Goal: Task Accomplishment & Management: Complete application form

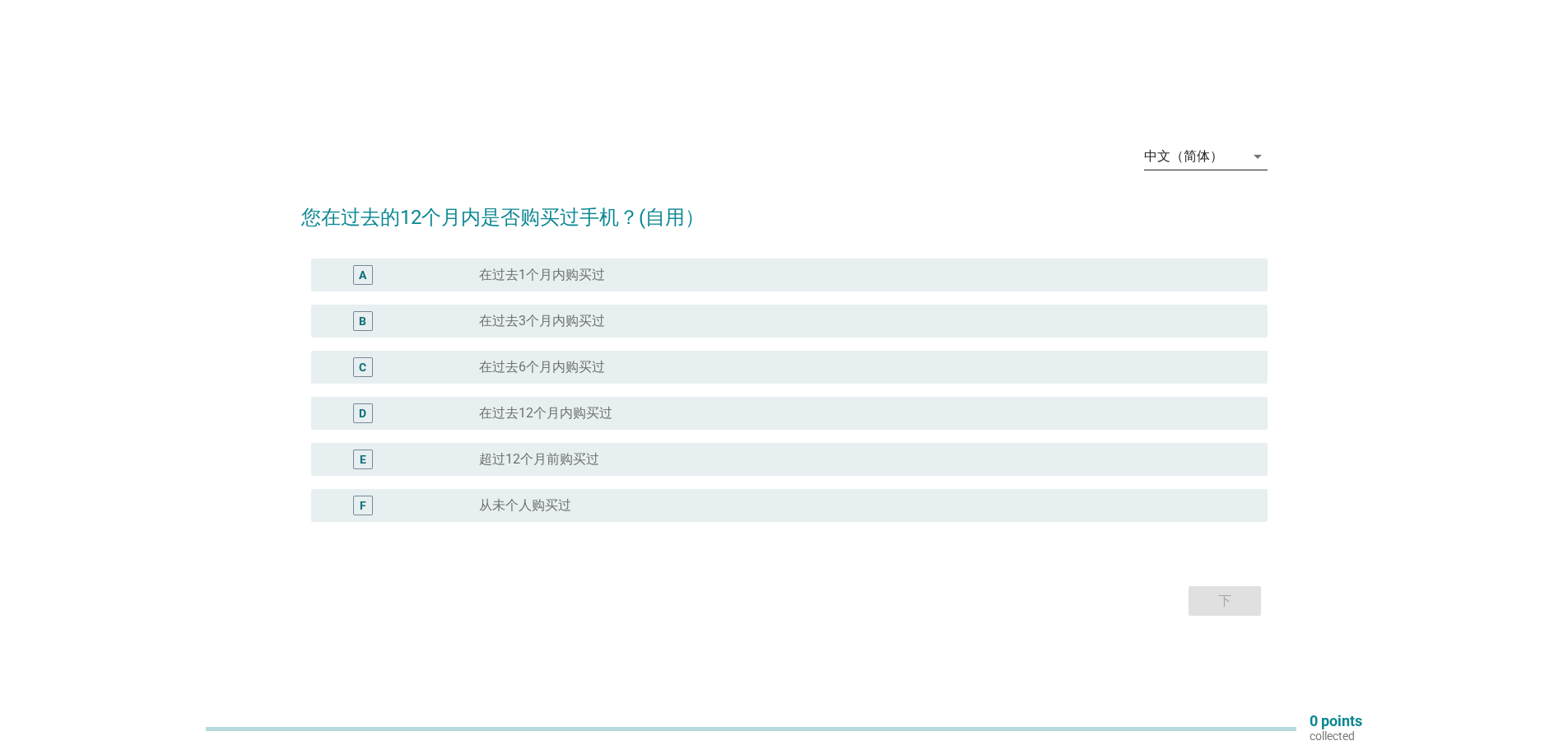
click at [1186, 167] on div "中文（简体）" at bounding box center [1194, 156] width 101 height 26
click at [1185, 162] on div "English" at bounding box center [1205, 170] width 97 height 20
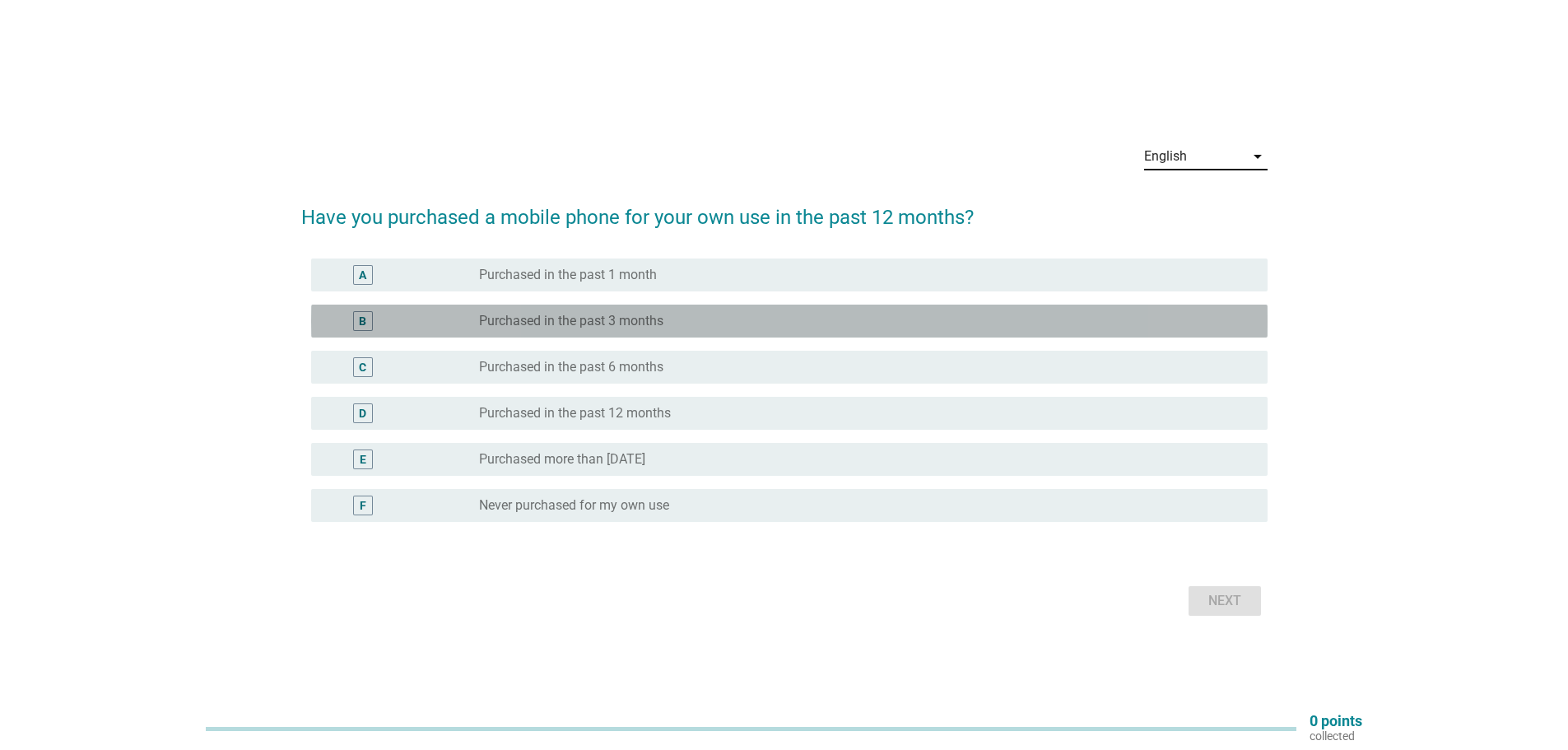
click at [363, 324] on div "B" at bounding box center [363, 321] width 8 height 18
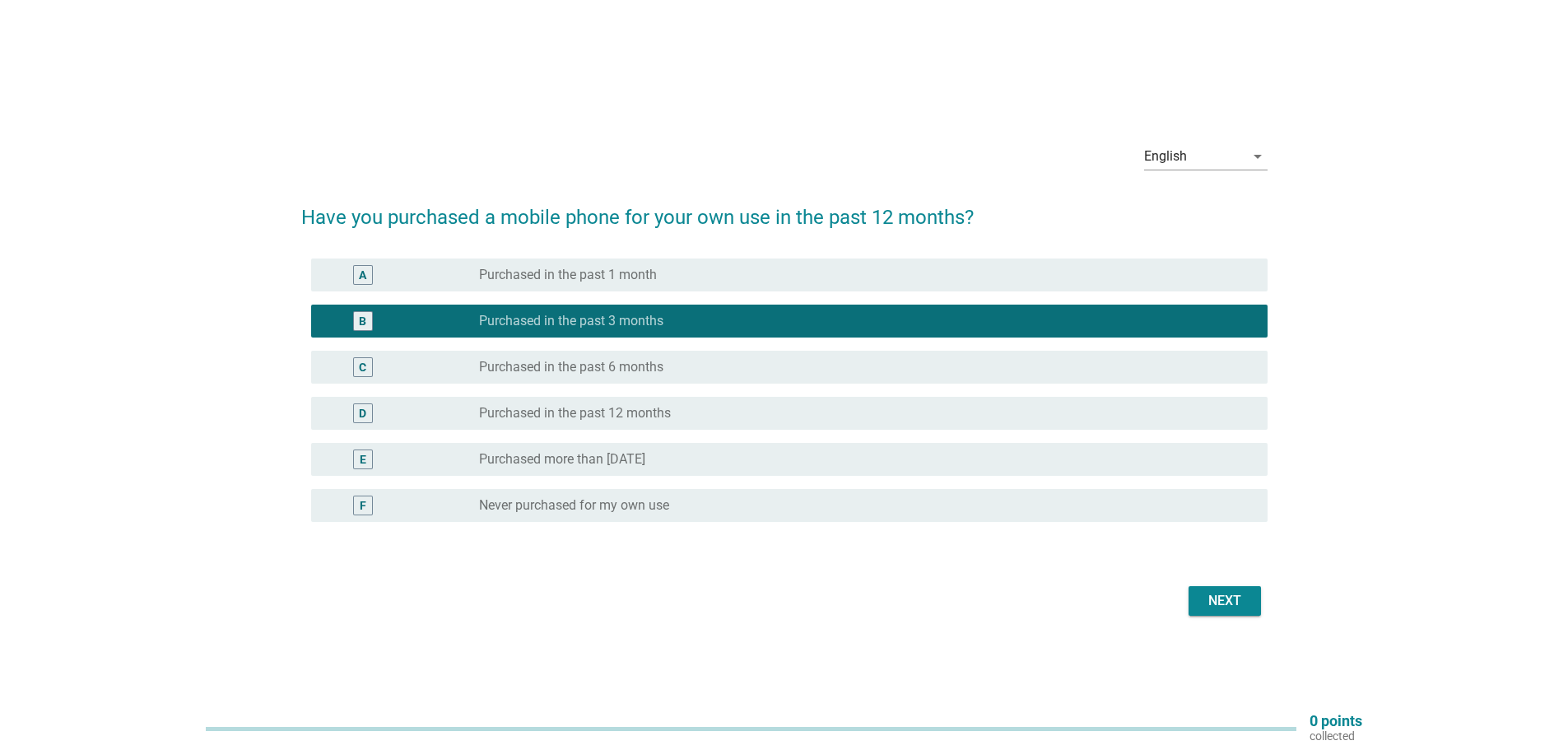
click at [1227, 601] on div "Next" at bounding box center [1225, 601] width 46 height 20
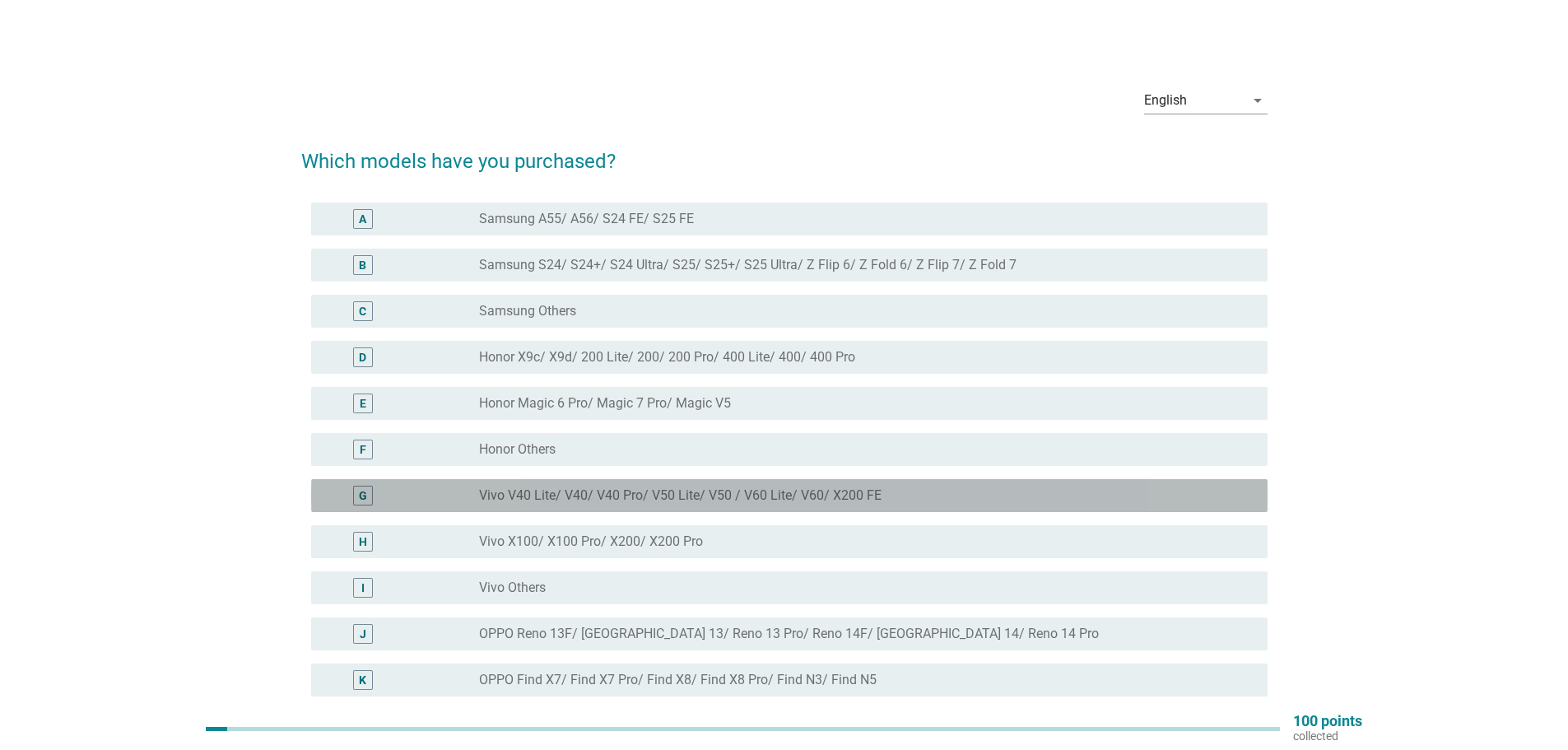
click at [358, 506] on div "G radio_button_unchecked Vivo V40 Lite/ V40/ V40 Pro/ V50 Lite/ V50 / V60 Lite/…" at bounding box center [790, 496] width 957 height 33
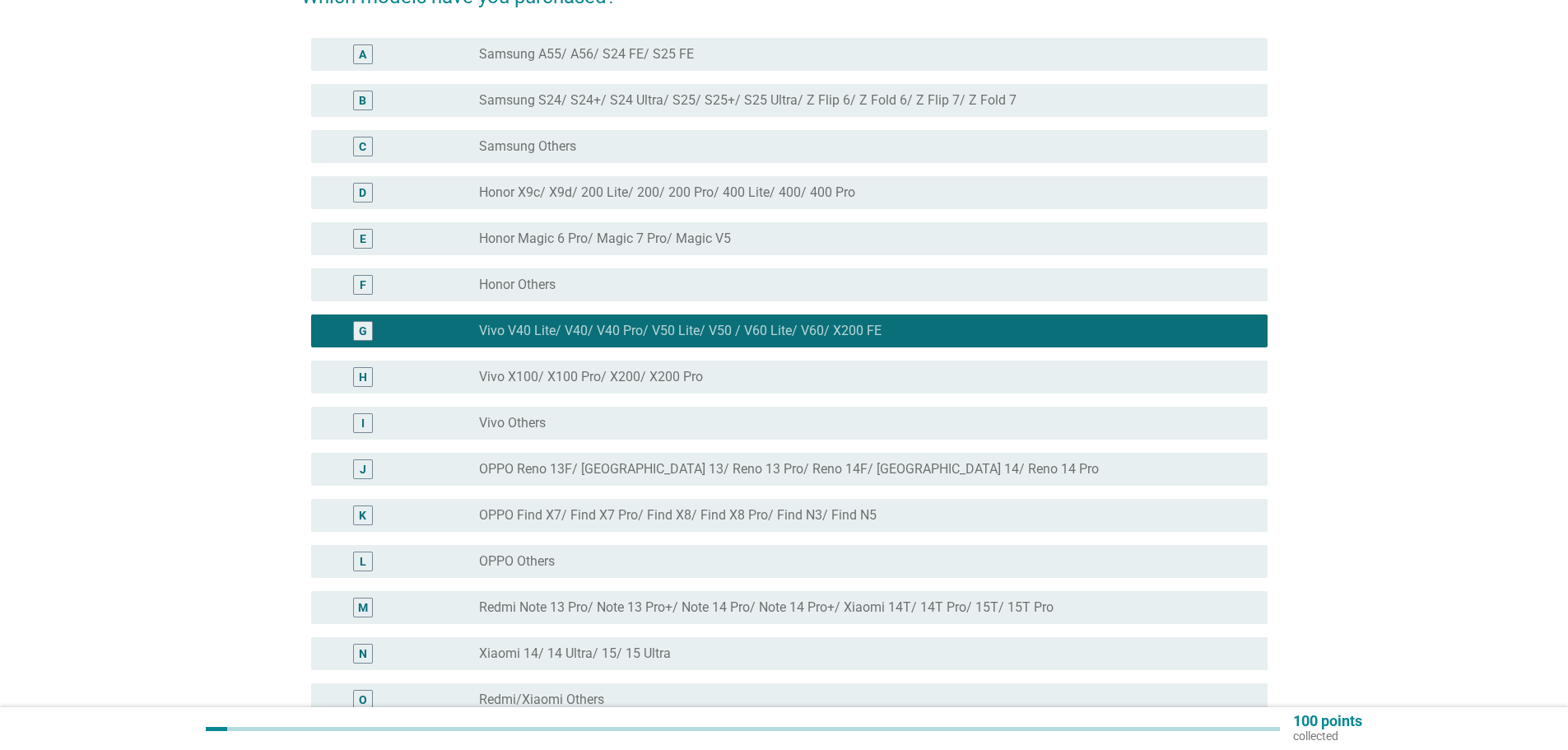
scroll to position [393, 0]
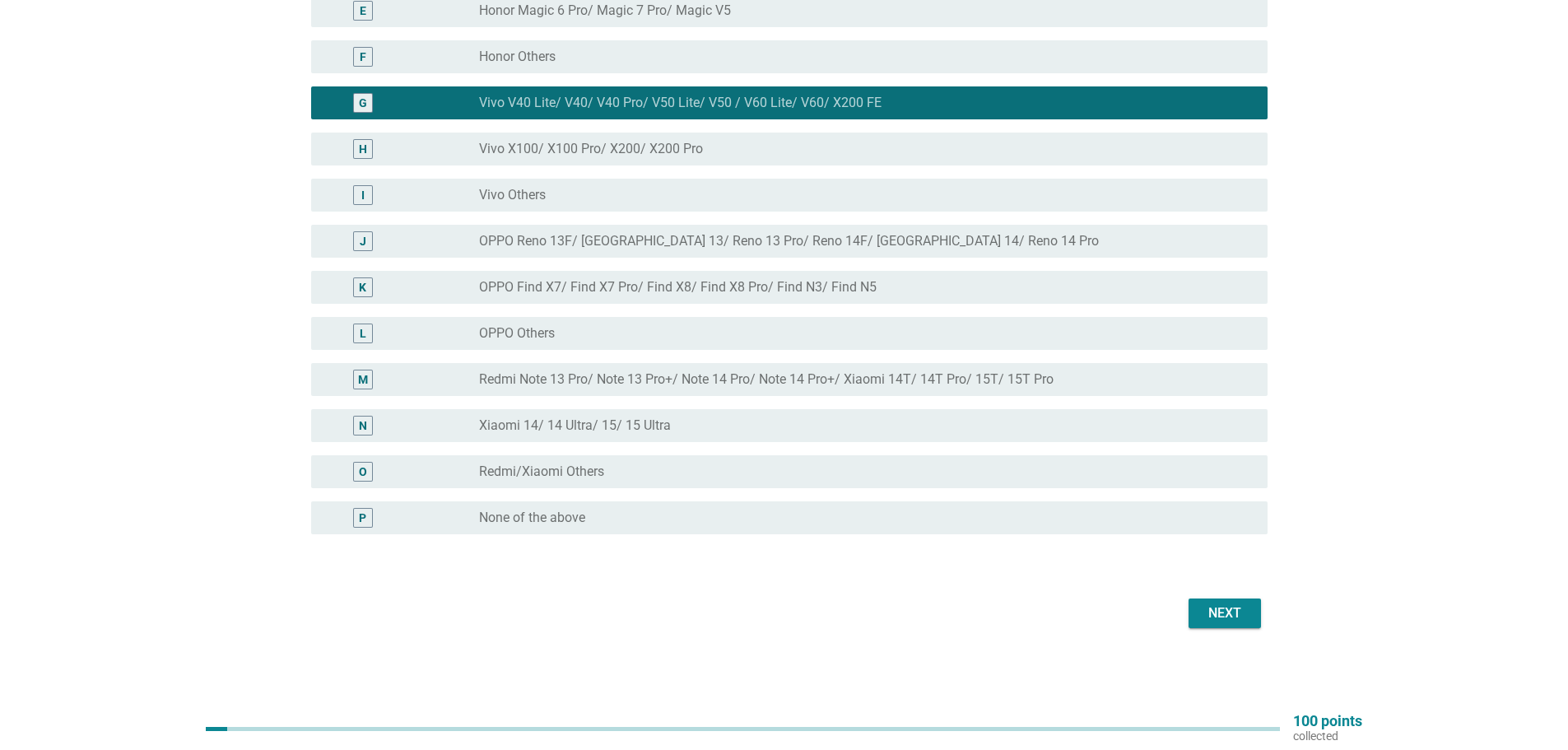
click at [1228, 618] on div "Next" at bounding box center [1225, 614] width 46 height 20
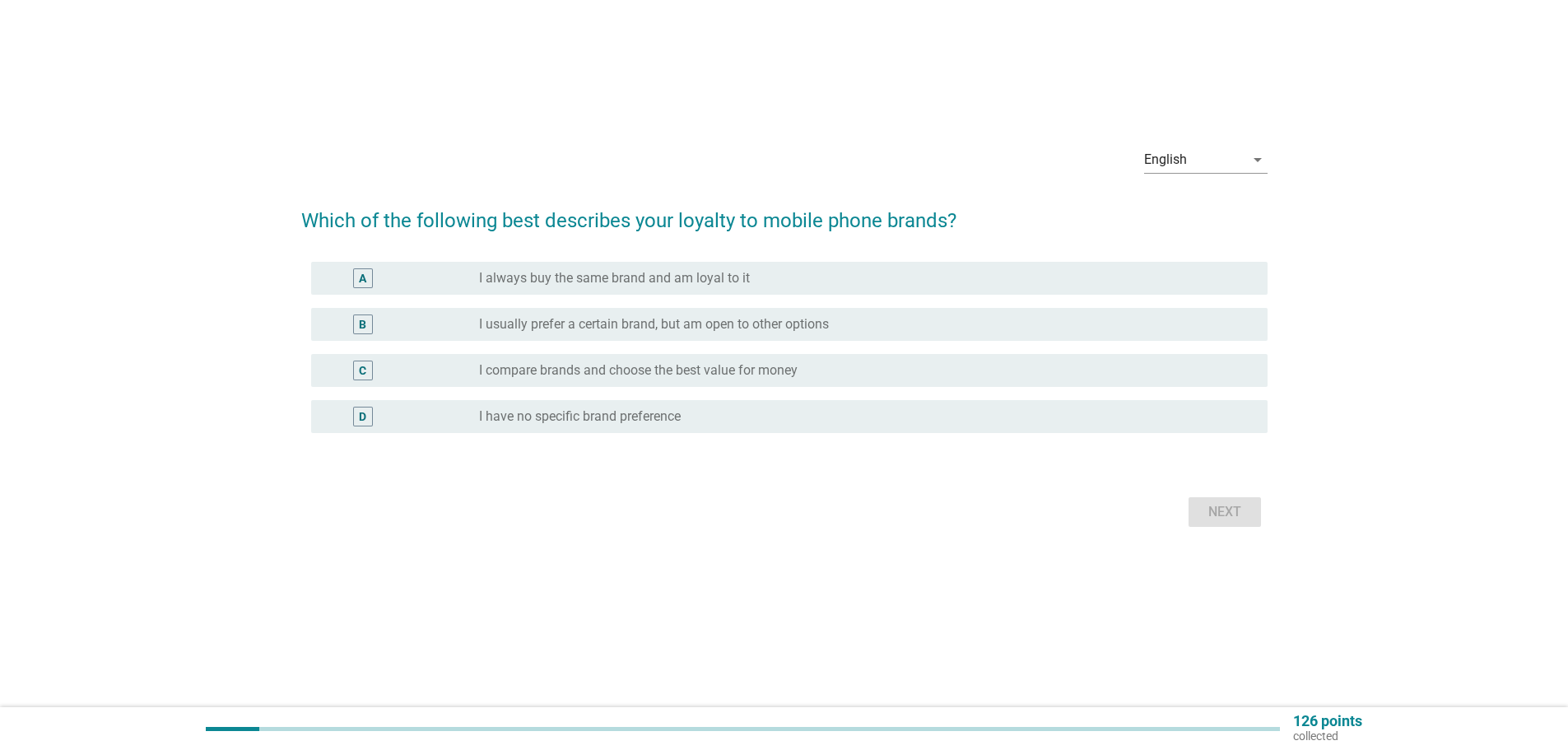
scroll to position [0, 0]
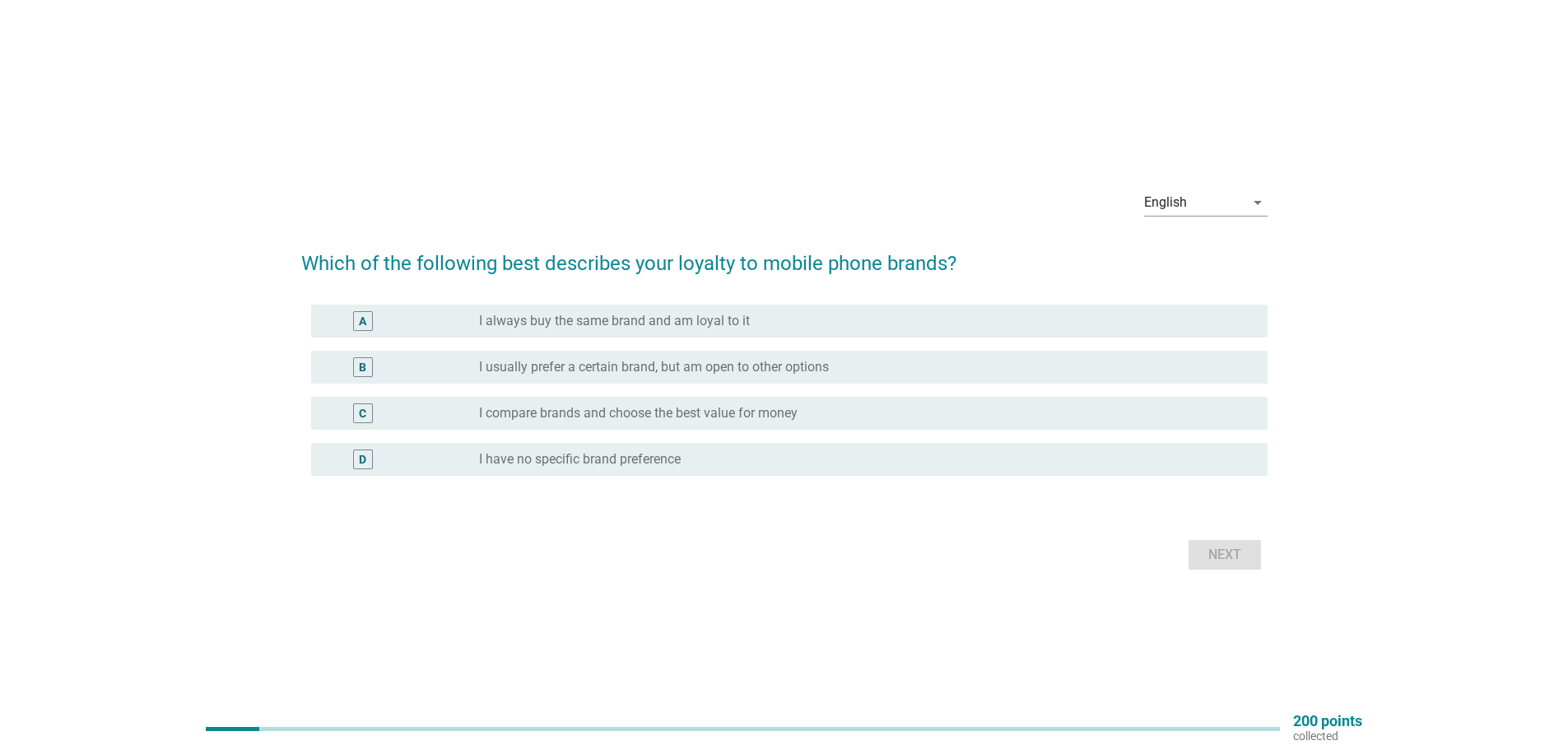
click at [349, 361] on div "B" at bounding box center [363, 368] width 77 height 20
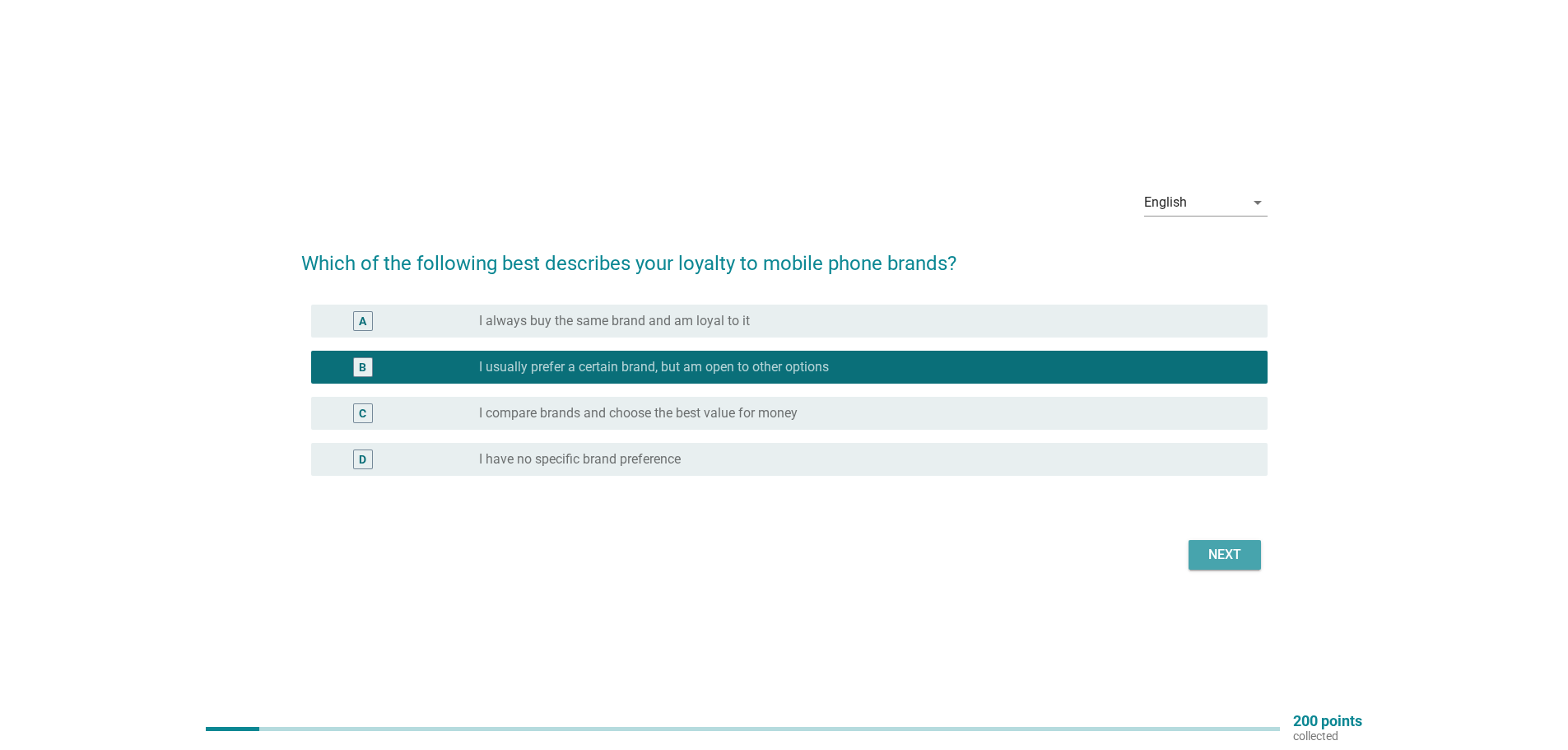
click at [1200, 558] on button "Next" at bounding box center [1225, 554] width 72 height 29
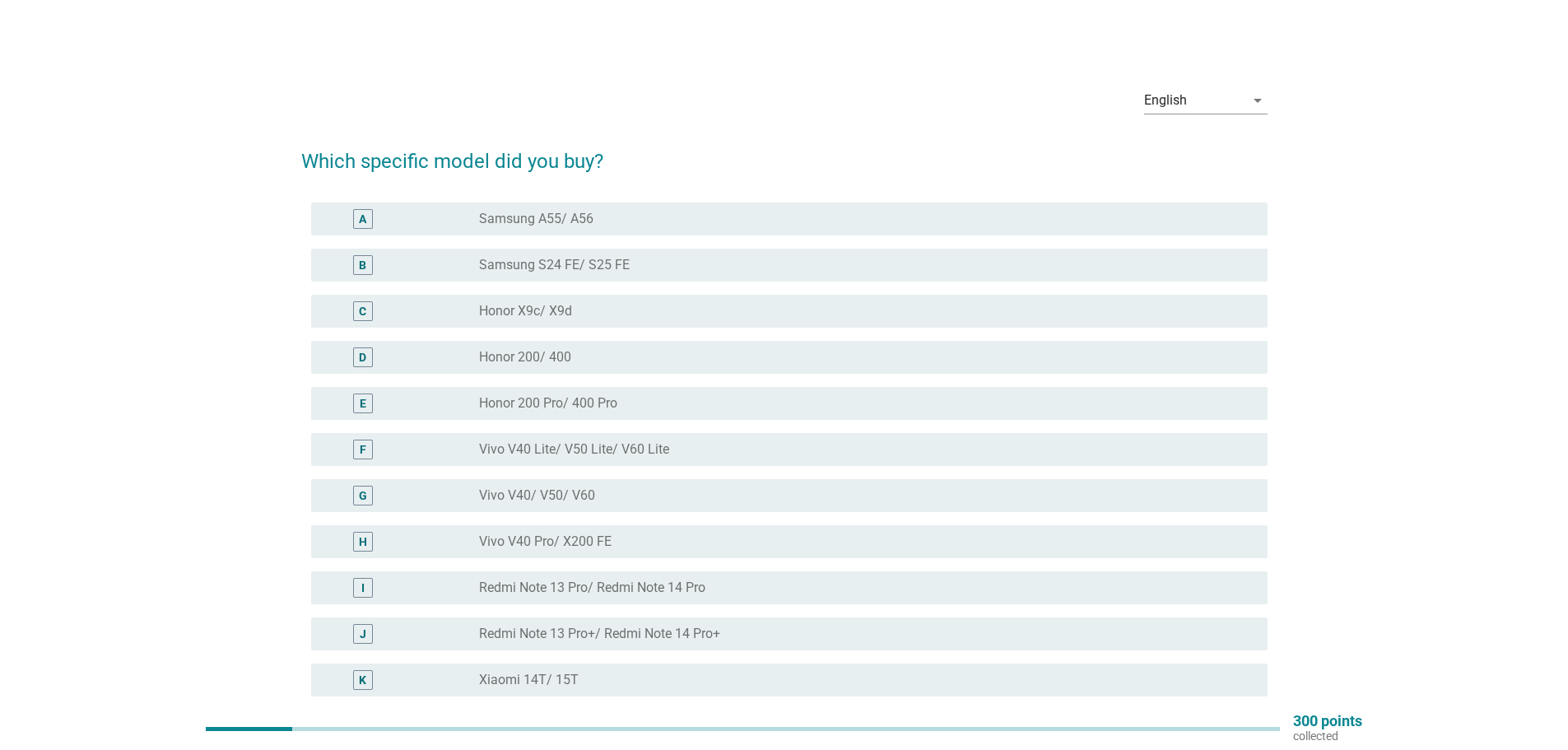
click at [367, 217] on div "A" at bounding box center [363, 219] width 20 height 20
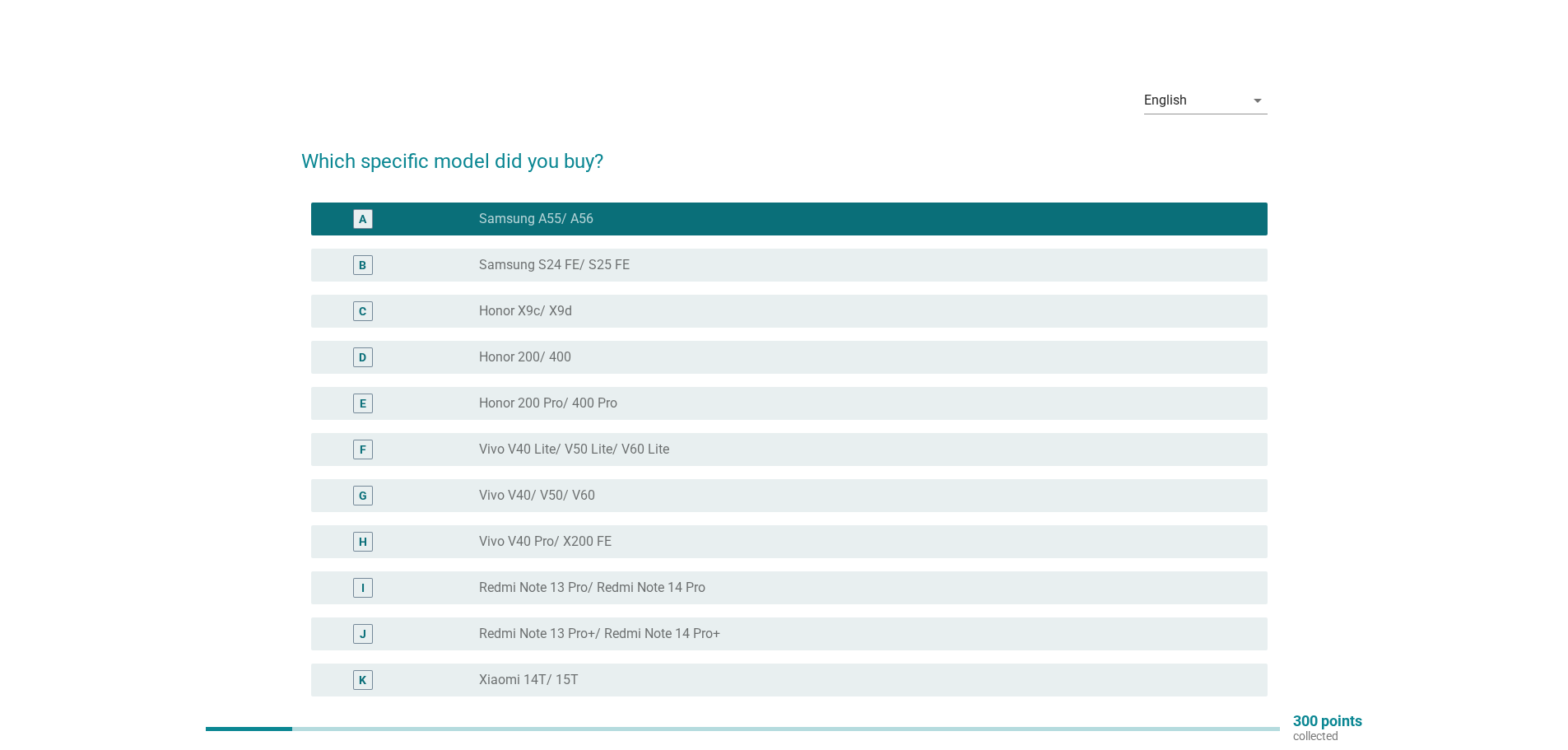
click at [404, 289] on div "C radio_button_unchecked Honor X9c/ X9d" at bounding box center [784, 311] width 966 height 46
click at [396, 273] on div "B" at bounding box center [363, 265] width 77 height 20
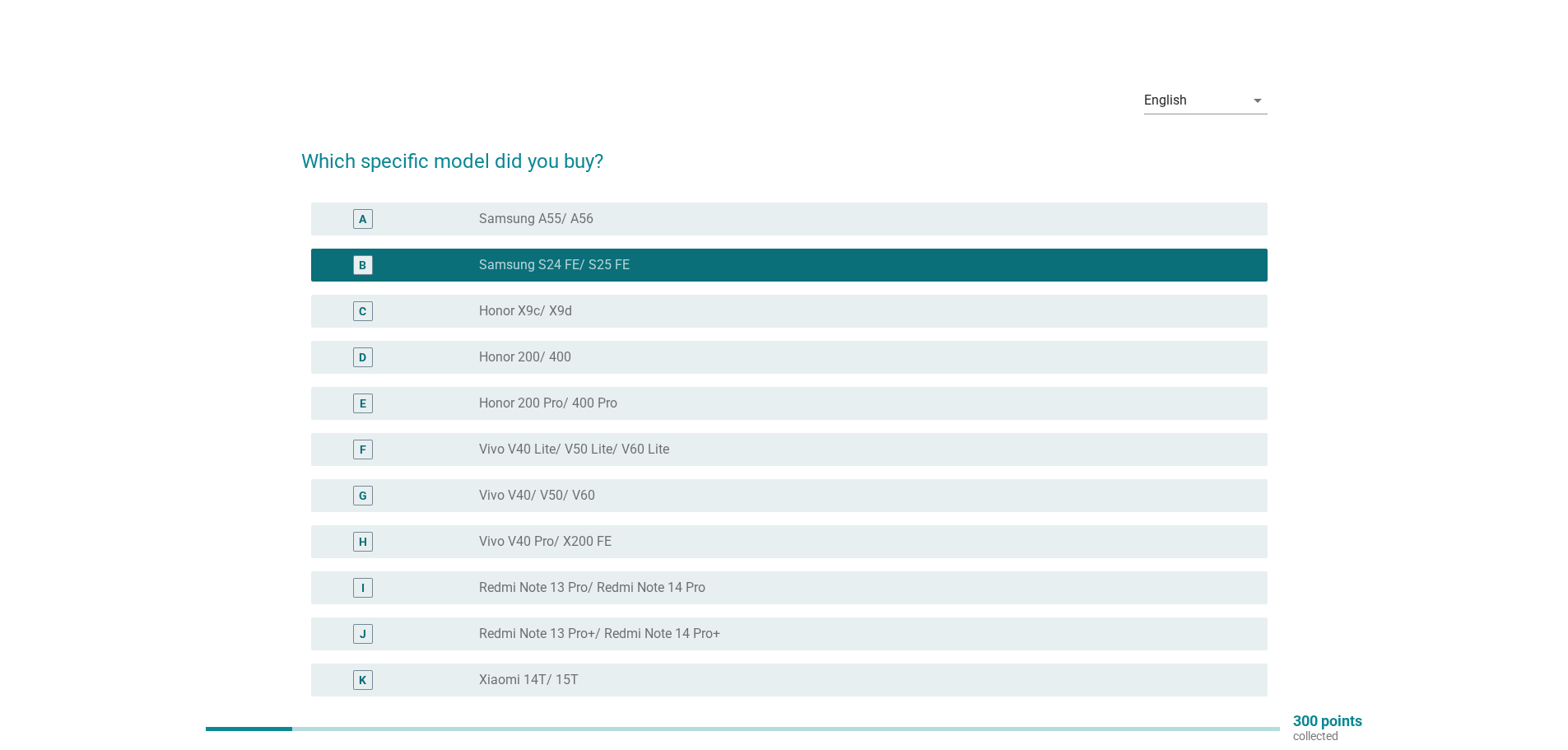
click at [394, 448] on div "F" at bounding box center [363, 450] width 77 height 20
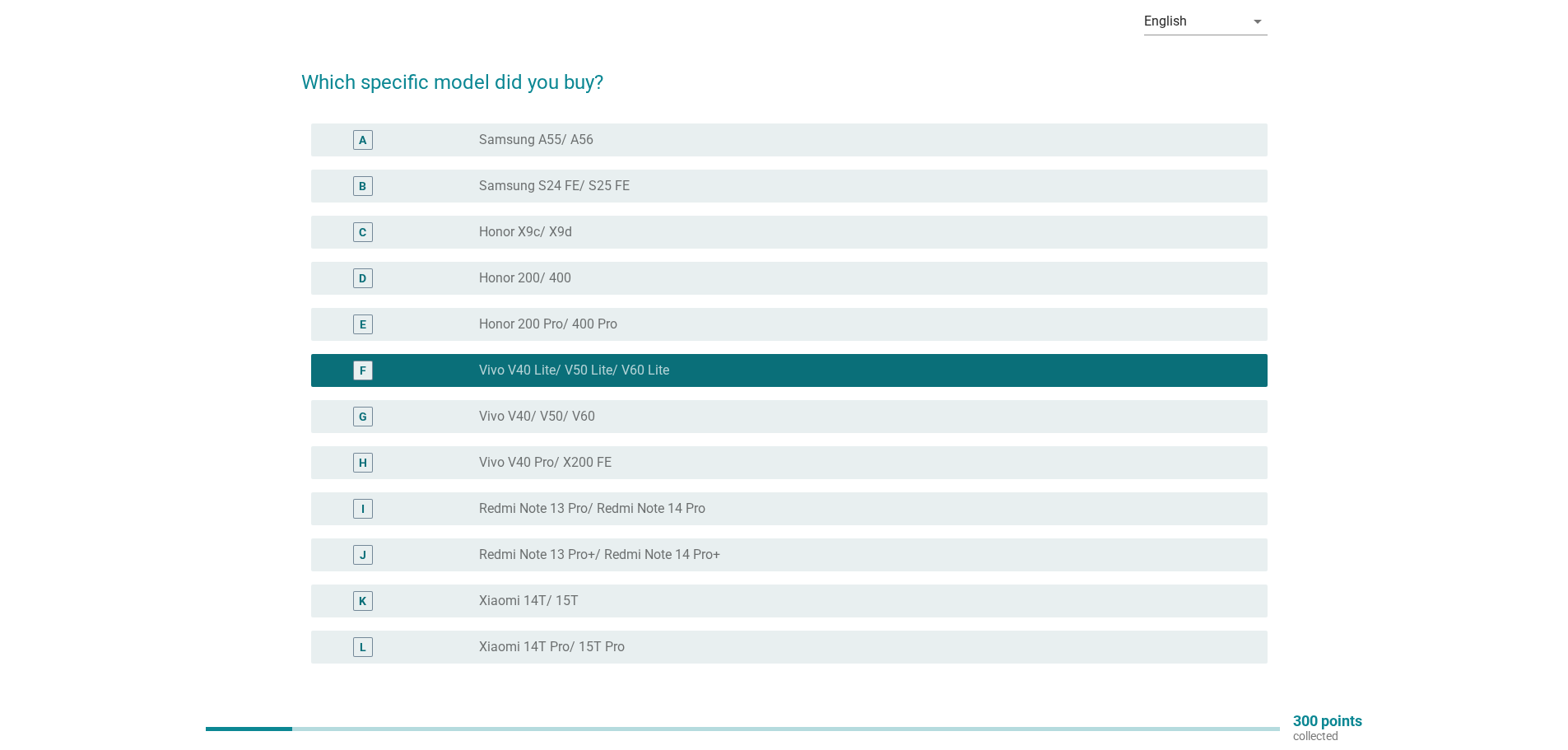
scroll to position [165, 0]
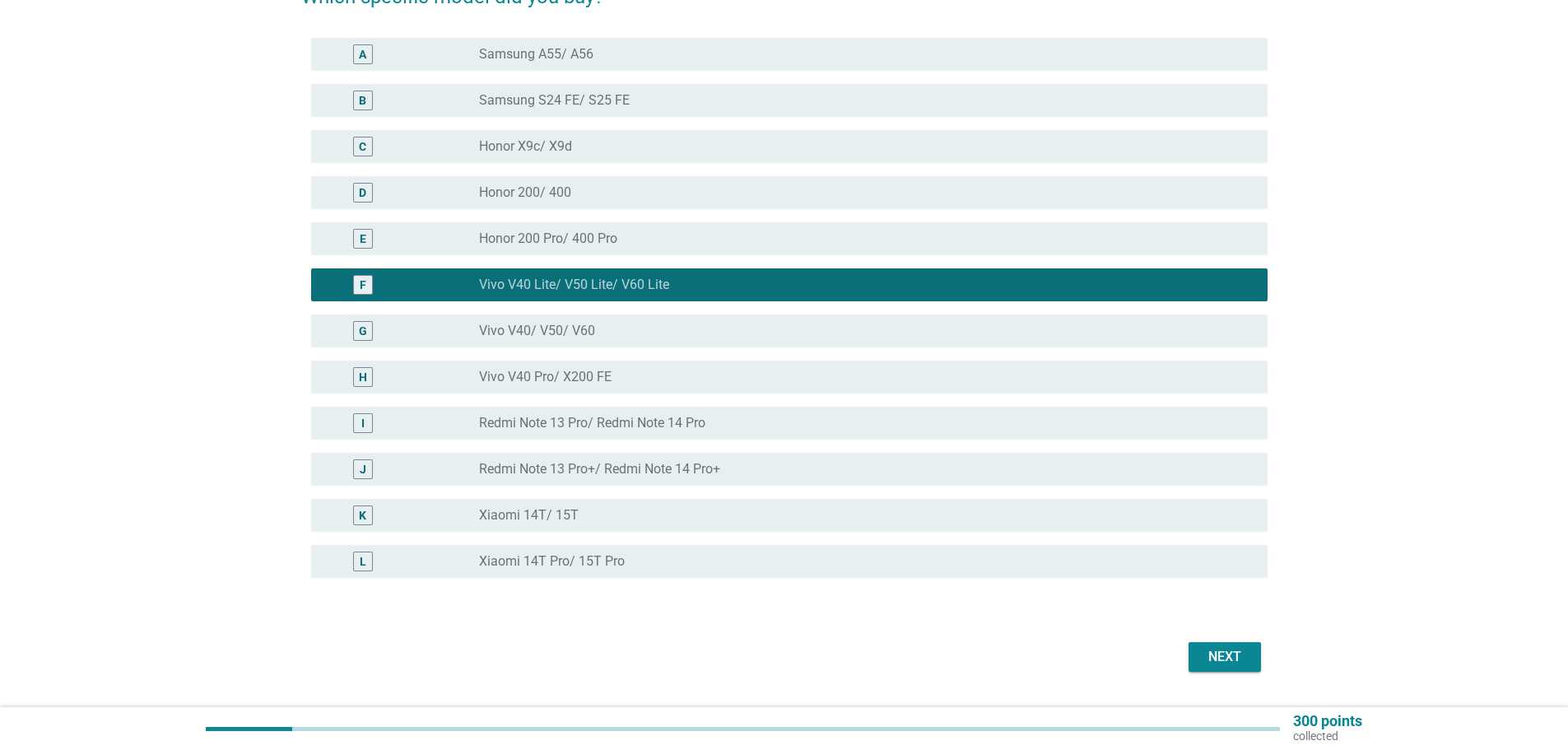
click at [1225, 651] on div "Next" at bounding box center [1225, 658] width 46 height 20
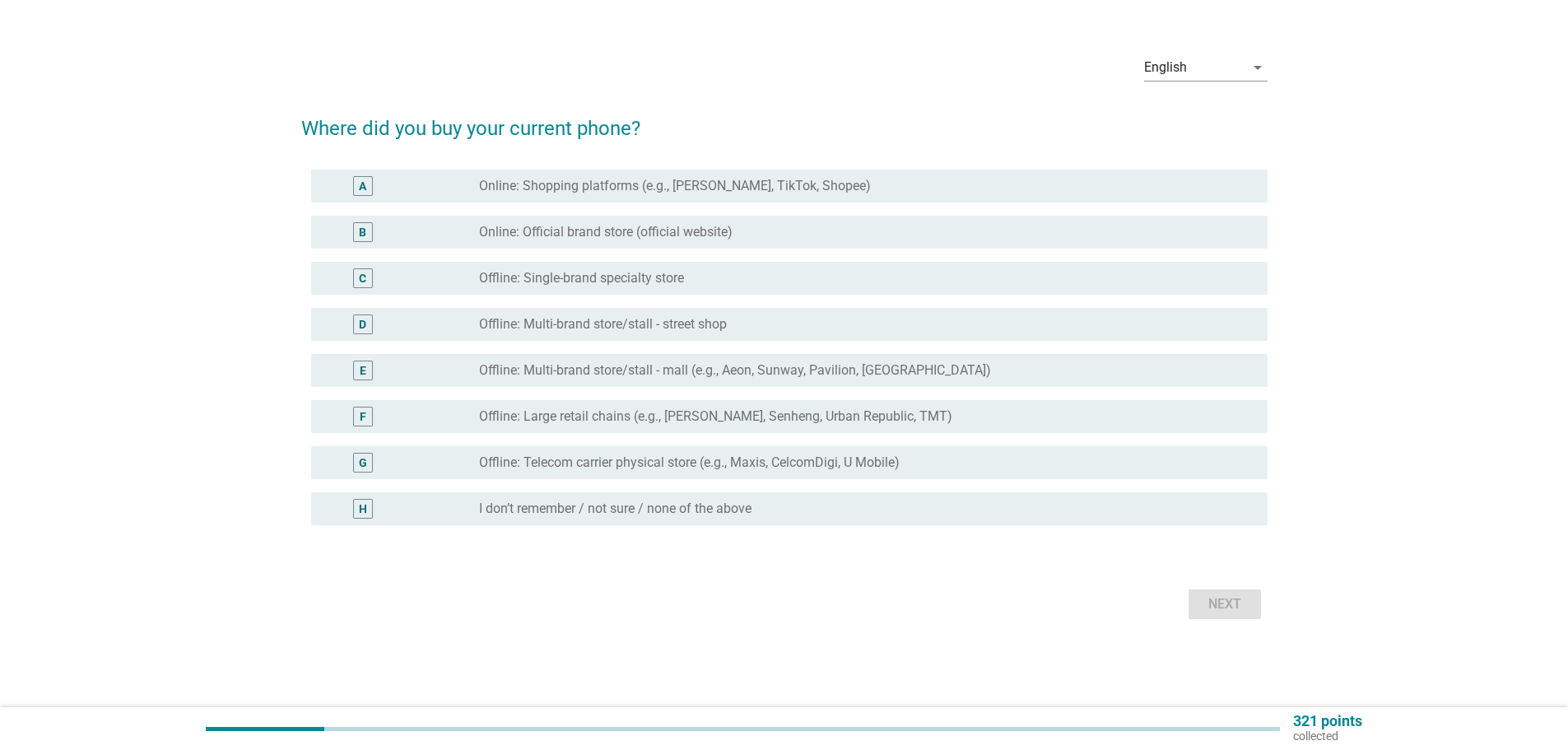
scroll to position [0, 0]
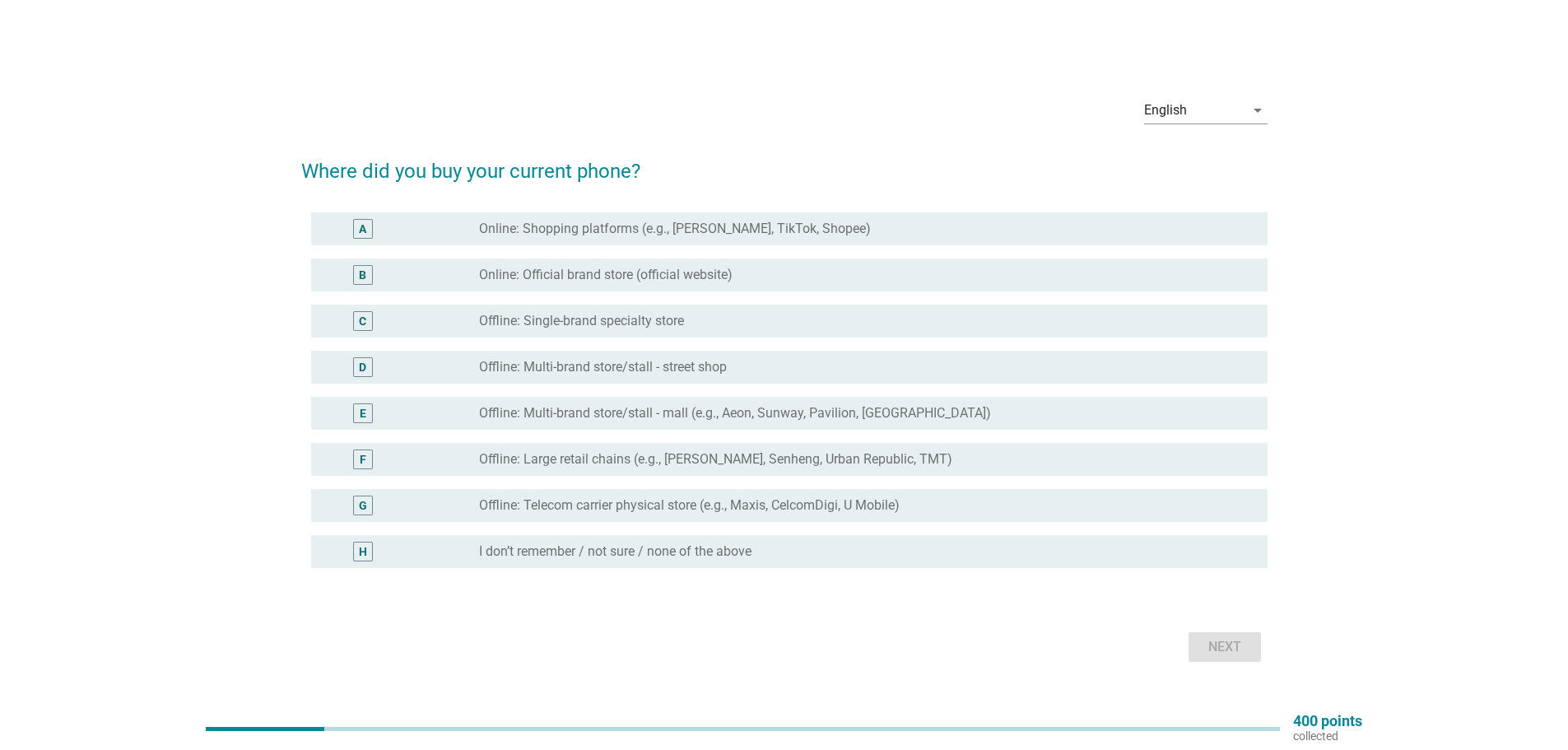
click at [419, 333] on div "C radio_button_unchecked Offline: Single-brand specialty store" at bounding box center [790, 321] width 957 height 33
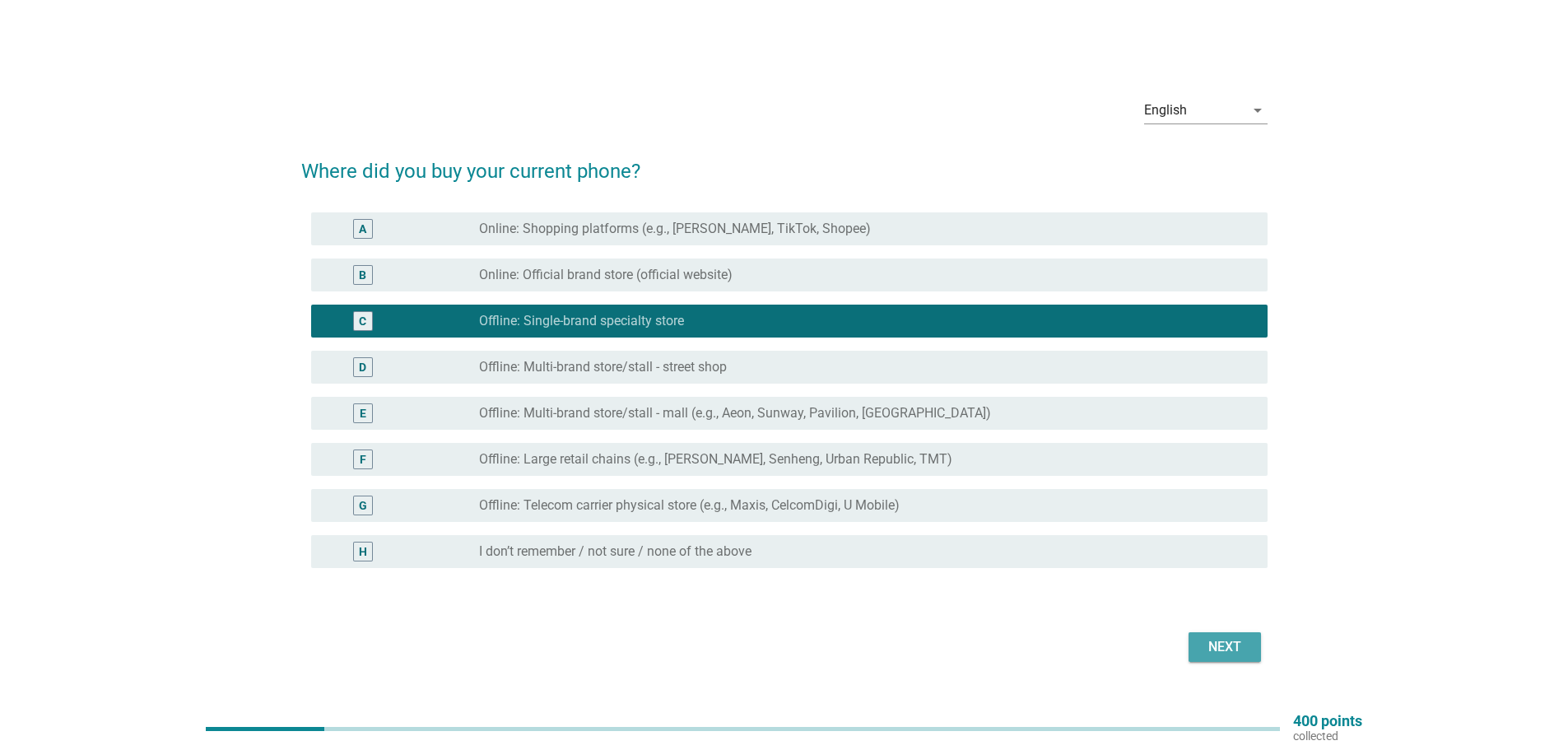
click at [1234, 652] on div "Next" at bounding box center [1225, 648] width 46 height 20
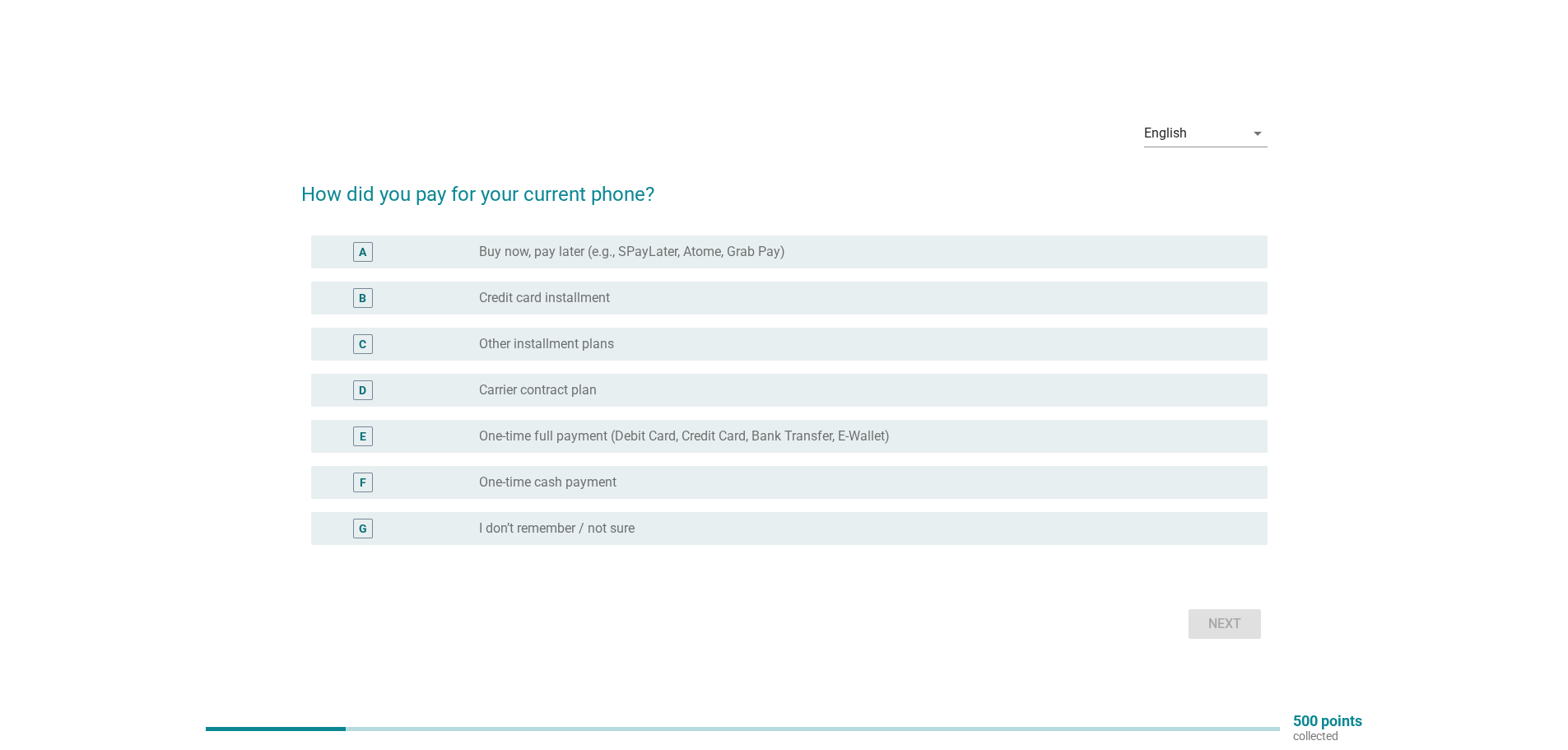
click at [429, 296] on div "B" at bounding box center [401, 298] width 154 height 20
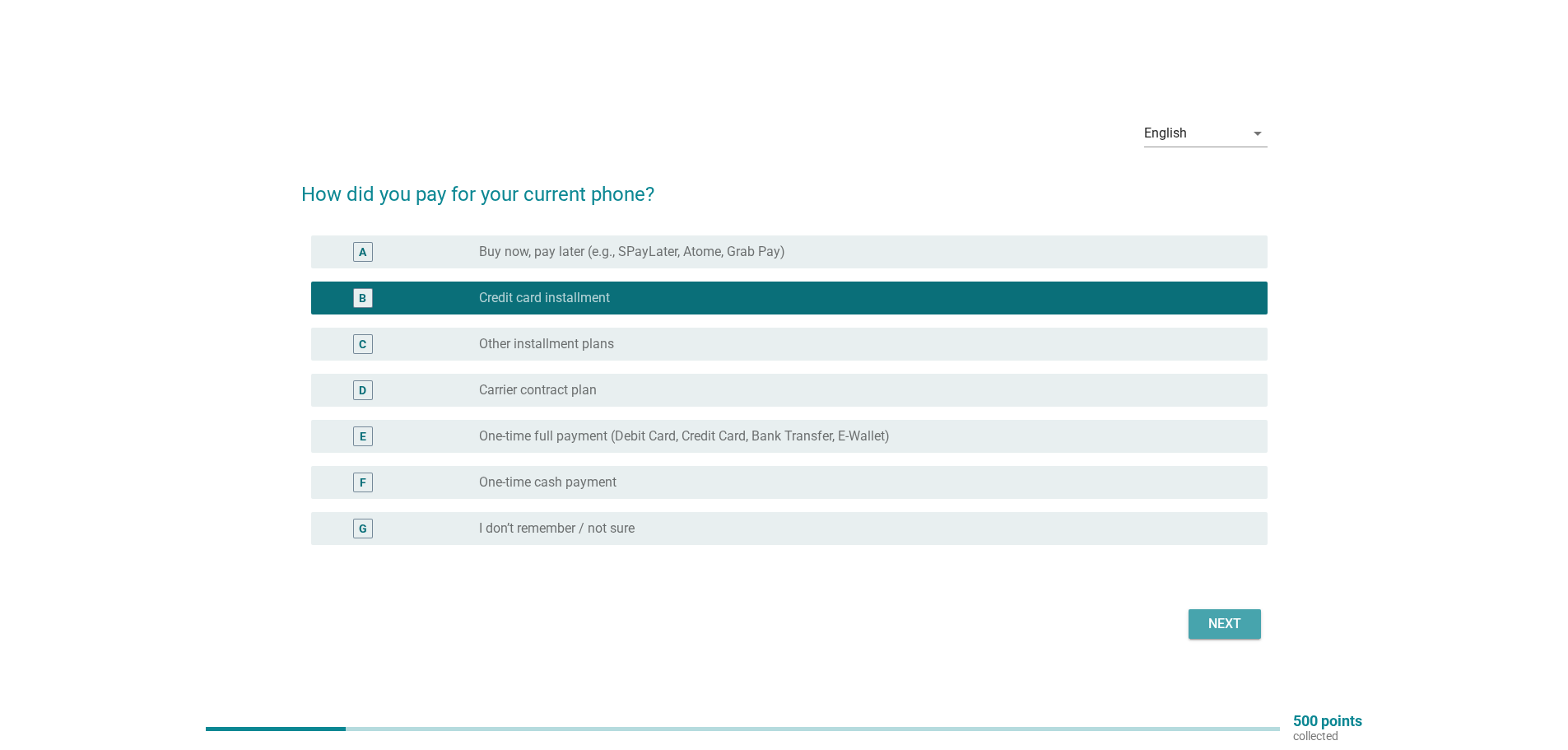
click at [1239, 632] on div "Next" at bounding box center [1225, 625] width 46 height 20
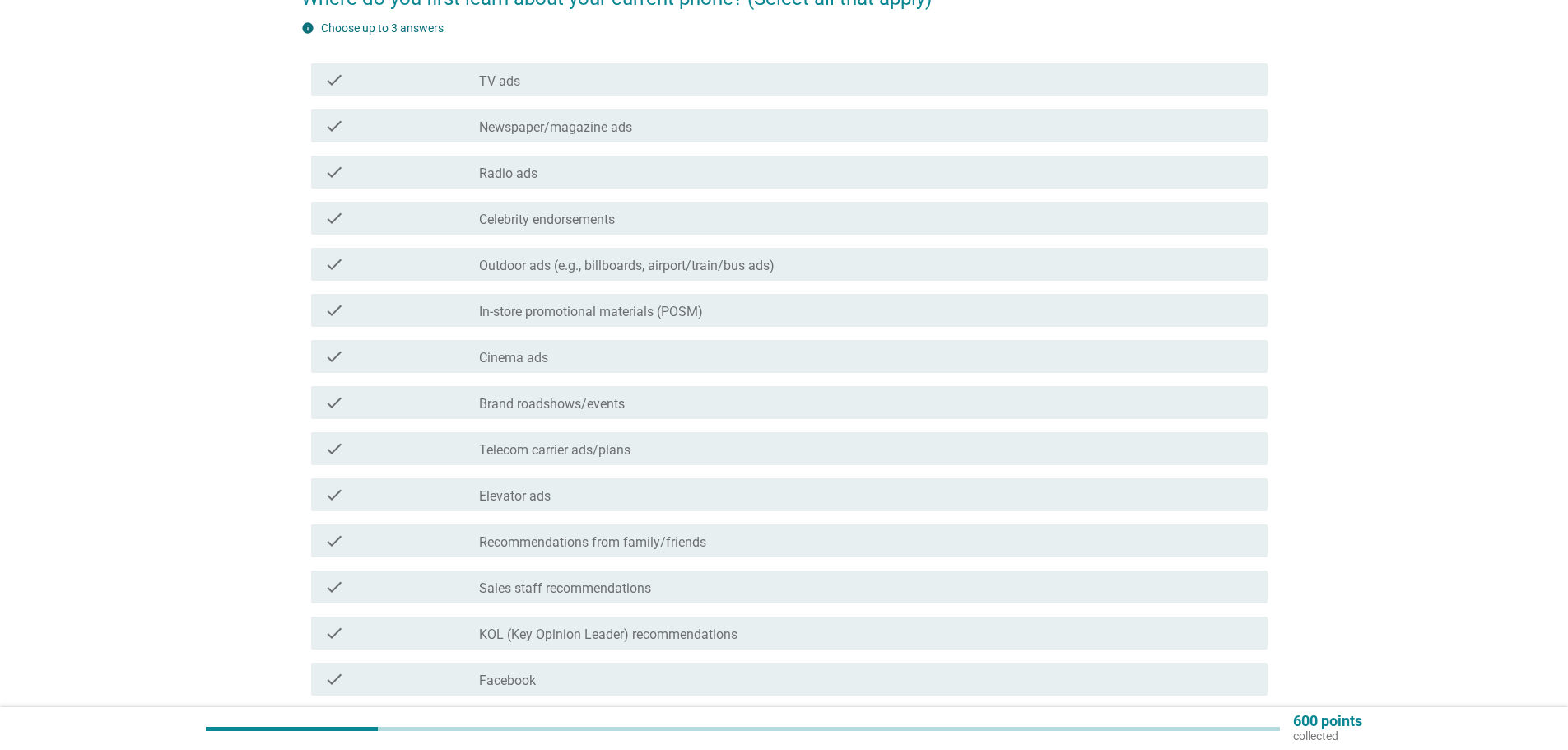
scroll to position [165, 0]
click at [511, 552] on div "check check_box_outline_blank Recommendations from family/friends" at bounding box center [790, 539] width 957 height 33
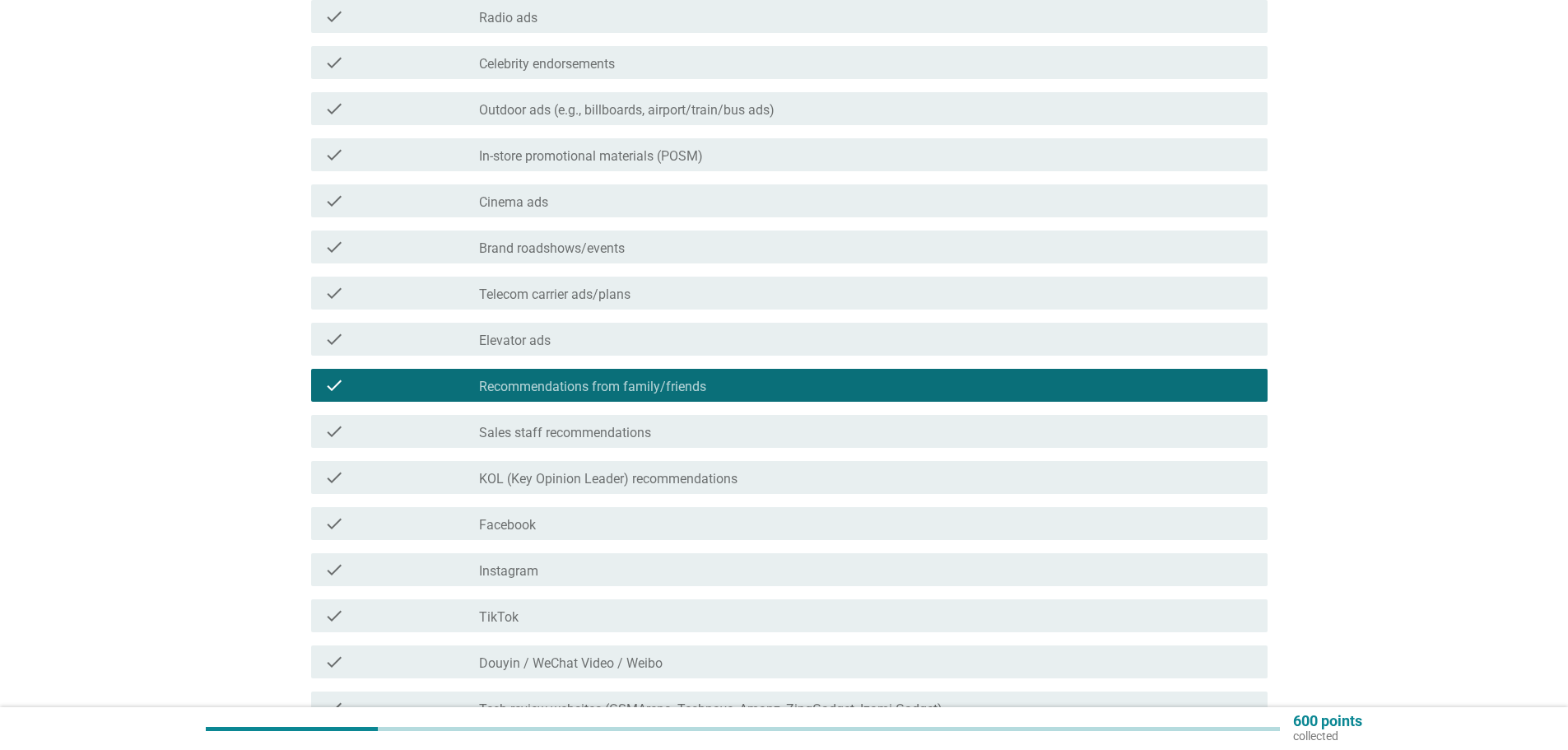
scroll to position [329, 0]
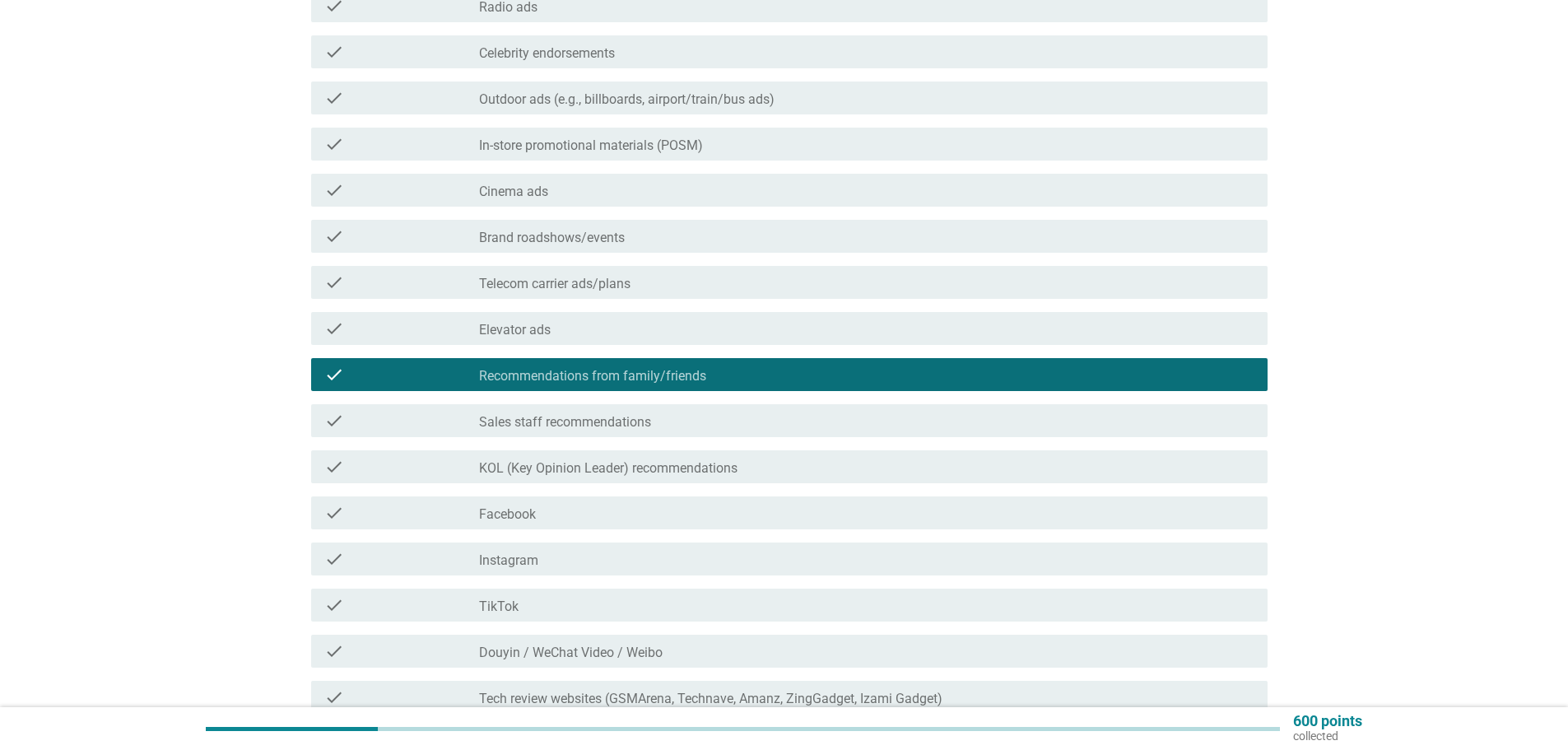
click at [577, 591] on div "check check_box_outline_blank TikTok" at bounding box center [790, 605] width 957 height 33
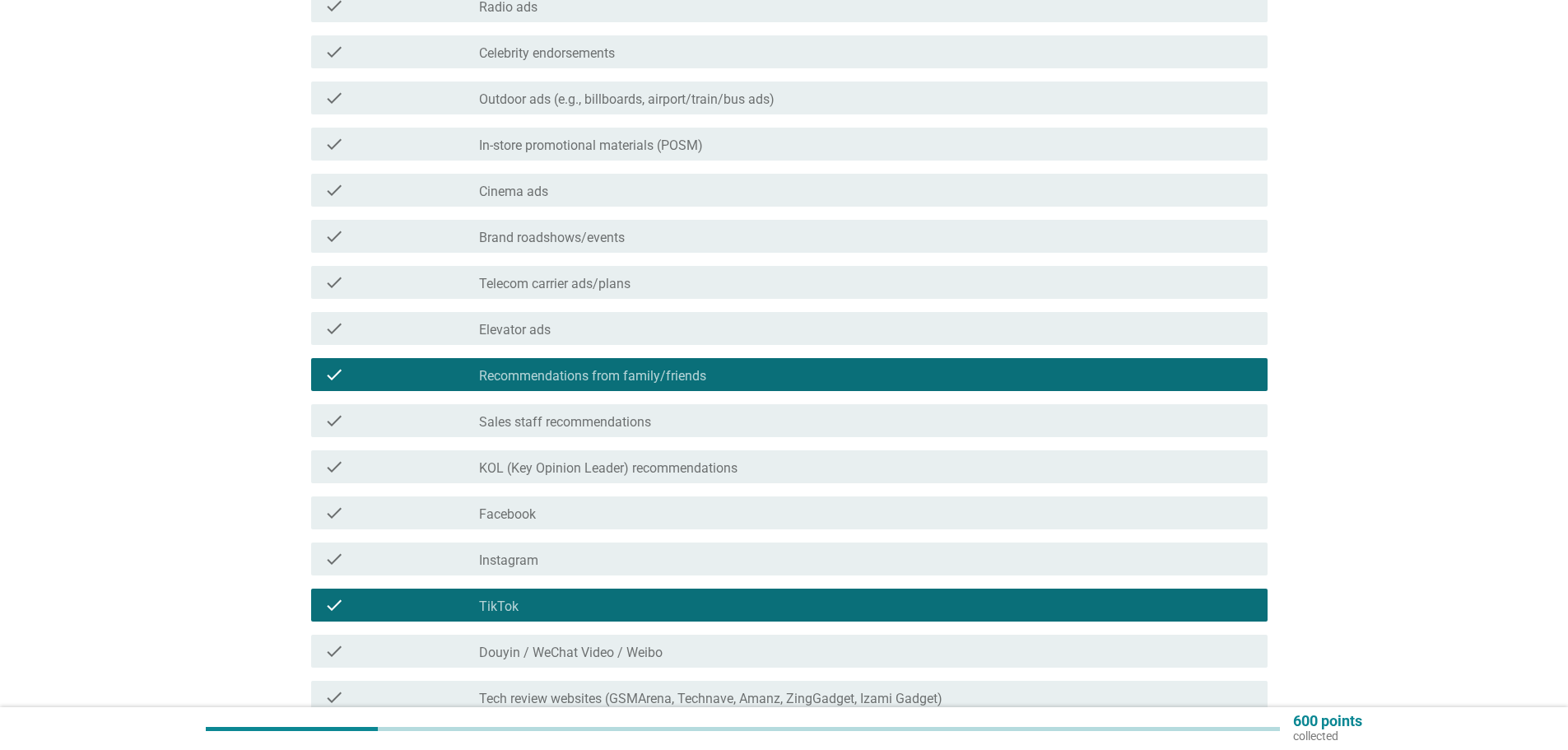
click at [567, 611] on div "check_box_outline_blank TikTok" at bounding box center [867, 606] width 776 height 20
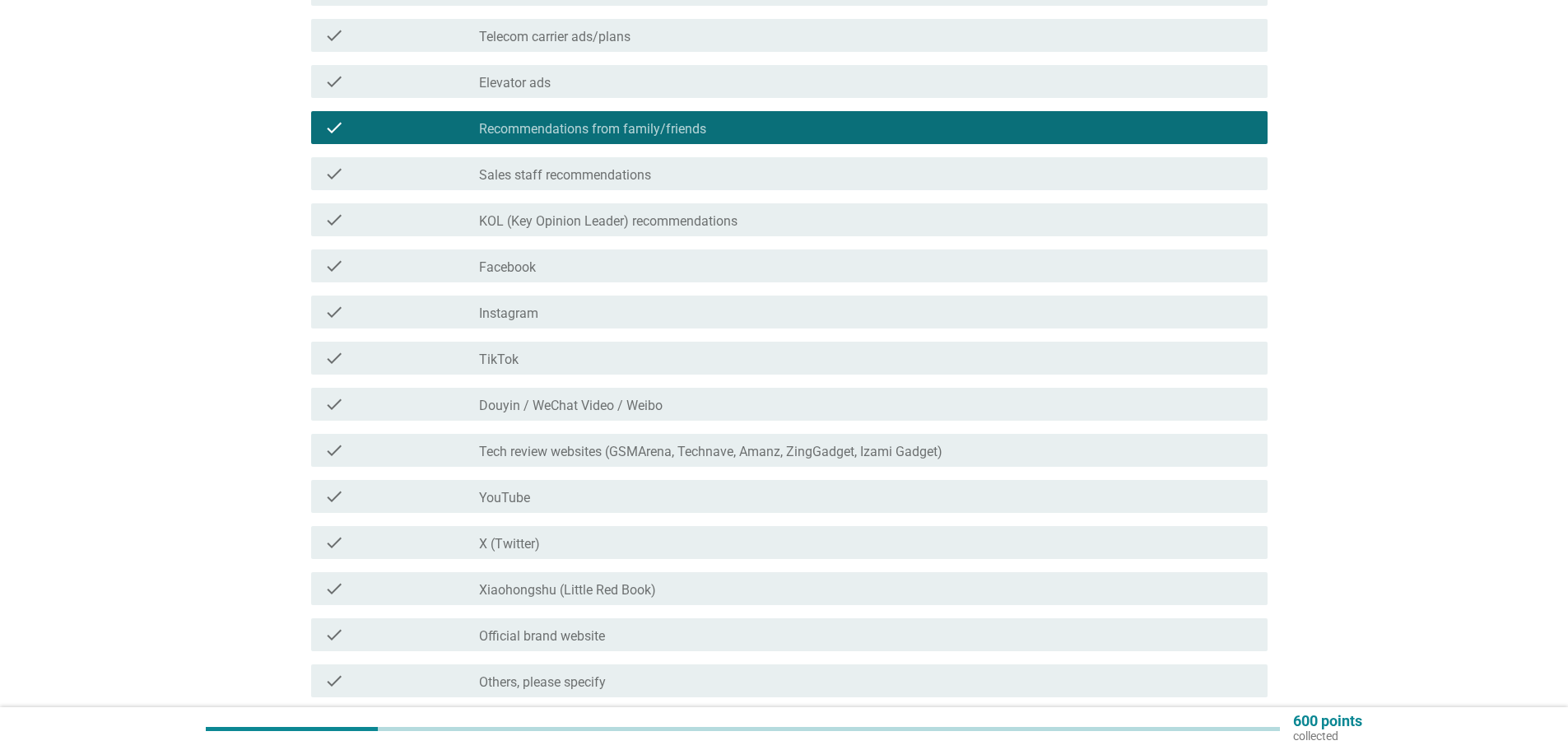
scroll to position [659, 0]
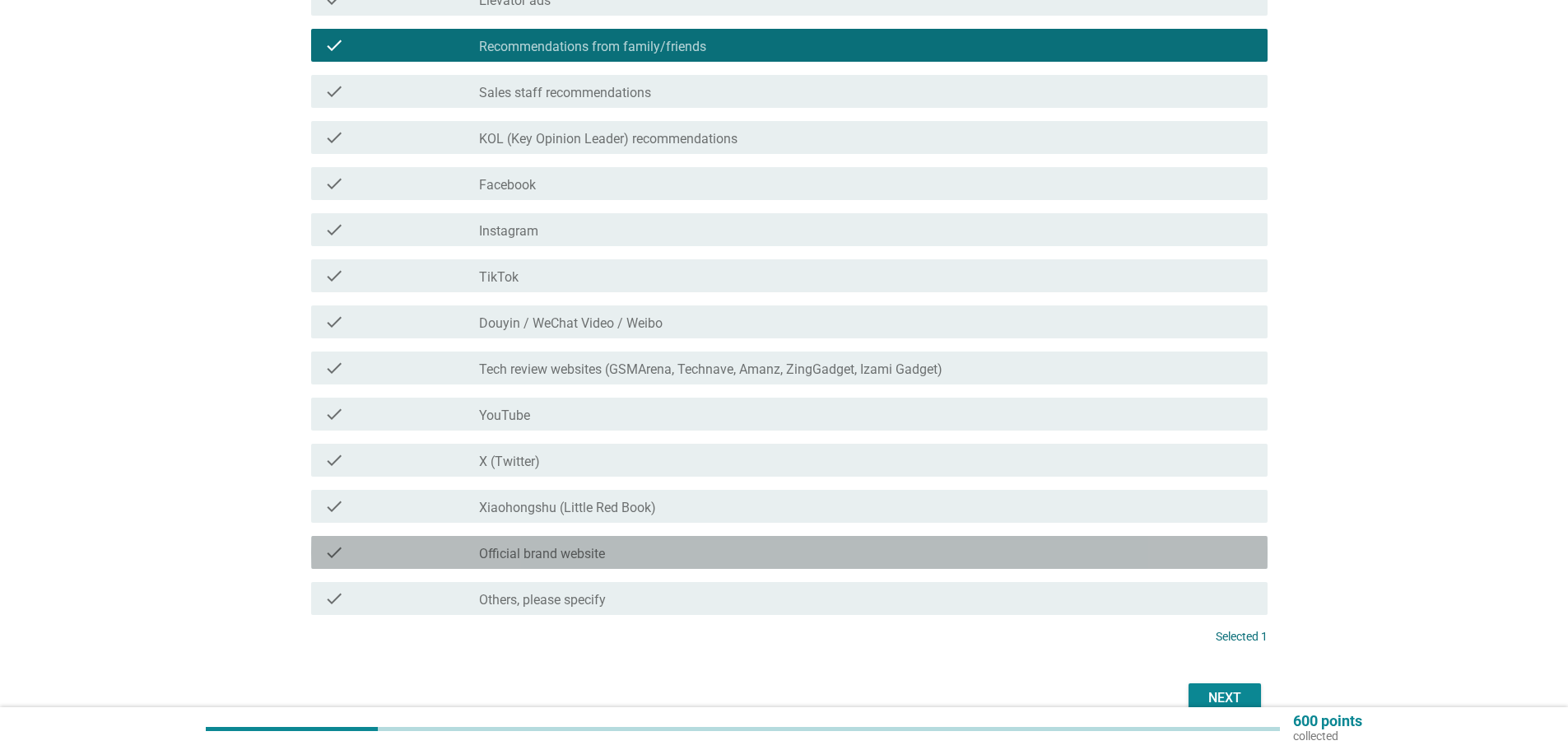
click at [696, 557] on div "check_box_outline_blank Official brand website" at bounding box center [867, 553] width 776 height 20
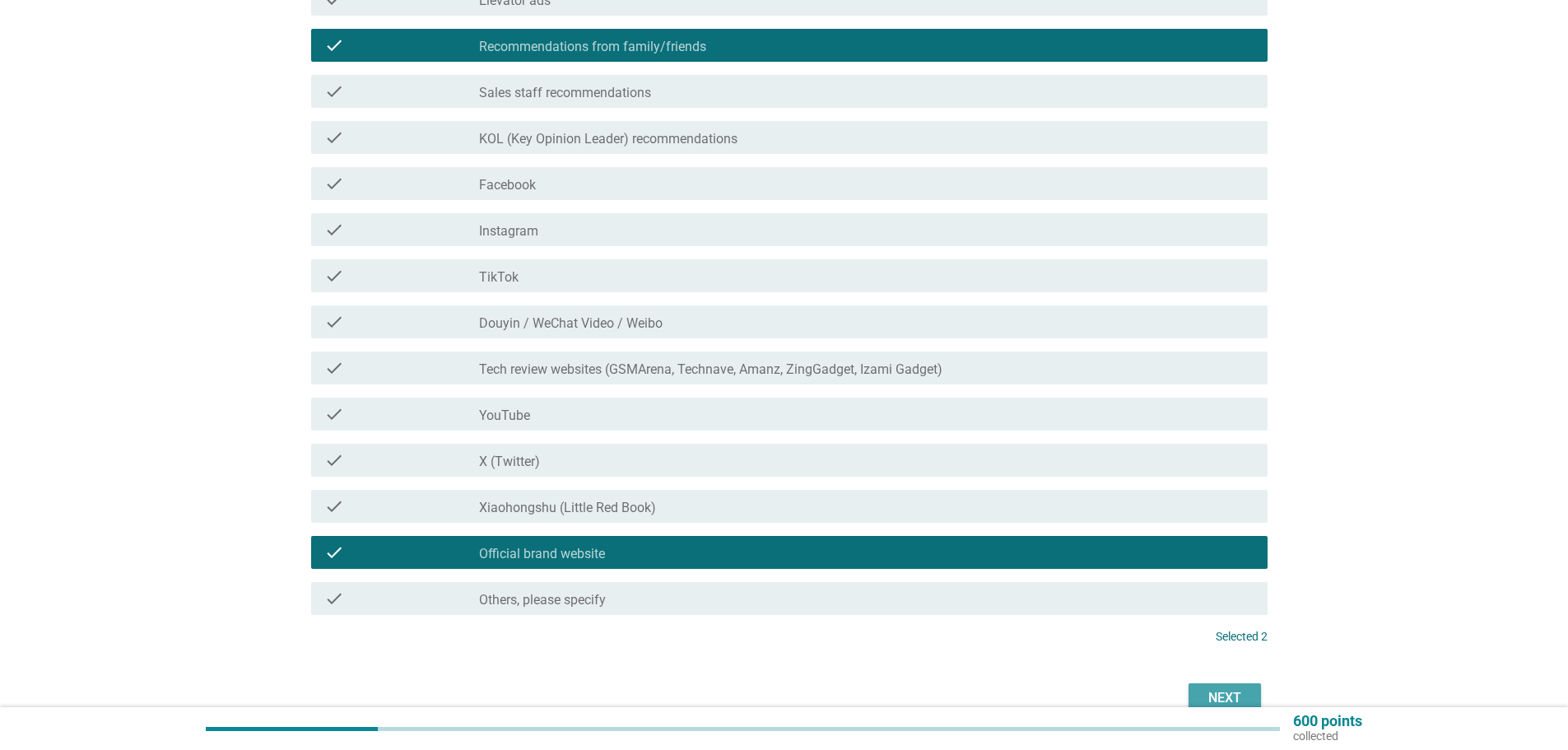
click at [1214, 696] on div "Next" at bounding box center [1225, 699] width 46 height 20
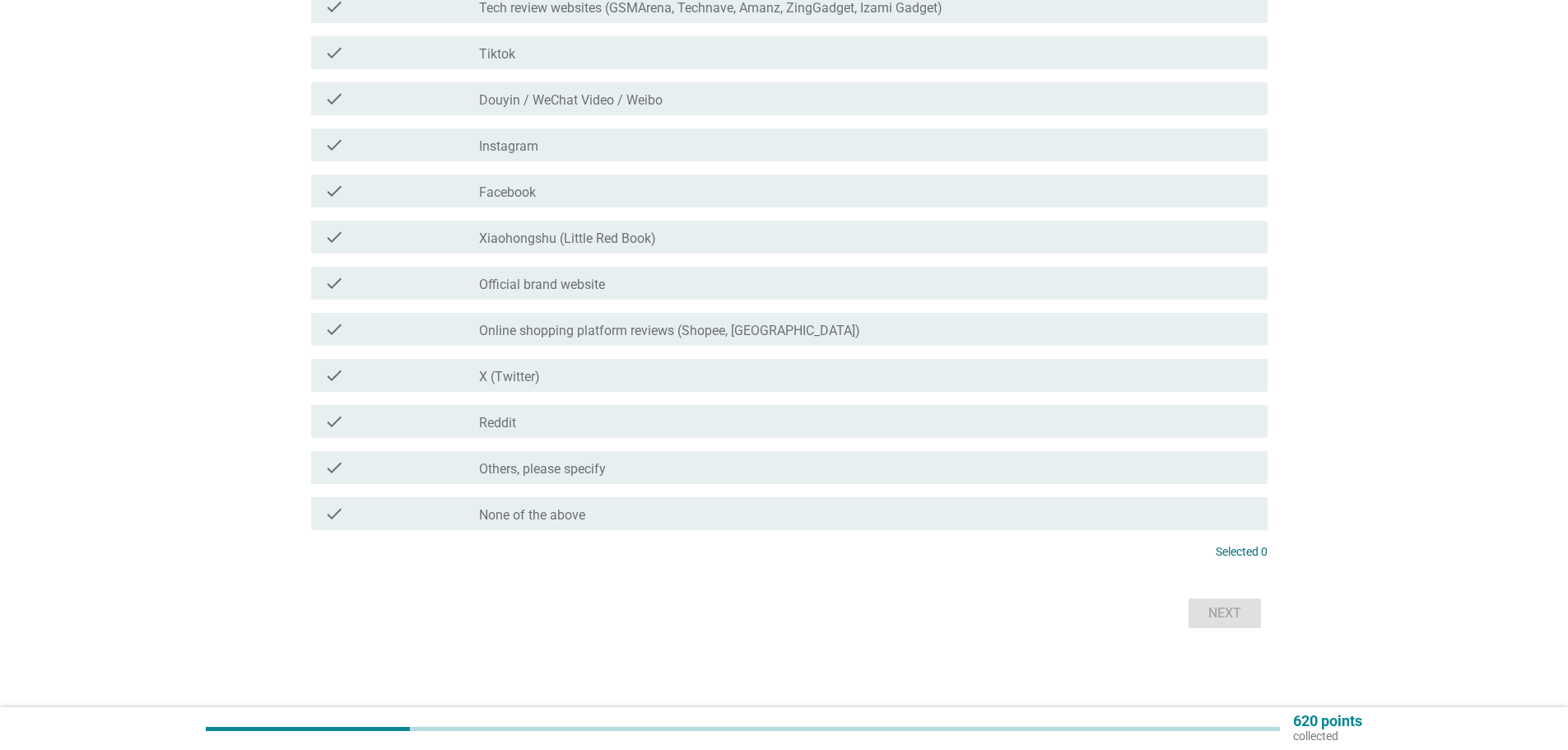
scroll to position [0, 0]
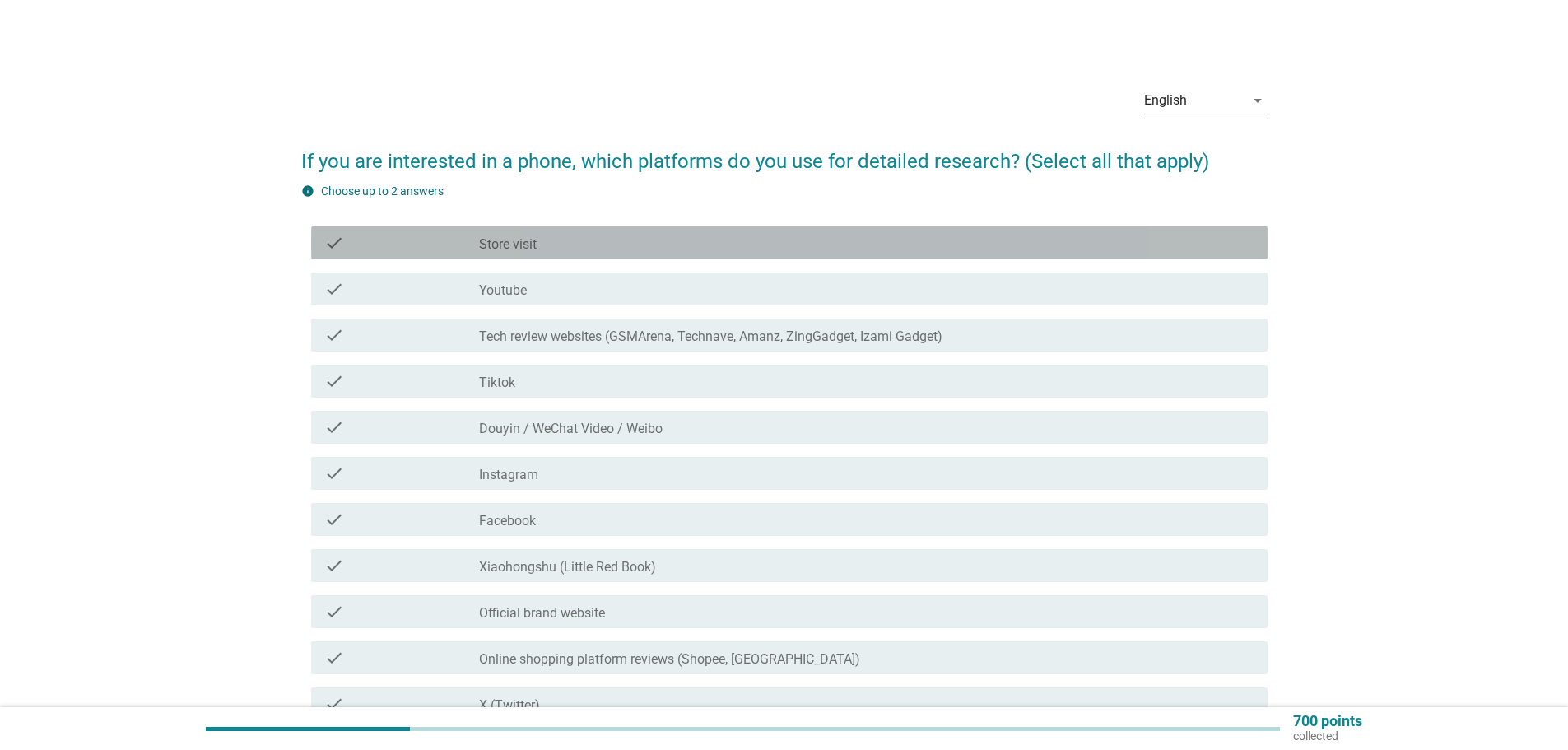
click at [534, 253] on div "check check_box_outline_blank Store visit" at bounding box center [790, 243] width 957 height 33
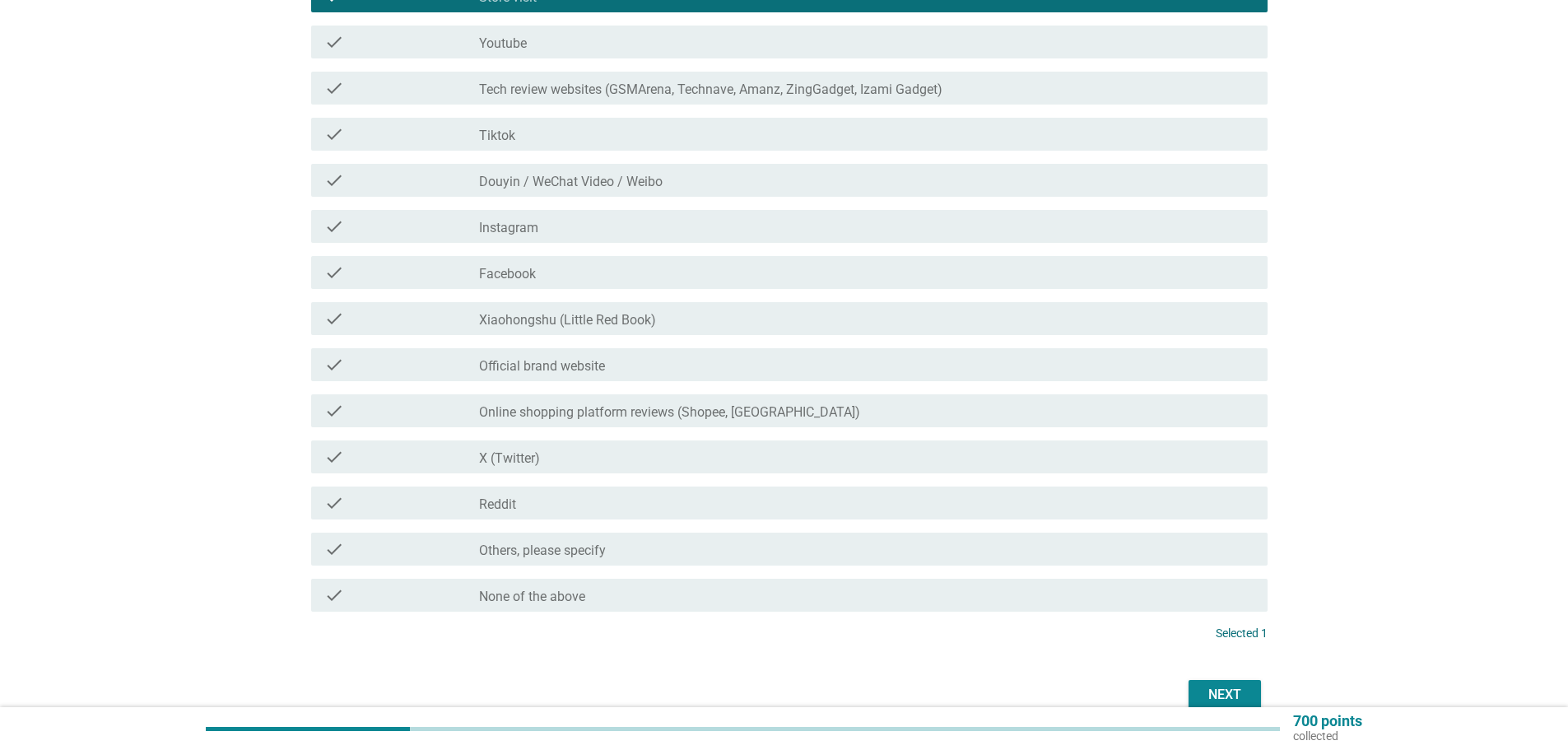
scroll to position [328, 0]
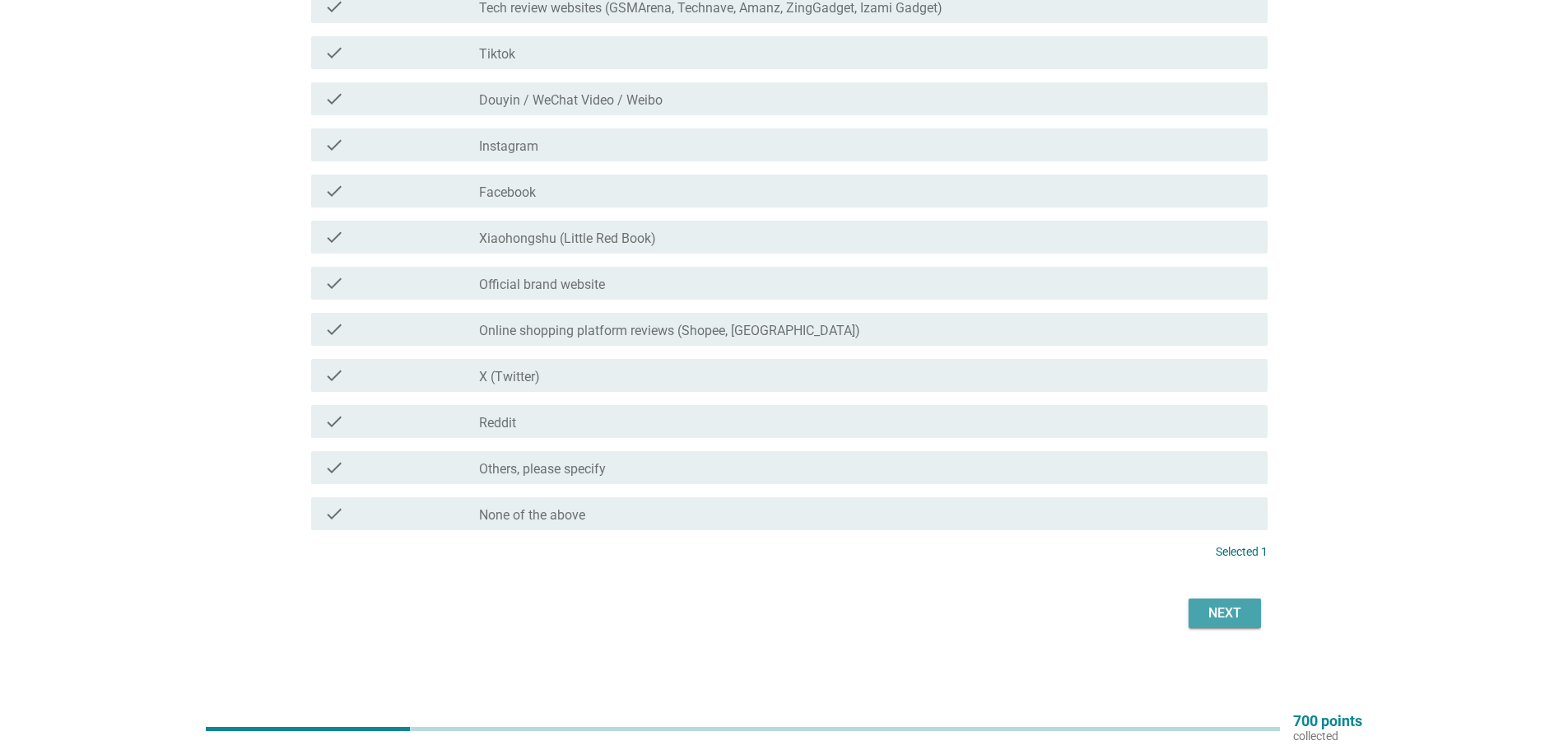
click at [1252, 623] on button "Next" at bounding box center [1225, 613] width 72 height 29
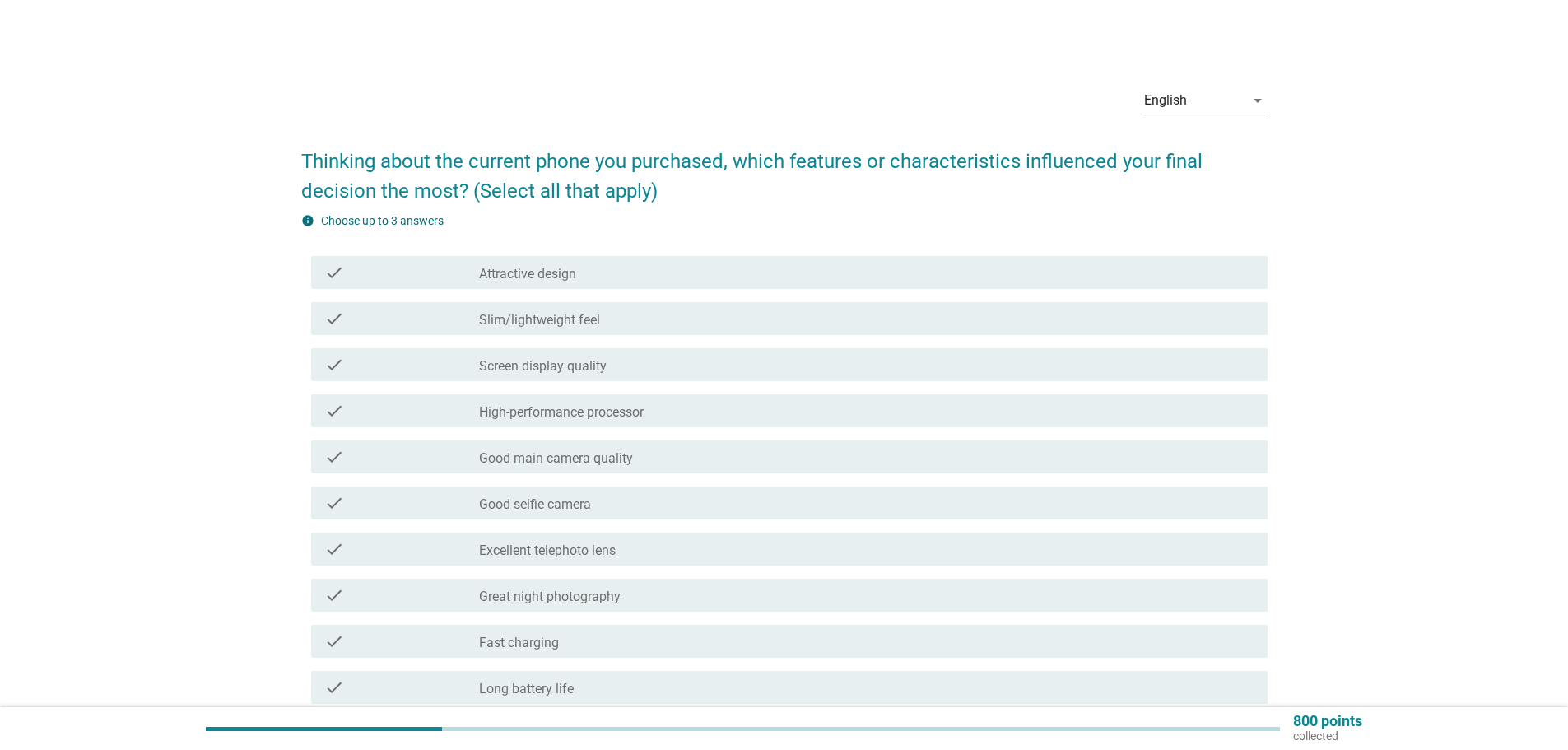
click at [763, 369] on div "check_box_outline_blank Screen display quality" at bounding box center [867, 365] width 776 height 20
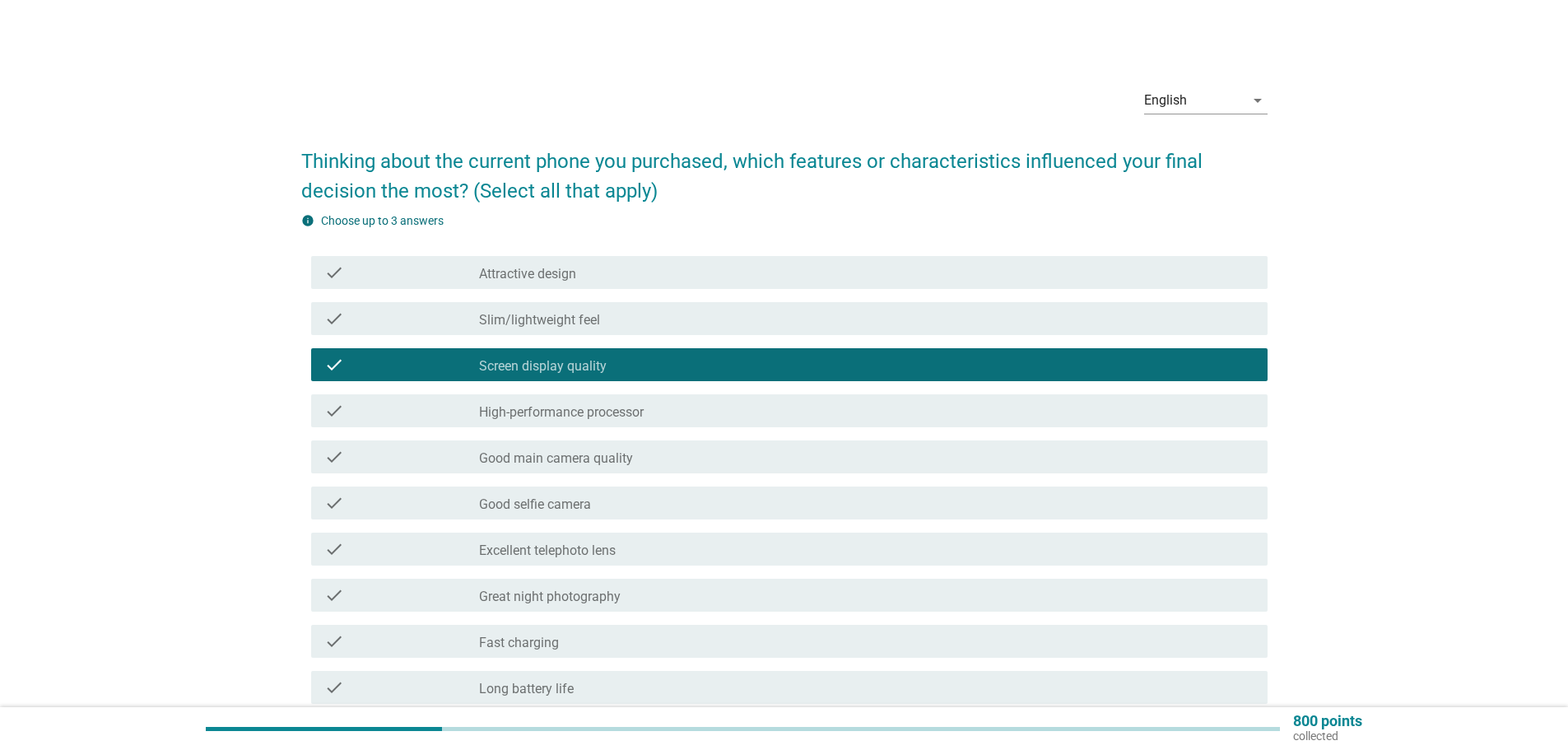
click at [816, 426] on div "check check_box_outline_blank High-performance processor" at bounding box center [790, 411] width 957 height 33
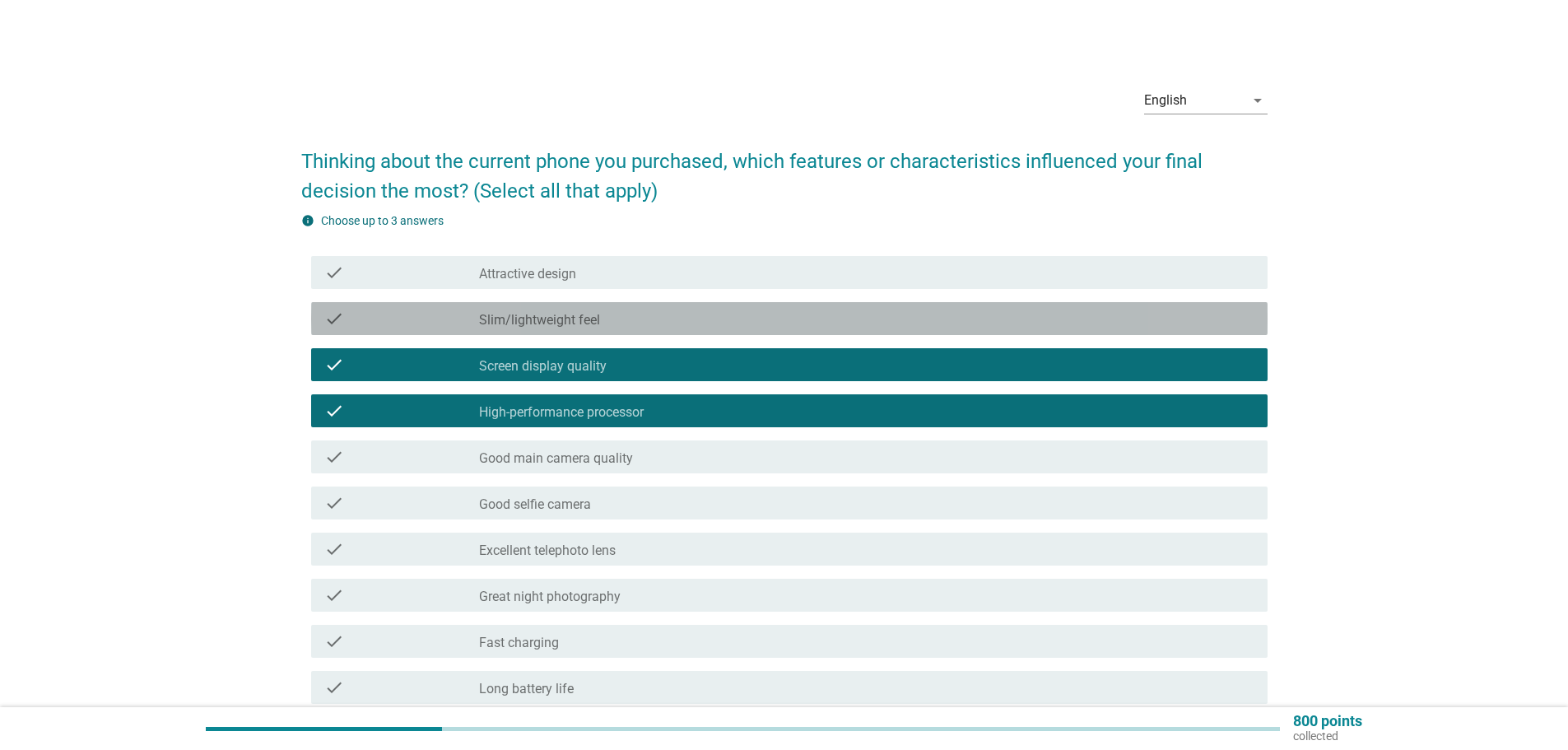
click at [613, 319] on div "check_box_outline_blank Slim/lightweight feel" at bounding box center [867, 319] width 776 height 20
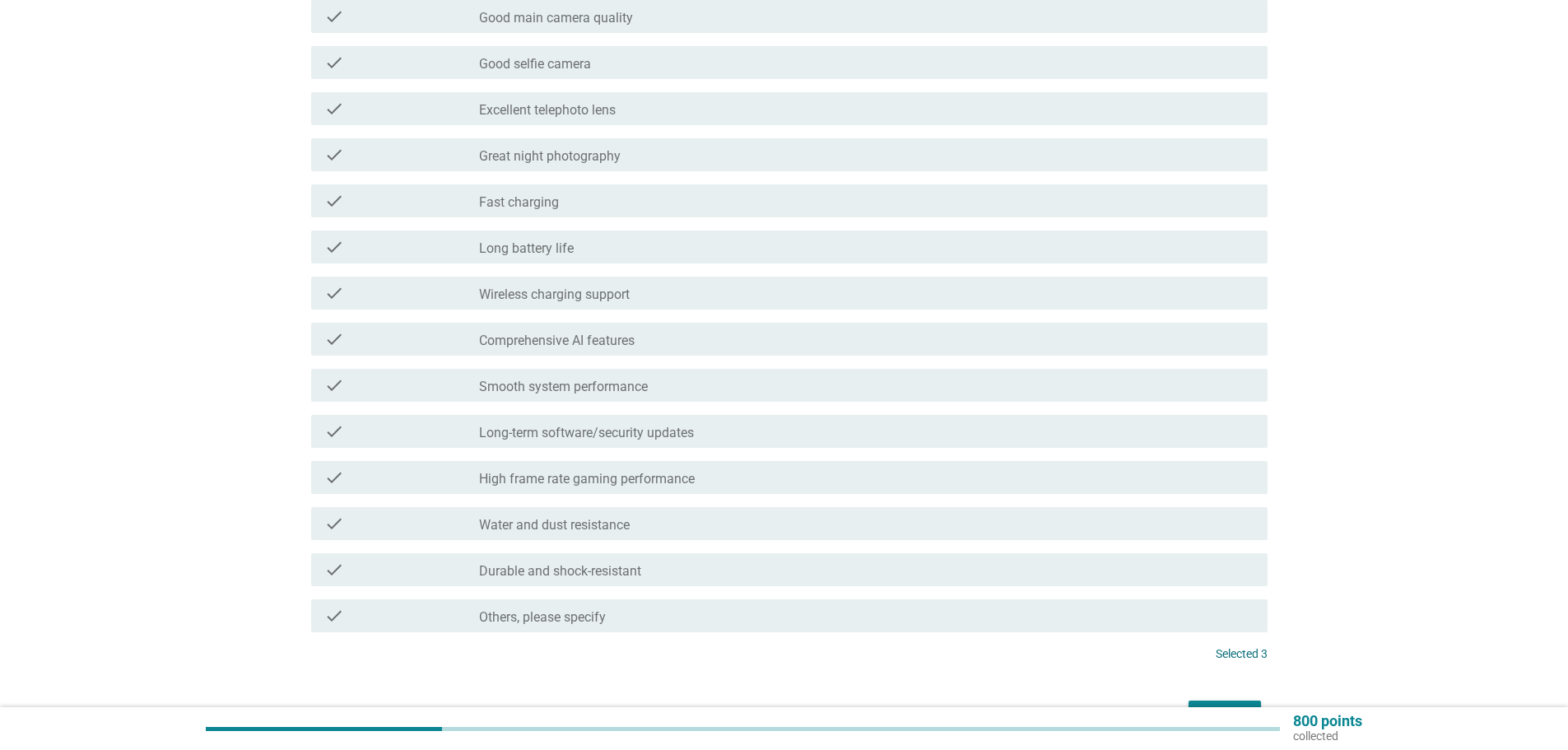
scroll to position [412, 0]
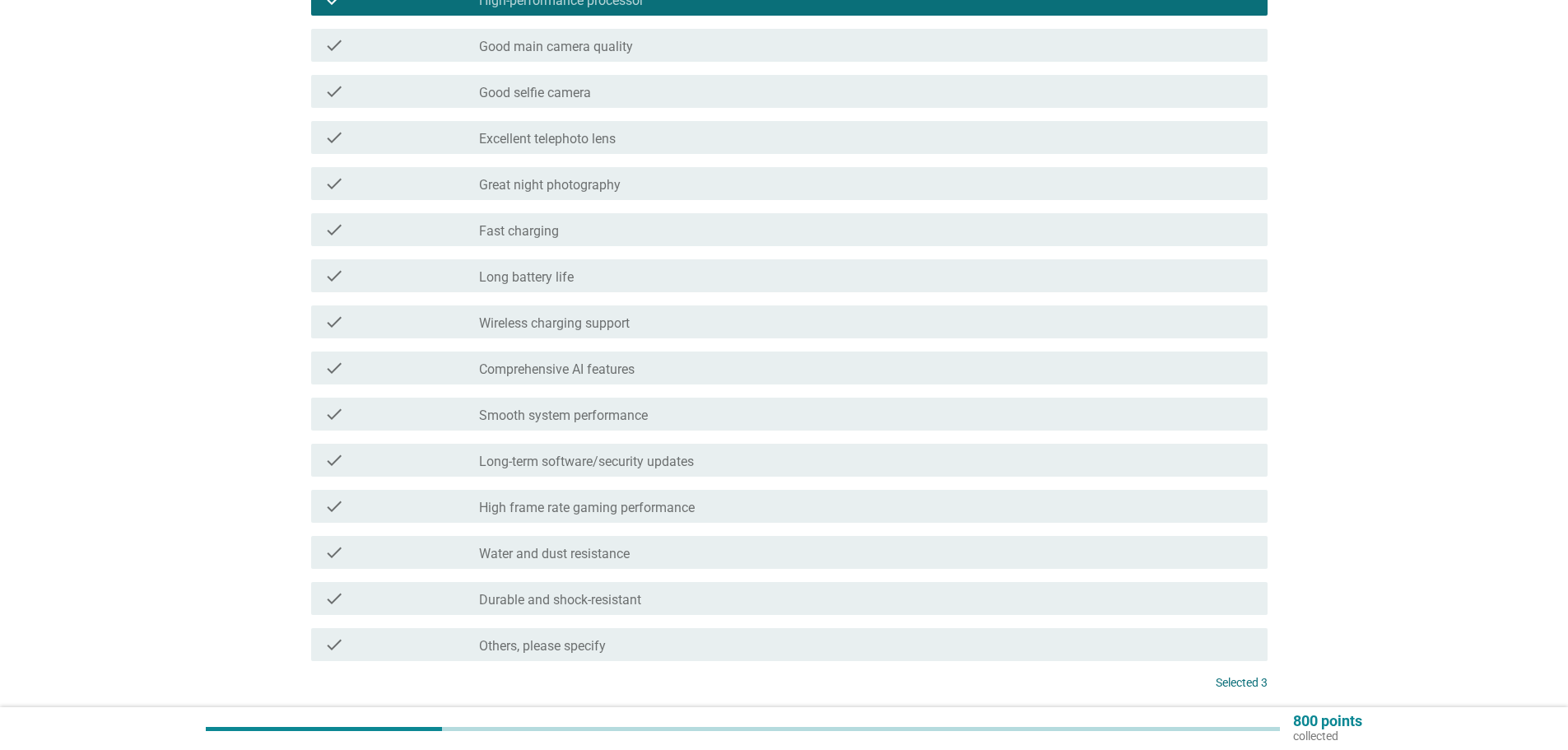
click at [540, 238] on label "Fast charging" at bounding box center [519, 232] width 80 height 17
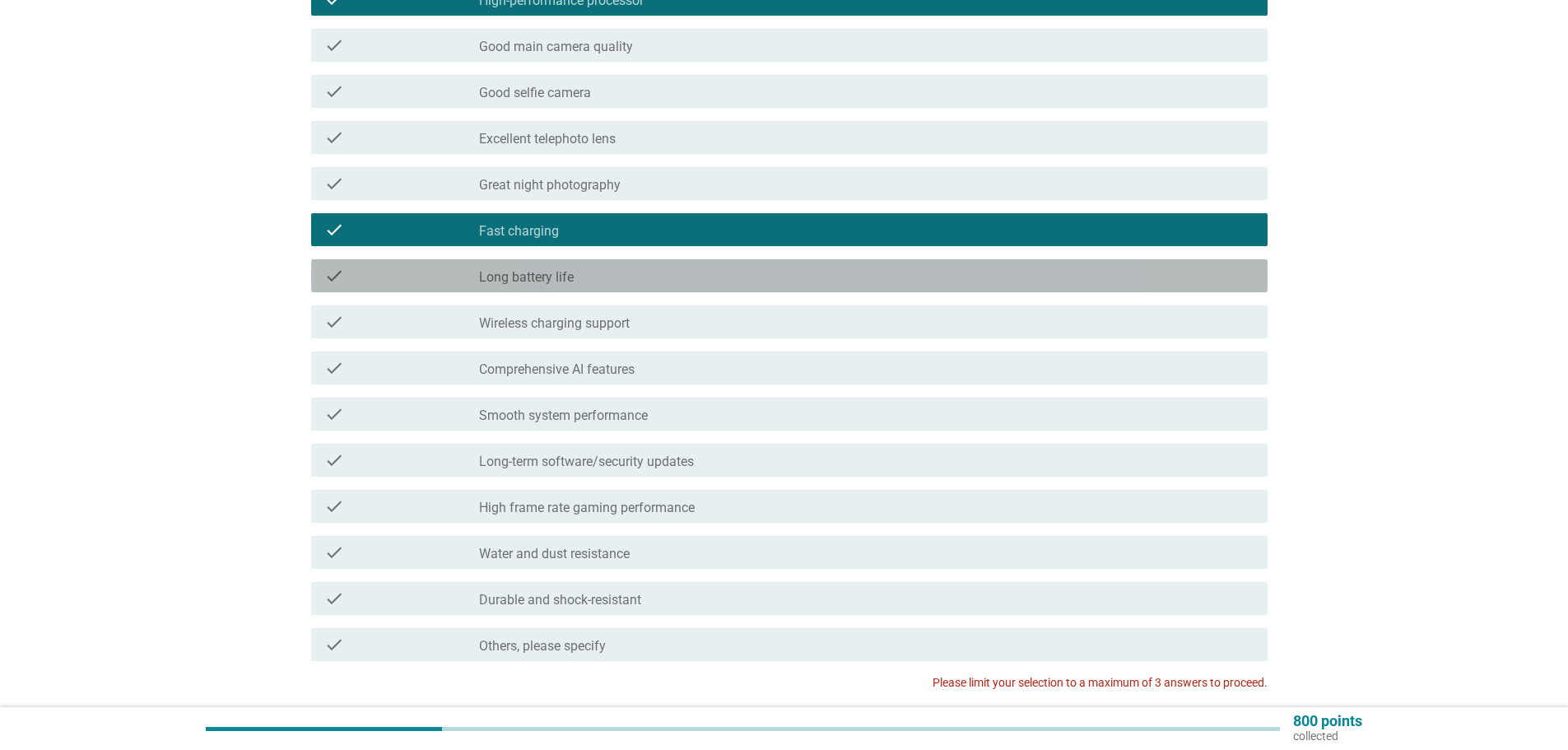
click at [546, 265] on div "check check_box_outline_blank Long battery life" at bounding box center [790, 275] width 957 height 33
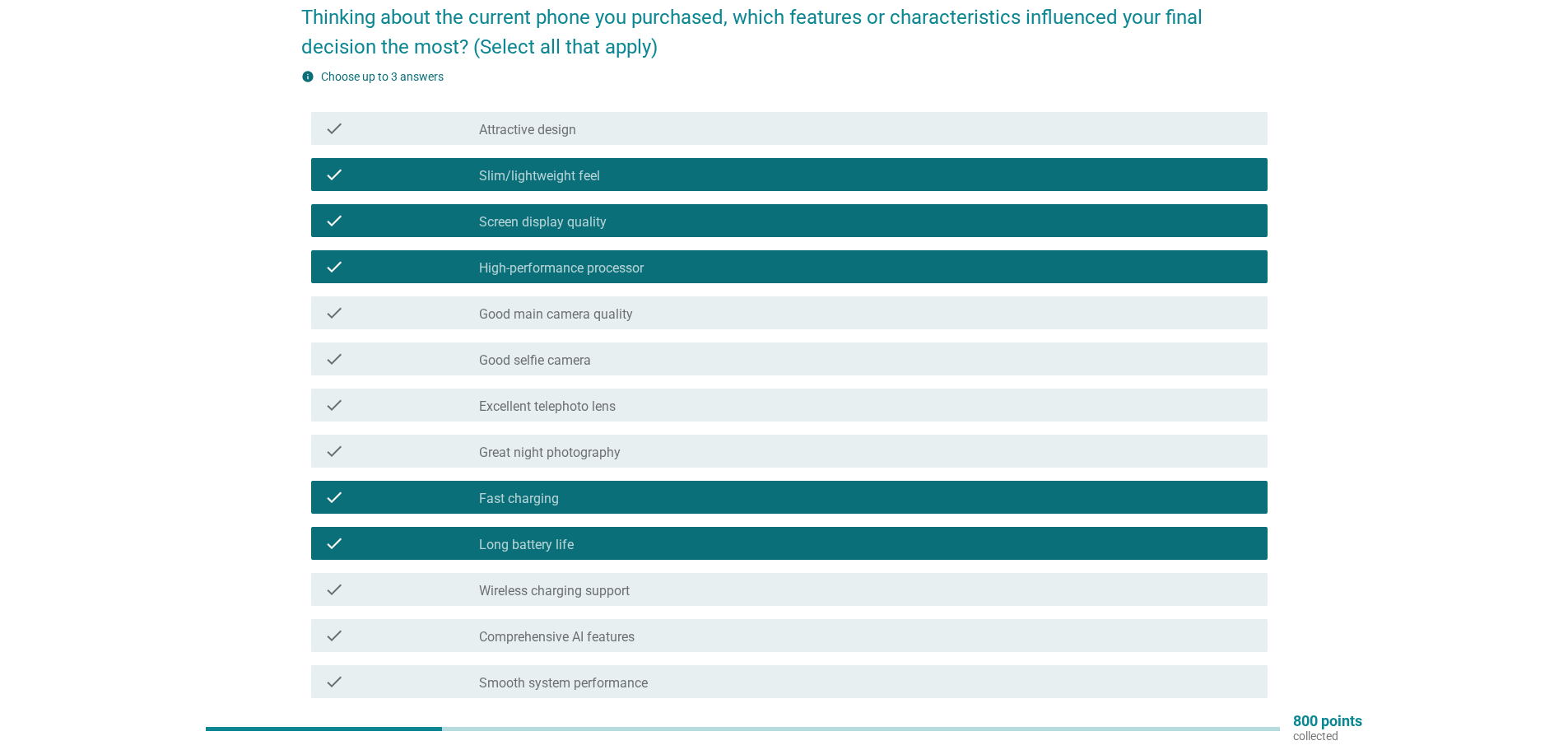
scroll to position [131, 0]
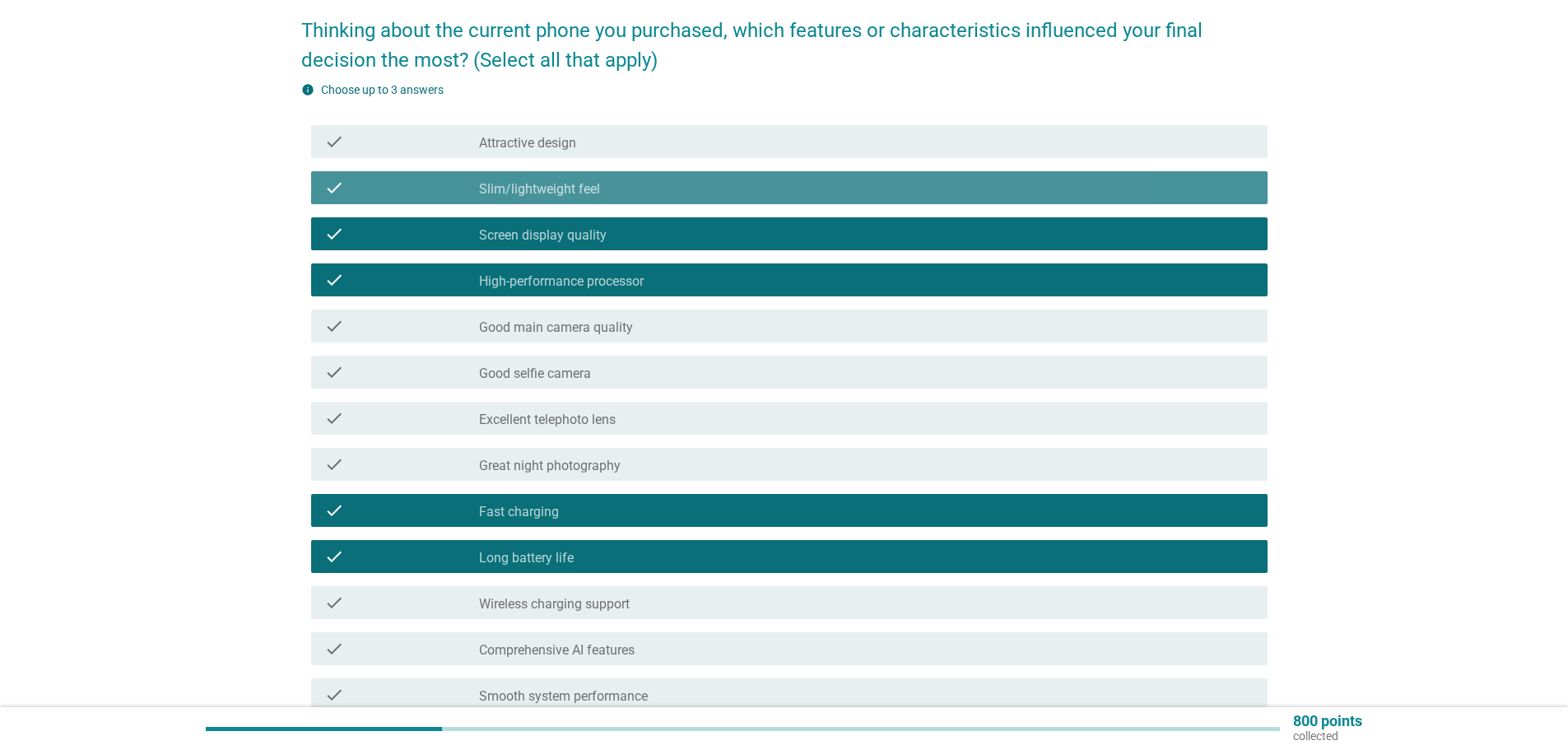
click at [633, 178] on div "check_box_outline_blank Slim/lightweight feel" at bounding box center [867, 188] width 776 height 20
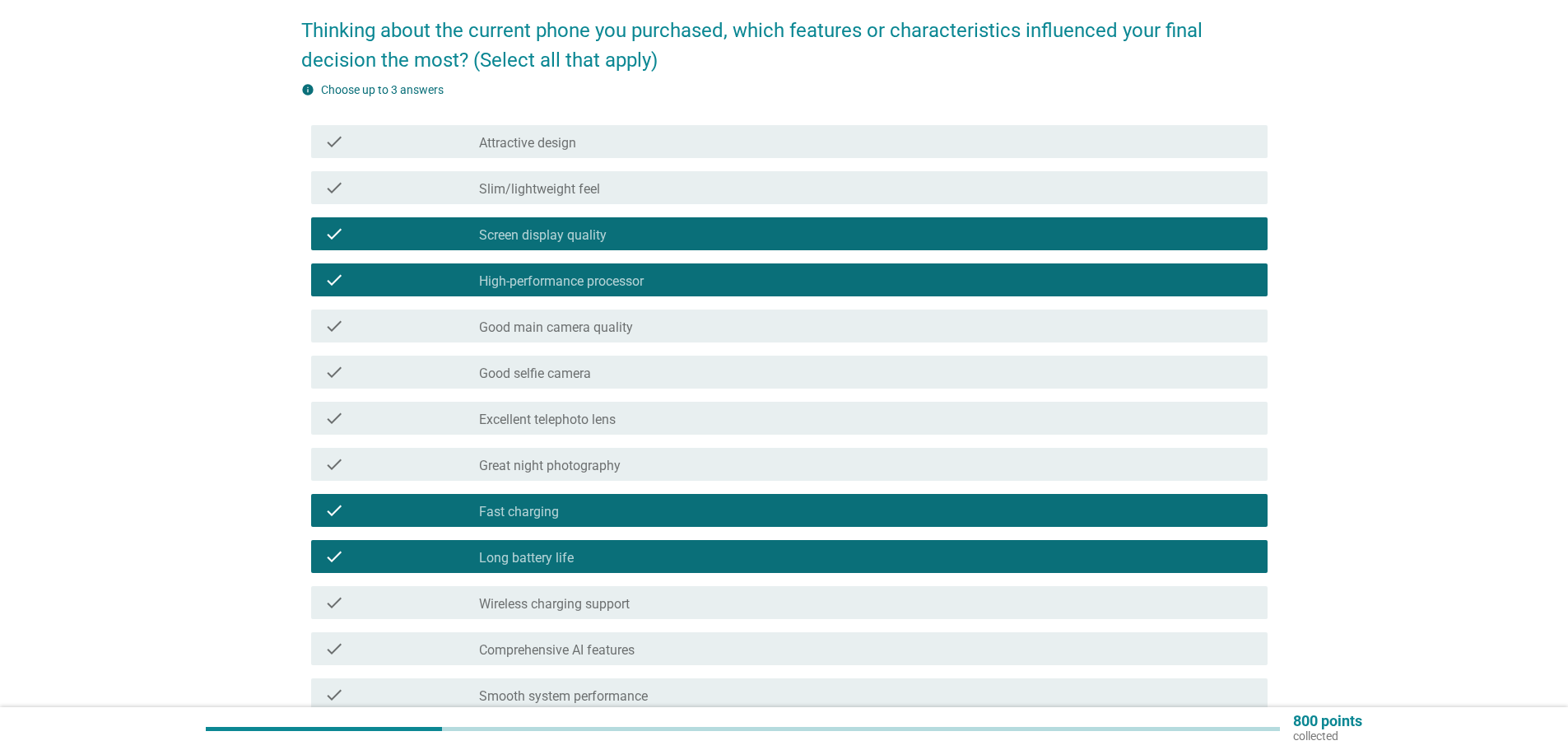
click at [567, 277] on label "High-performance processor" at bounding box center [562, 282] width 165 height 17
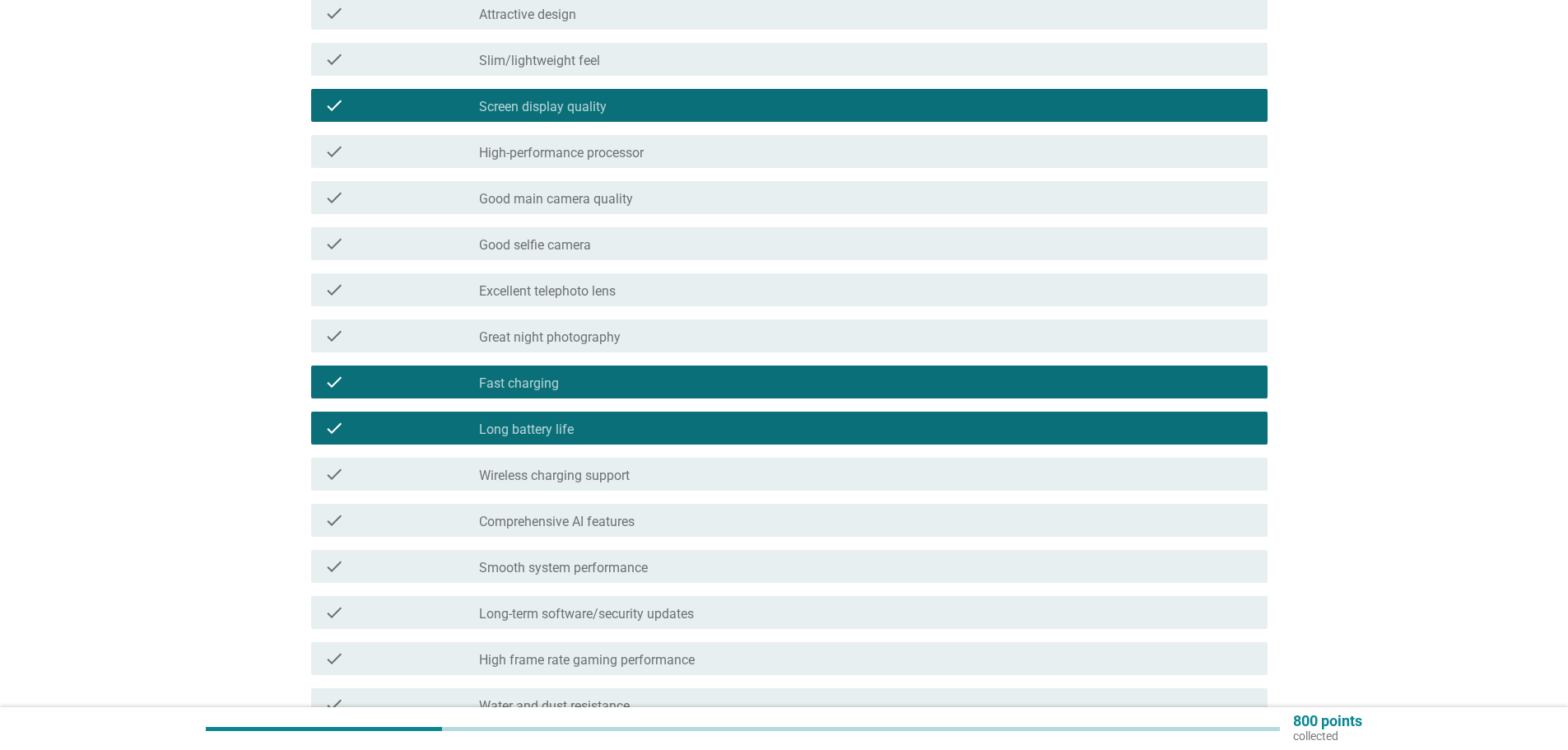
scroll to position [543, 0]
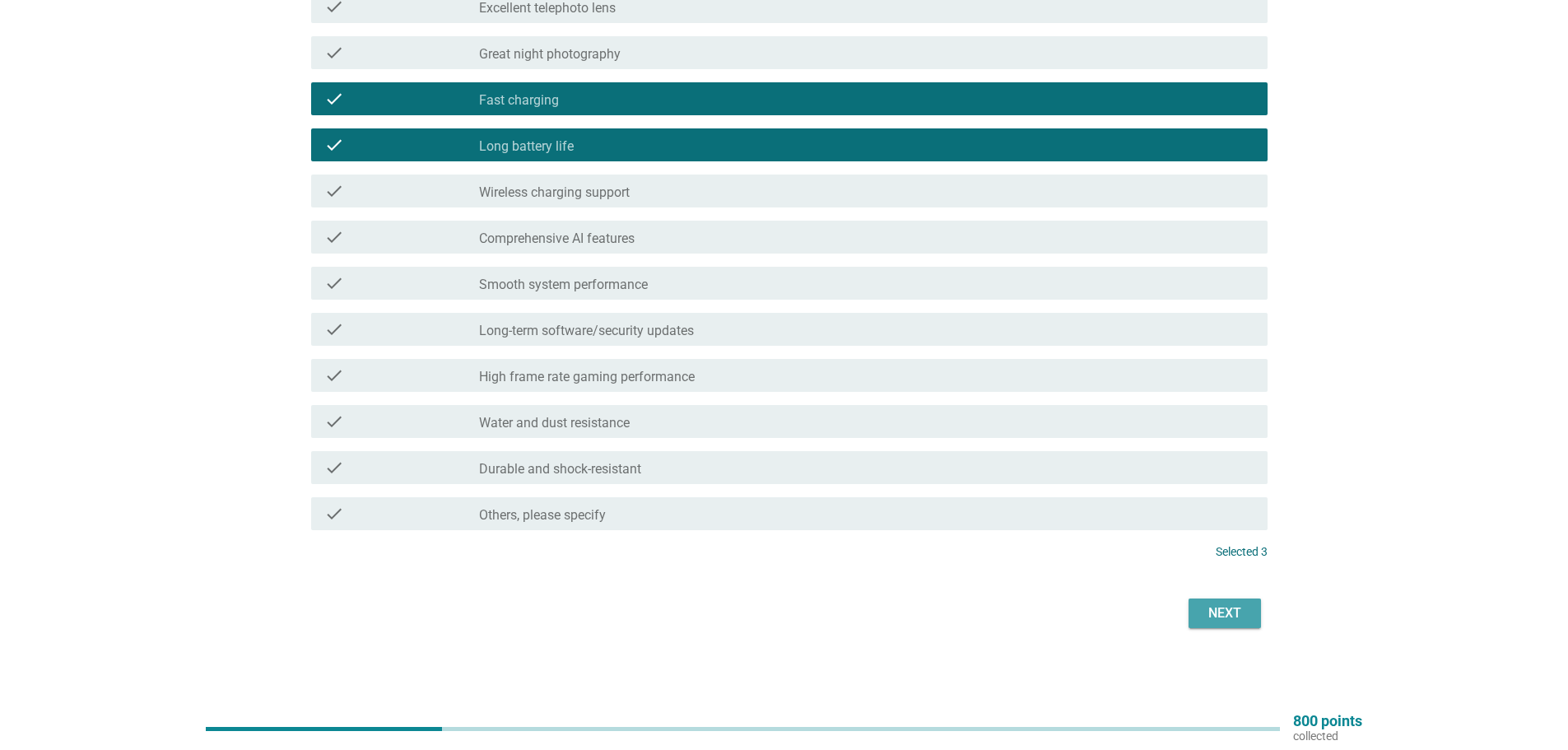
click at [1228, 626] on button "Next" at bounding box center [1225, 613] width 72 height 29
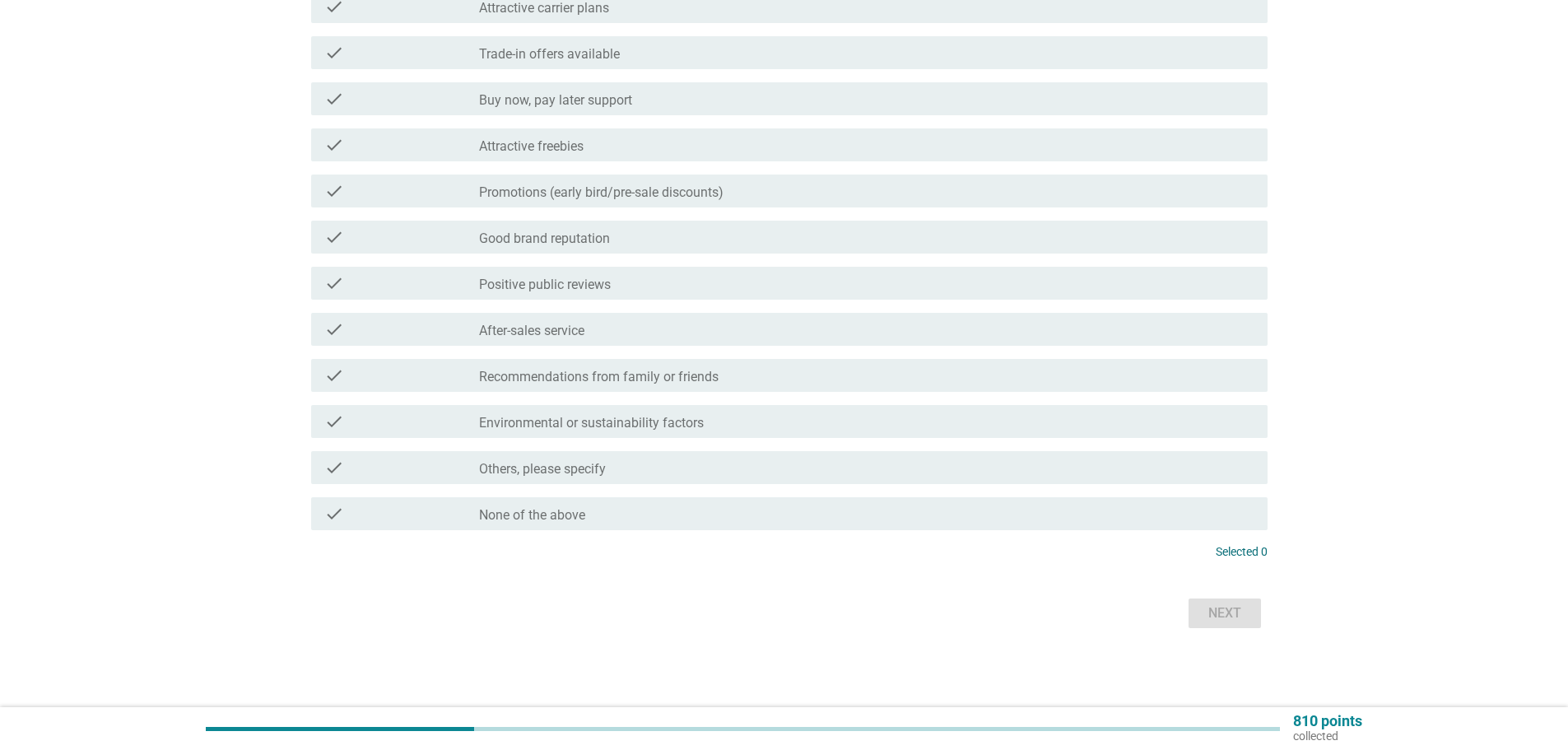
scroll to position [0, 0]
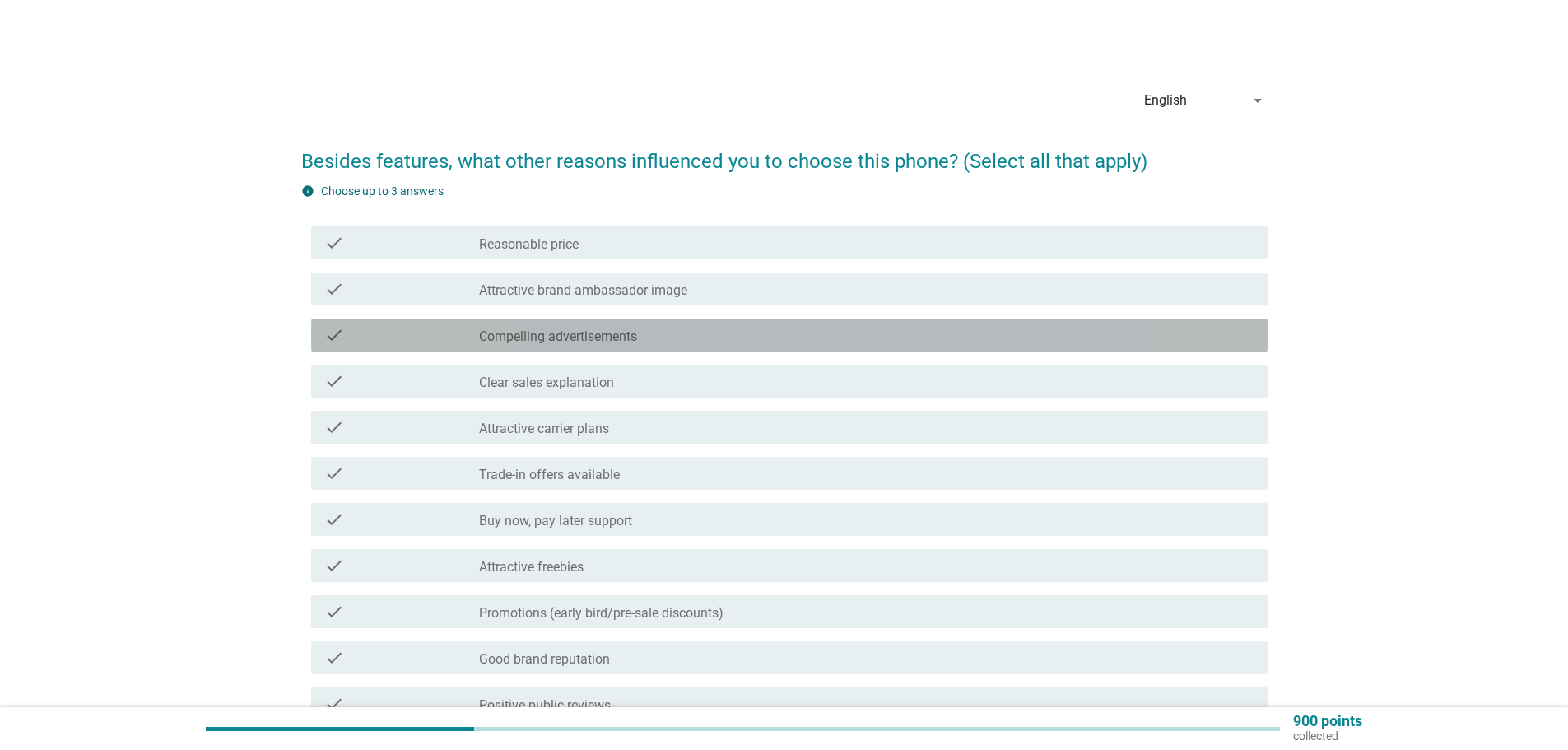
click at [506, 347] on div "check check_box_outline_blank Compelling advertisements" at bounding box center [790, 335] width 957 height 33
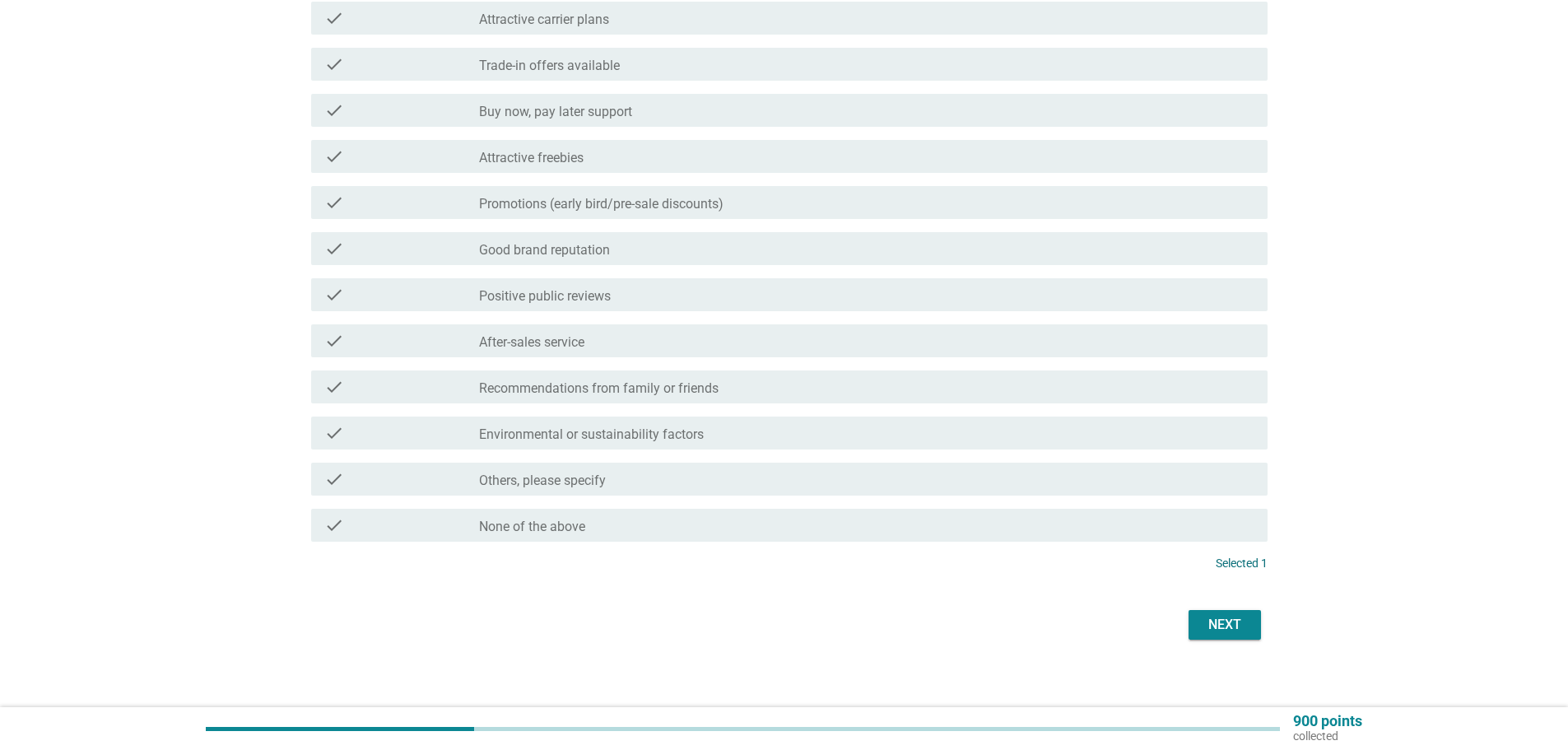
scroll to position [421, 0]
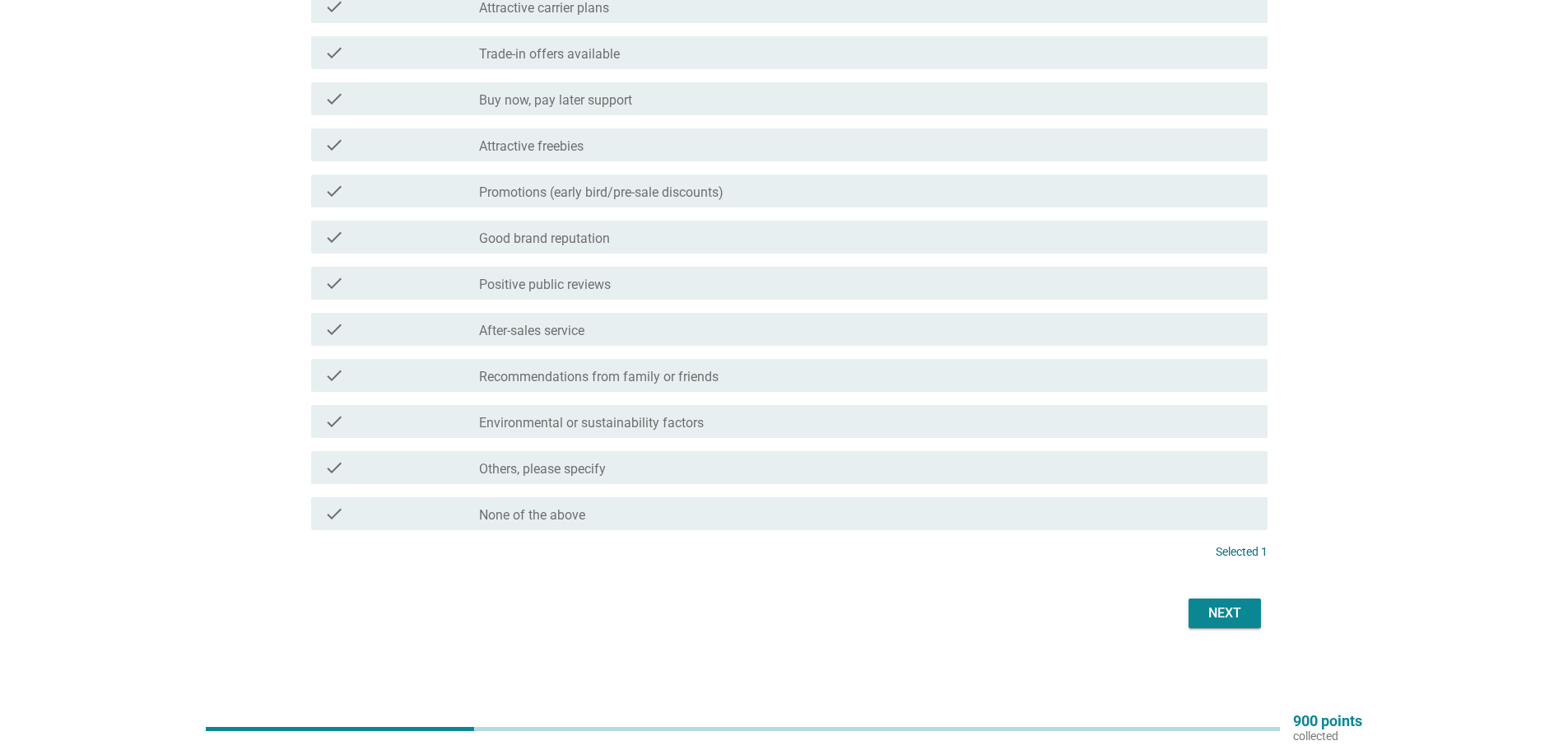
click at [518, 341] on div "check check_box_outline_blank After-sales service" at bounding box center [790, 329] width 957 height 33
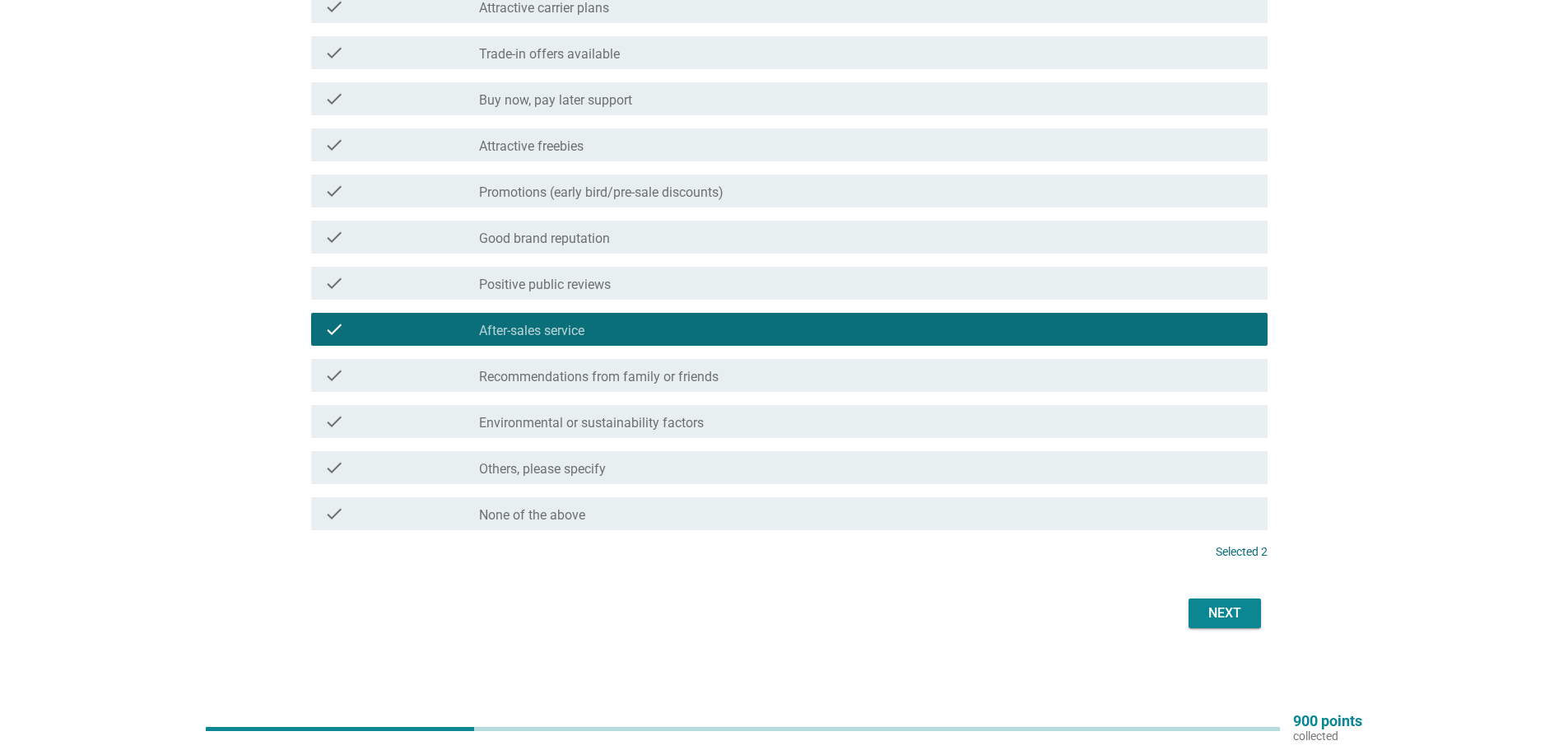
click at [530, 276] on div "check_box_outline_blank Positive public reviews" at bounding box center [867, 284] width 776 height 20
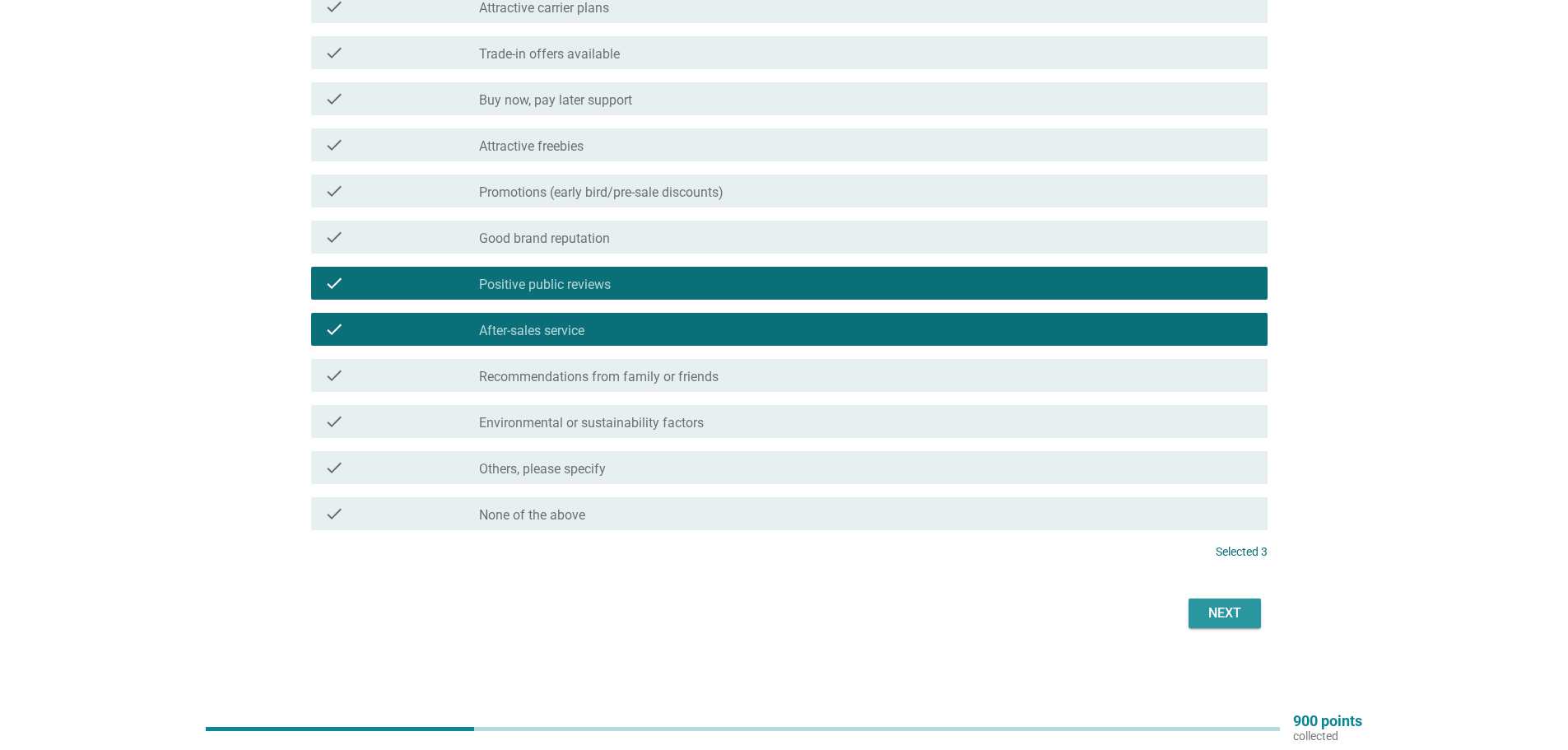
click at [1218, 617] on div "Next" at bounding box center [1225, 614] width 46 height 20
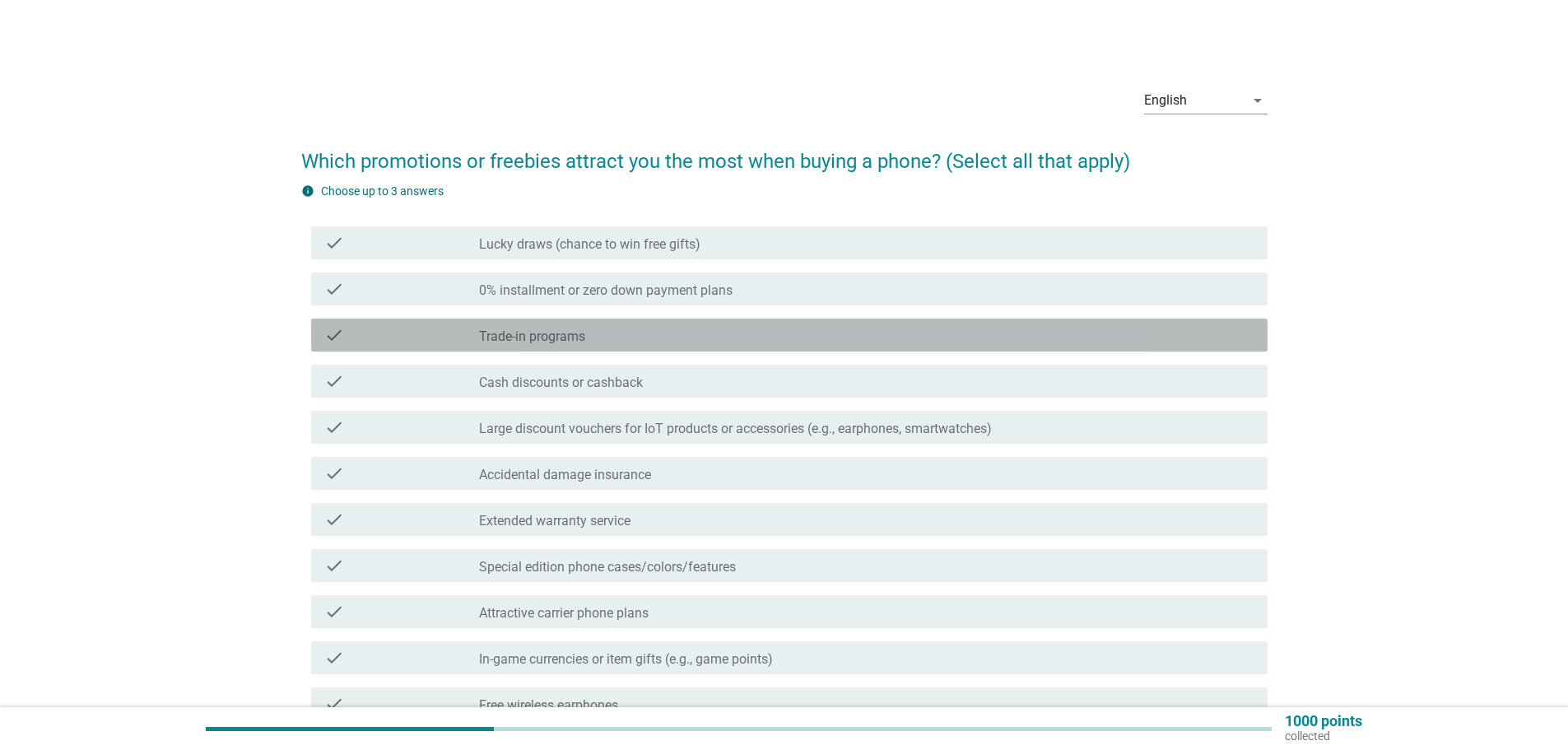
click at [550, 331] on label "Trade-in programs" at bounding box center [532, 337] width 107 height 17
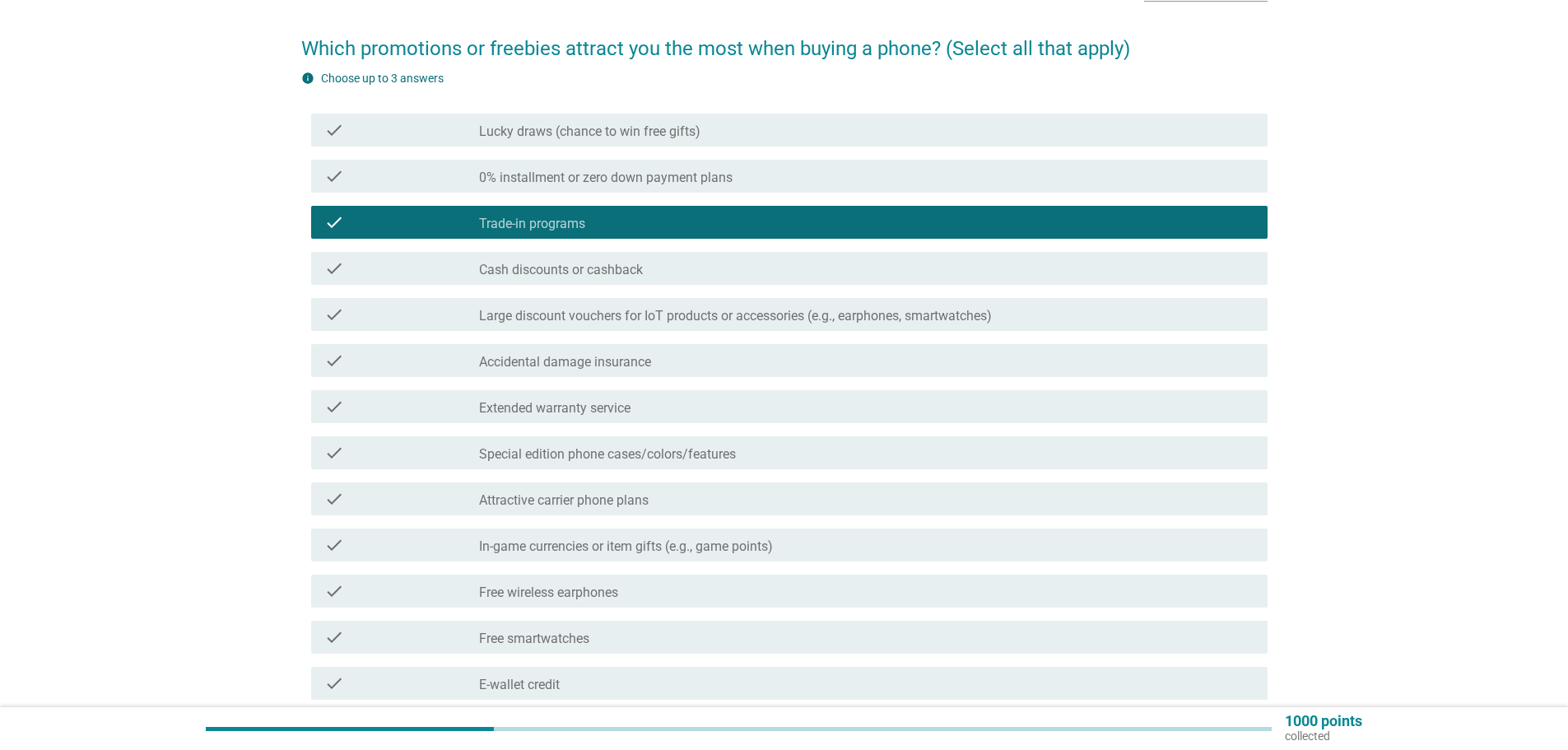
scroll to position [165, 0]
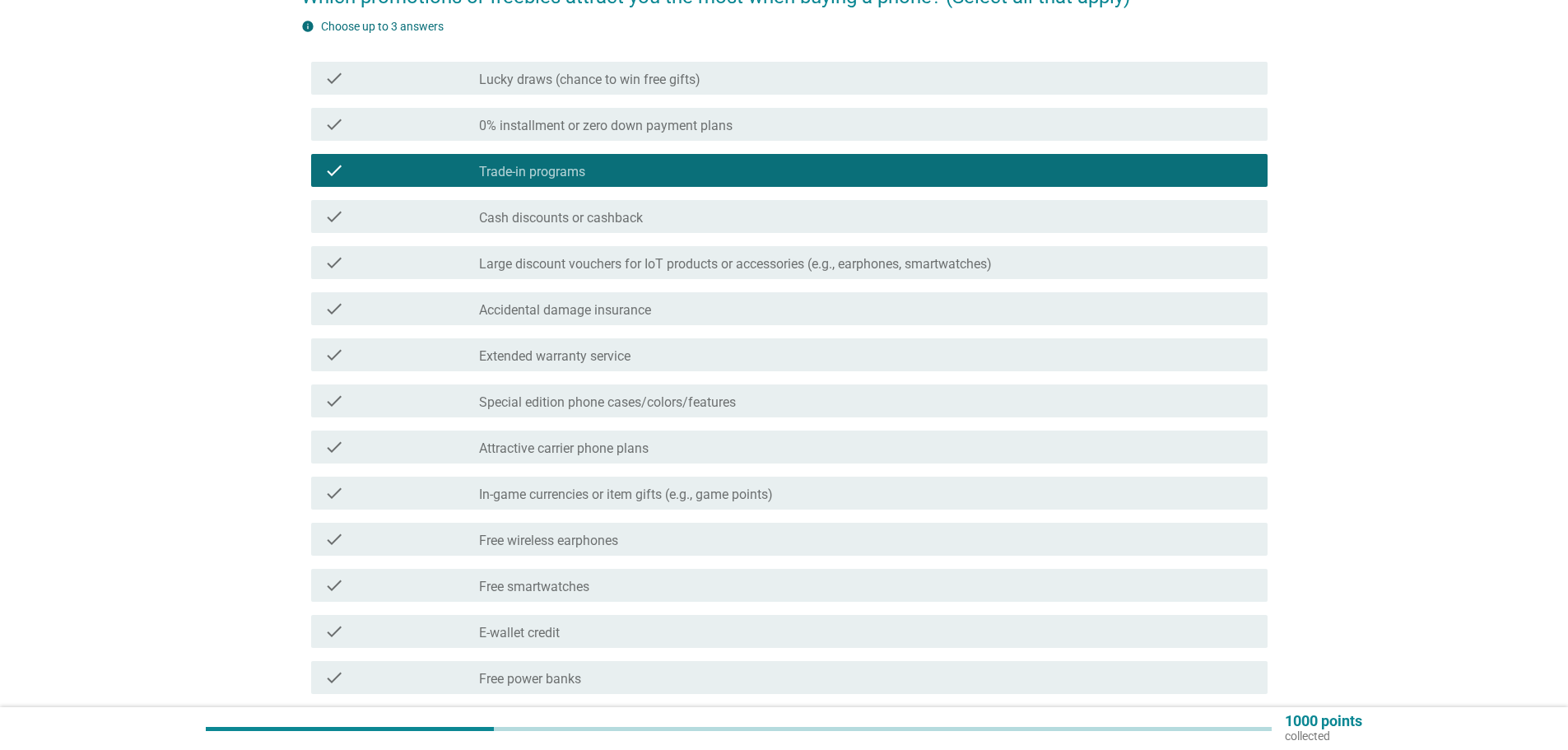
click at [558, 365] on div "check check_box_outline_blank Extended warranty service" at bounding box center [790, 354] width 957 height 33
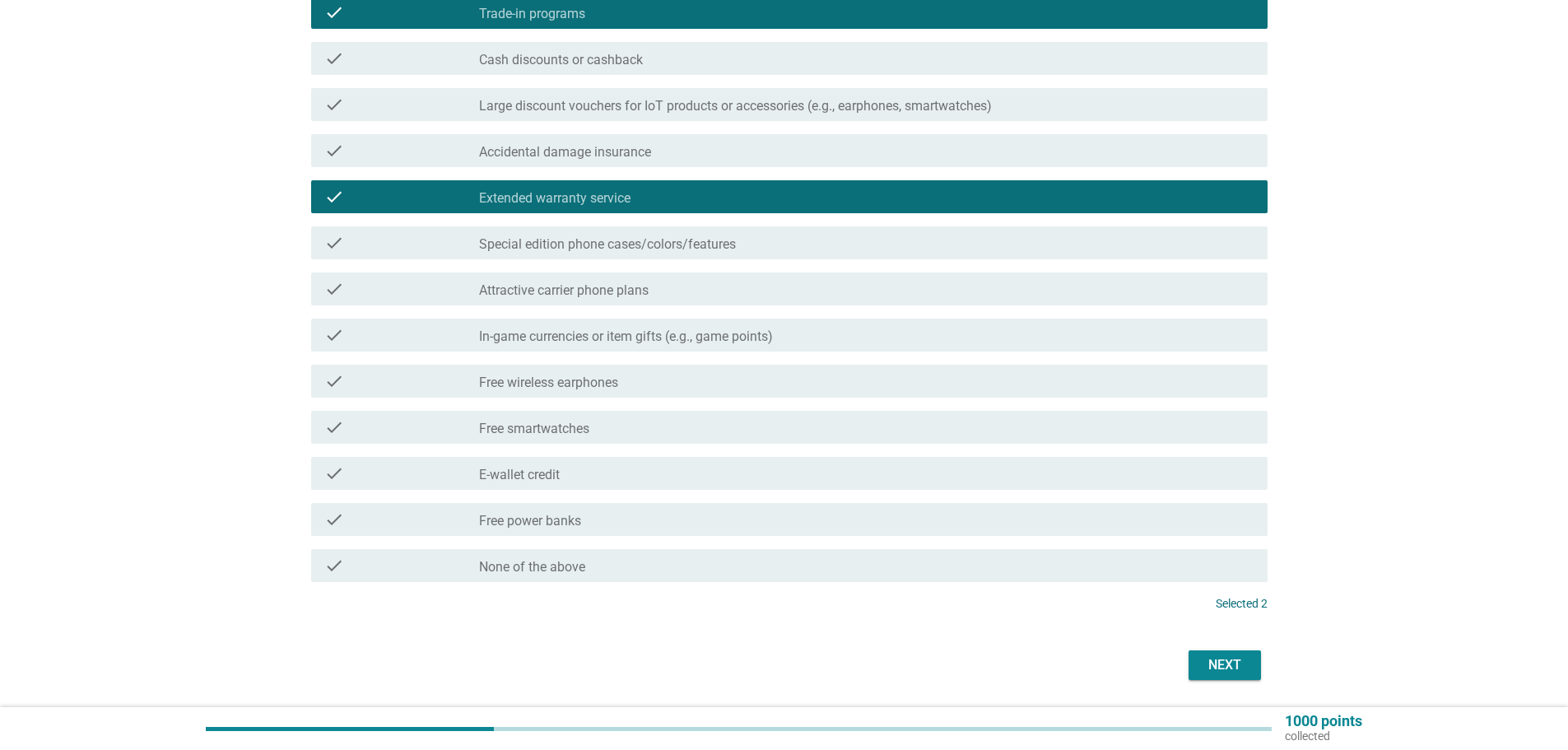
scroll to position [329, 0]
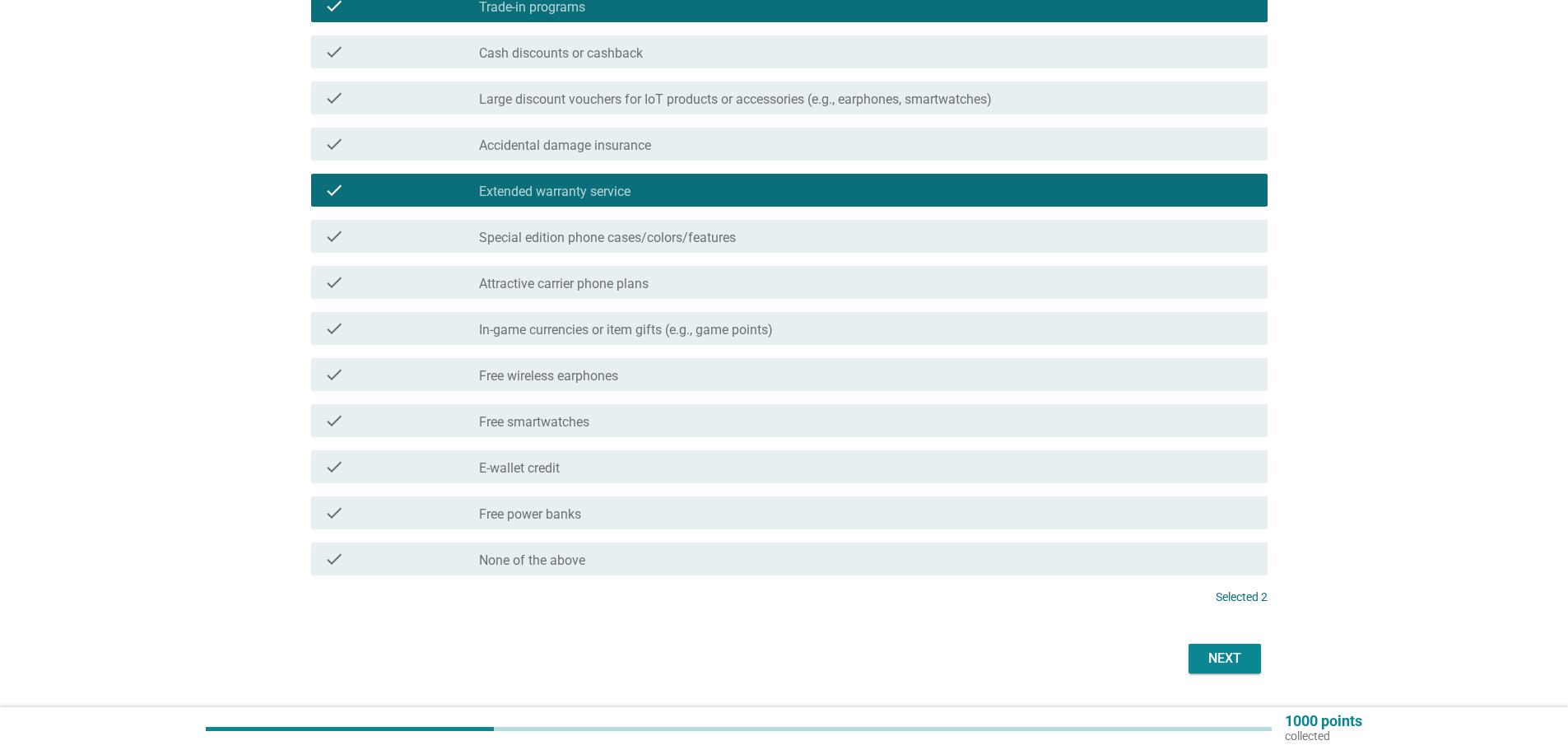
click at [1210, 653] on div "Next" at bounding box center [1225, 659] width 46 height 20
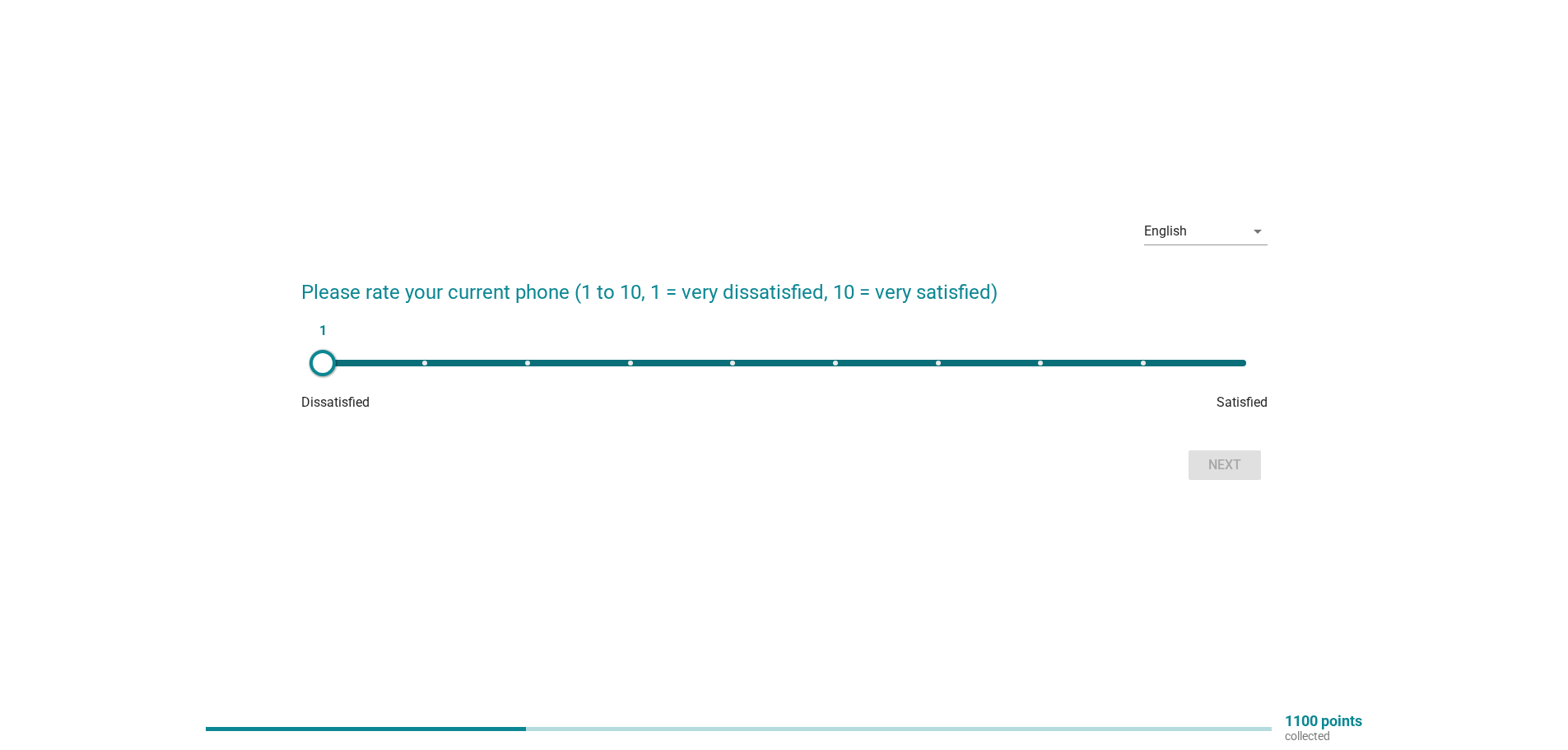
scroll to position [43, 0]
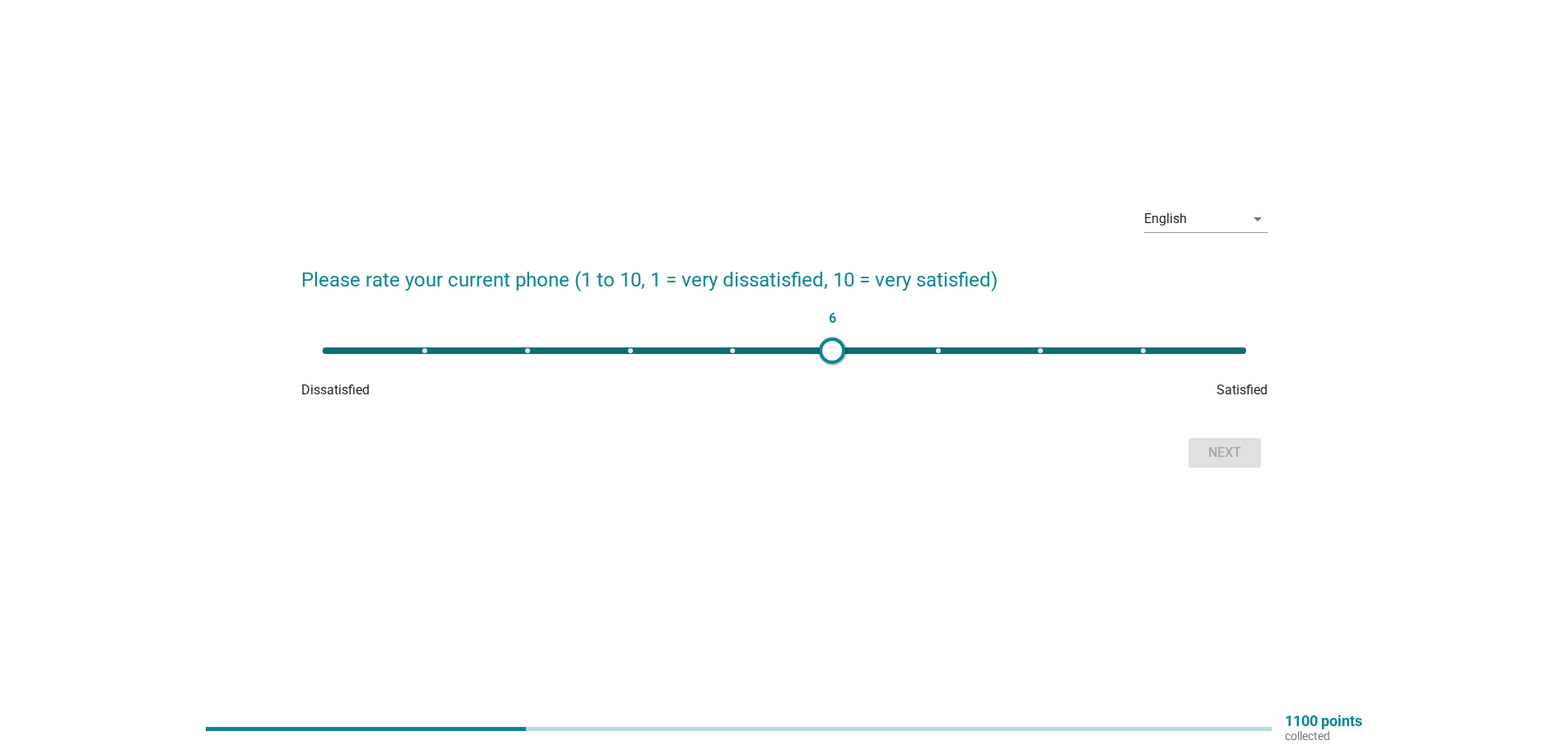
type input "9"
drag, startPoint x: 318, startPoint y: 358, endPoint x: 1142, endPoint y: 365, distance: 824.0
click at [1142, 365] on div "9" at bounding box center [785, 350] width 950 height 33
click at [1220, 461] on div "Next" at bounding box center [1225, 454] width 46 height 20
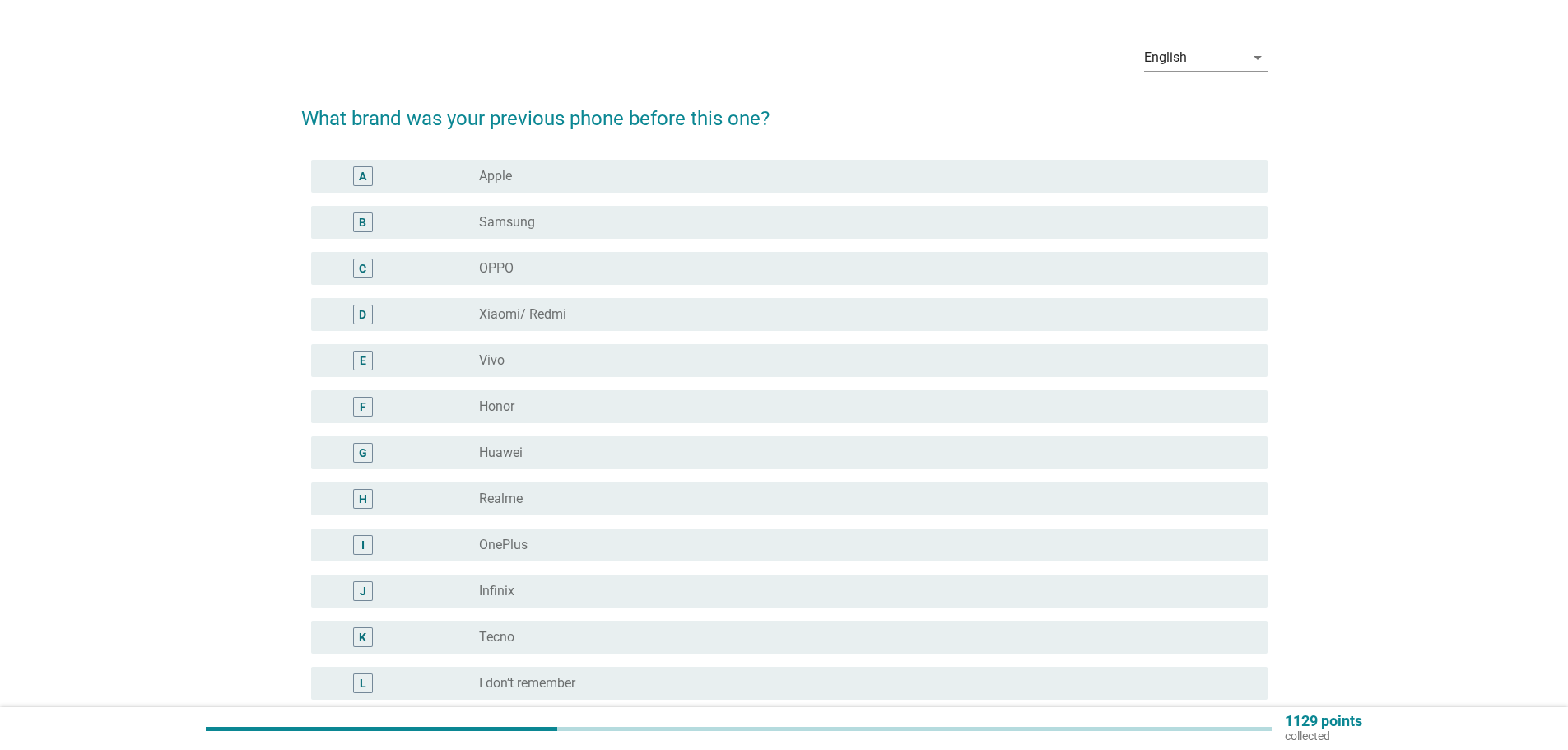
scroll to position [0, 0]
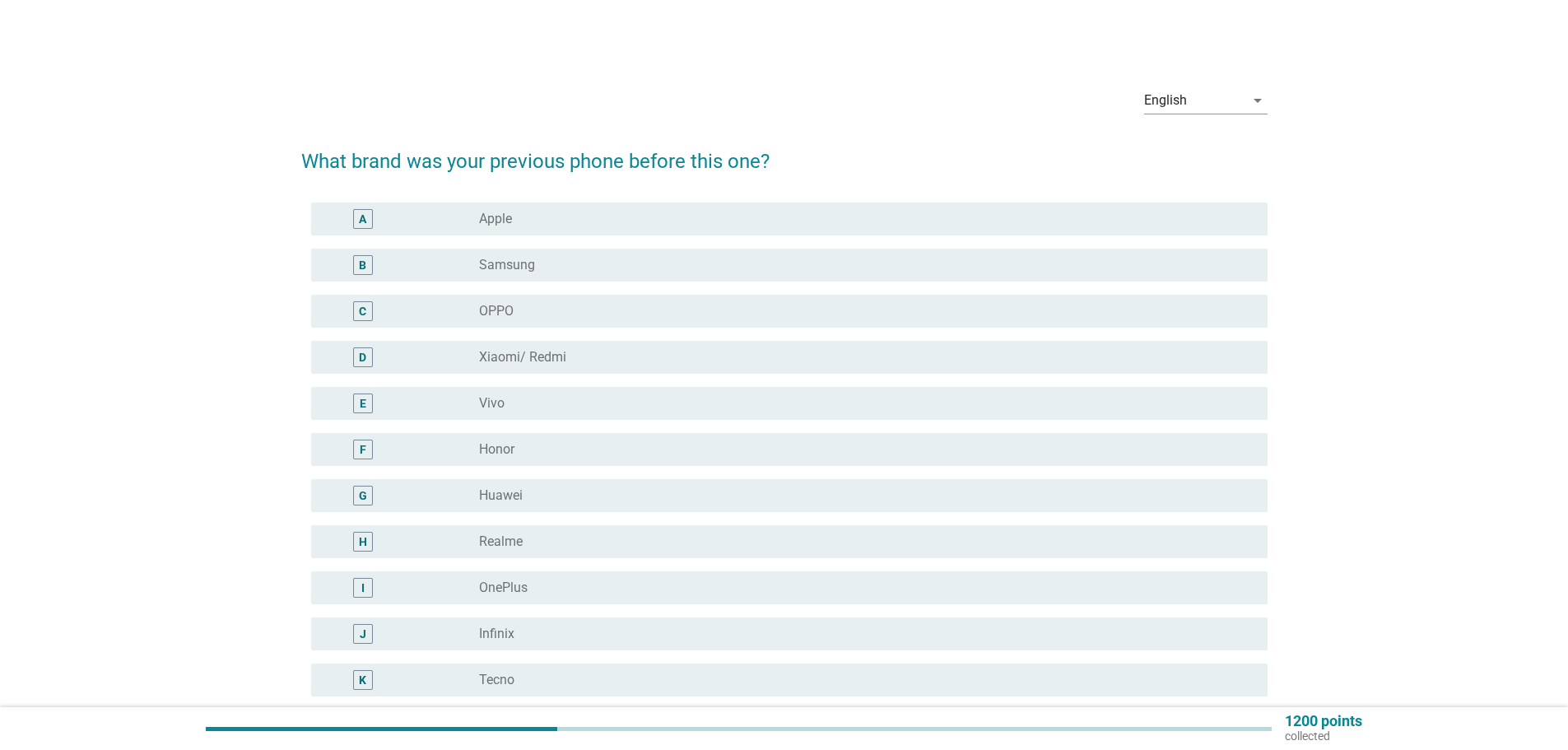
click at [352, 255] on div "B" at bounding box center [363, 265] width 77 height 20
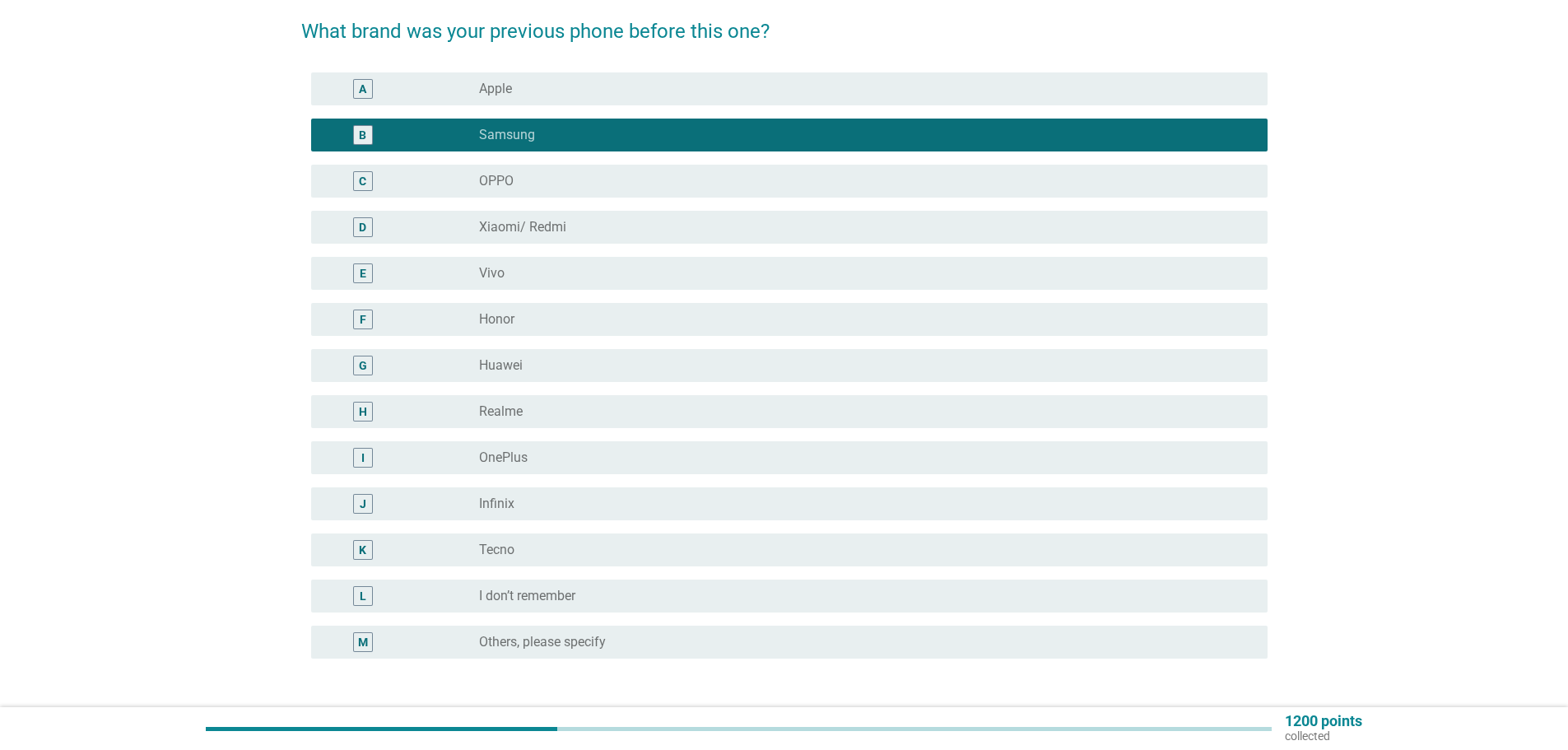
scroll to position [254, 0]
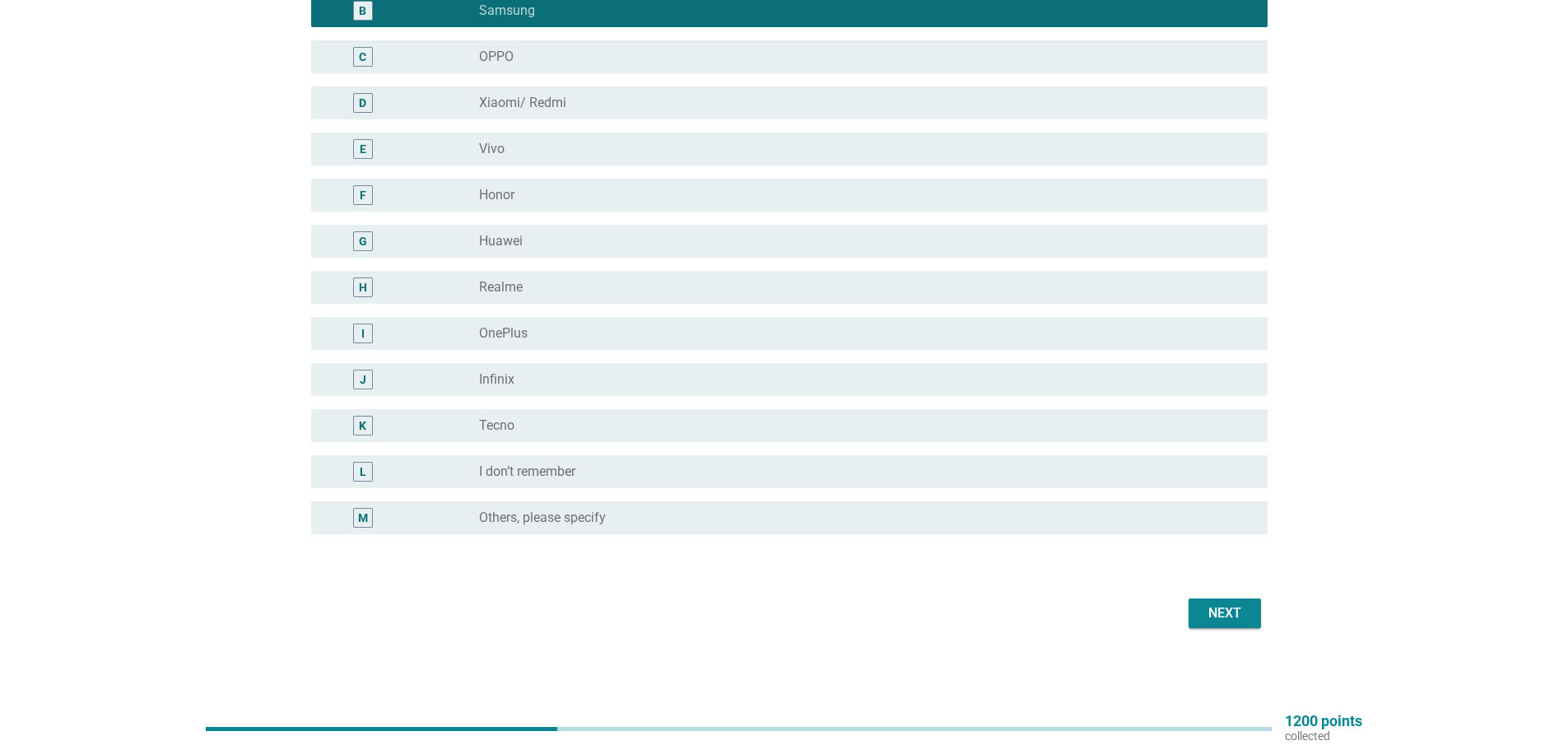
click at [1210, 592] on form "What brand was your previous phone before this one? A radio_button_unchecked Ap…" at bounding box center [784, 254] width 966 height 758
click at [1211, 607] on div "Next" at bounding box center [1225, 614] width 46 height 20
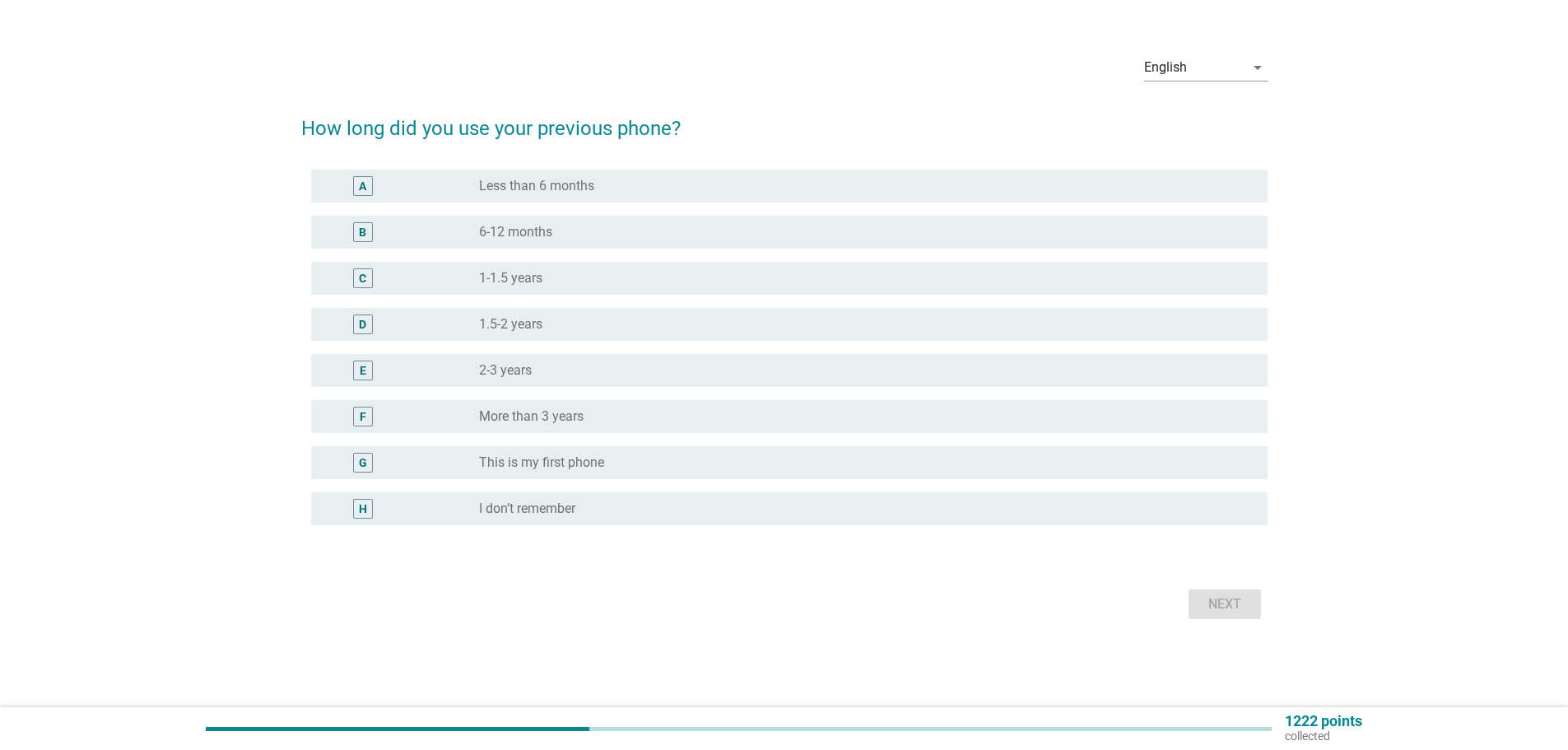
scroll to position [0, 0]
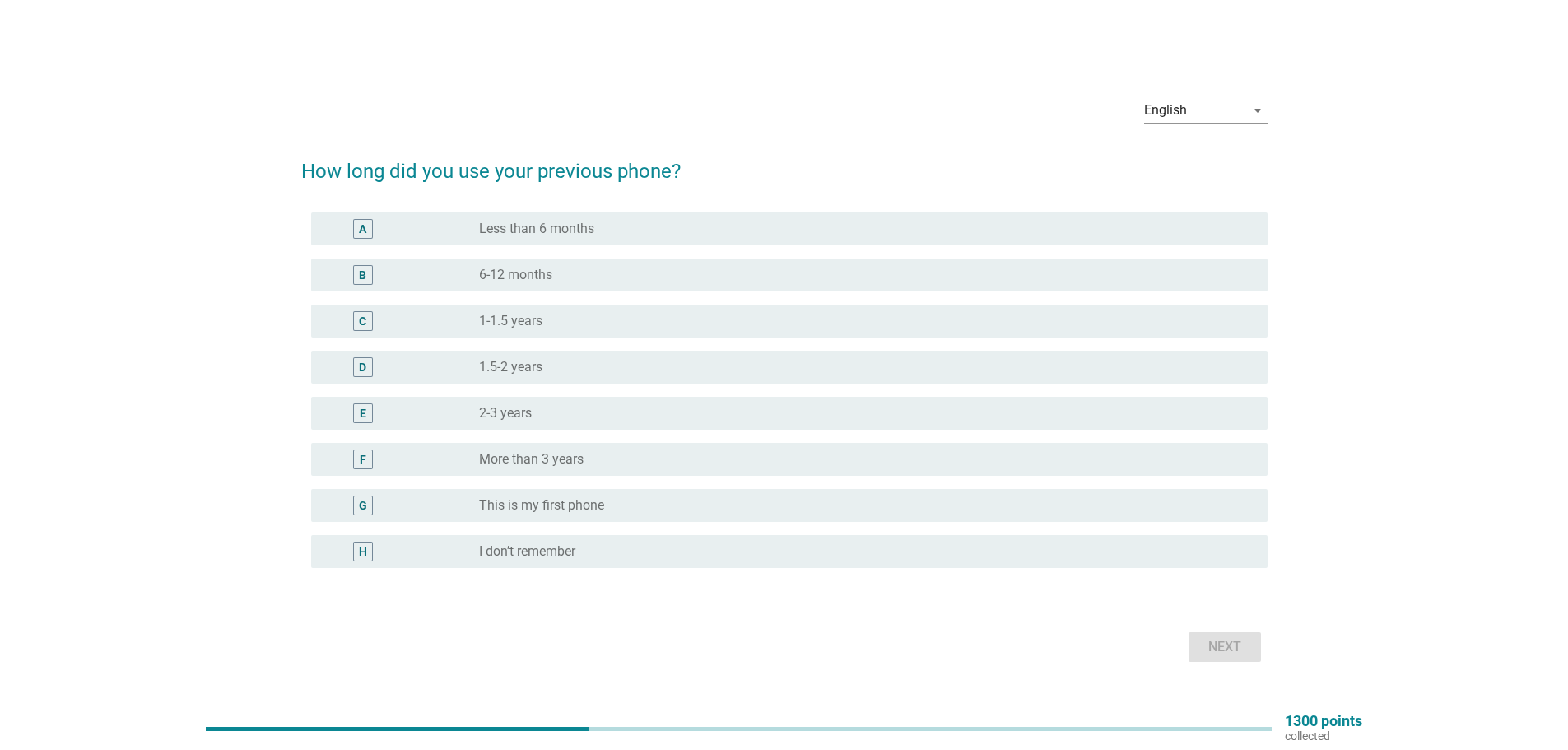
click at [511, 422] on div "radio_button_unchecked 2-3 years" at bounding box center [867, 414] width 776 height 20
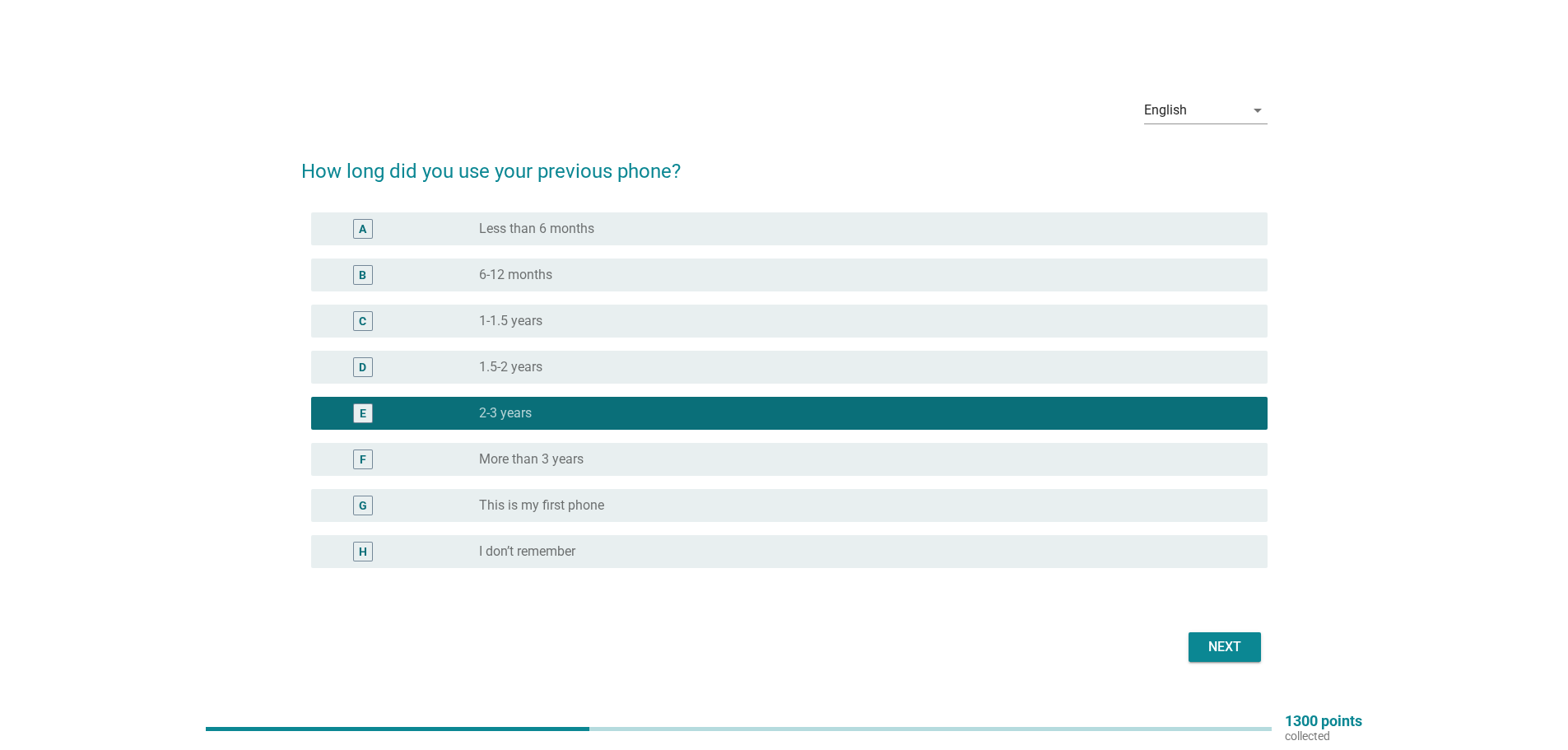
click at [1242, 649] on div "Next" at bounding box center [1225, 648] width 46 height 20
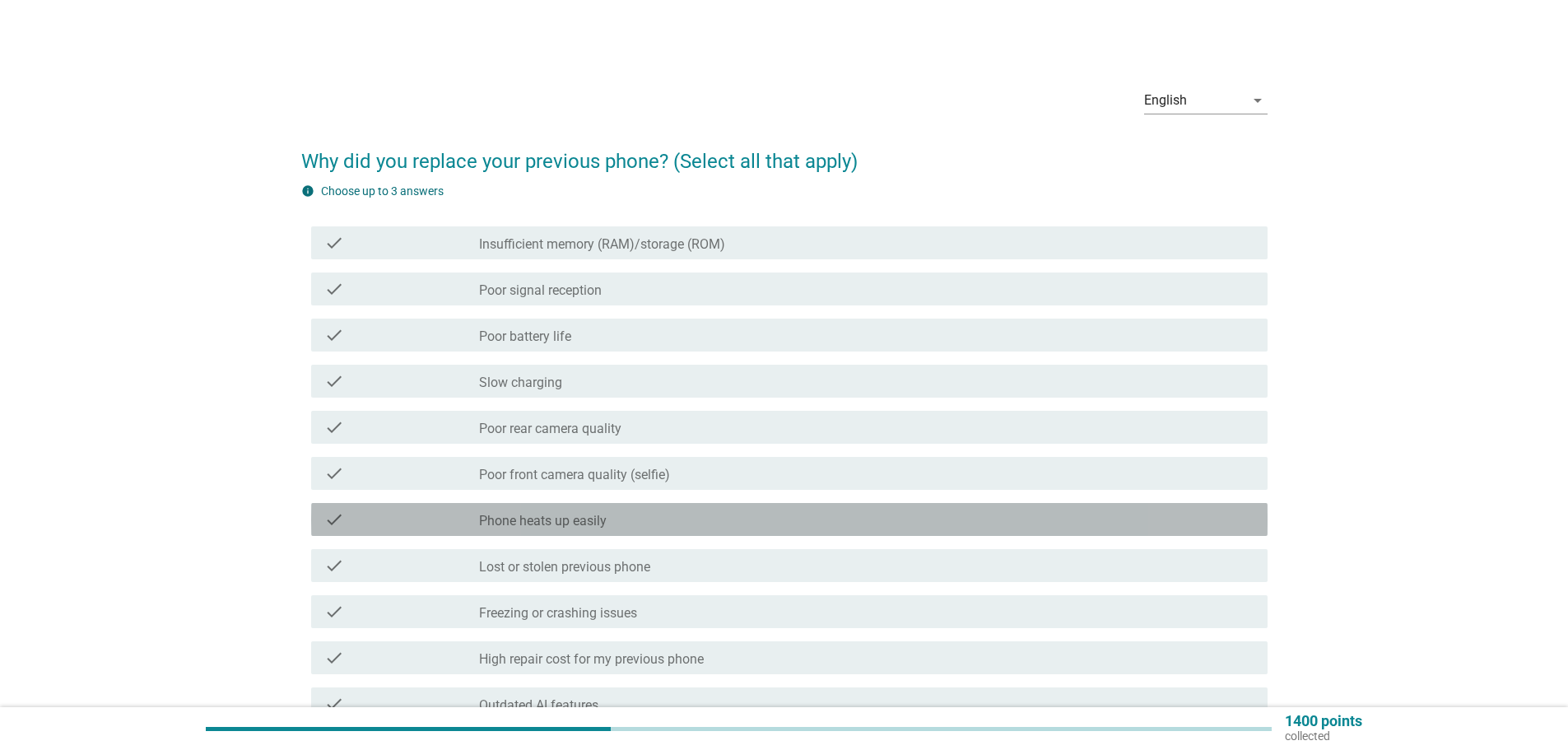
click at [562, 532] on div "check check_box_outline_blank Phone heats up easily" at bounding box center [790, 519] width 957 height 33
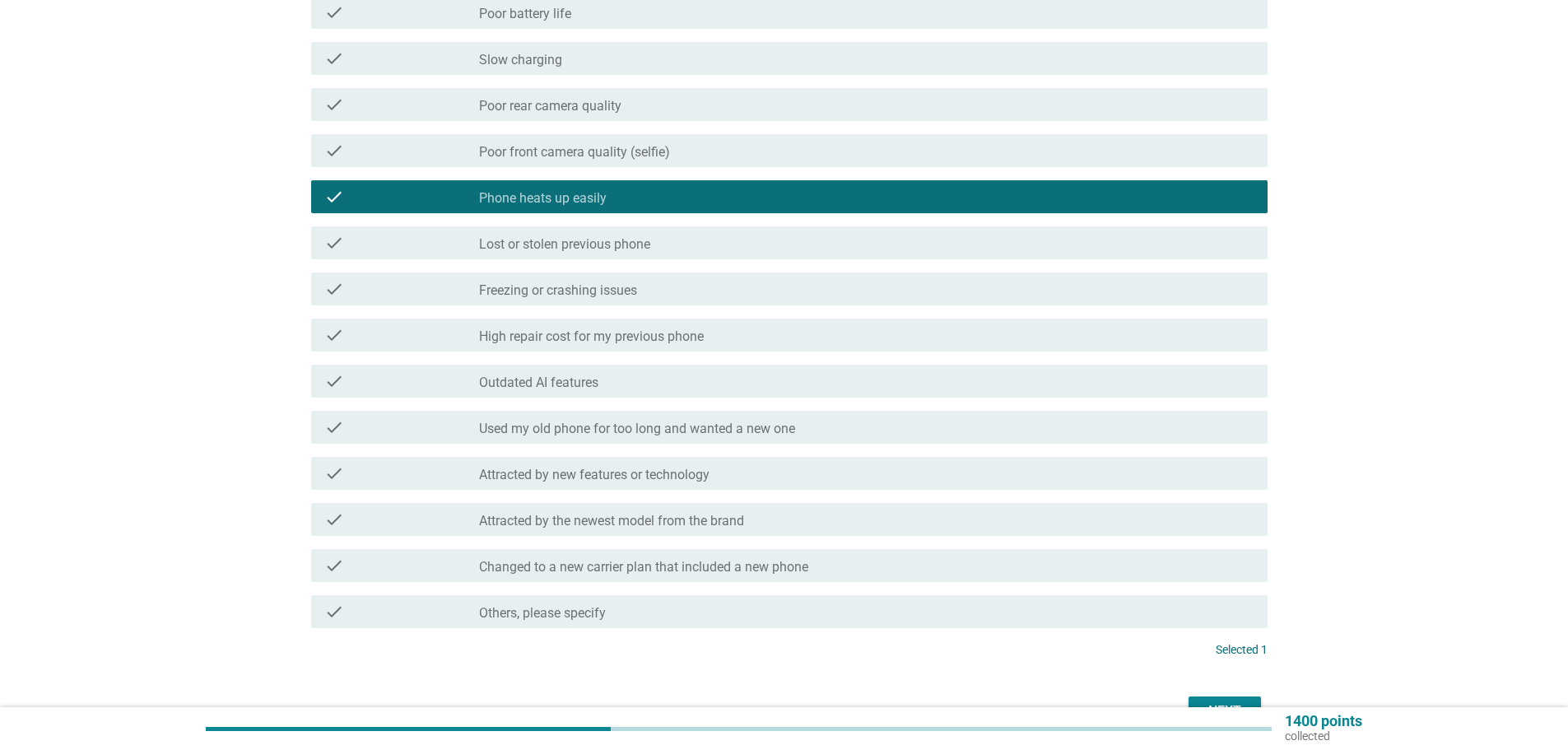
scroll to position [329, 0]
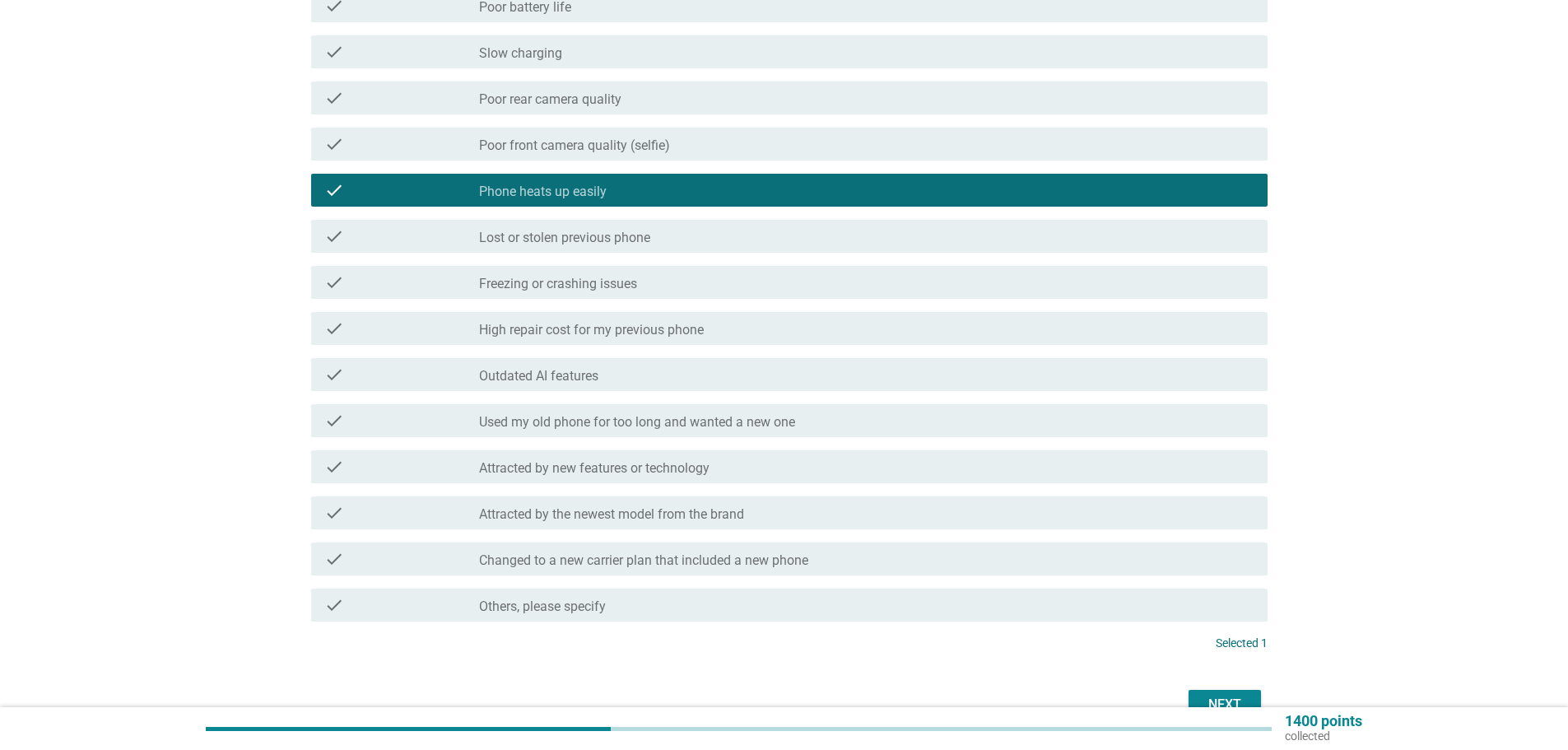
click at [667, 465] on label "Attracted by new features or technology" at bounding box center [594, 469] width 231 height 17
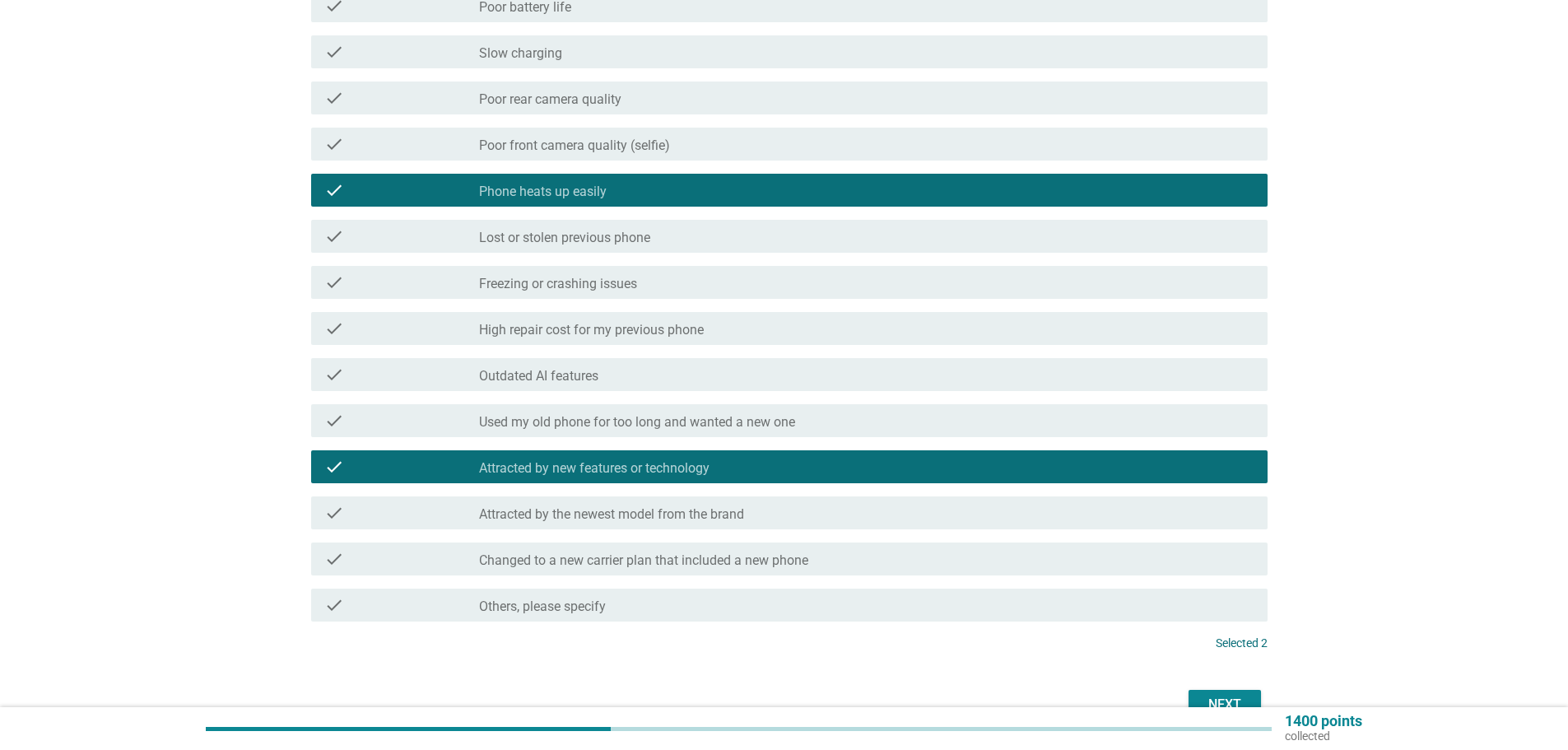
click at [1241, 692] on button "Next" at bounding box center [1225, 705] width 72 height 29
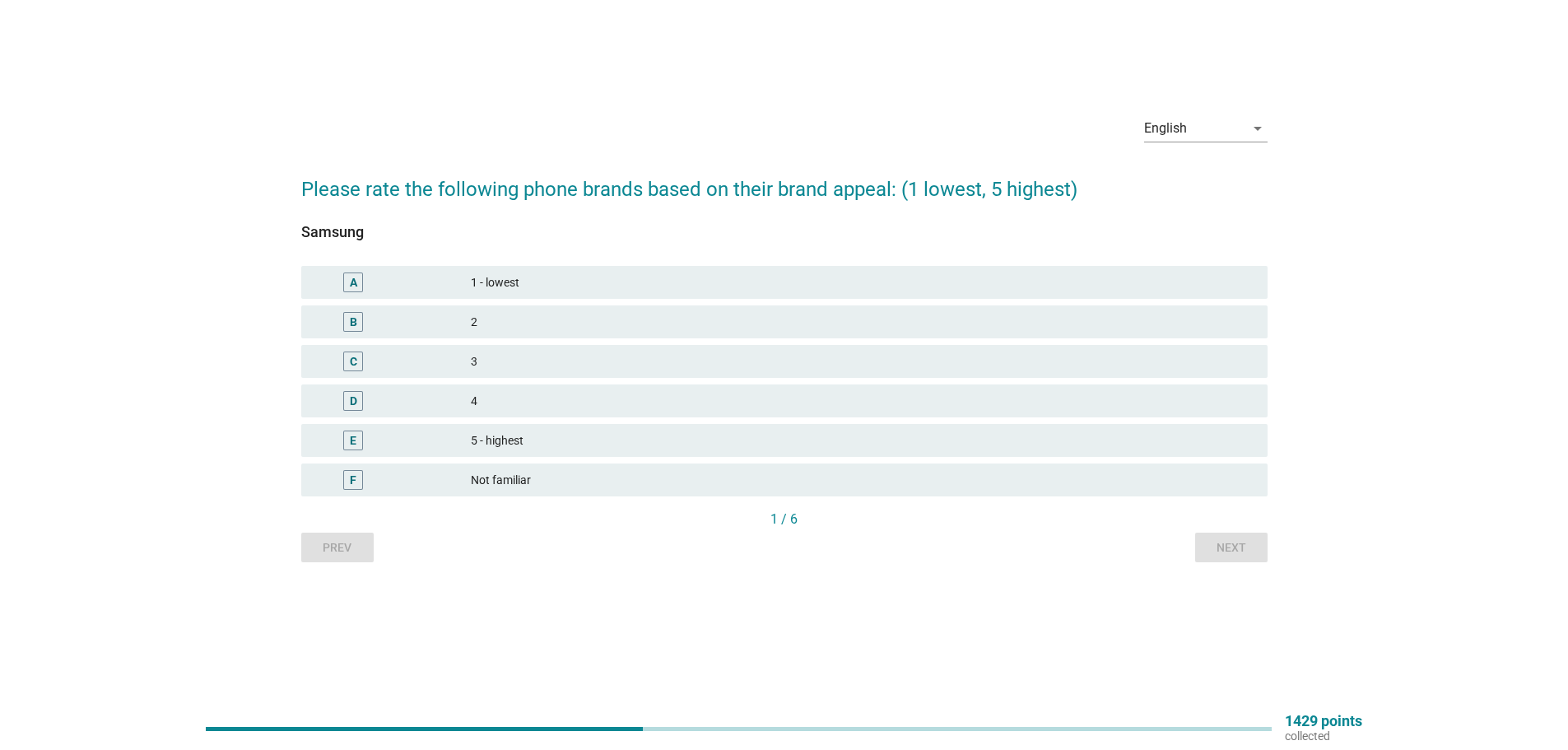
scroll to position [0, 0]
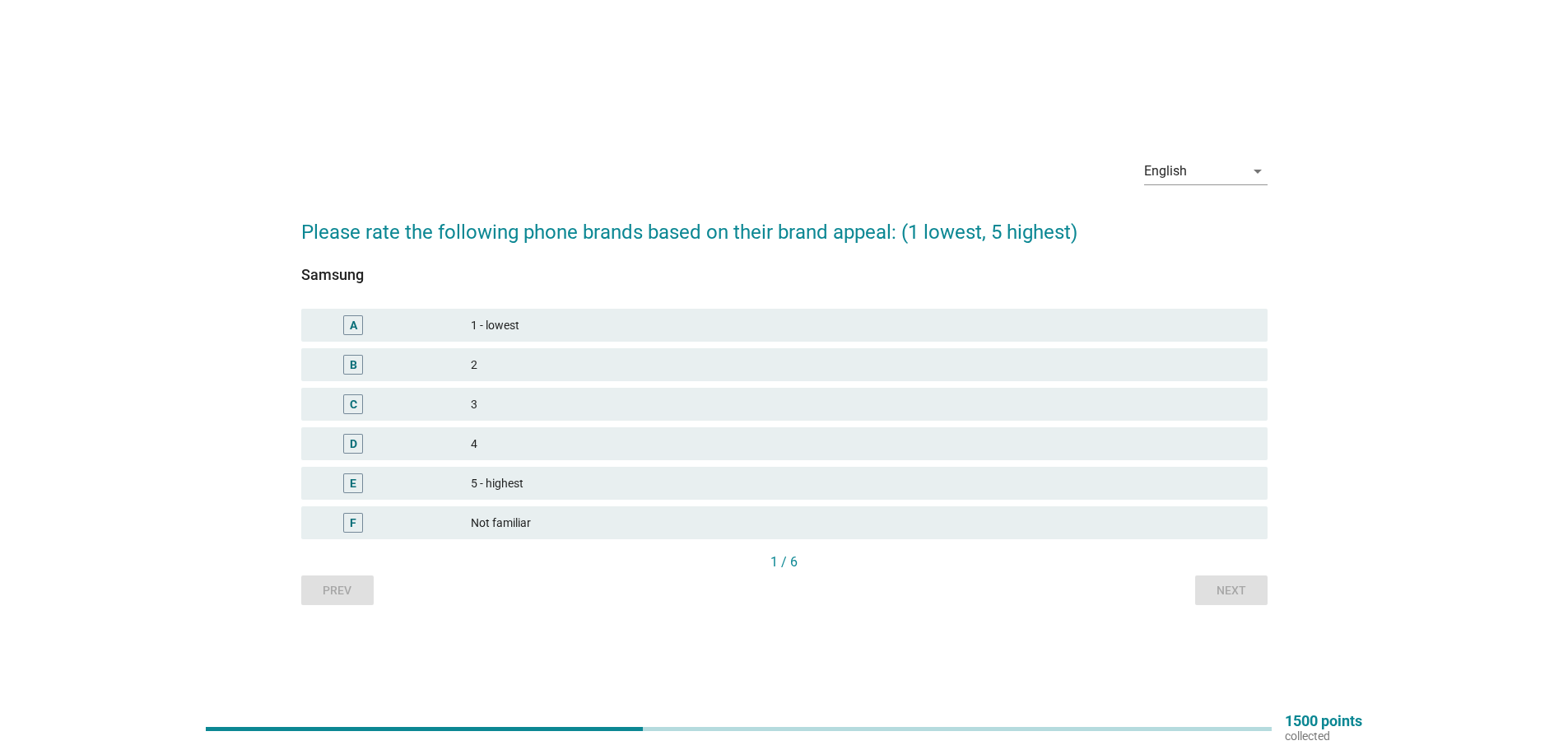
click at [352, 484] on div "E" at bounding box center [353, 484] width 7 height 18
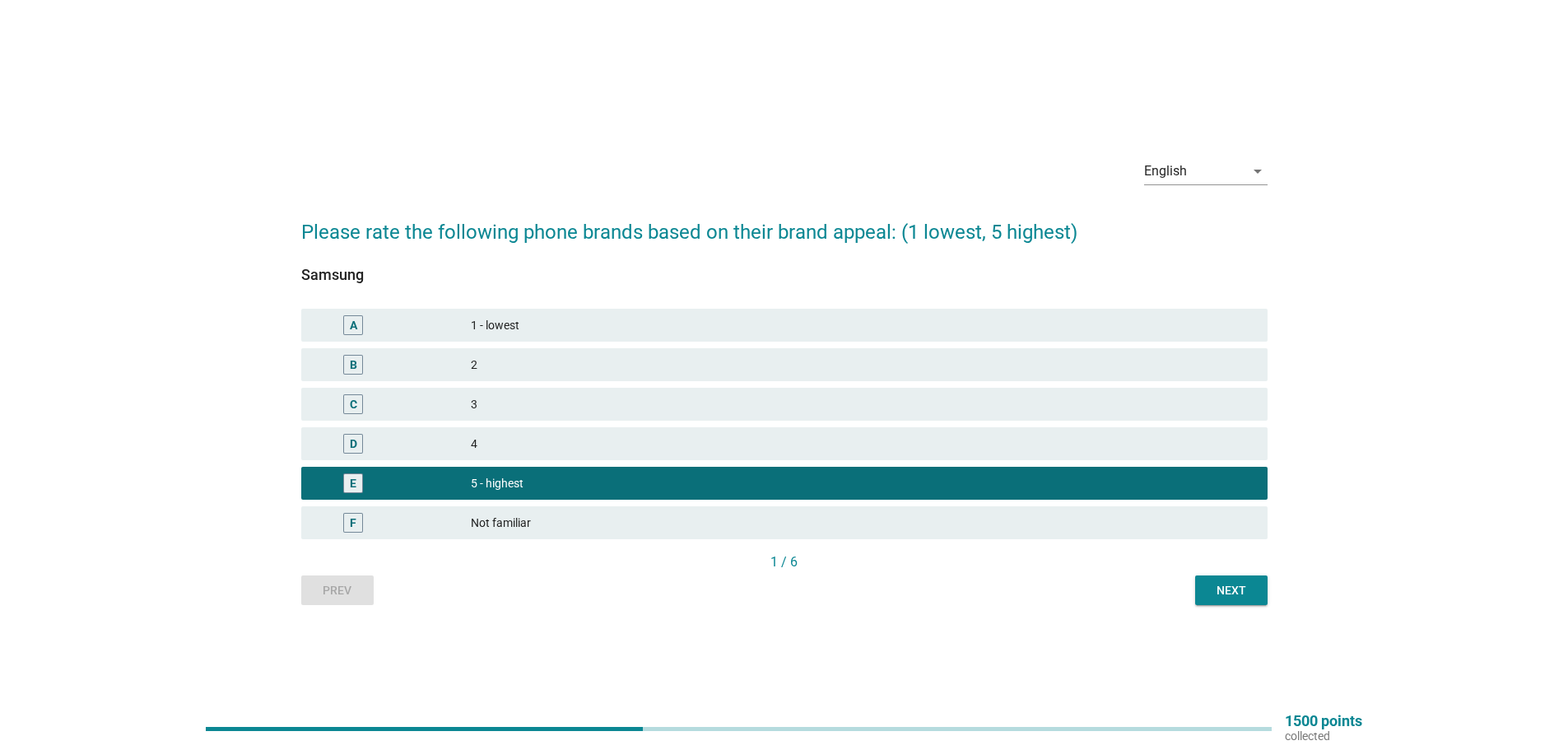
click at [352, 447] on div "D" at bounding box center [353, 444] width 8 height 18
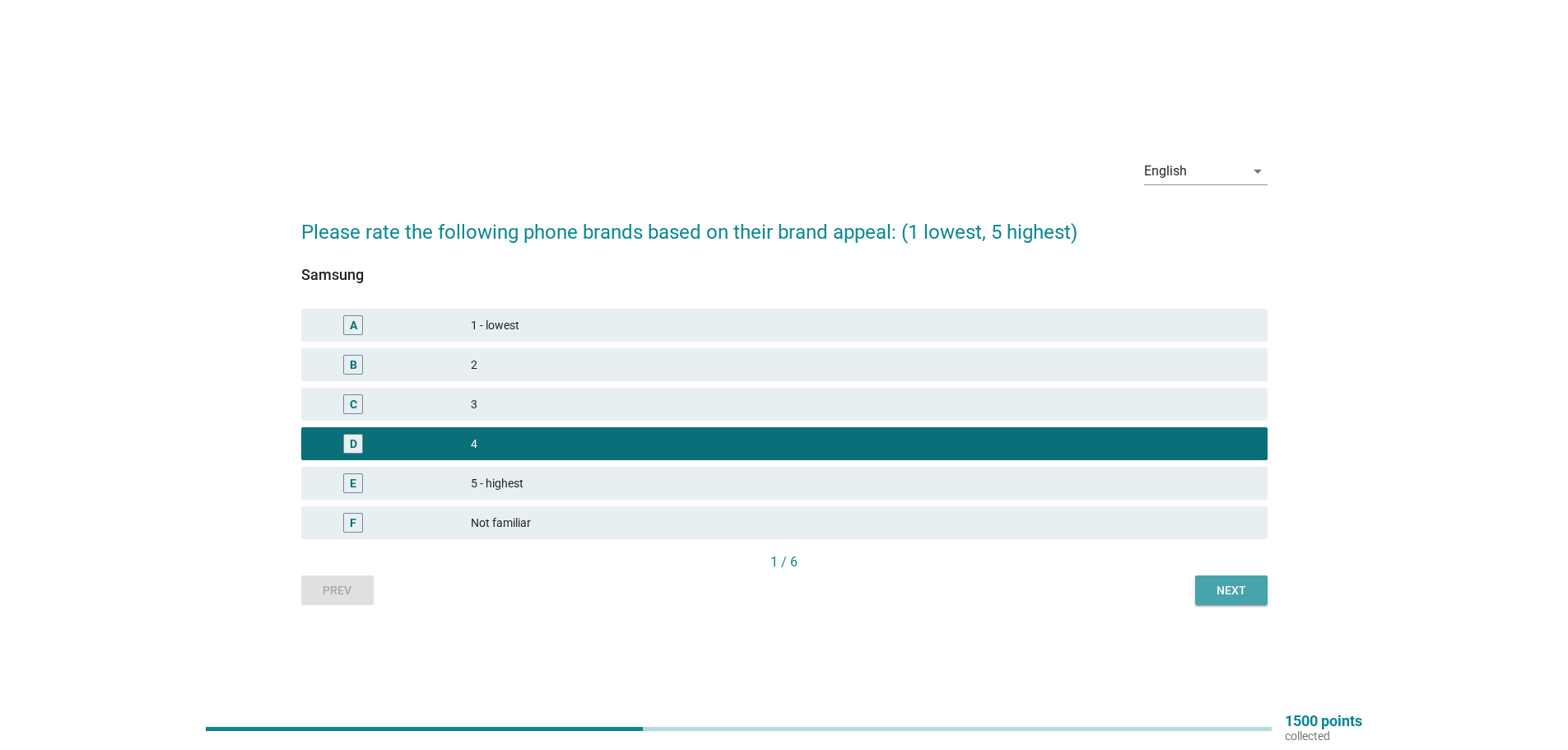
click at [1246, 594] on div "Next" at bounding box center [1231, 590] width 46 height 18
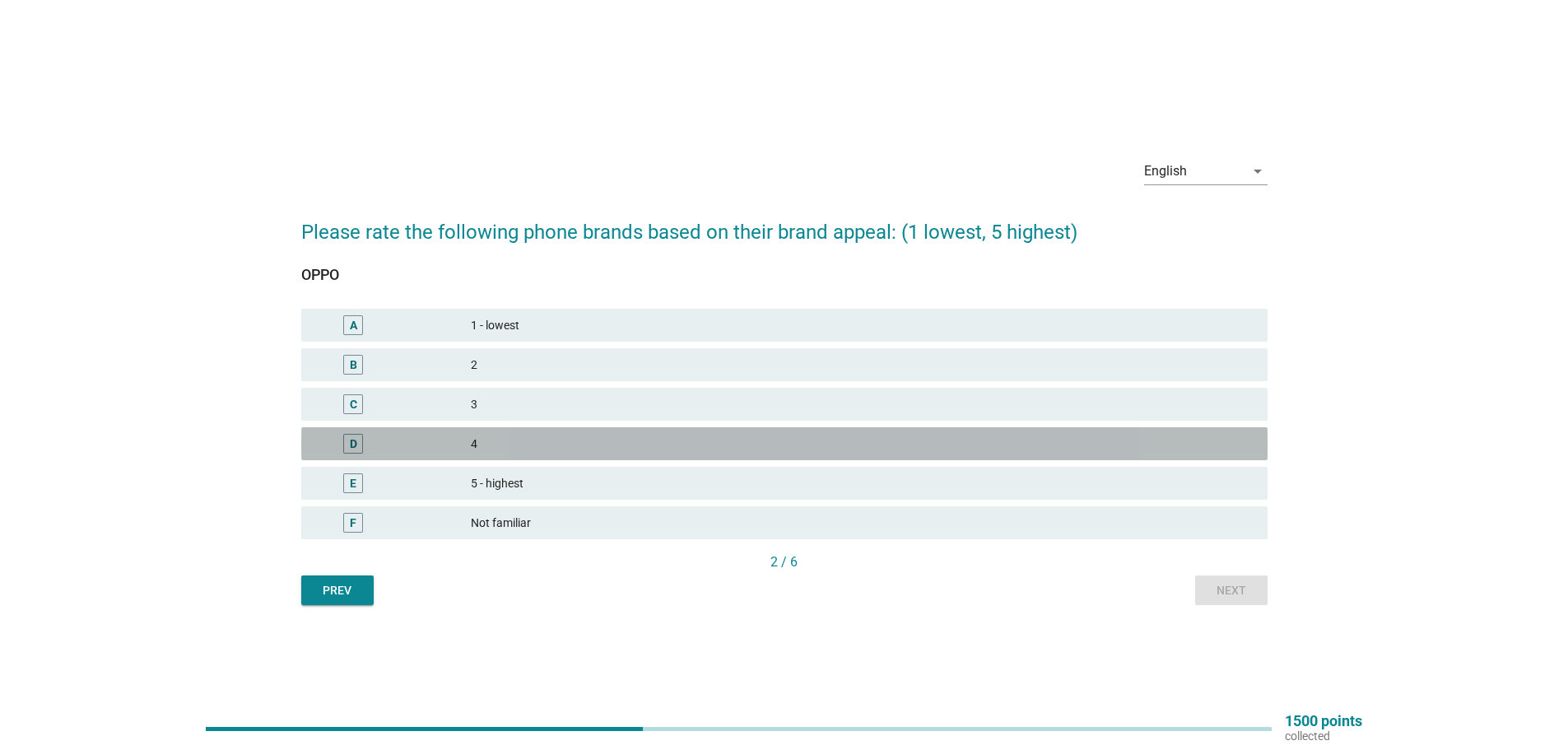
click at [350, 447] on div "D" at bounding box center [353, 444] width 8 height 18
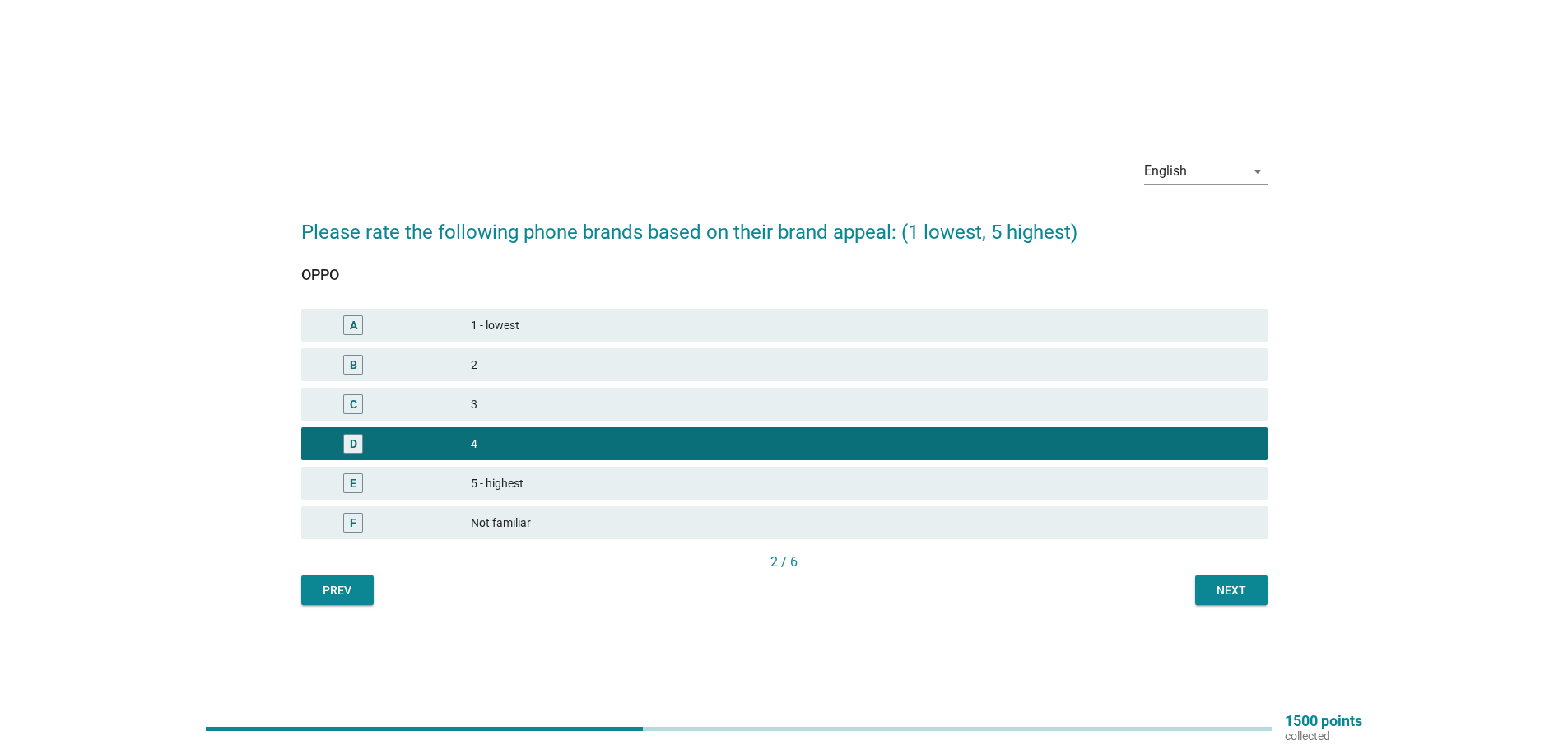
click at [1180, 585] on div "Prev Next" at bounding box center [784, 590] width 966 height 29
drag, startPoint x: 1296, startPoint y: 602, endPoint x: 1269, endPoint y: 600, distance: 27.1
click at [1273, 600] on div "English arrow_drop_down Please rate the following phone brands based on their b…" at bounding box center [784, 375] width 1489 height 487
click at [1256, 597] on button "Next" at bounding box center [1231, 590] width 72 height 29
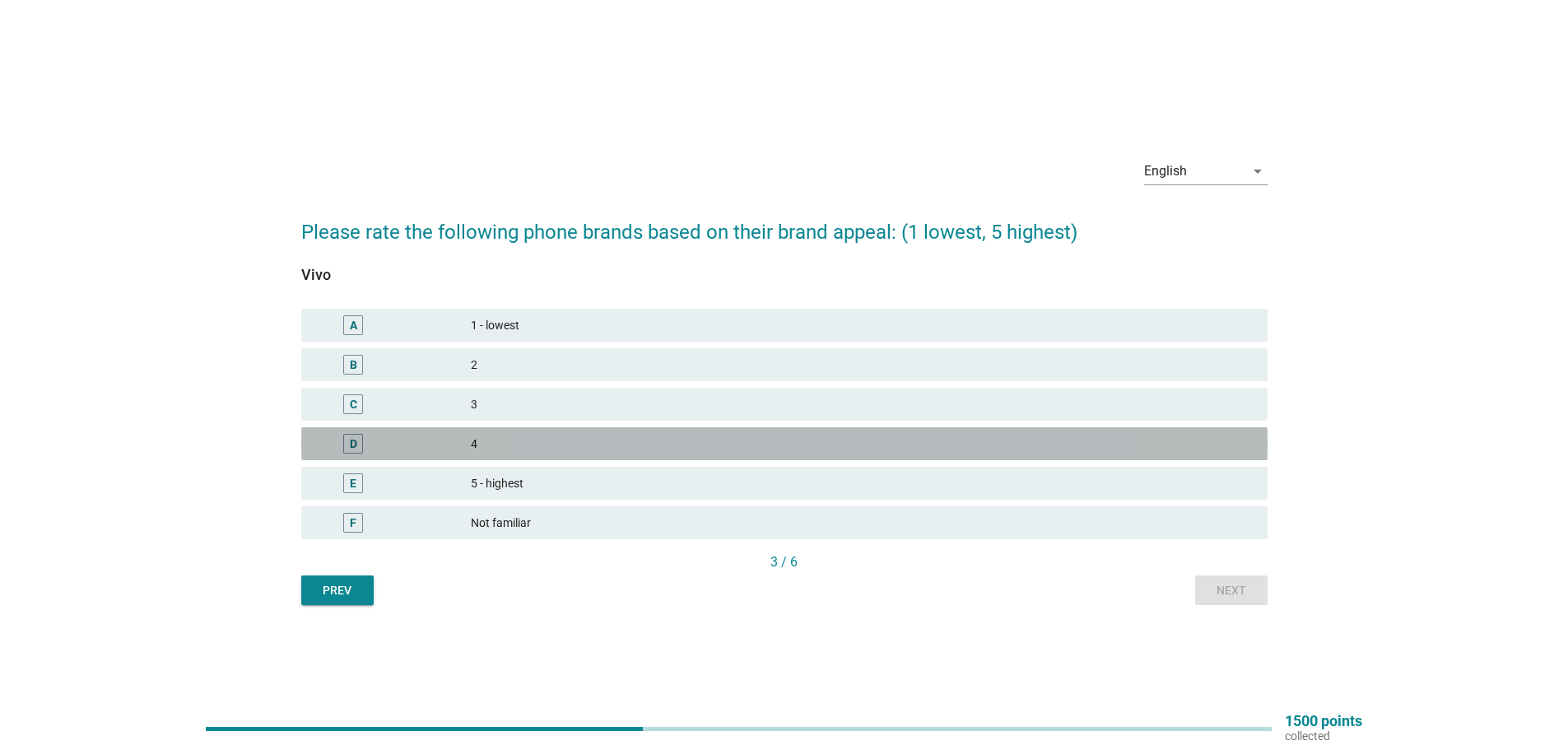
click at [353, 439] on div "D" at bounding box center [353, 444] width 8 height 18
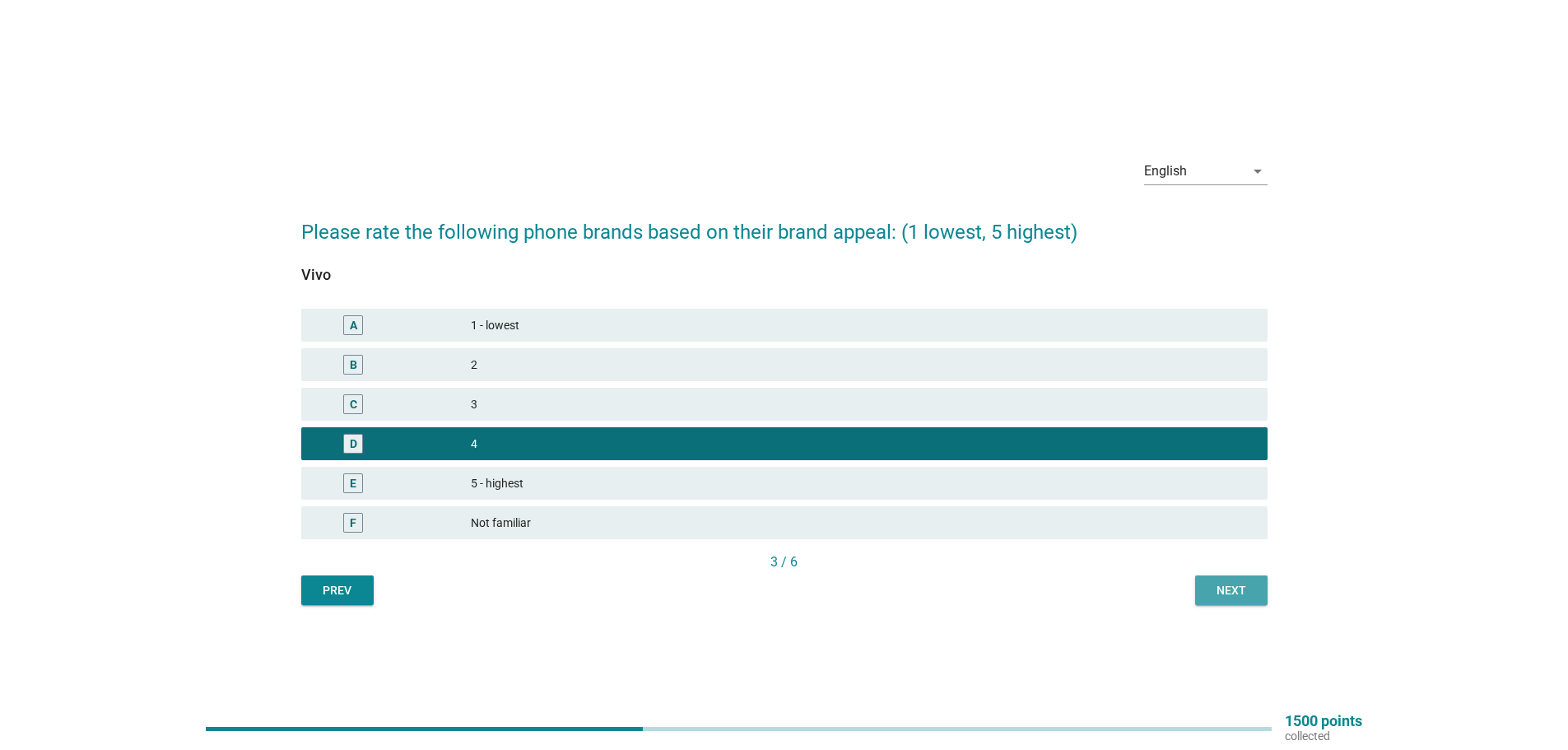
click at [1242, 592] on div "Next" at bounding box center [1231, 590] width 46 height 18
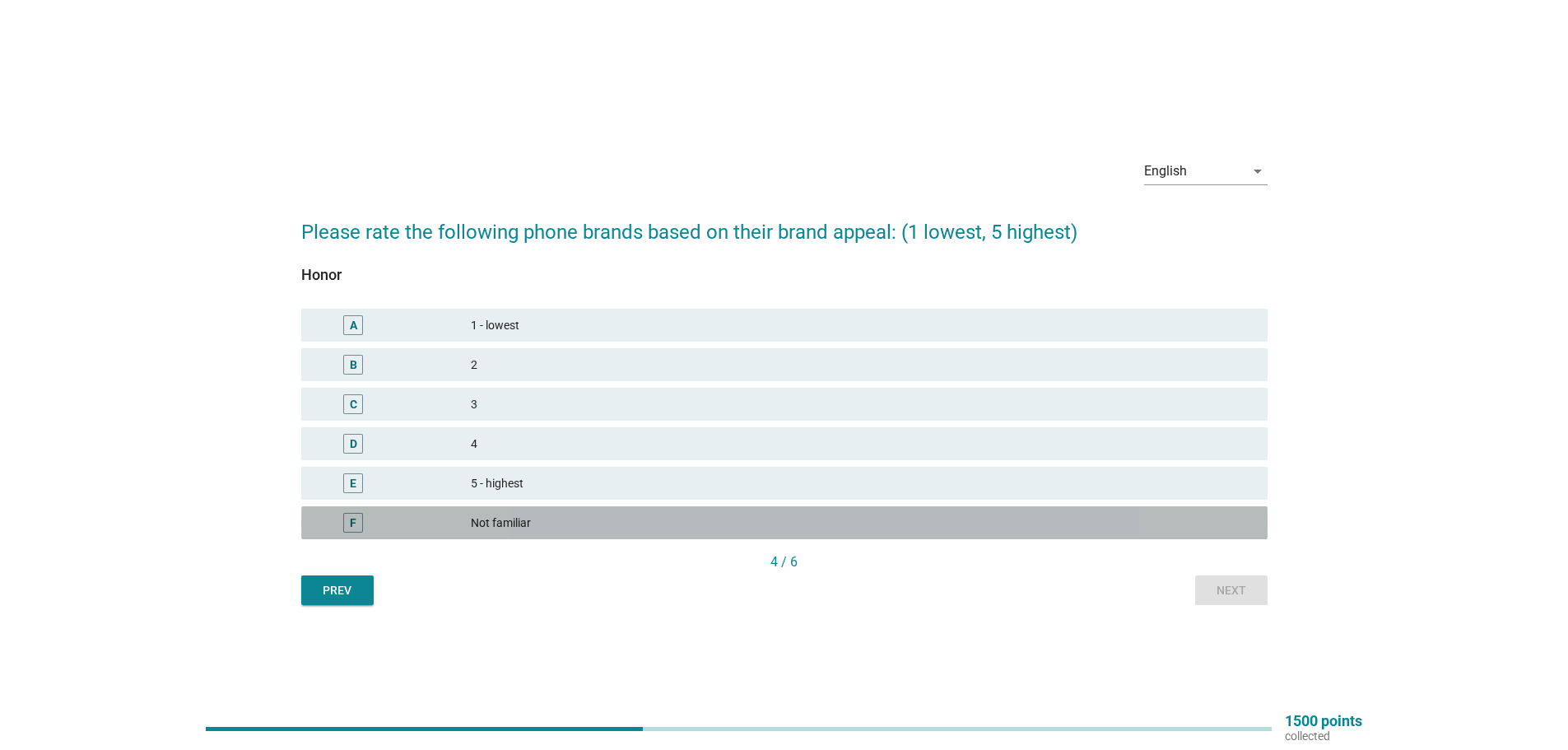
click at [352, 523] on div "F" at bounding box center [353, 523] width 7 height 18
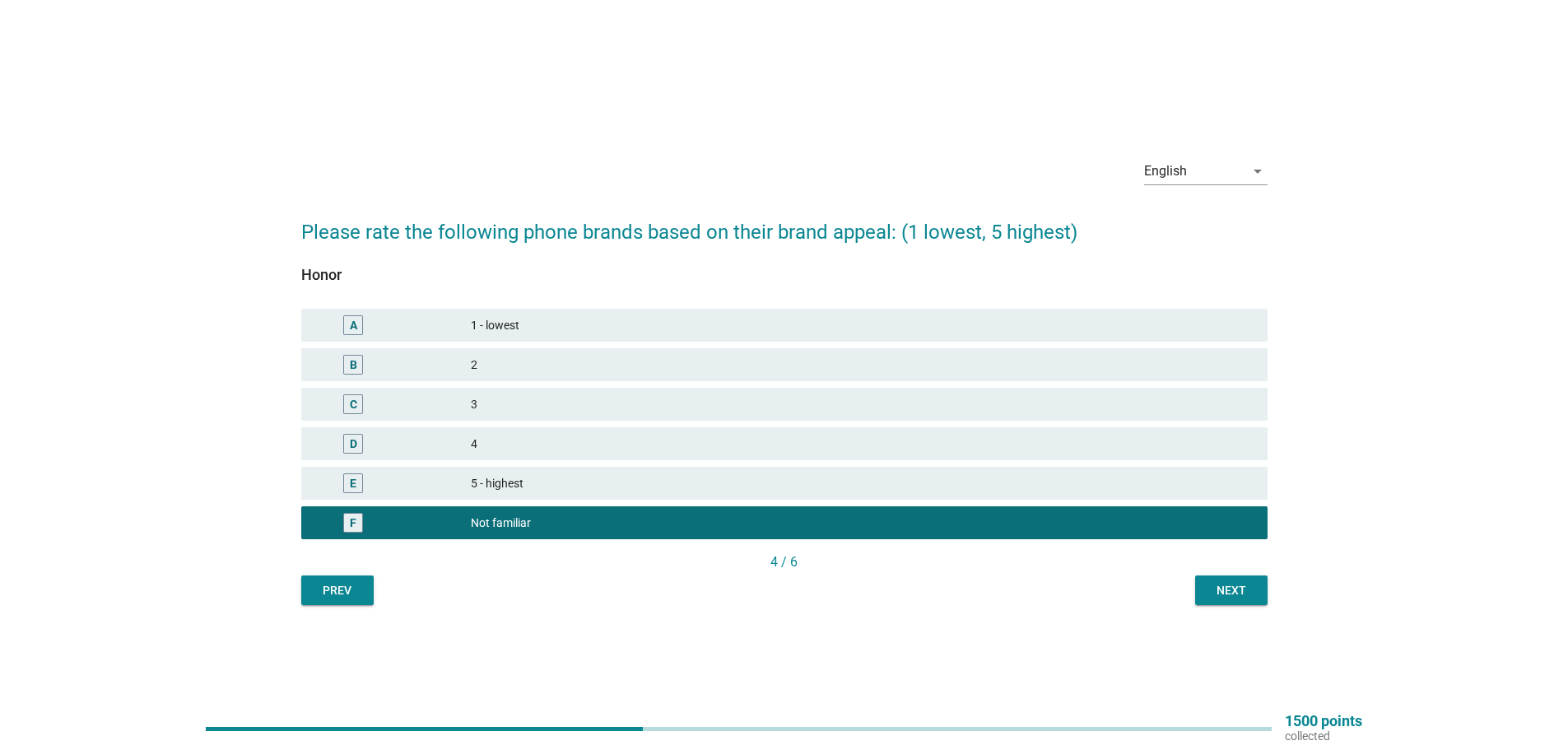
click at [1234, 595] on div "Next" at bounding box center [1231, 590] width 46 height 18
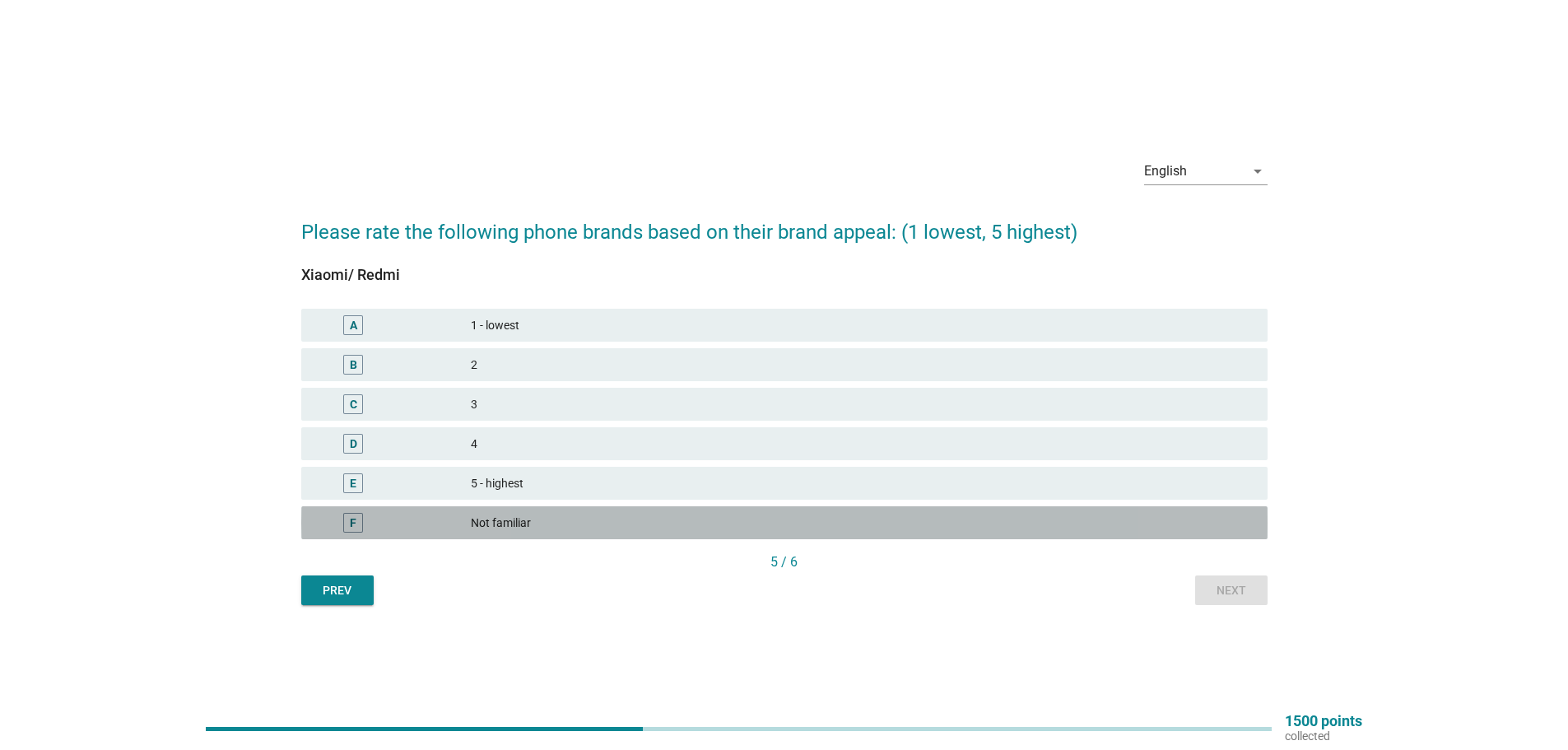
click at [358, 517] on div "F" at bounding box center [353, 523] width 20 height 20
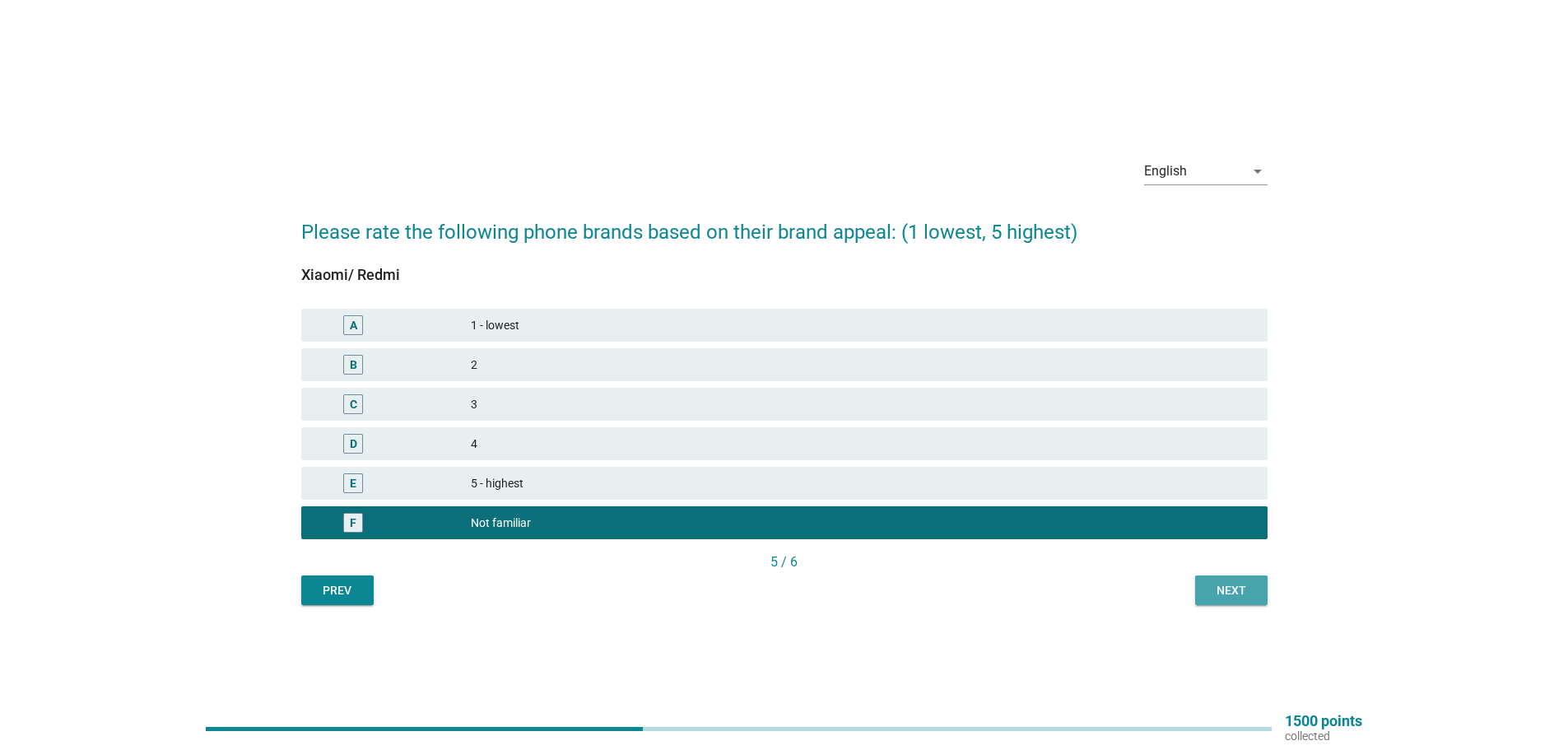
click at [1260, 591] on button "Next" at bounding box center [1231, 590] width 72 height 29
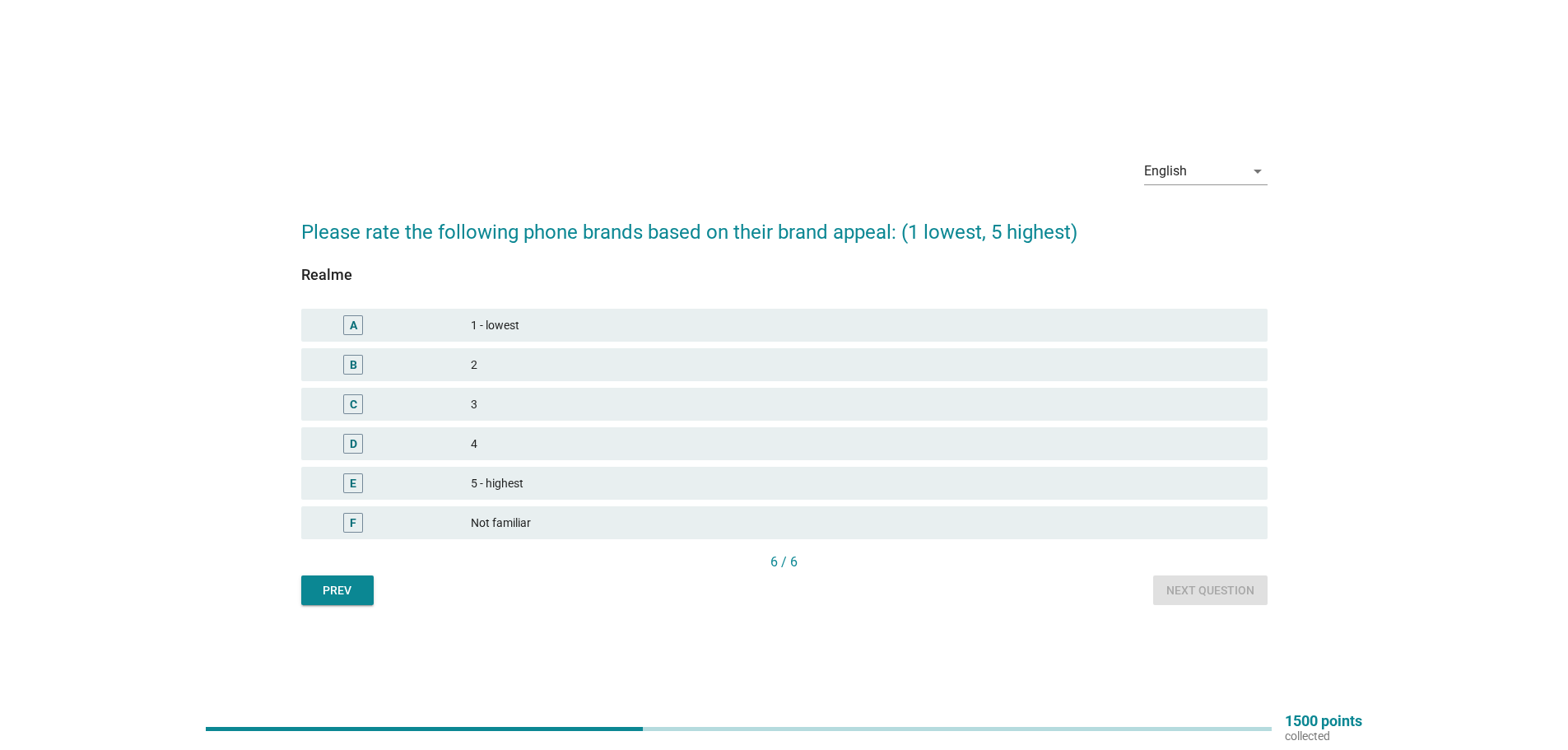
click at [348, 513] on div "F" at bounding box center [353, 523] width 20 height 20
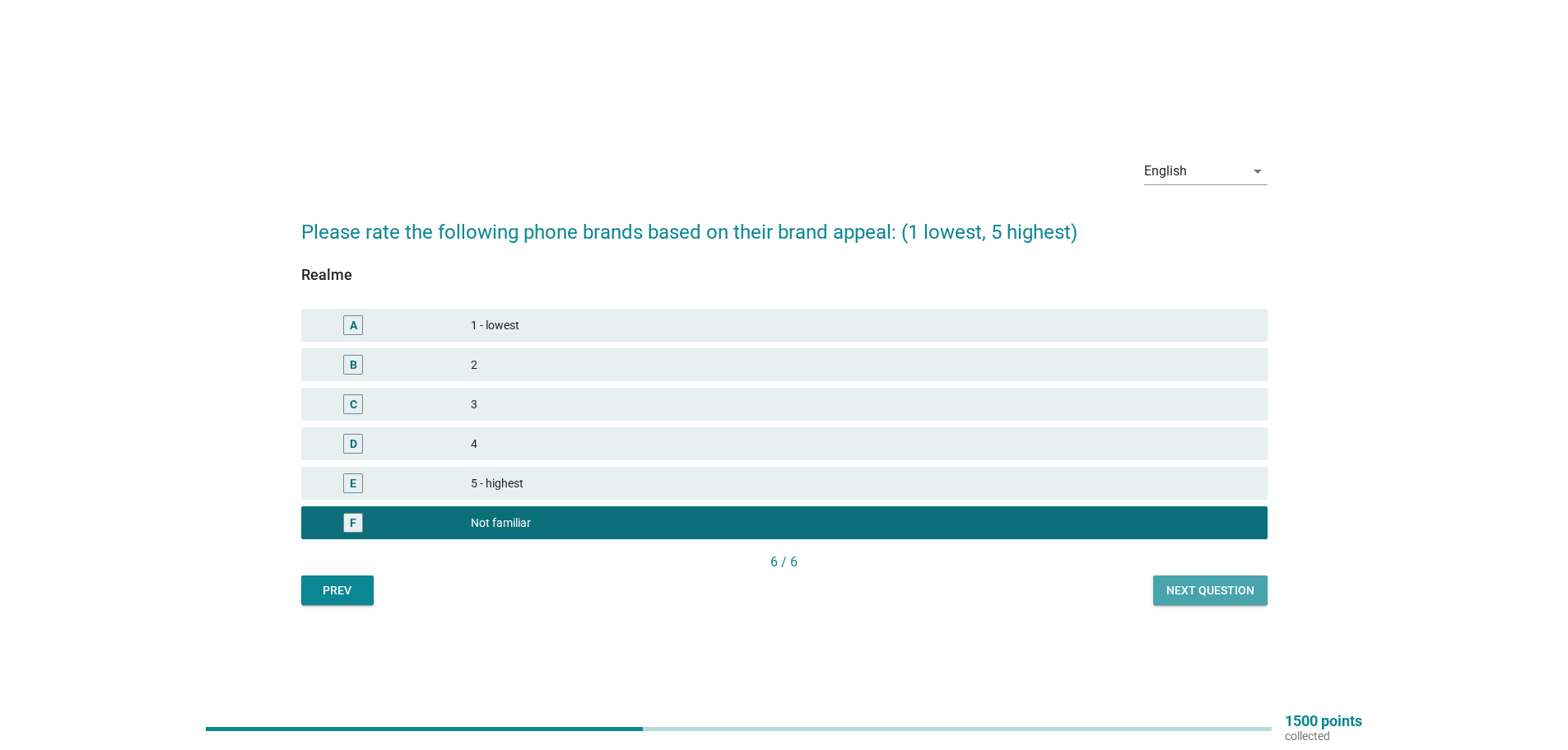
click at [1266, 585] on button "Next question" at bounding box center [1210, 590] width 114 height 29
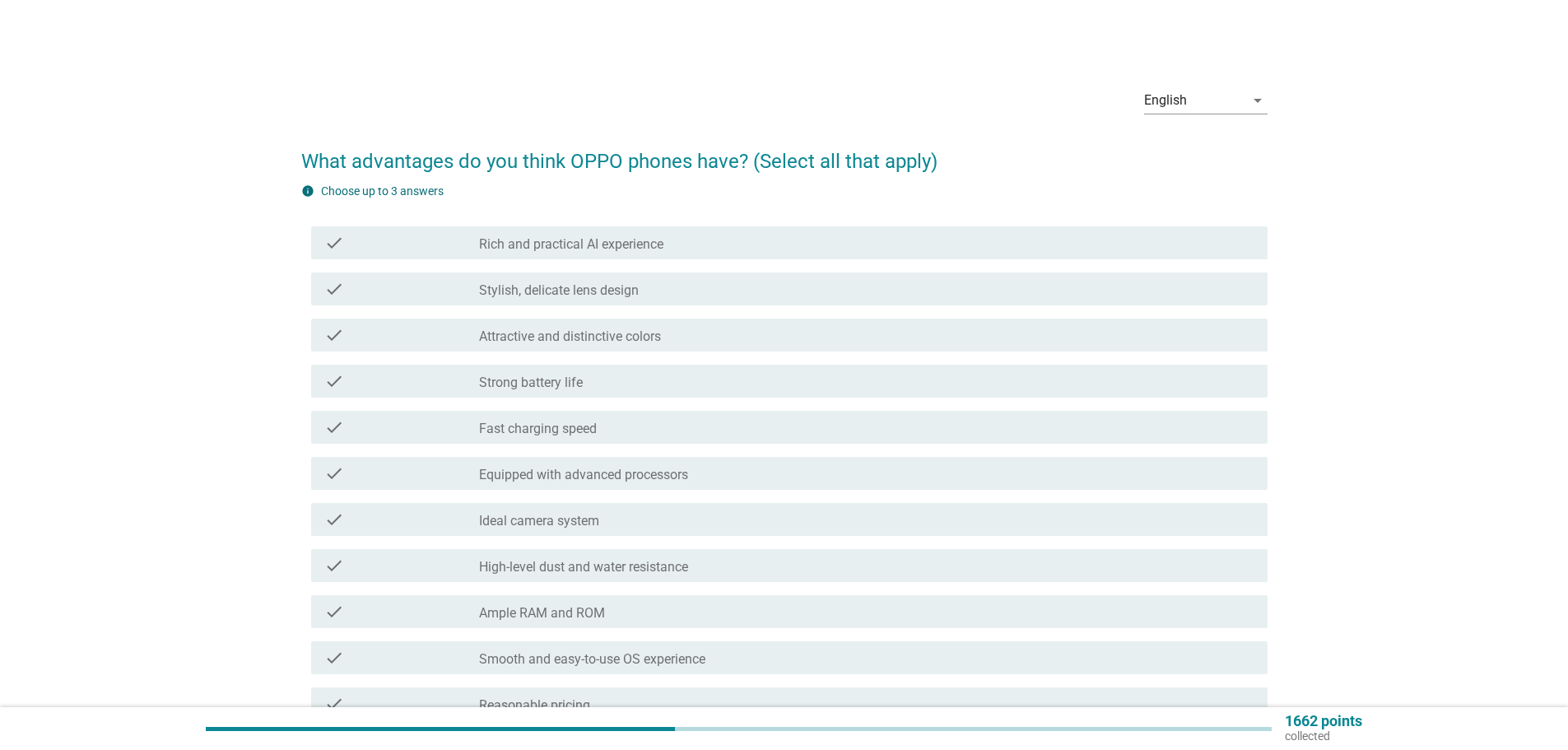
click at [1258, 587] on div "check check_box_outline_blank High-level dust and water resistance" at bounding box center [784, 565] width 966 height 46
click at [995, 450] on div "check check_box_outline_blank Equipped with advanced processors" at bounding box center [784, 473] width 966 height 46
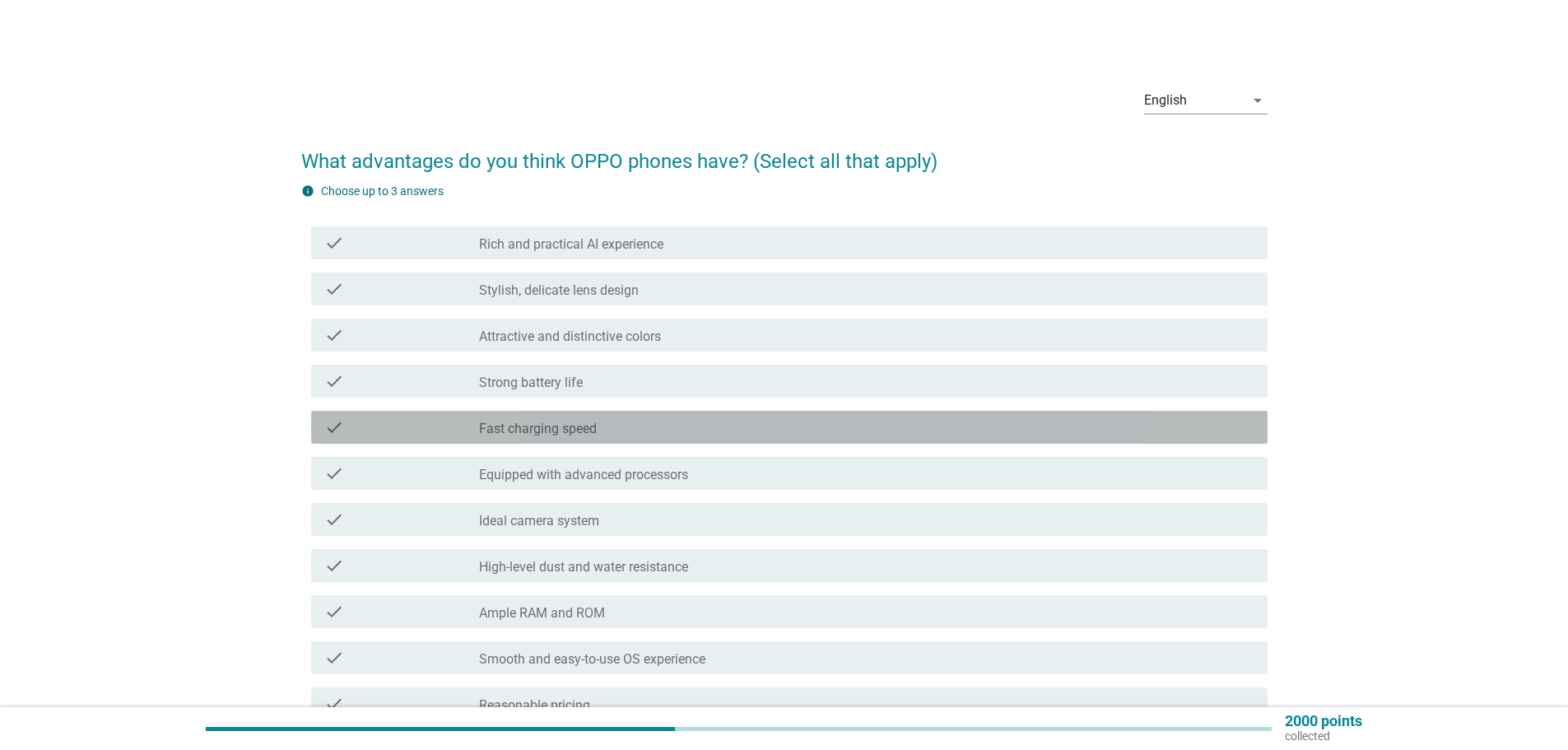
click at [523, 438] on div "check check_box_outline_blank Fast charging speed" at bounding box center [790, 427] width 957 height 33
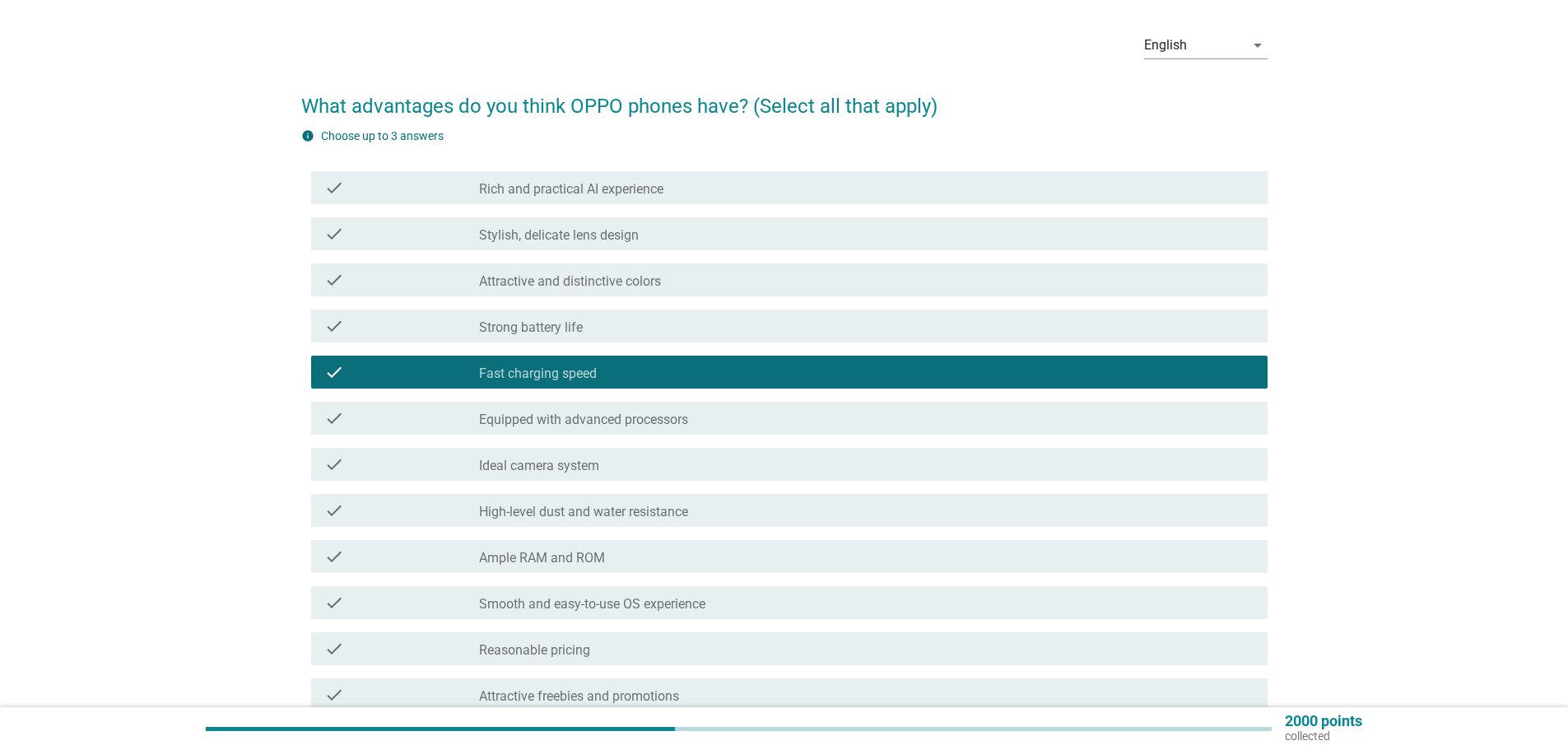
scroll to position [82, 0]
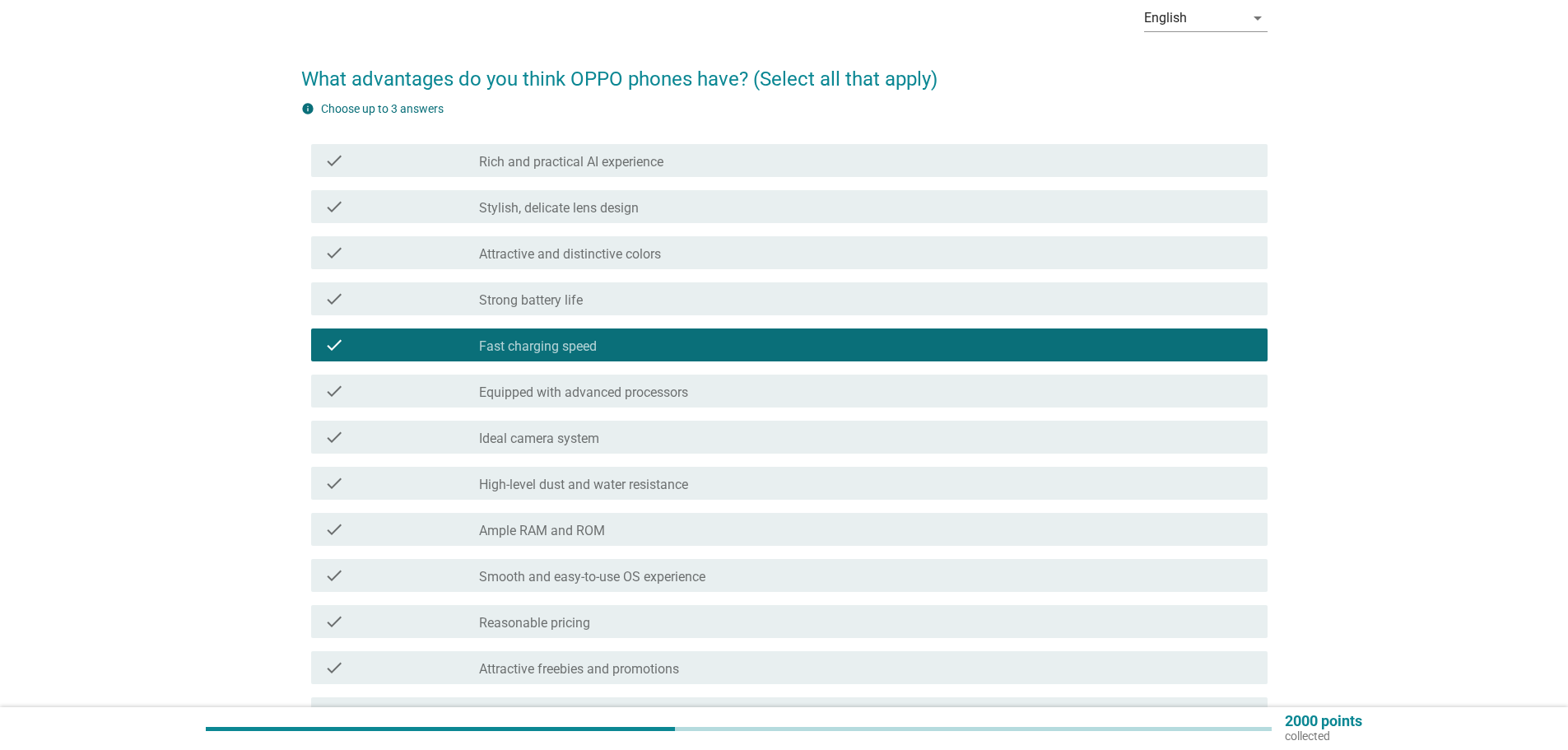
click at [559, 458] on div "check check_box_outline_blank Ideal camera system" at bounding box center [784, 437] width 966 height 46
click at [562, 453] on div "check check_box_outline_blank Ideal camera system" at bounding box center [790, 437] width 957 height 33
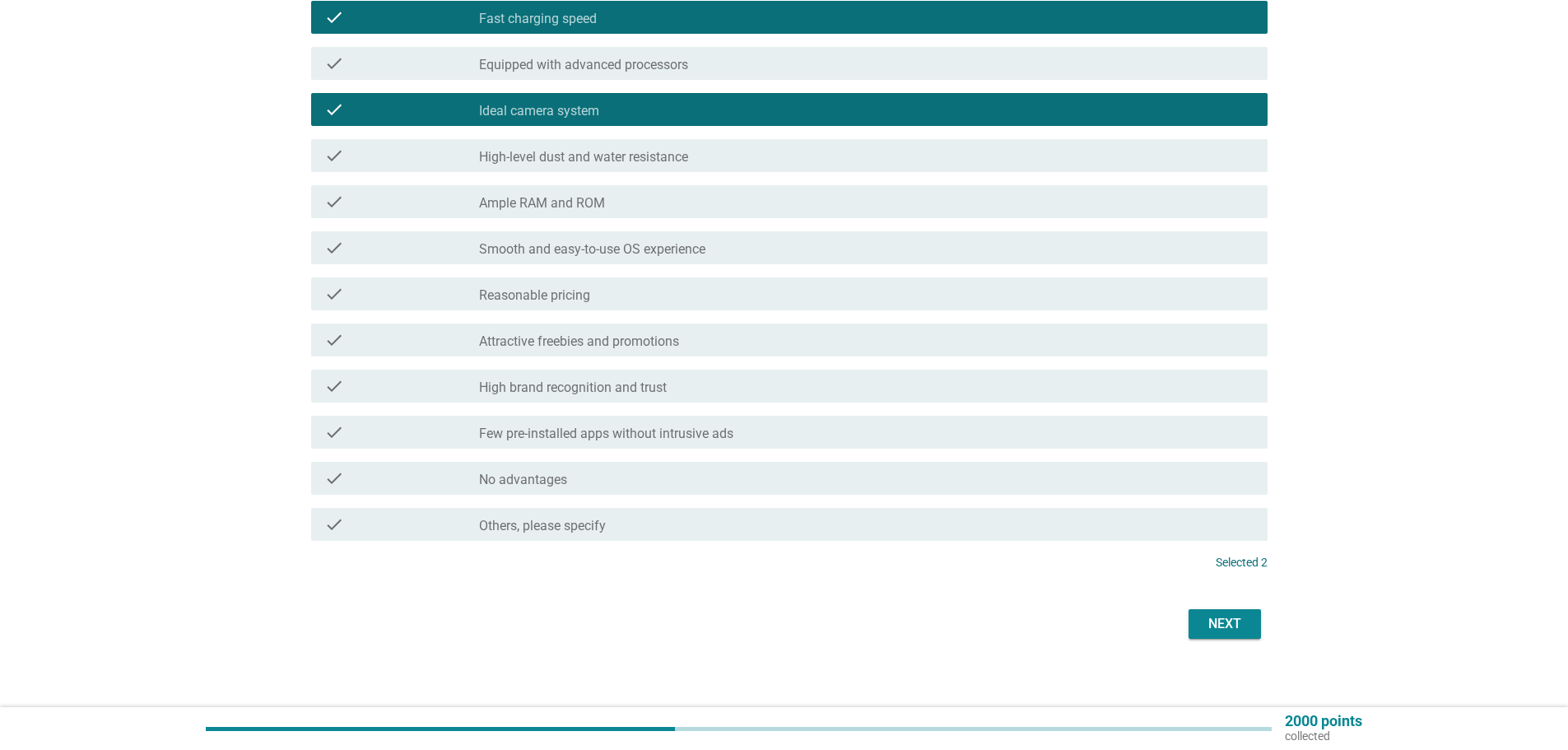
scroll to position [412, 0]
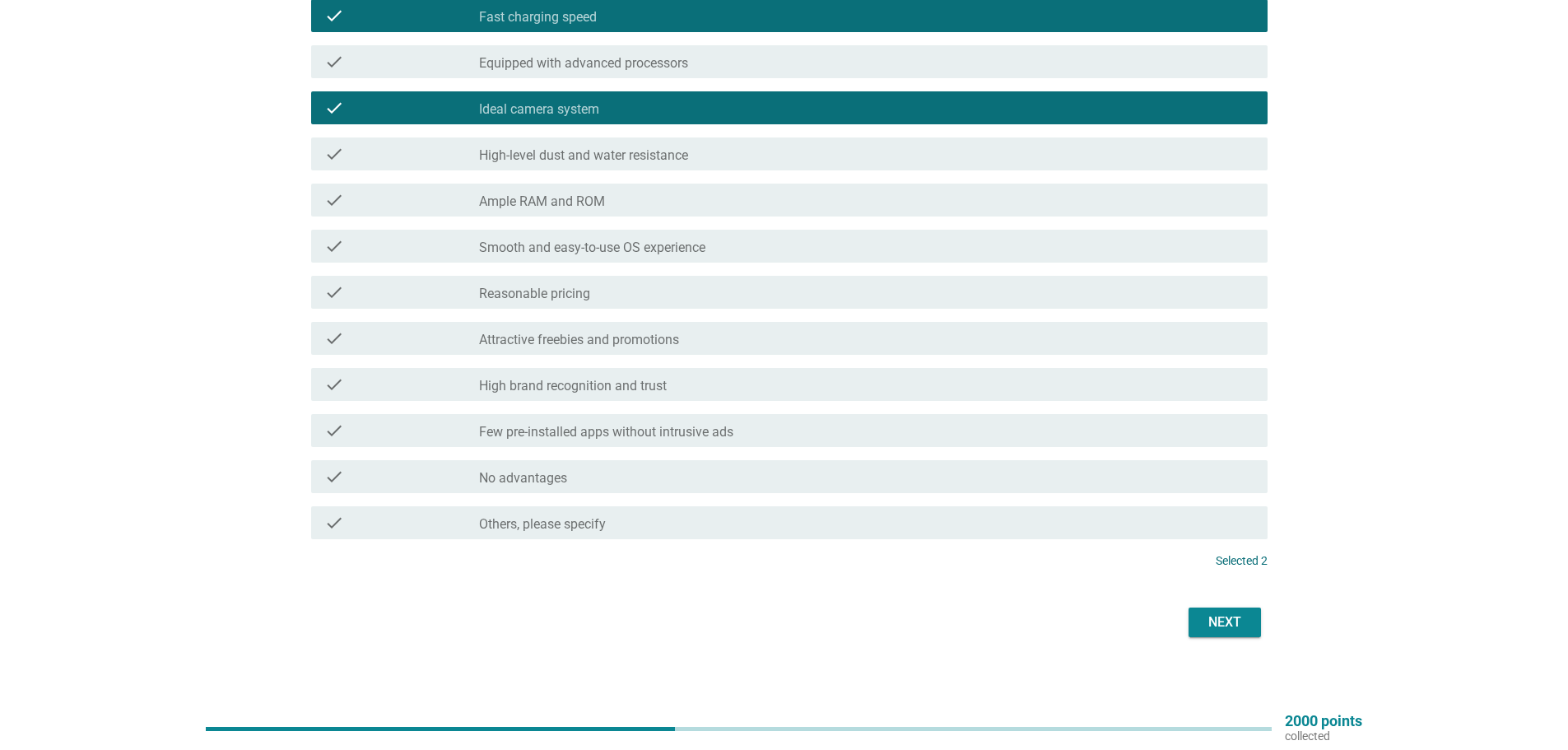
click at [1222, 627] on div "Next" at bounding box center [1225, 623] width 46 height 20
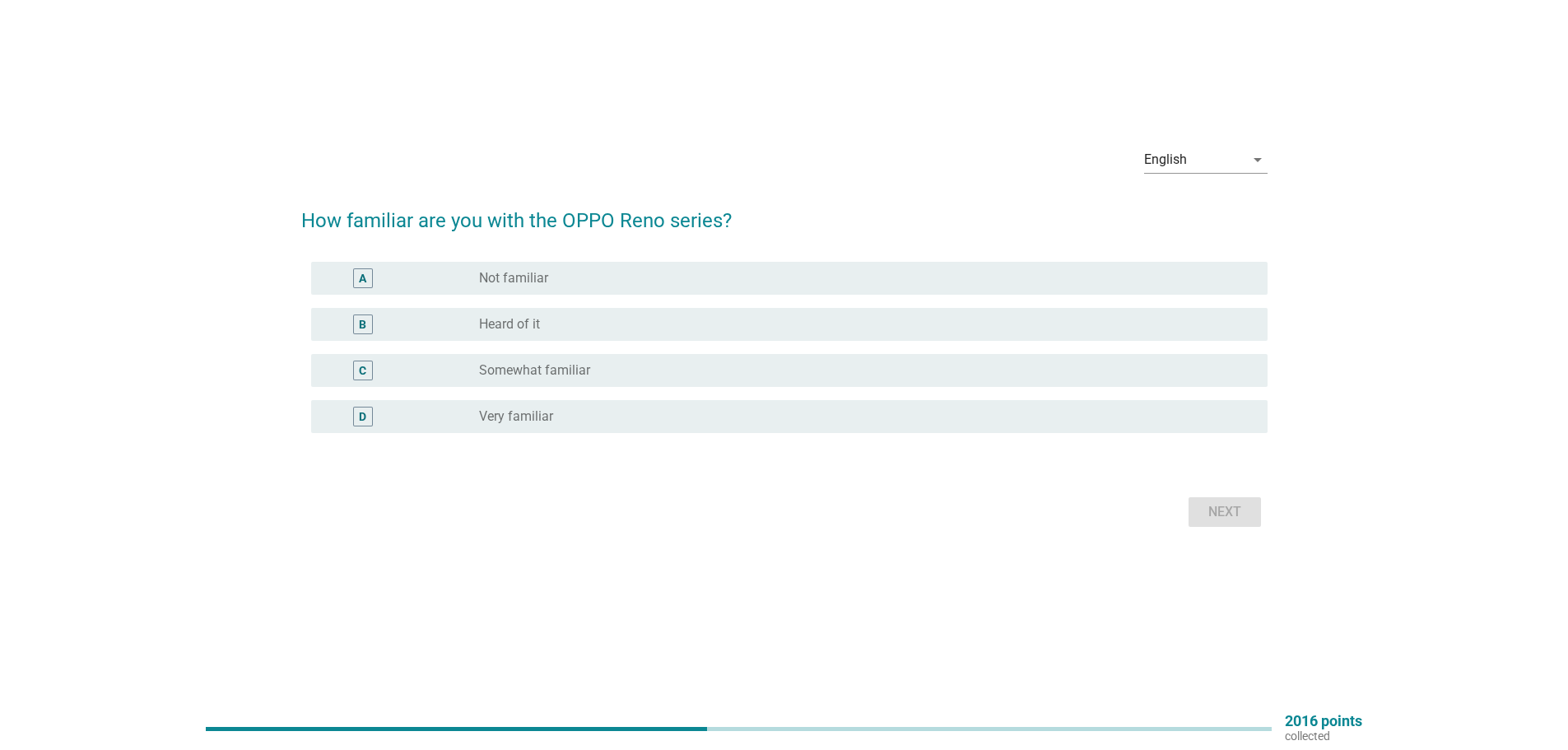
scroll to position [0, 0]
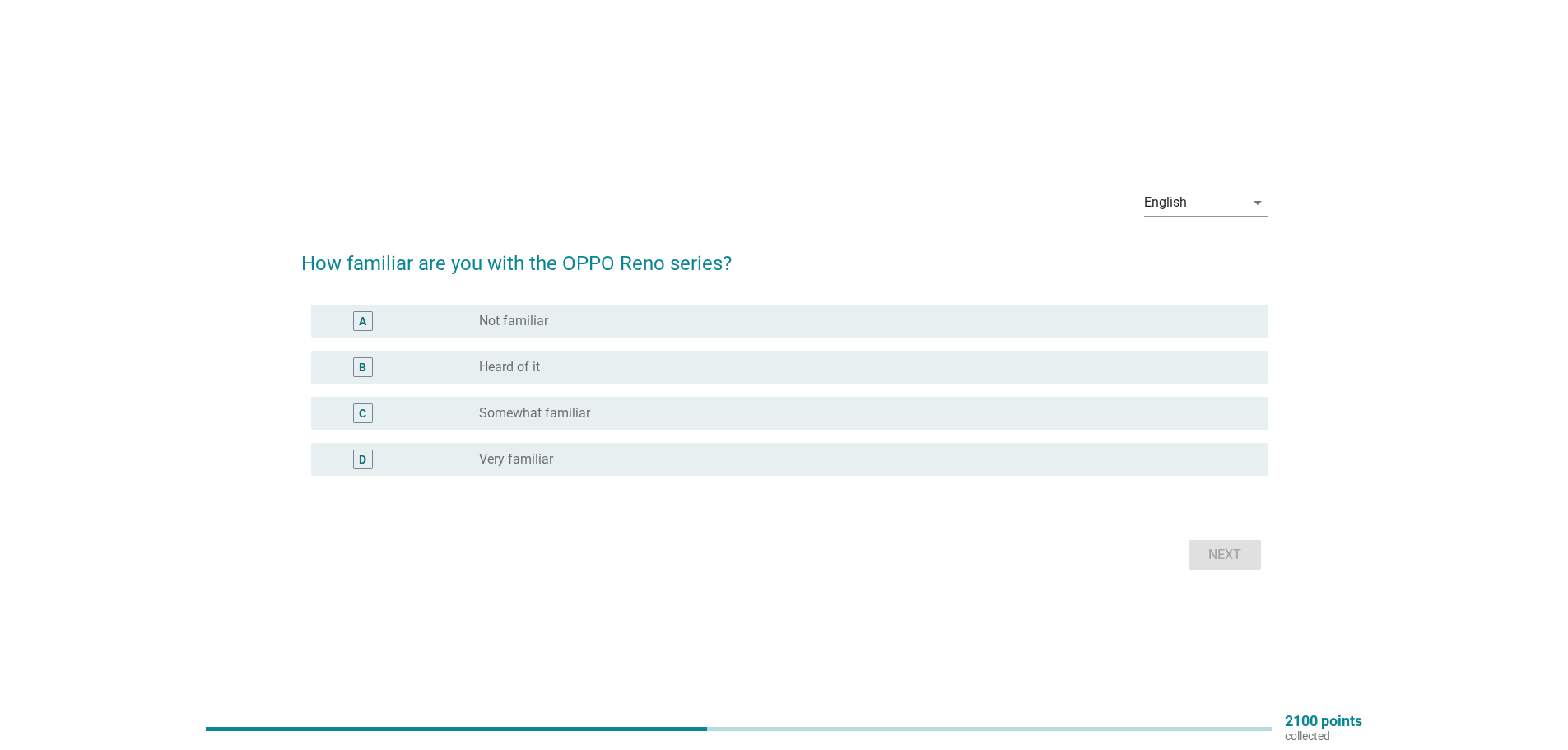
click at [475, 373] on div "B" at bounding box center [401, 368] width 154 height 20
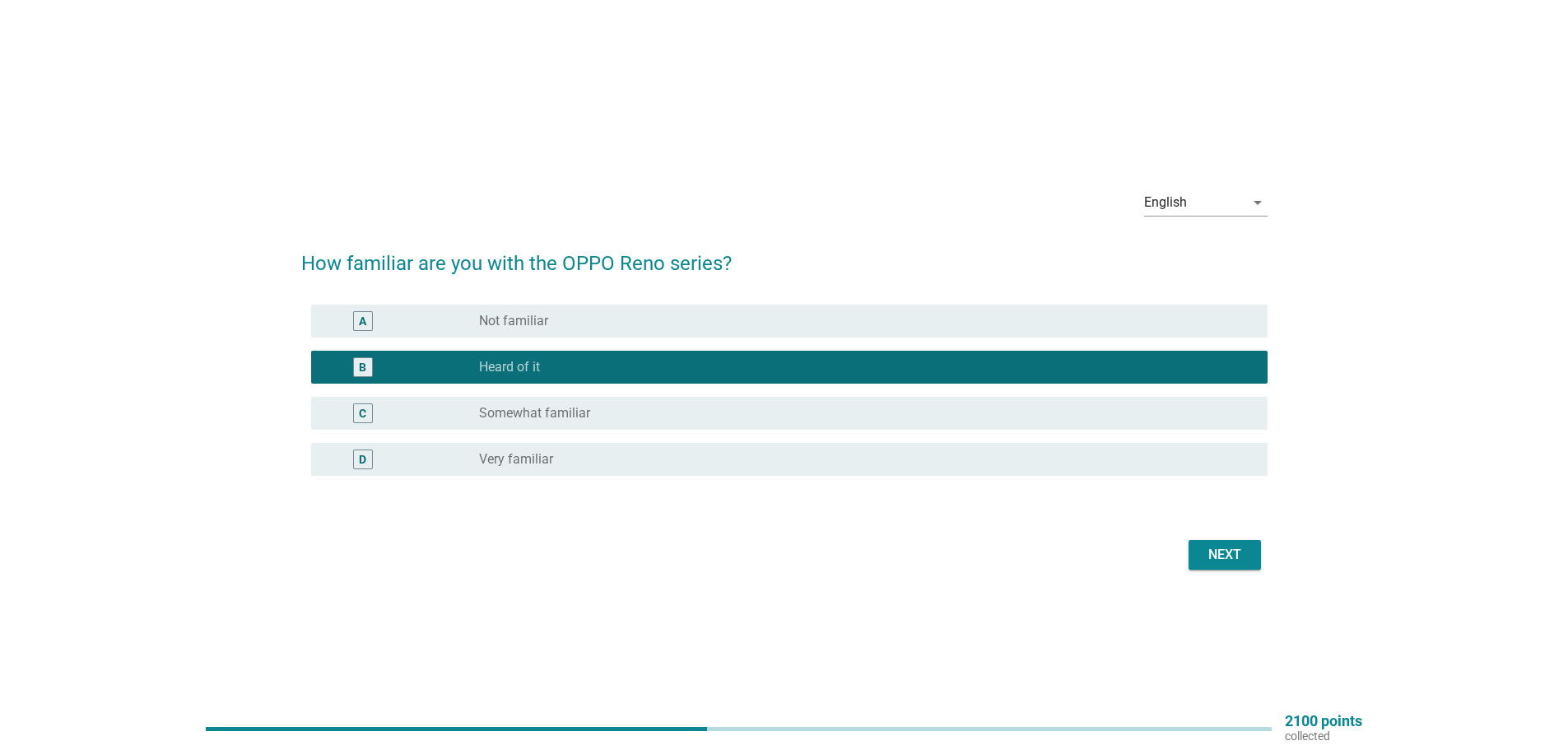
drag, startPoint x: 1200, startPoint y: 537, endPoint x: 1205, endPoint y: 558, distance: 21.6
click at [1200, 538] on div "Next" at bounding box center [784, 554] width 966 height 39
click at [1205, 559] on div "Next" at bounding box center [1225, 555] width 46 height 20
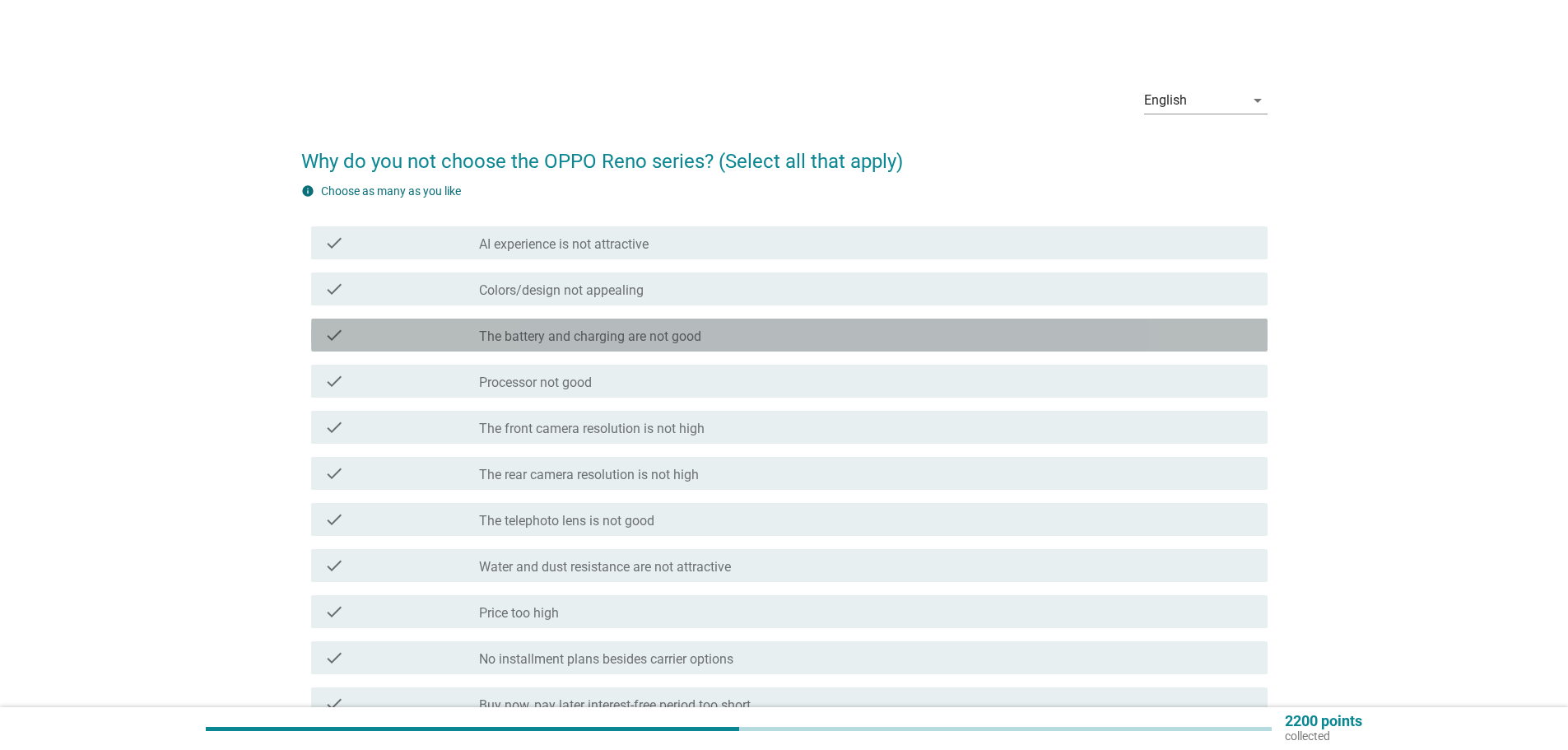
click at [523, 350] on div "check check_box_outline_blank The battery and charging are not good" at bounding box center [790, 335] width 957 height 33
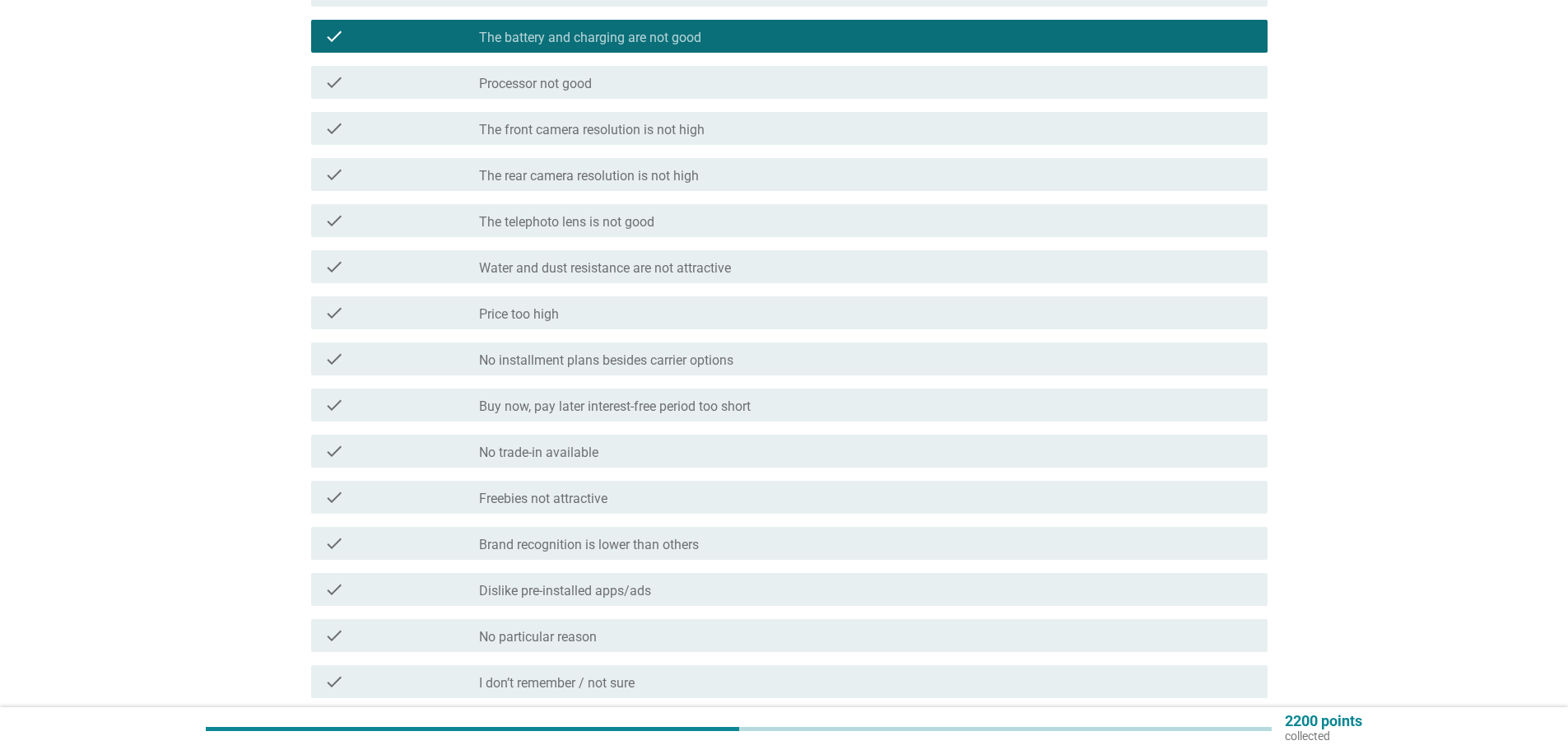
scroll to position [490, 0]
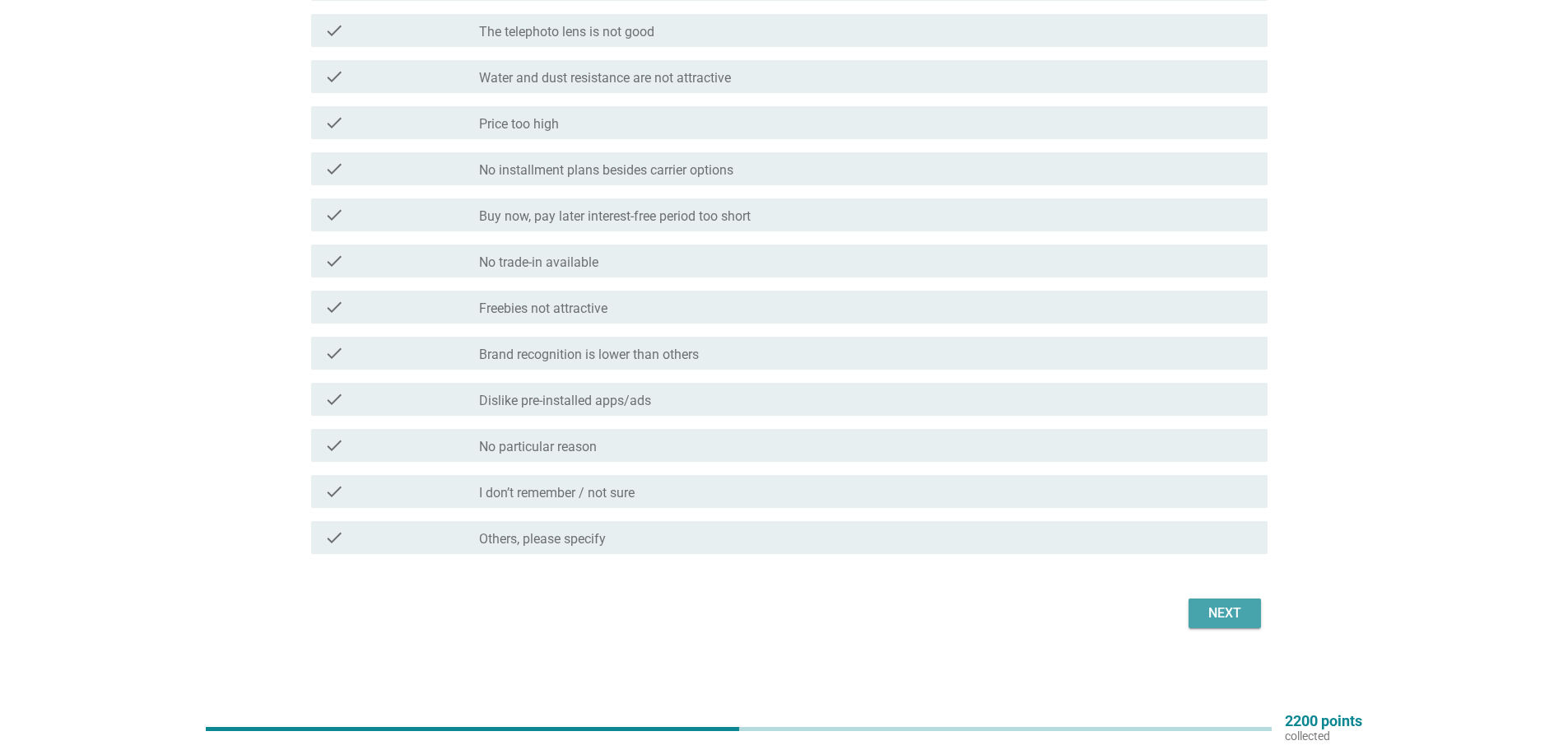
click at [1233, 603] on button "Next" at bounding box center [1225, 613] width 72 height 29
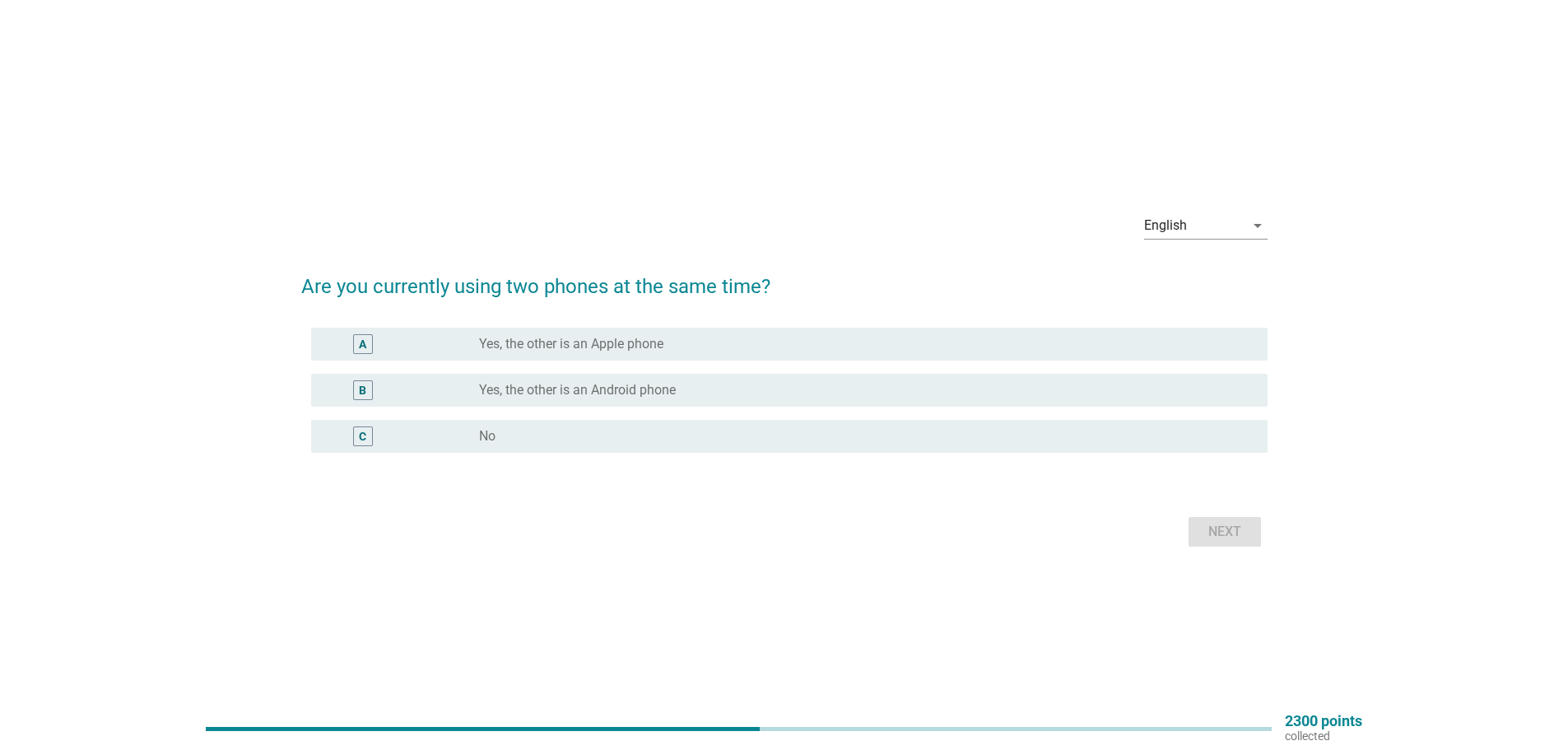
click at [543, 425] on div "C radio_button_unchecked No" at bounding box center [790, 436] width 957 height 33
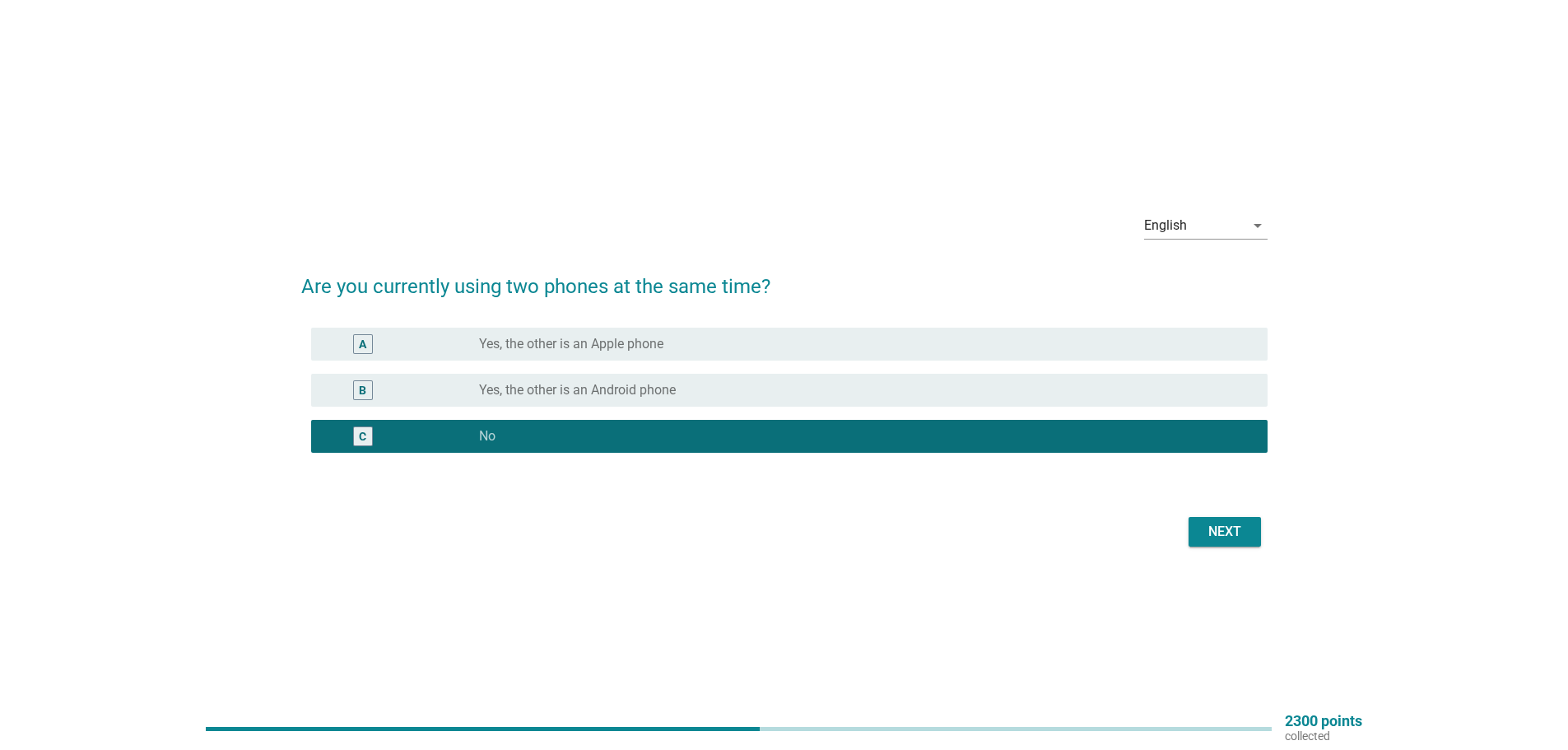
click at [1254, 541] on button "Next" at bounding box center [1225, 532] width 72 height 29
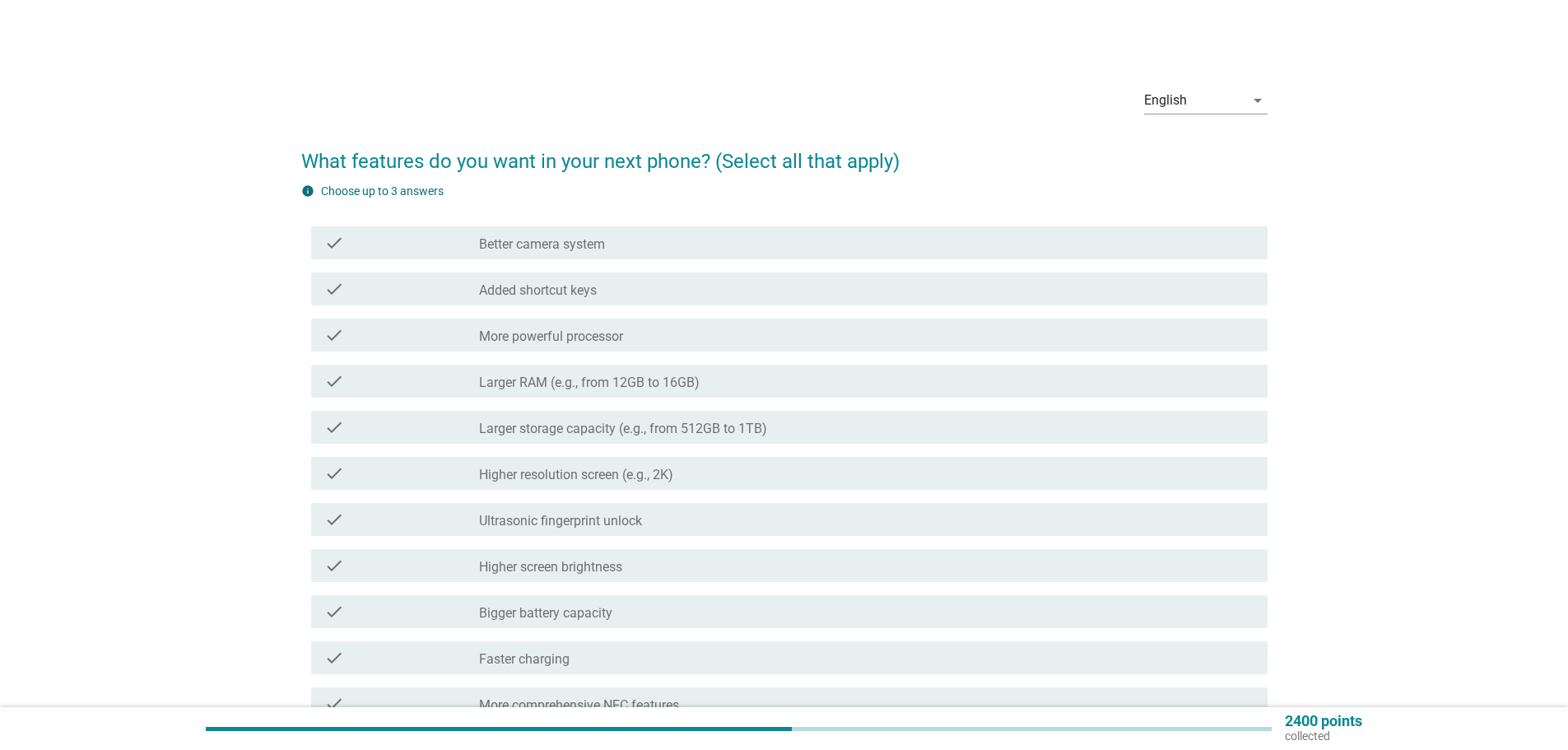
click at [546, 446] on div "check check_box_outline_blank Larger storage capacity (e.g., from 512GB to 1TB)" at bounding box center [784, 427] width 966 height 46
click at [504, 342] on label "More powerful processor" at bounding box center [551, 337] width 144 height 17
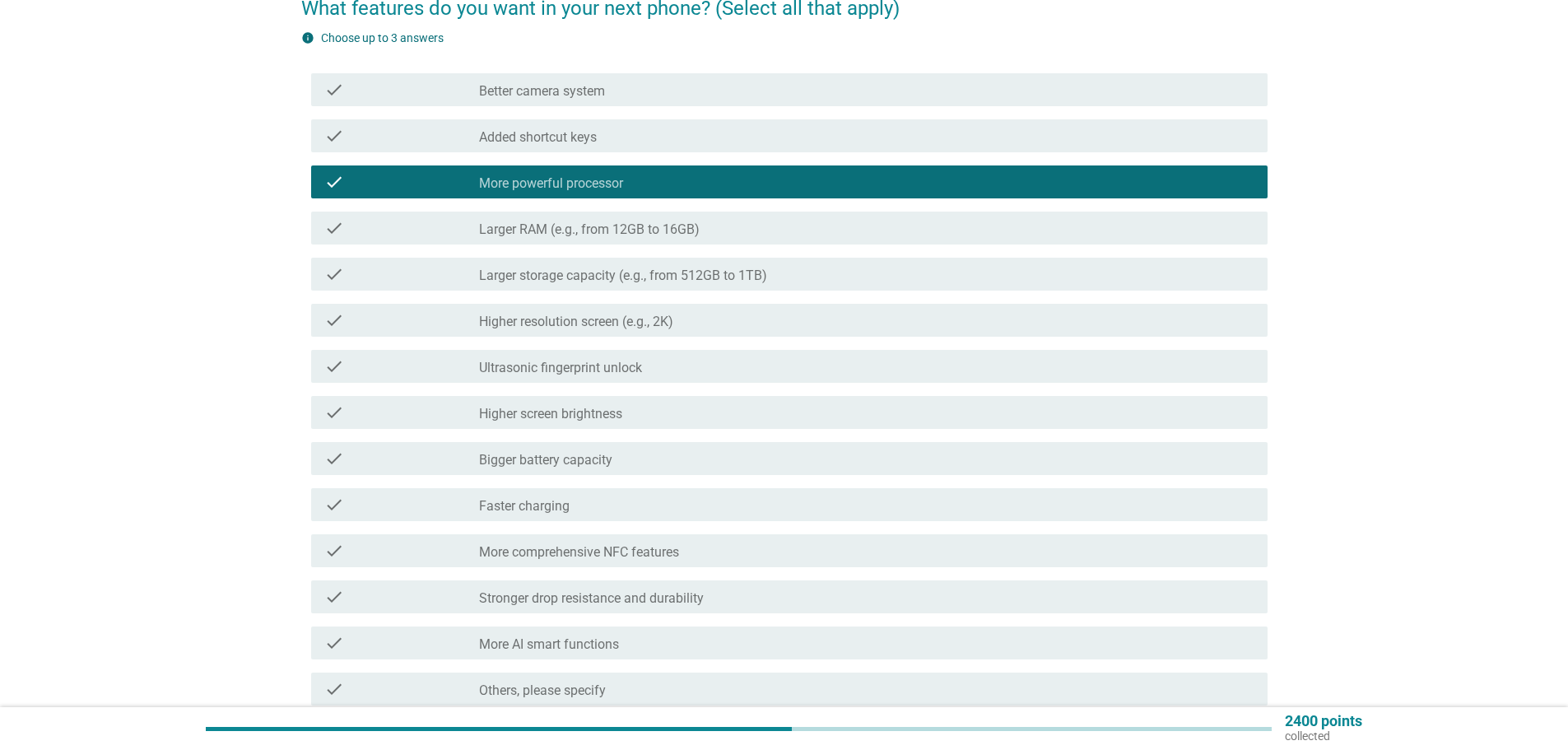
scroll to position [165, 0]
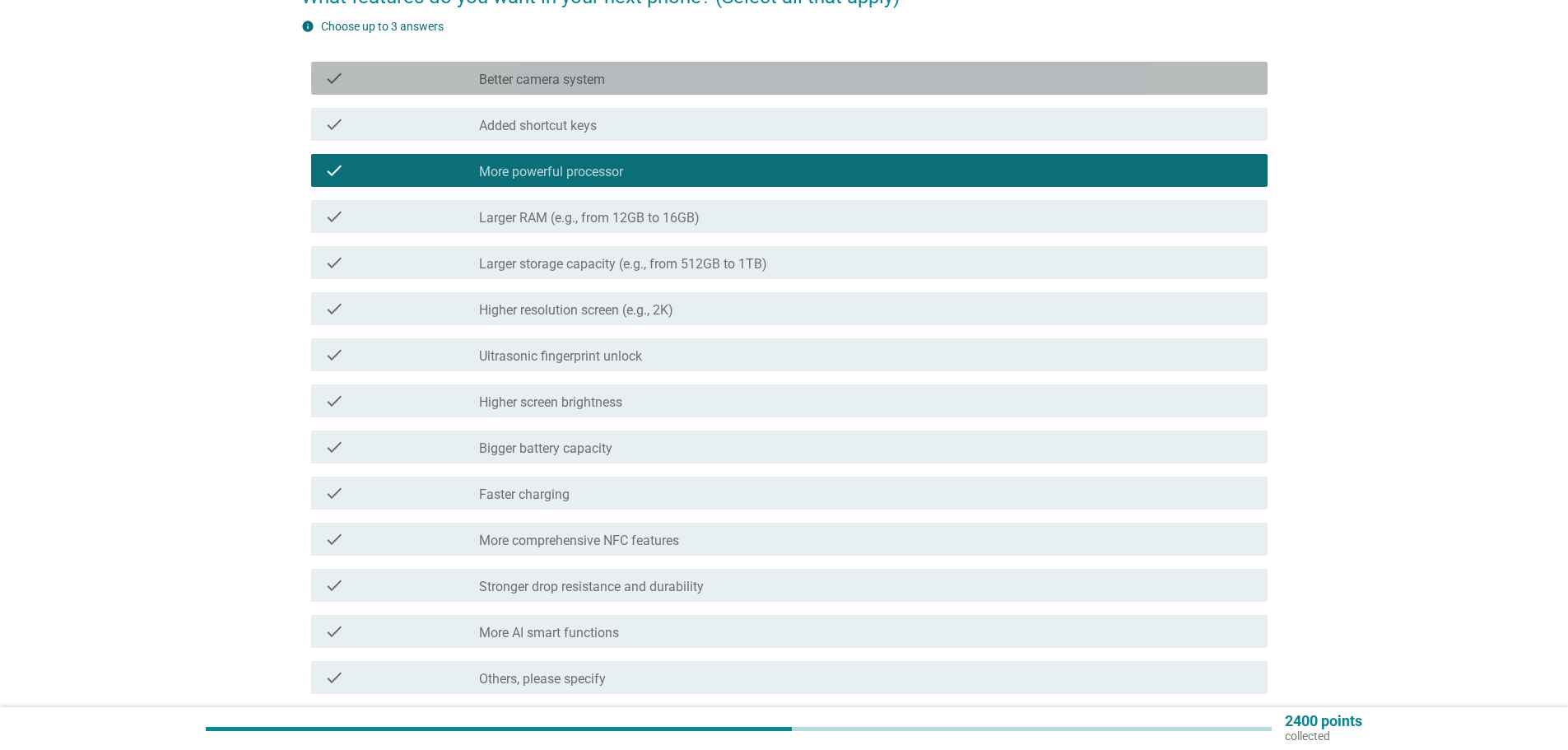
click at [541, 72] on label "Better camera system" at bounding box center [542, 80] width 126 height 17
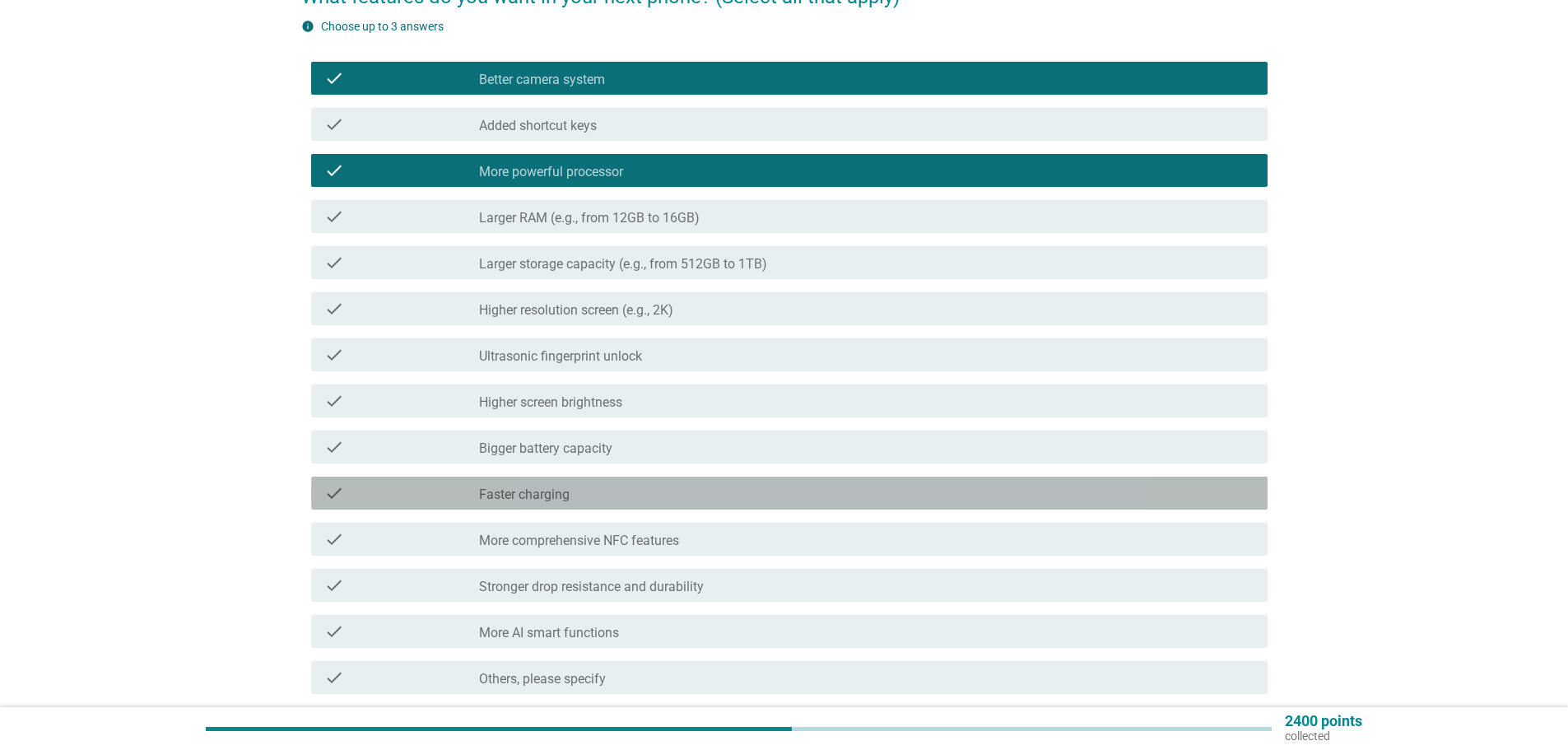
click at [510, 507] on div "check check_box_outline_blank Faster charging" at bounding box center [790, 493] width 957 height 33
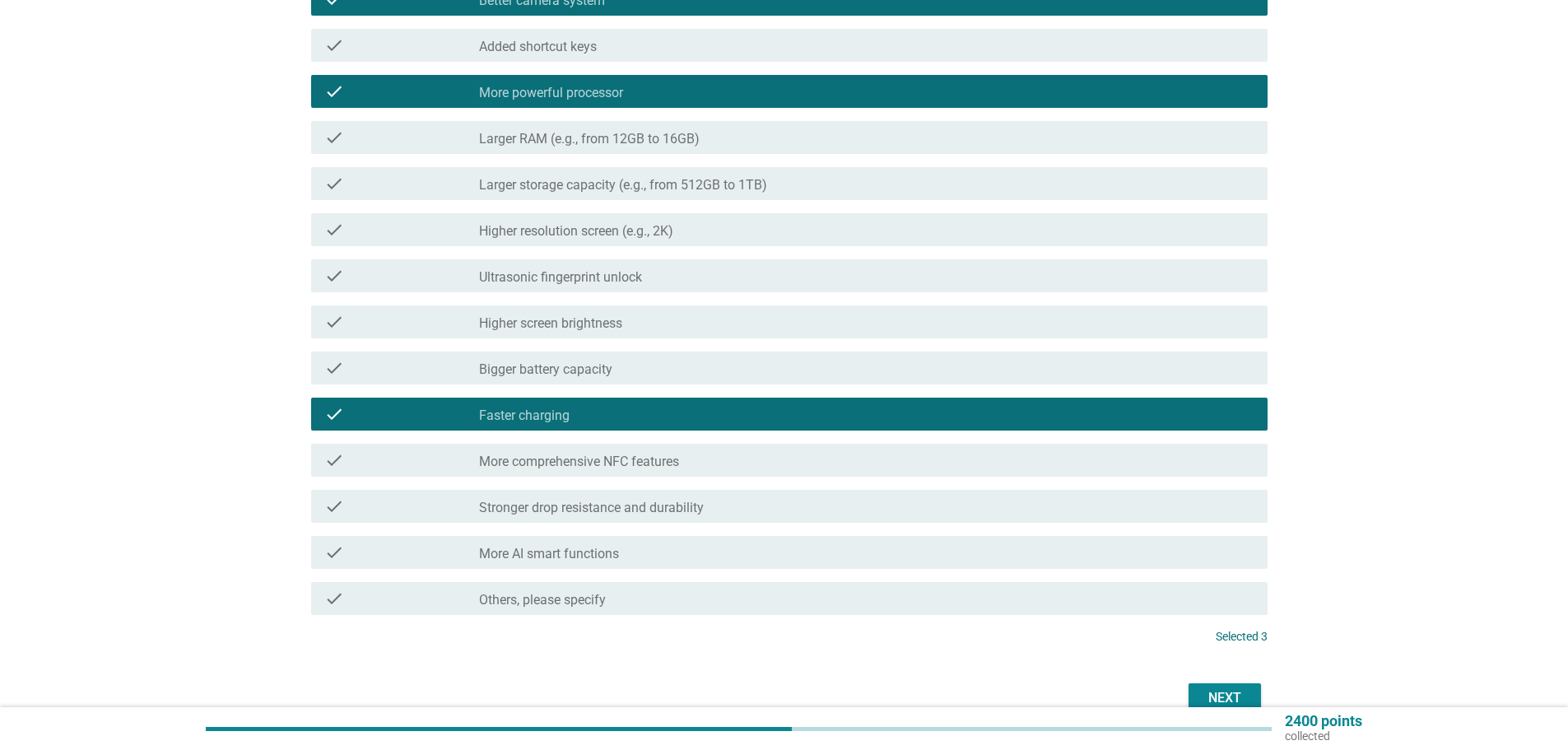
scroll to position [328, 0]
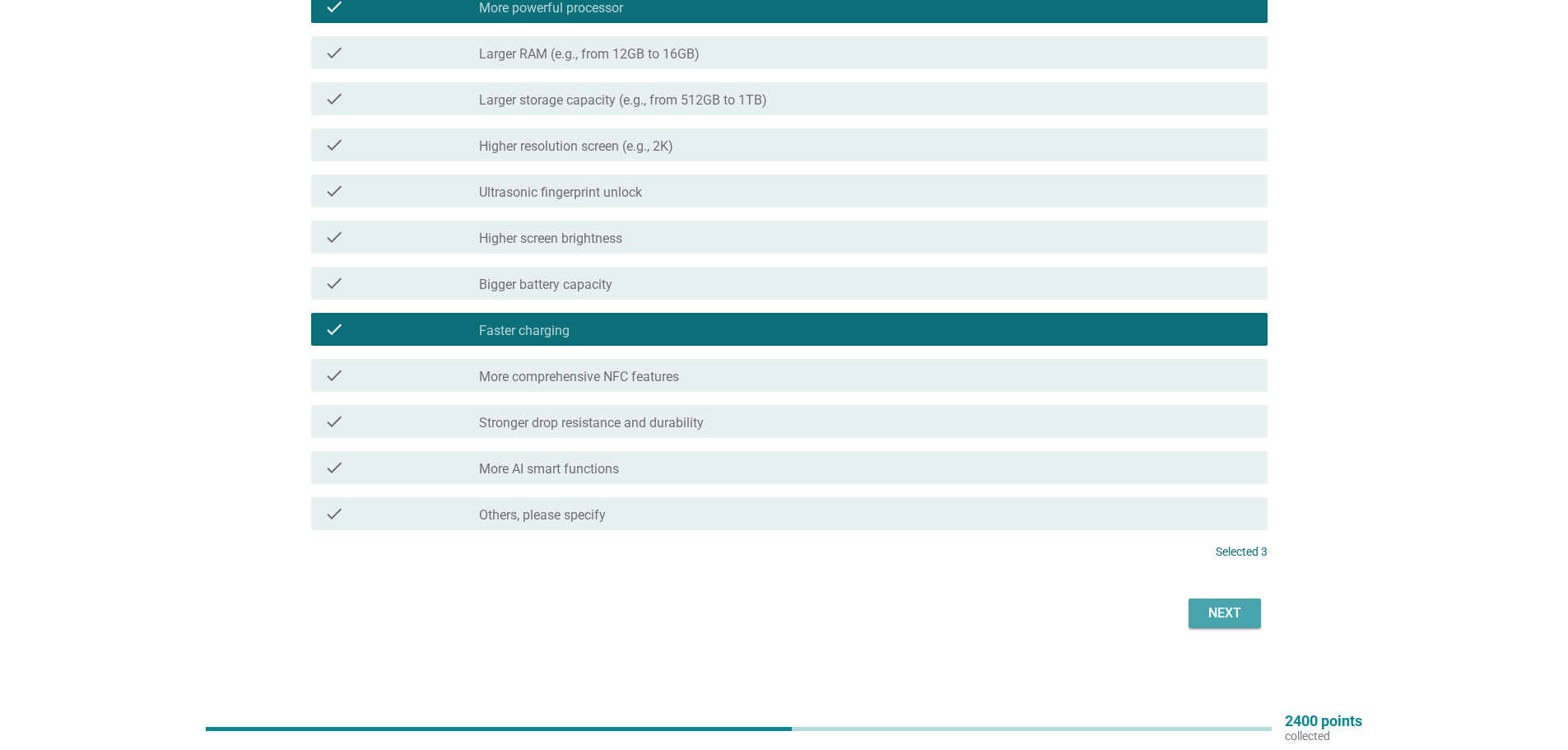
click at [1226, 608] on div "Next" at bounding box center [1225, 614] width 46 height 20
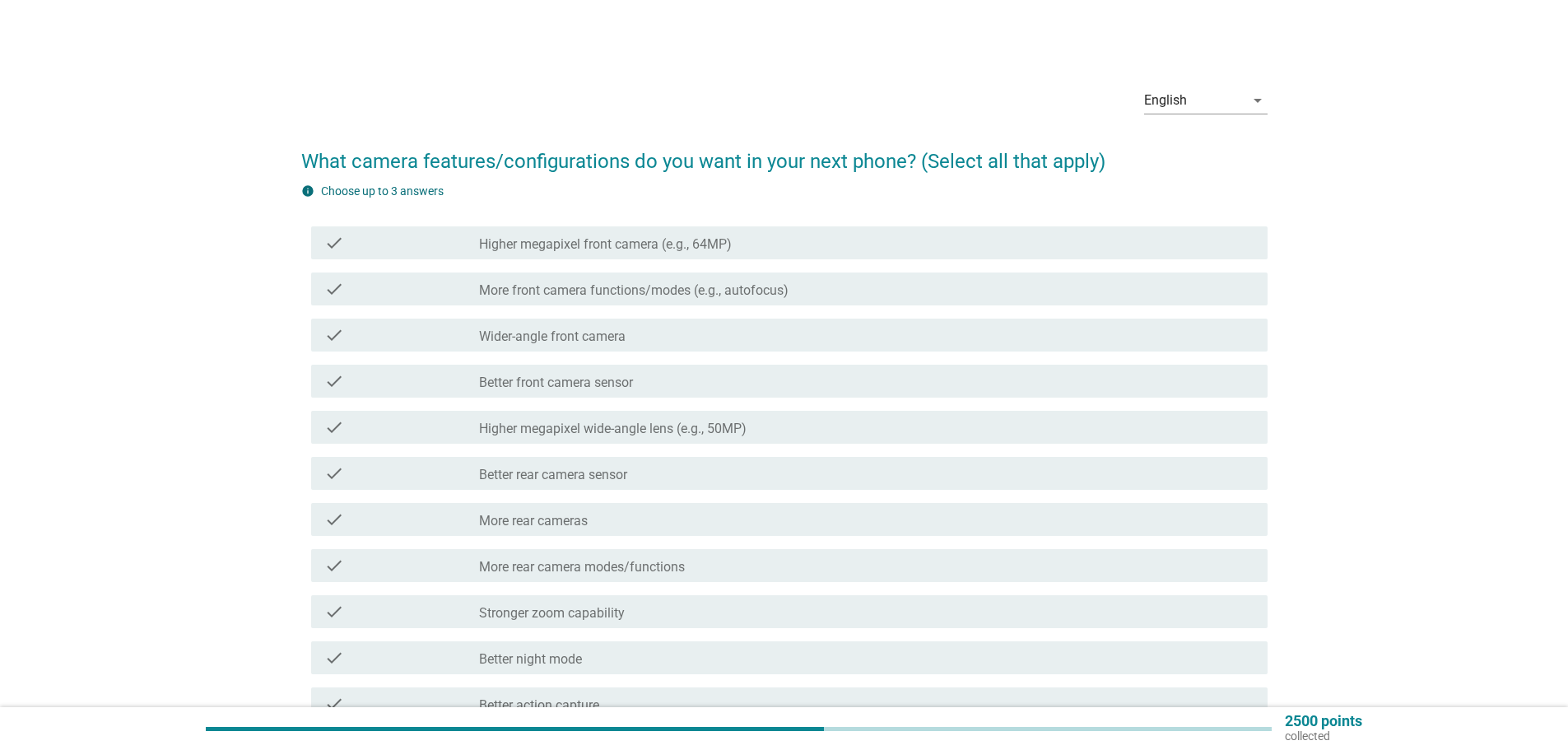
click at [509, 490] on div "check check_box_outline_blank Better rear camera sensor" at bounding box center [784, 473] width 966 height 46
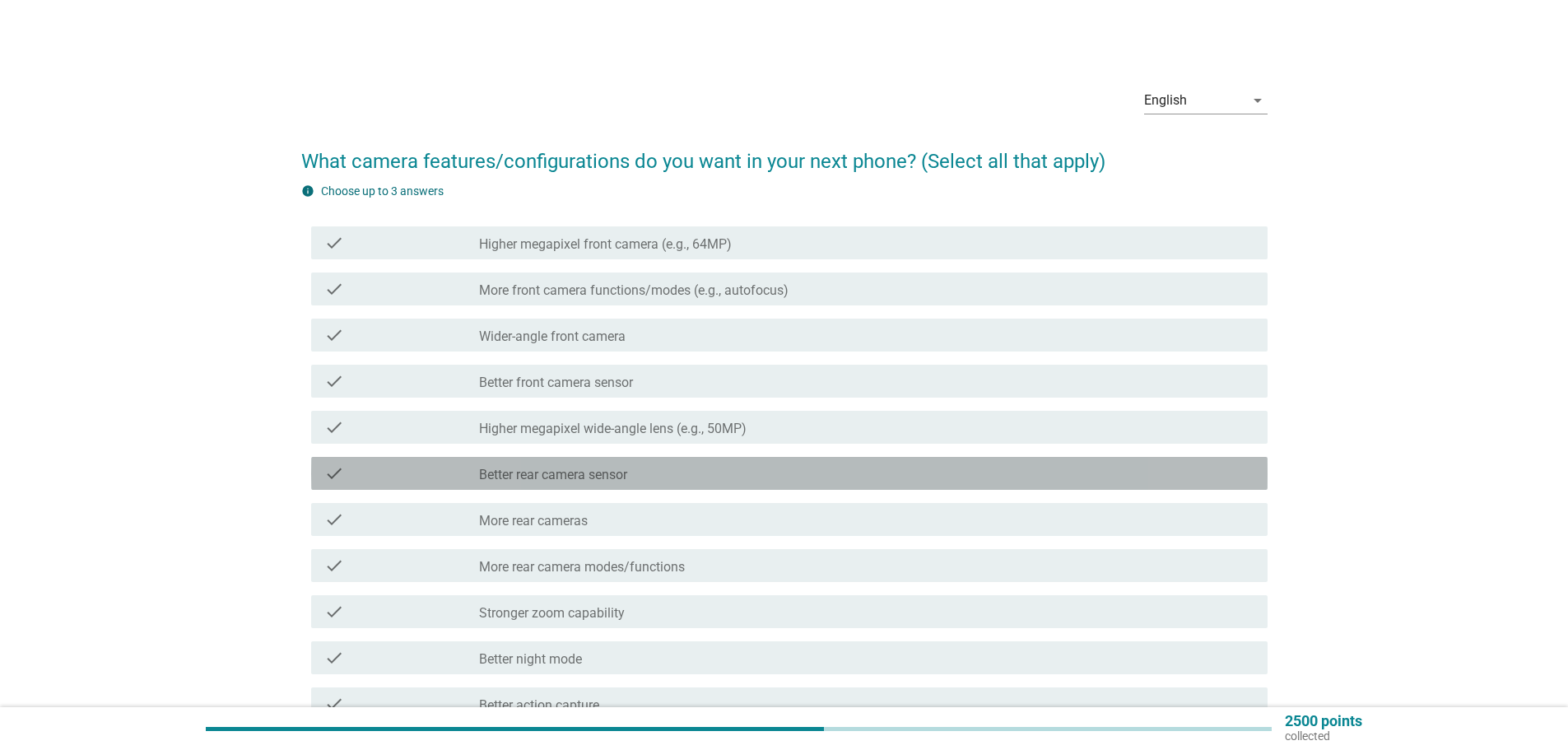
click at [501, 471] on label "Better rear camera sensor" at bounding box center [553, 475] width 149 height 17
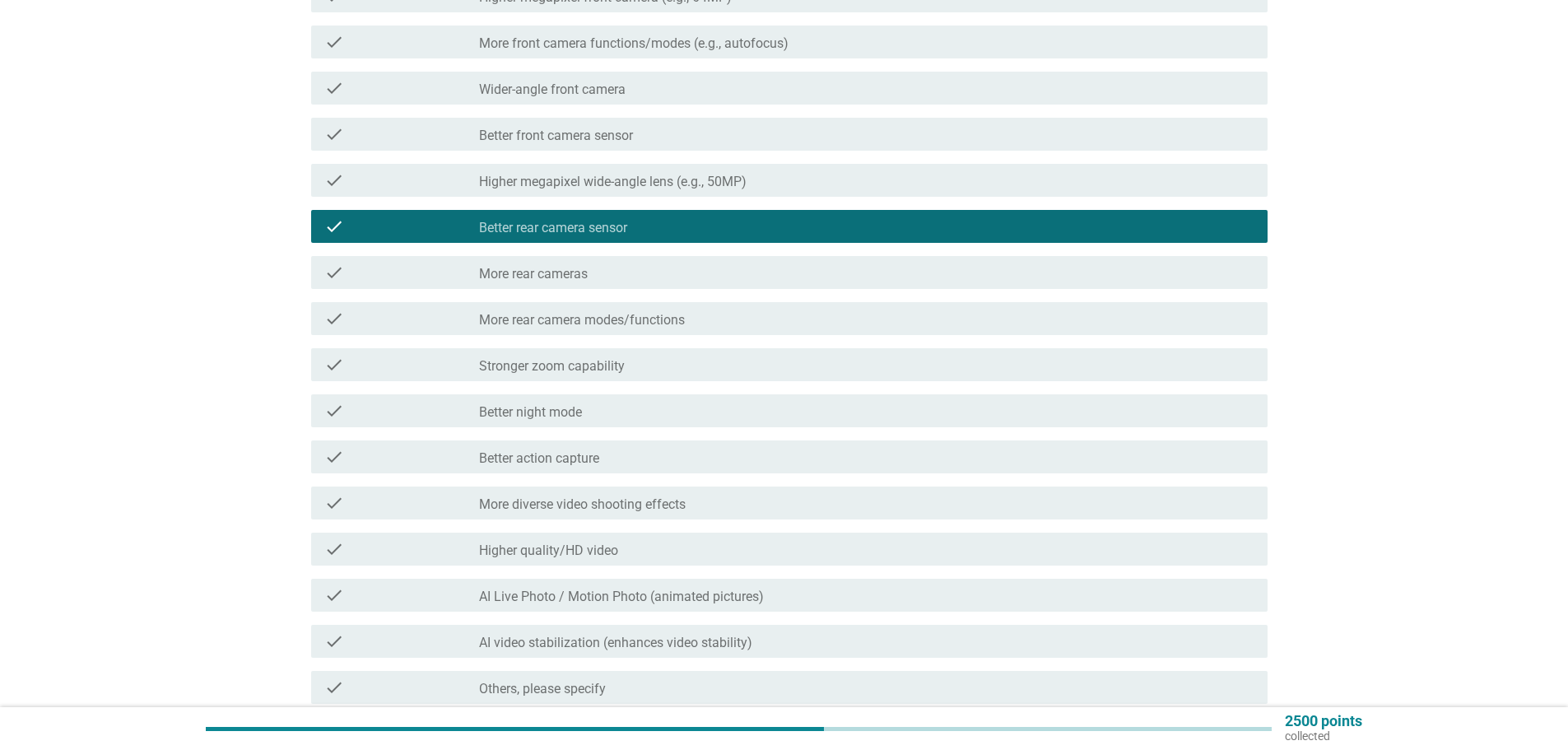
scroll to position [421, 0]
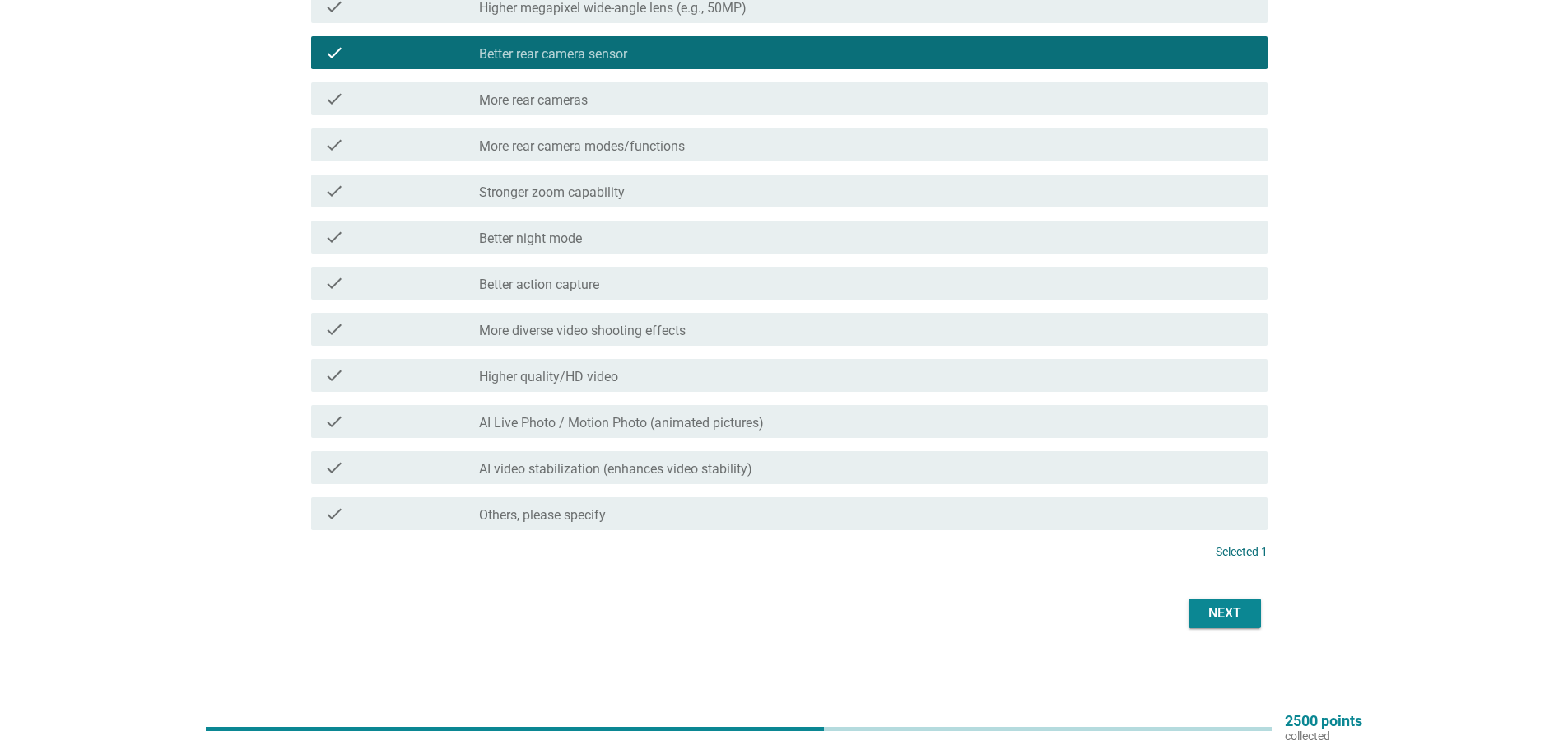
click at [1226, 632] on div "Next" at bounding box center [784, 613] width 966 height 39
click at [1209, 618] on div "Next" at bounding box center [1225, 614] width 46 height 20
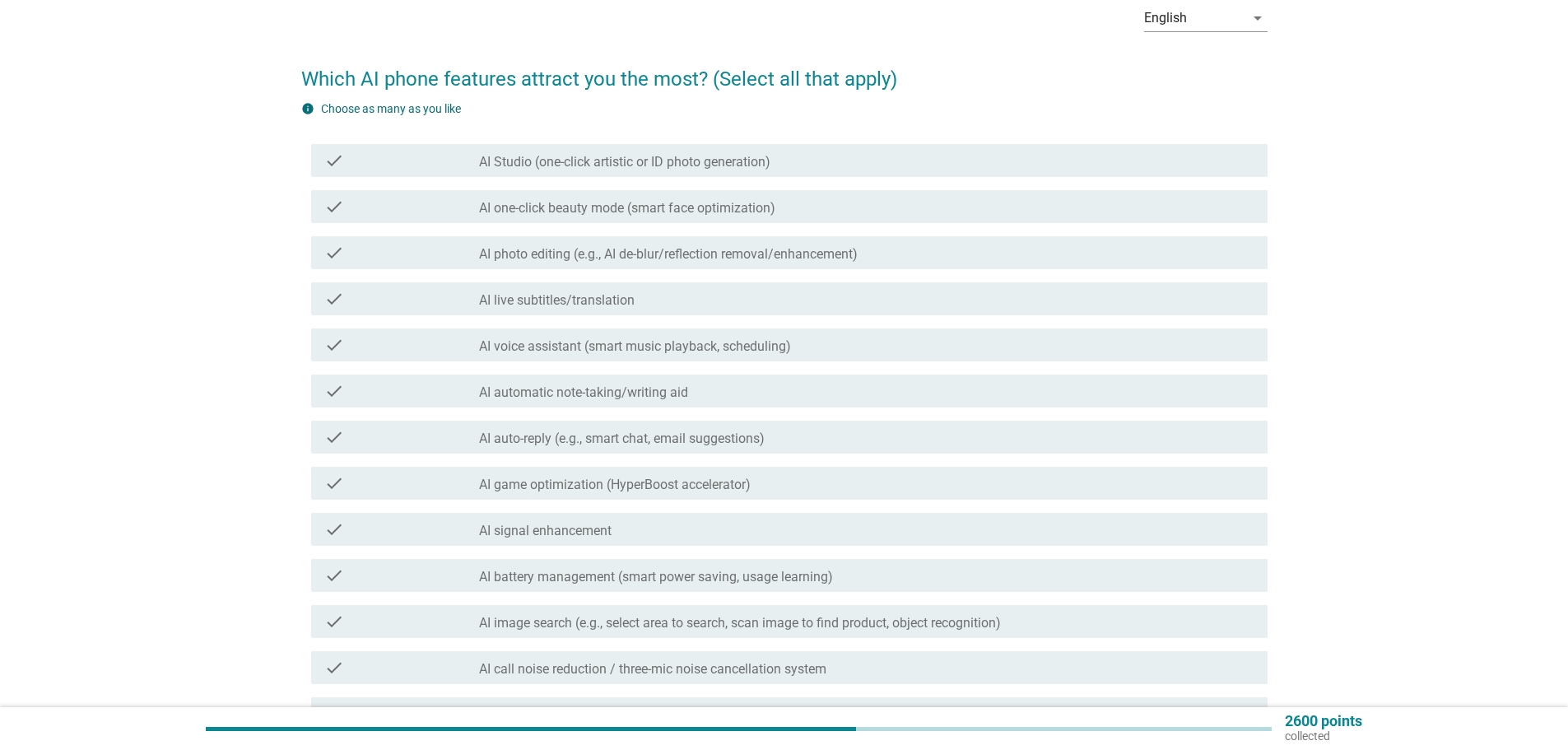
click at [540, 498] on div "check check_box_outline_blank AI game optimization (HyperBoost accelerator)" at bounding box center [790, 483] width 957 height 33
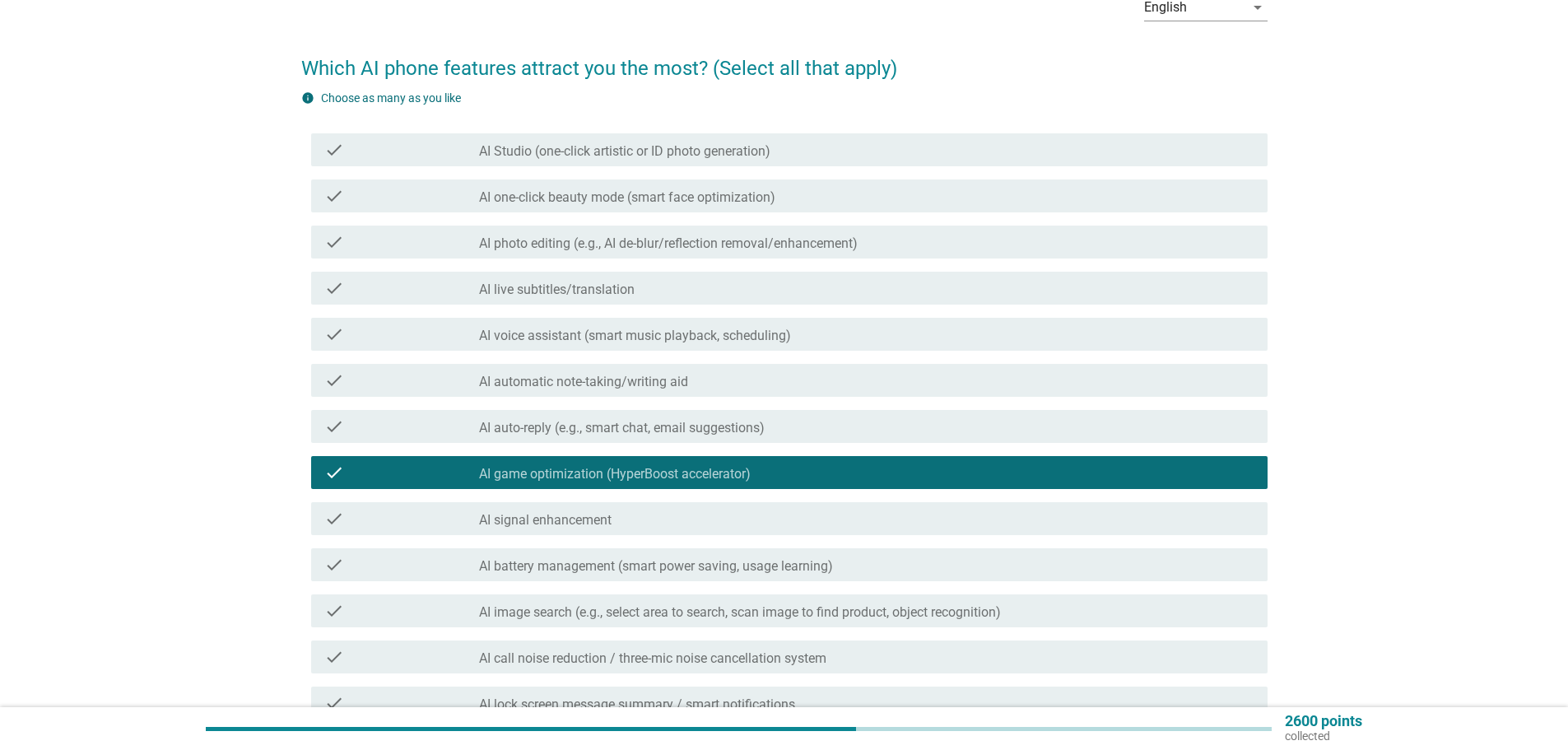
scroll to position [315, 0]
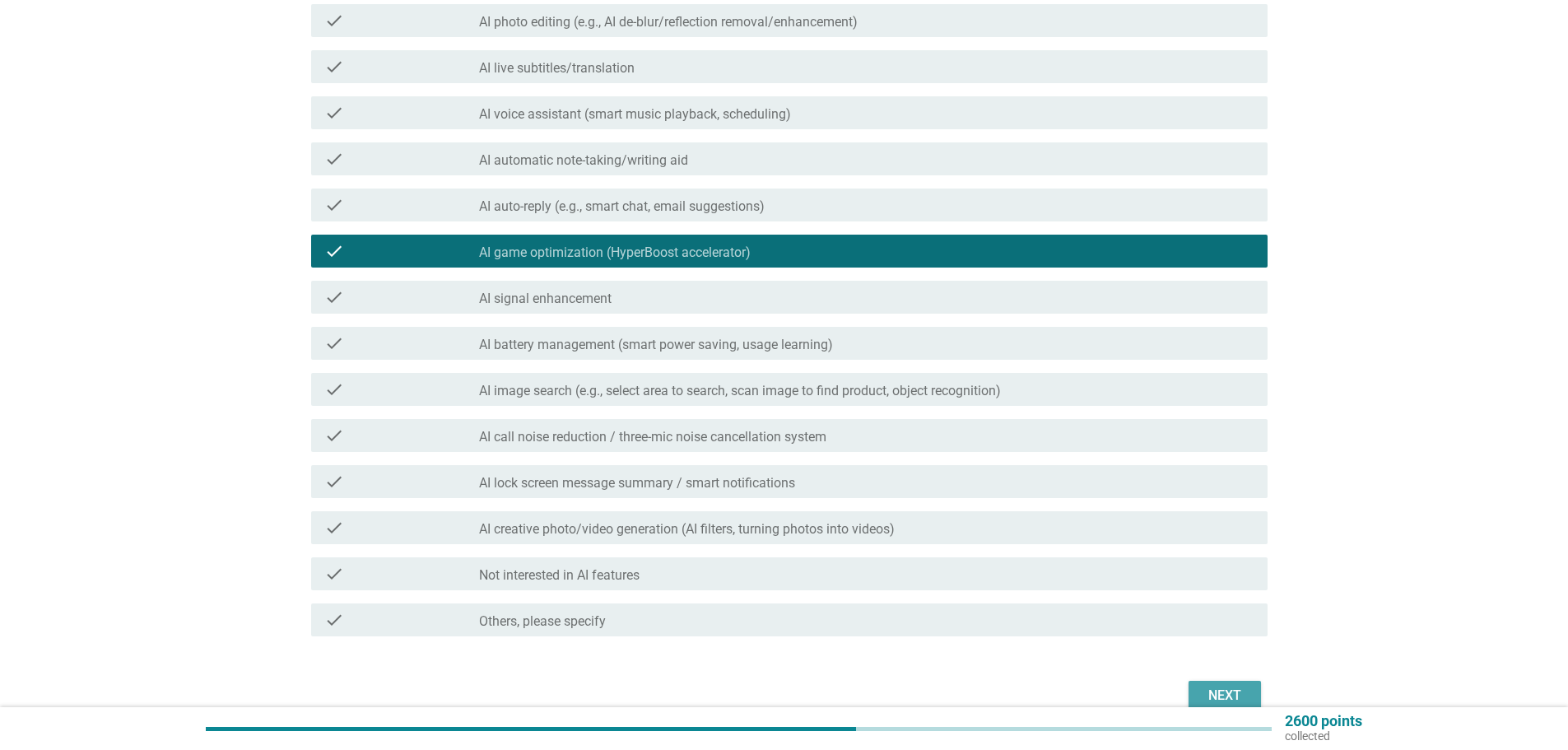
click at [1226, 703] on div "Next" at bounding box center [1225, 696] width 46 height 20
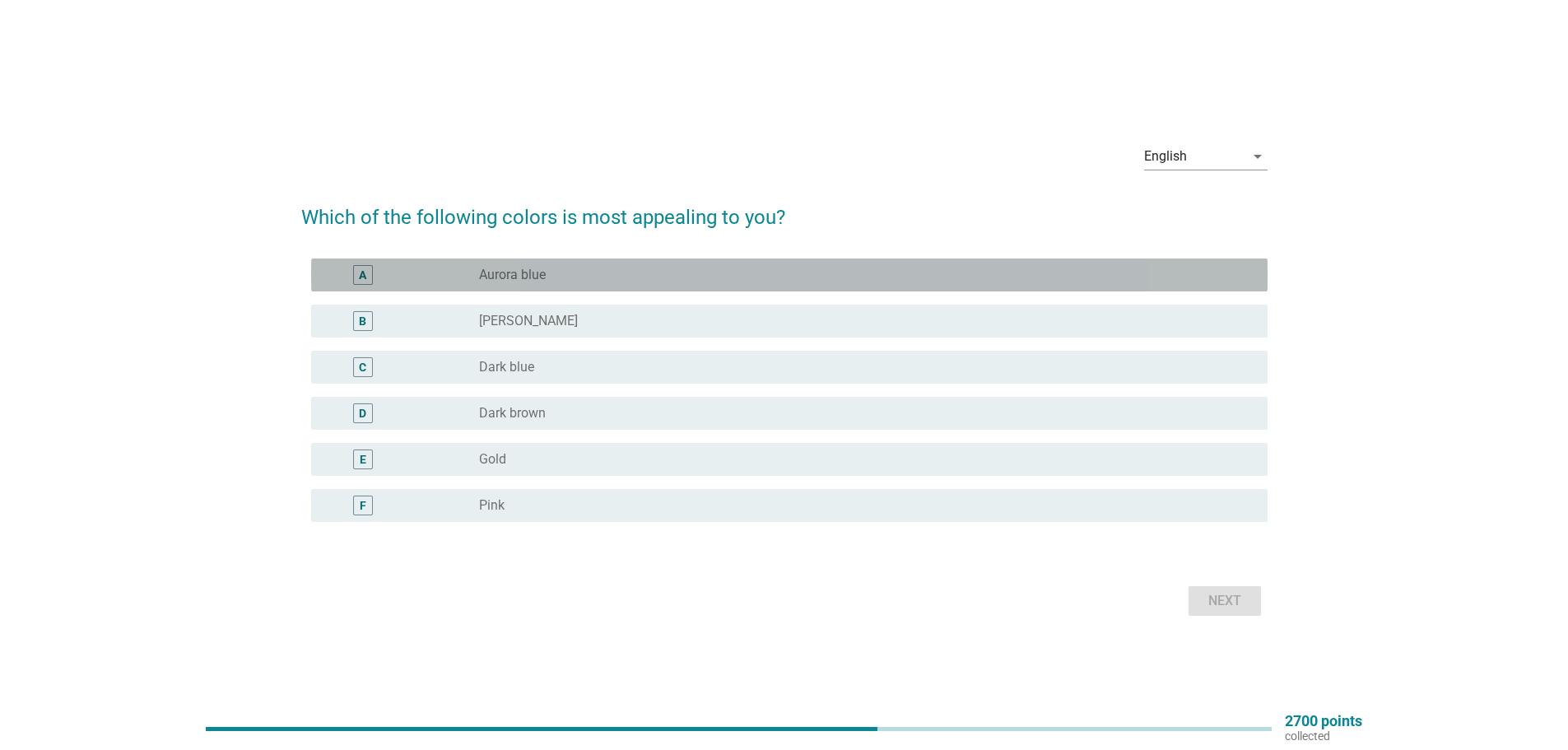
click at [532, 274] on label "Aurora blue" at bounding box center [512, 275] width 66 height 17
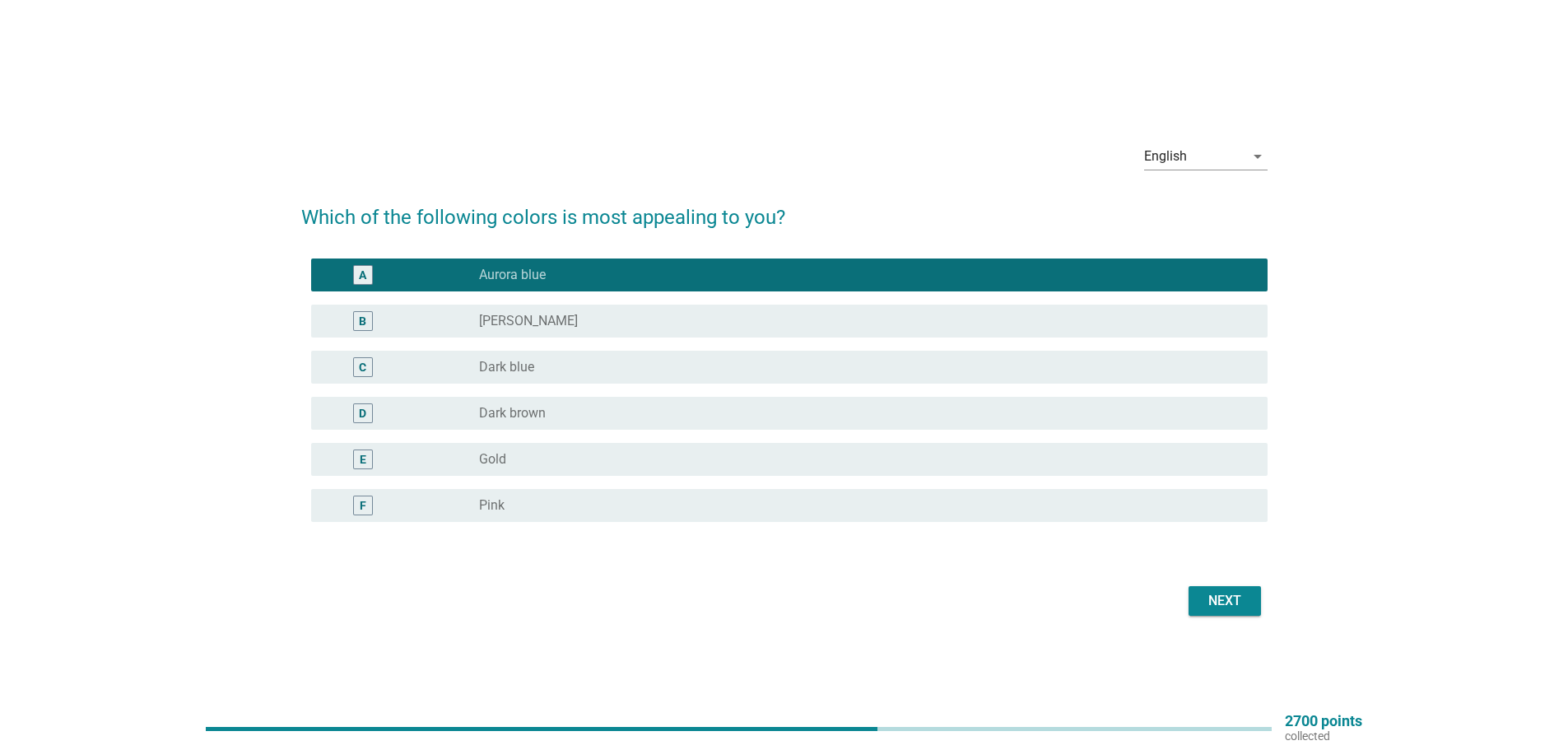
click at [1210, 616] on button "Next" at bounding box center [1225, 601] width 72 height 29
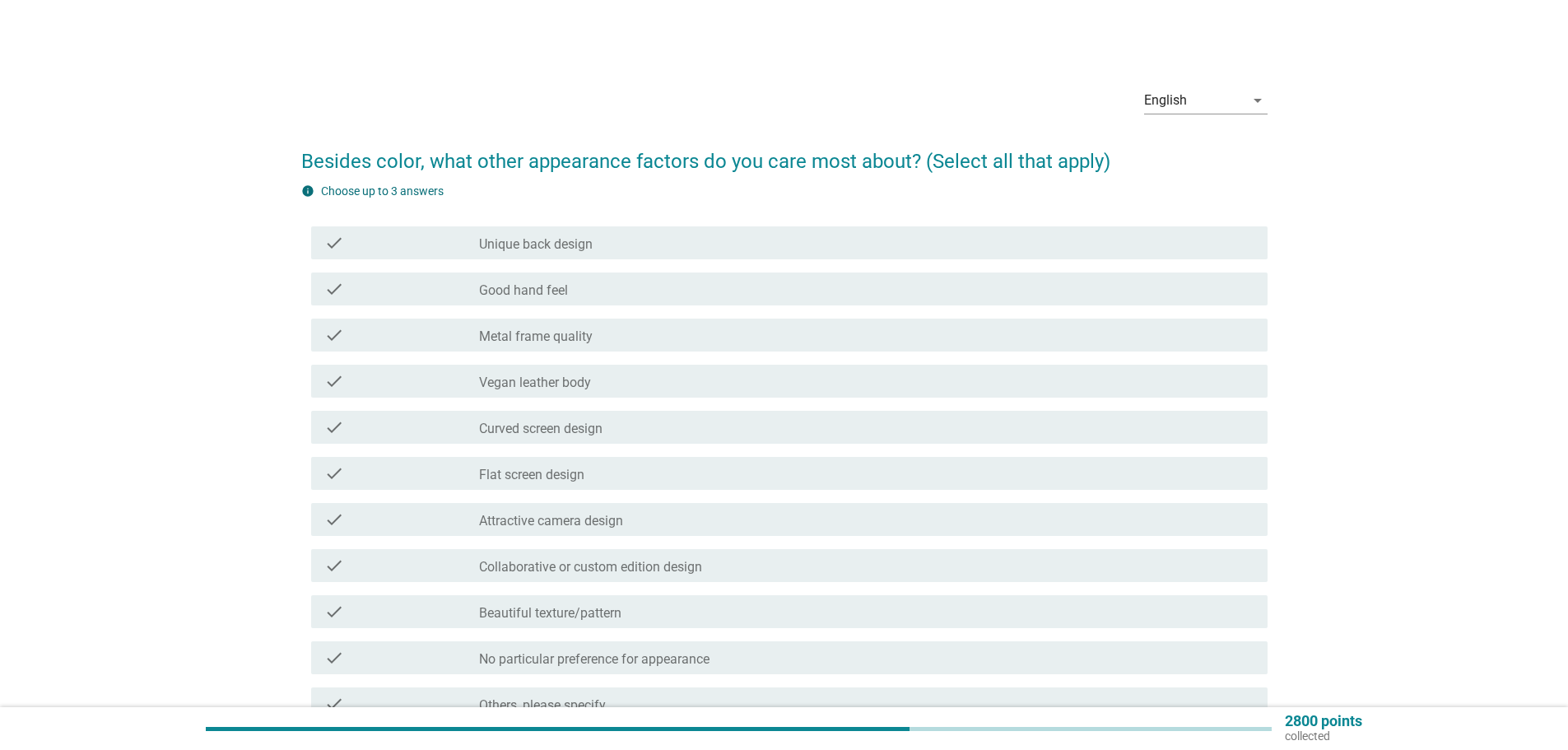
click at [522, 453] on div "check check_box_outline_blank Flat screen design" at bounding box center [784, 473] width 966 height 46
click at [523, 418] on div "check_box_outline_blank Curved screen design" at bounding box center [867, 427] width 776 height 20
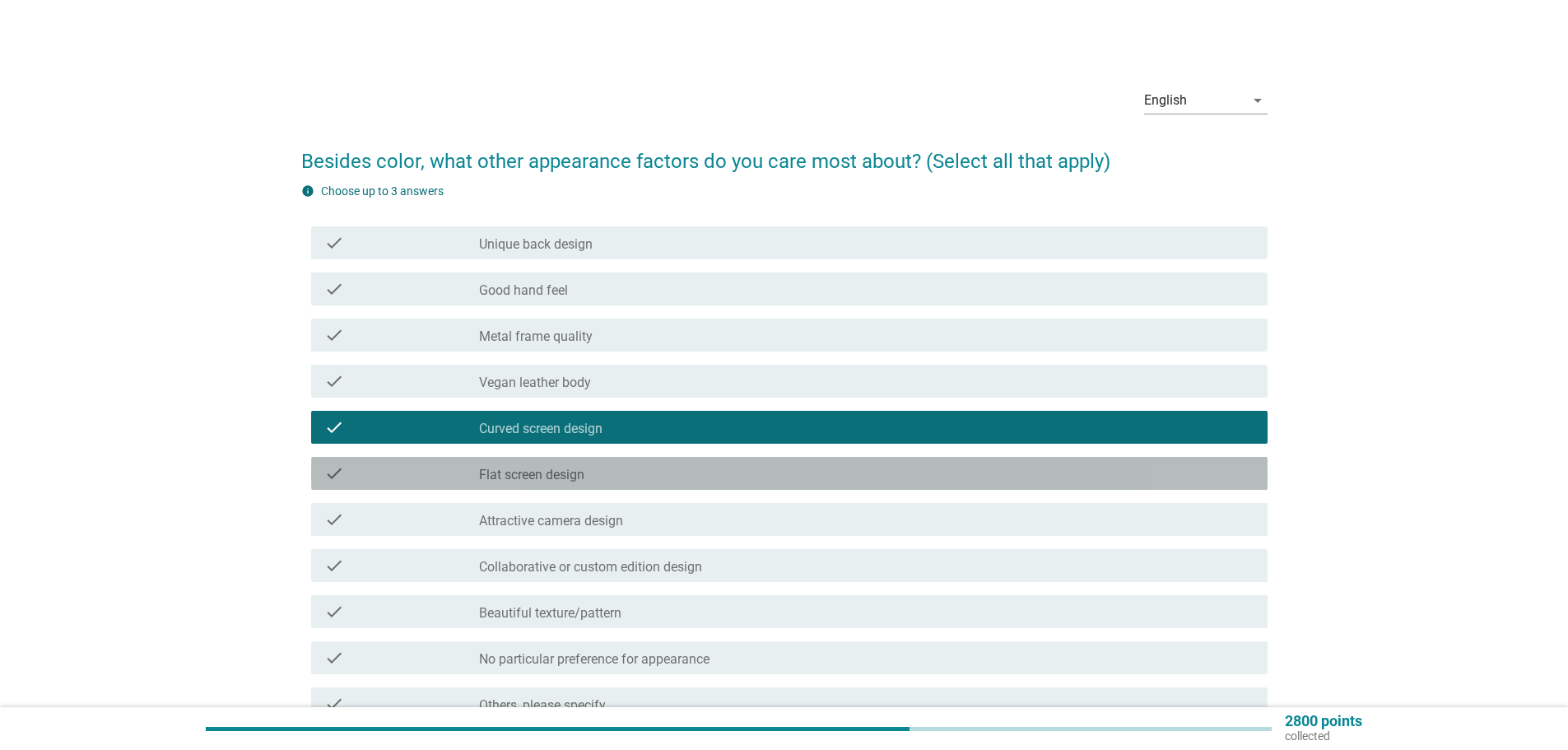
click at [518, 461] on div "check check_box_outline_blank Flat screen design" at bounding box center [790, 473] width 957 height 33
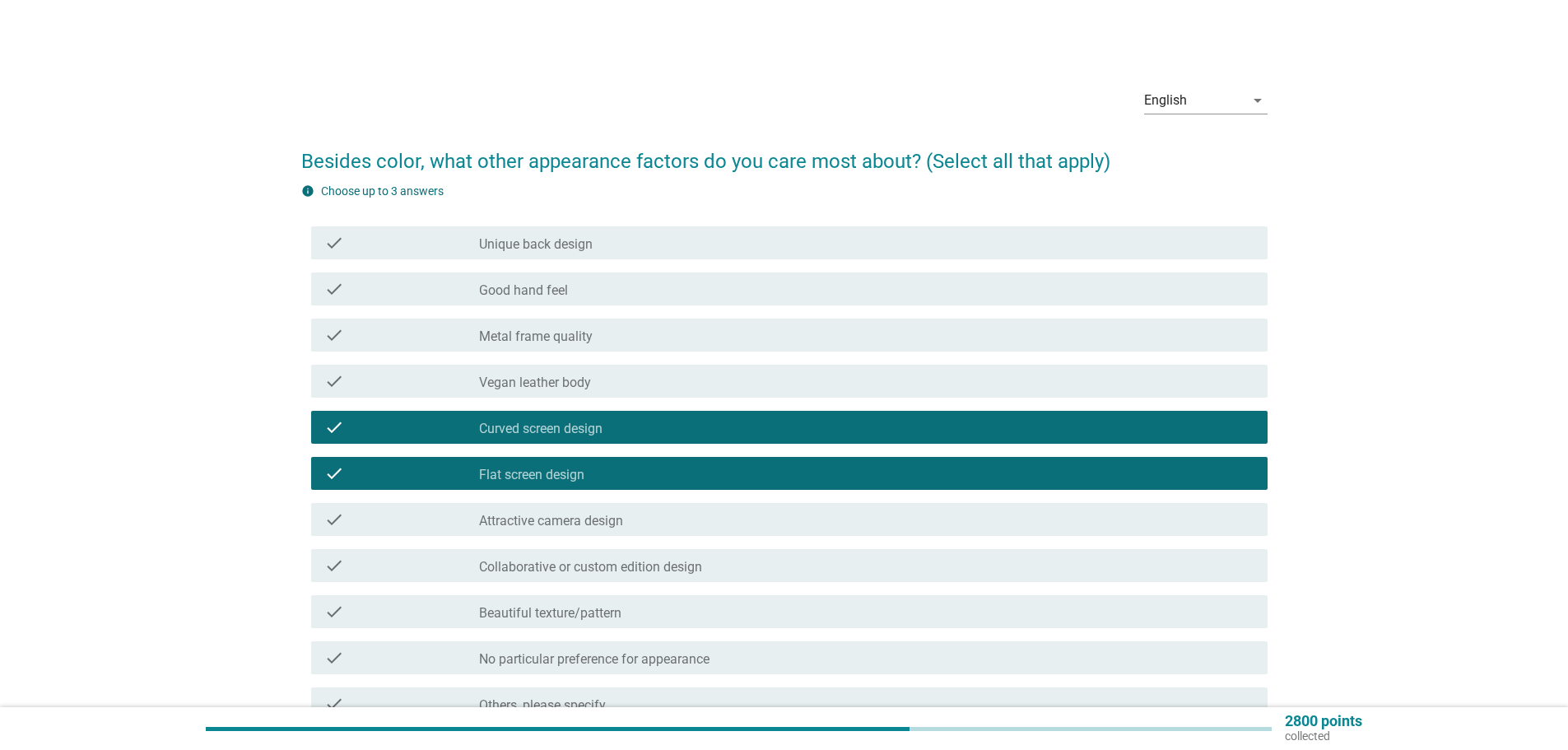
scroll to position [191, 0]
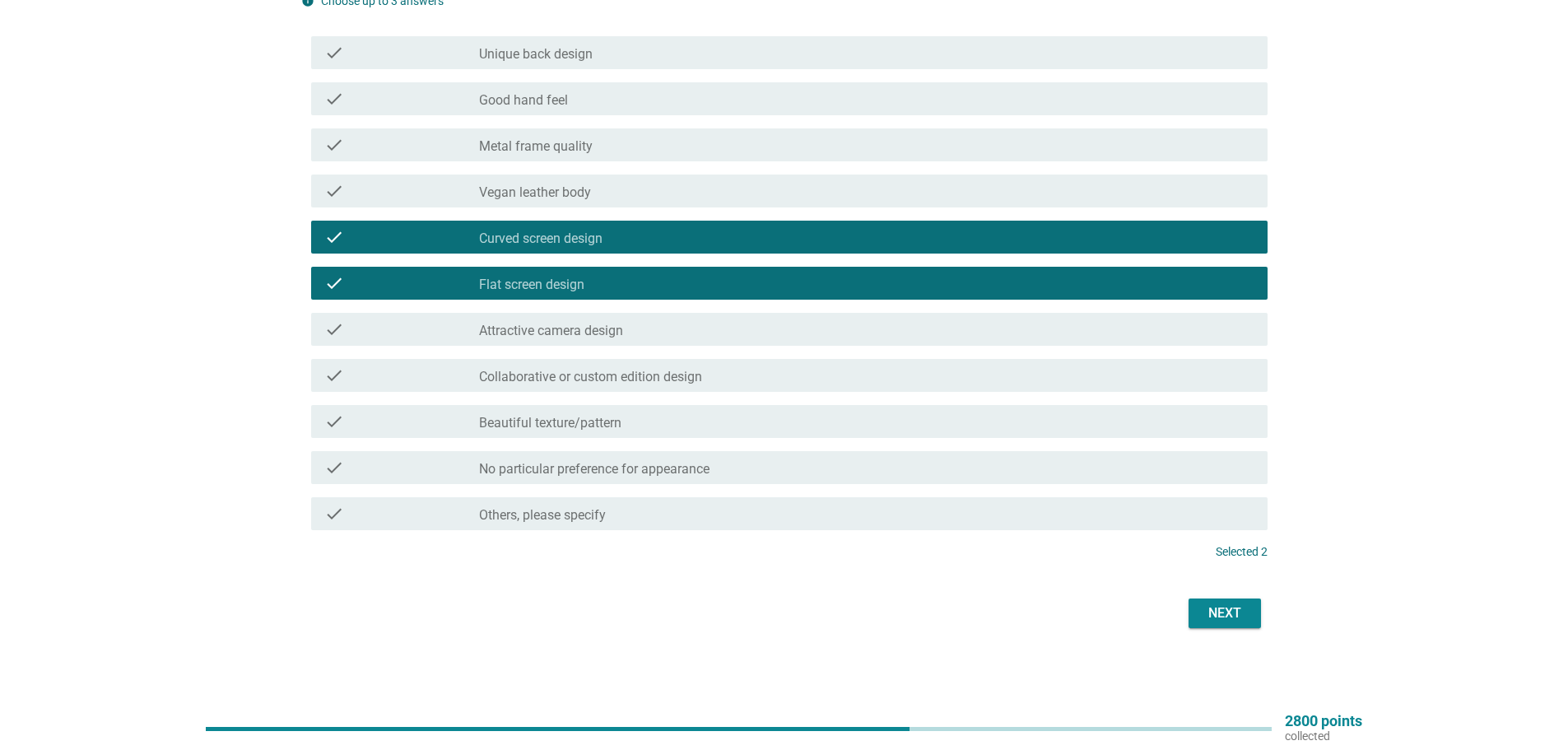
click at [1251, 618] on button "Next" at bounding box center [1225, 613] width 72 height 29
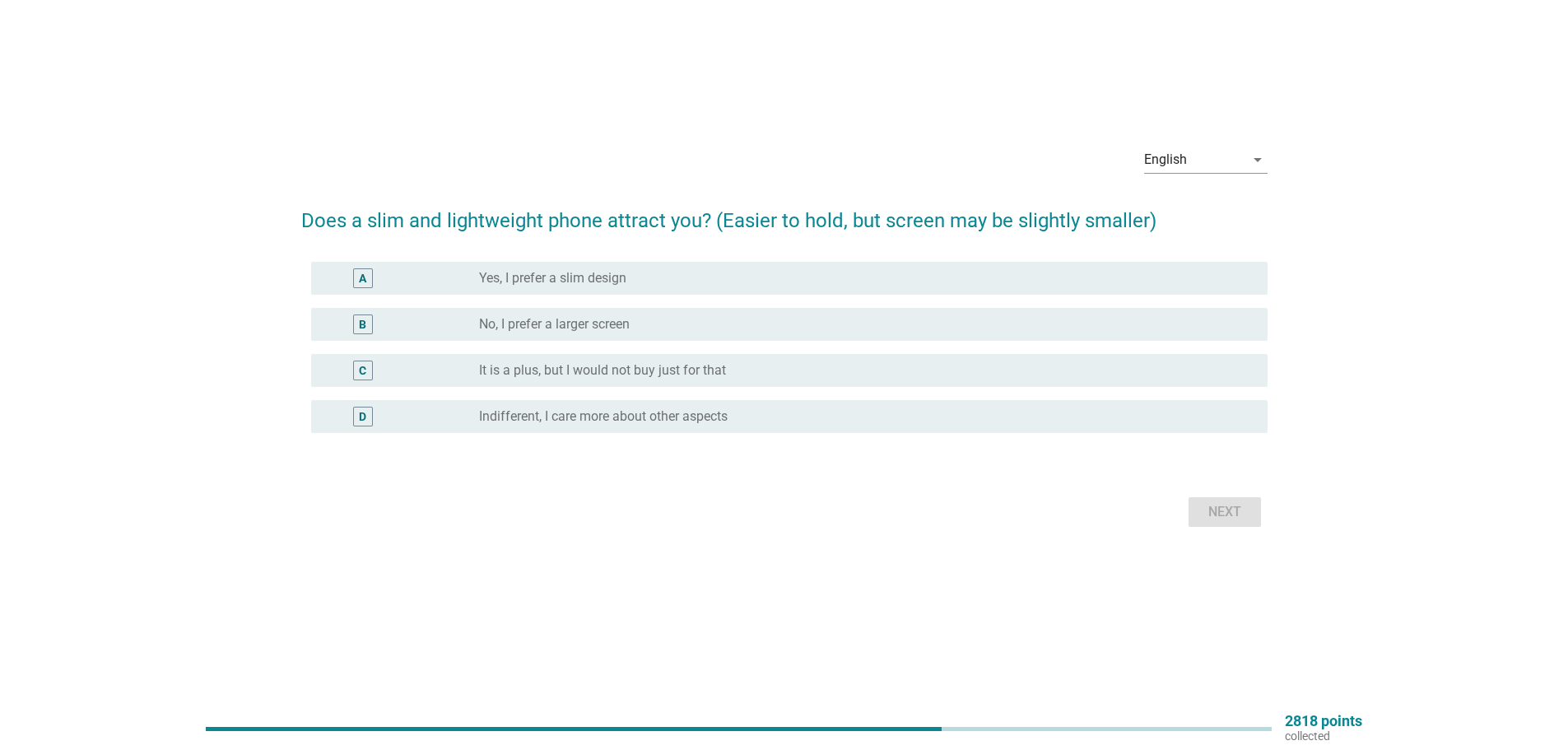
scroll to position [0, 0]
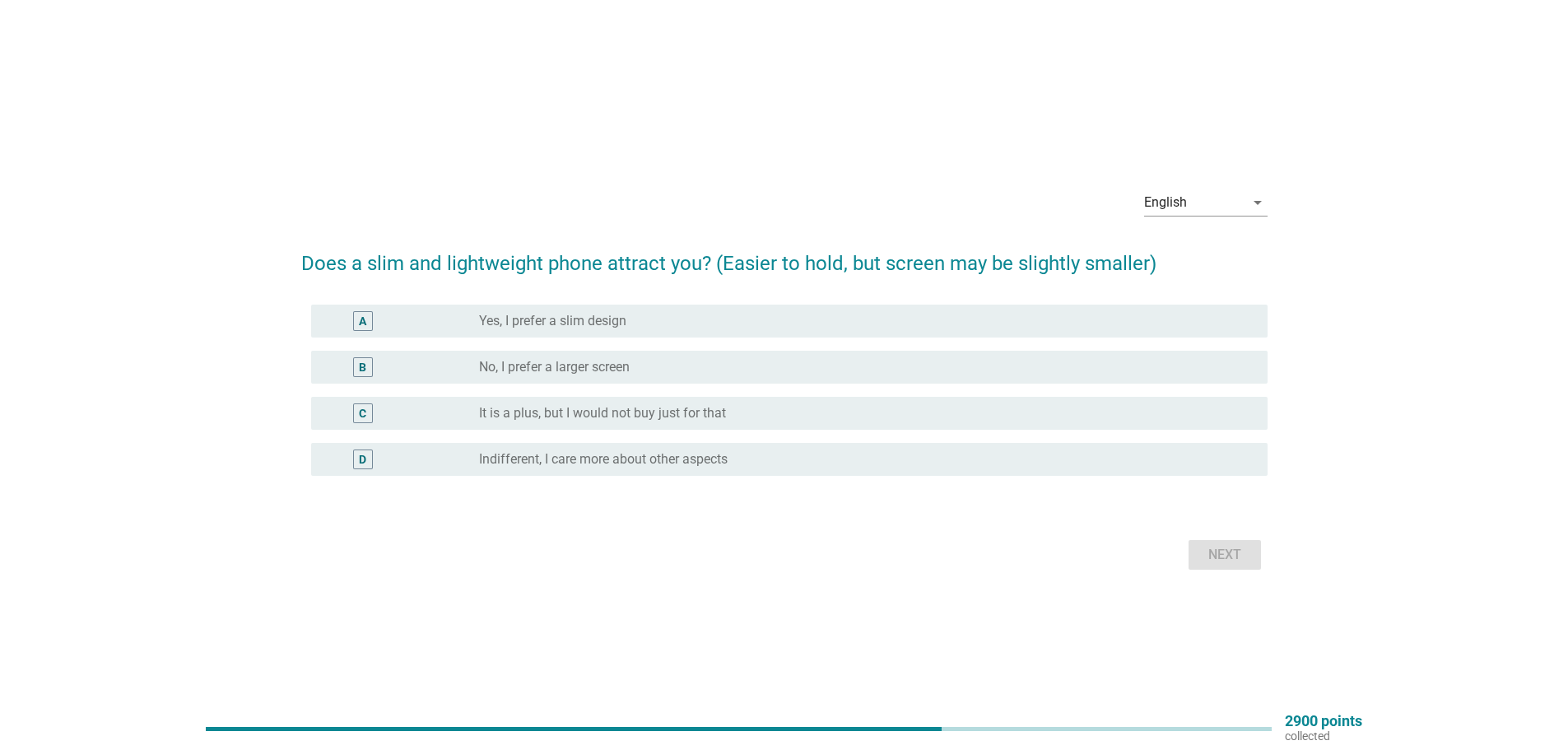
click at [584, 340] on div "A radio_button_unchecked Yes, I prefer a slim design" at bounding box center [784, 321] width 966 height 46
click at [597, 326] on label "Yes, I prefer a slim design" at bounding box center [553, 322] width 148 height 17
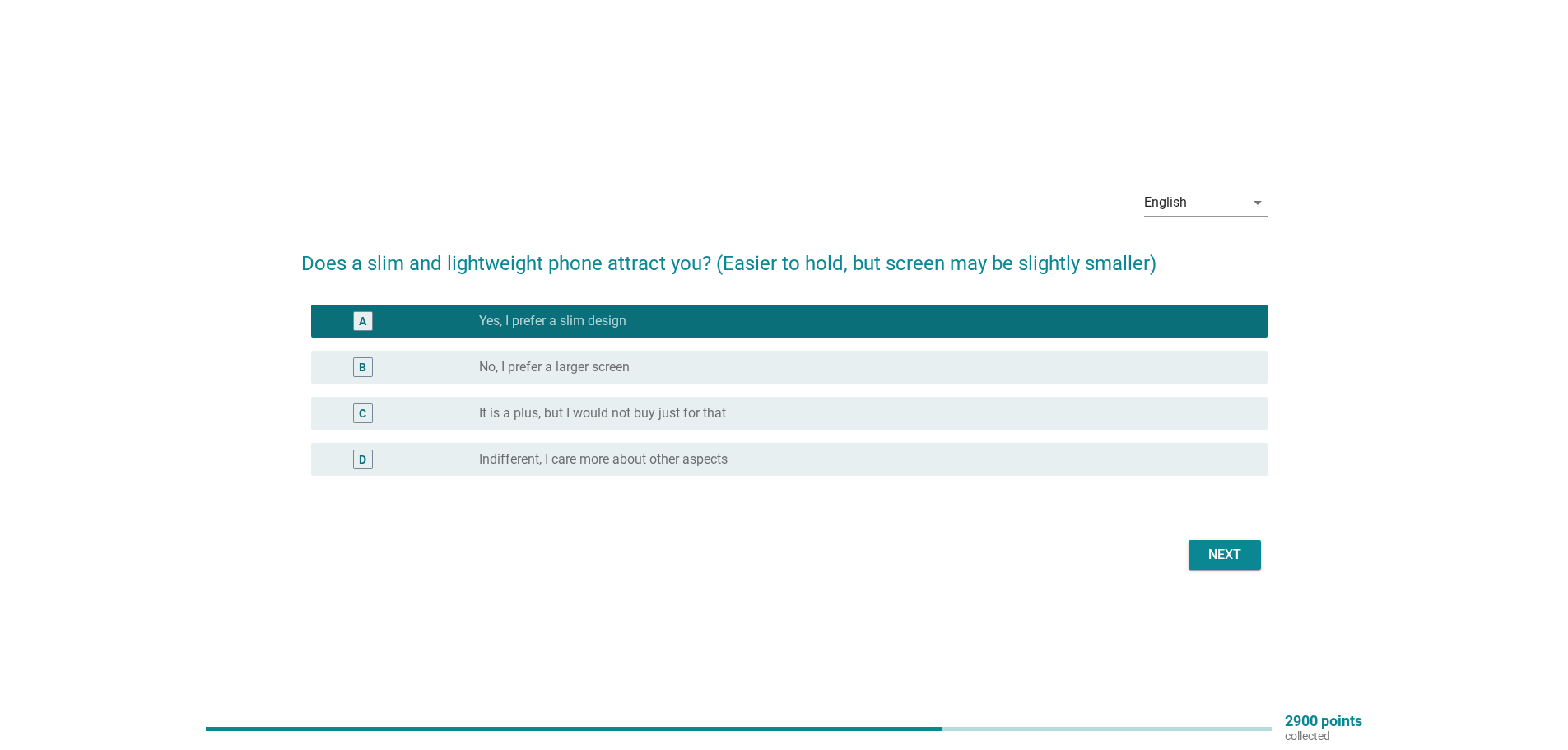
click at [1224, 552] on div "Next" at bounding box center [1225, 555] width 46 height 20
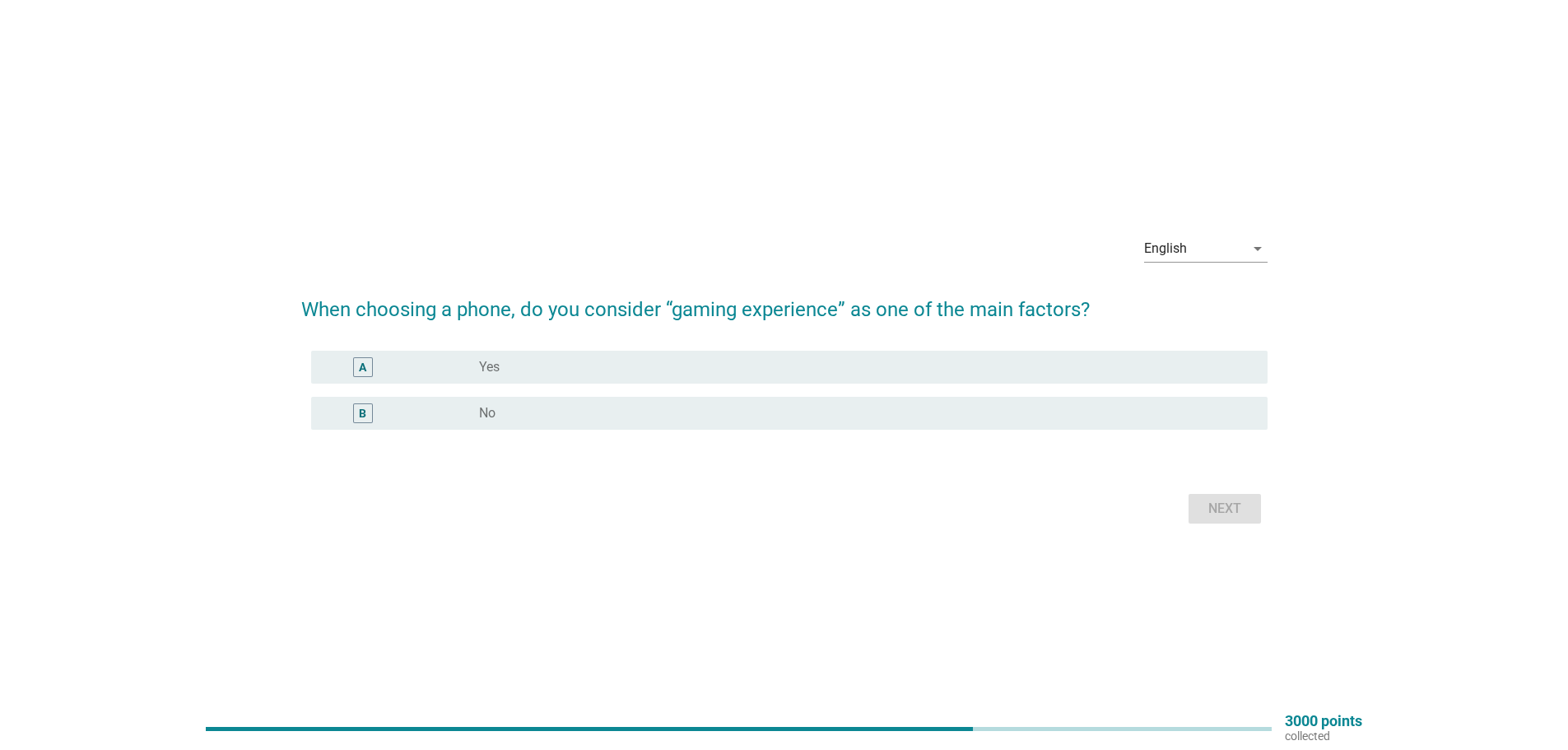
click at [531, 376] on div "radio_button_unchecked Yes" at bounding box center [867, 368] width 776 height 20
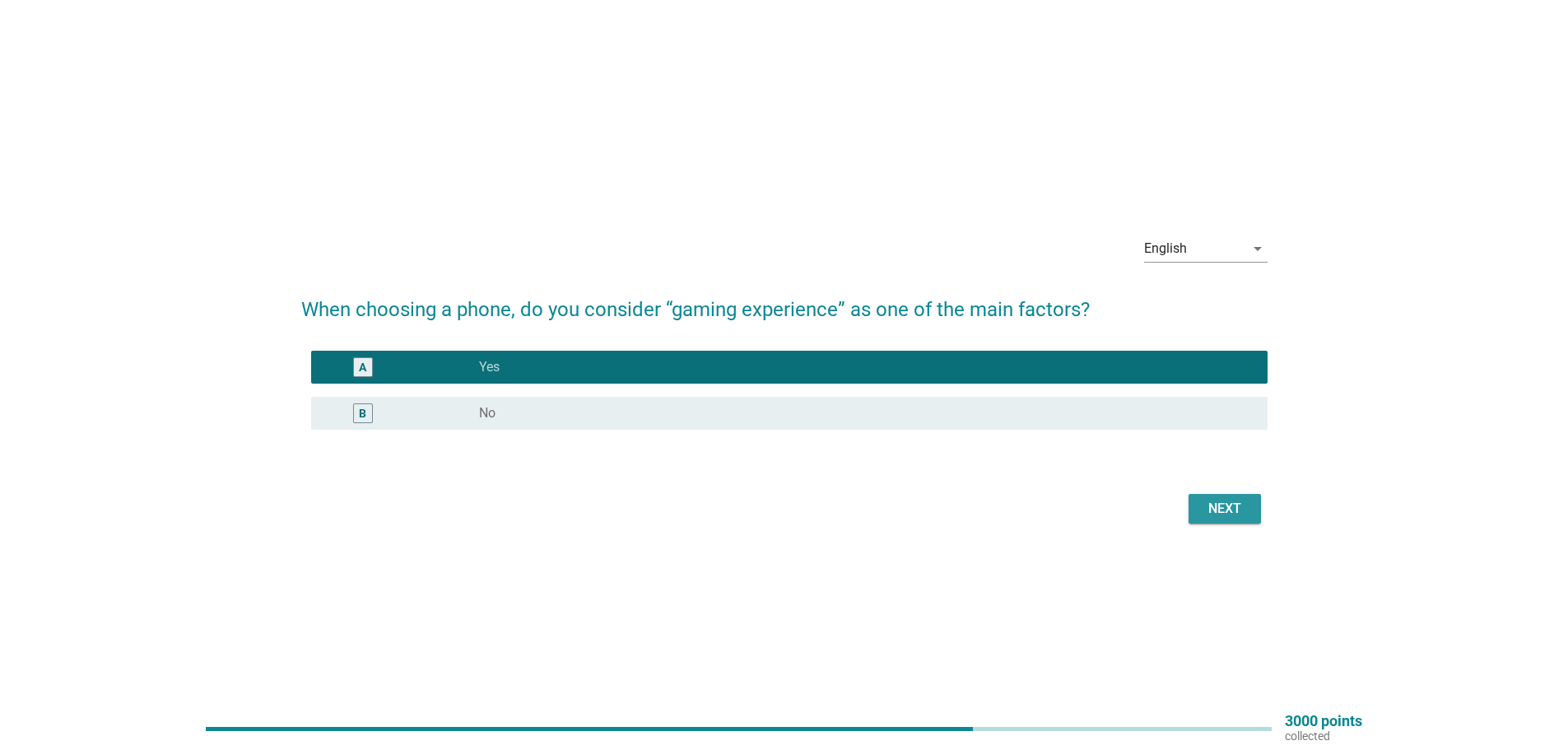
drag, startPoint x: 1213, startPoint y: 517, endPoint x: 483, endPoint y: 490, distance: 730.5
click at [513, 599] on div "English arrow_drop_down When choosing a phone, do you consider “gaming experien…" at bounding box center [784, 375] width 1568 height 750
click at [501, 416] on div "radio_button_unchecked No" at bounding box center [860, 414] width 762 height 17
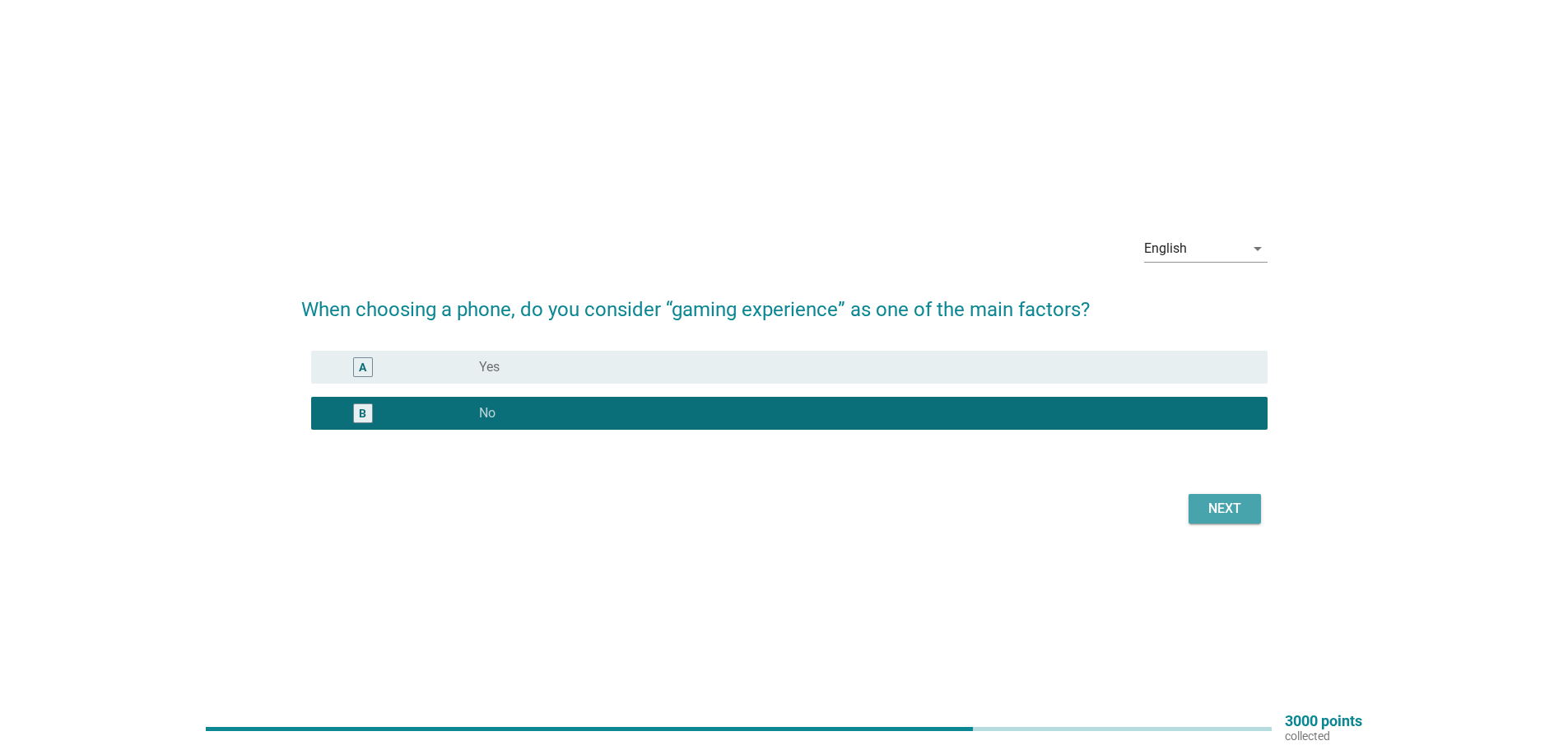
click at [1220, 501] on div "Next" at bounding box center [1225, 509] width 46 height 20
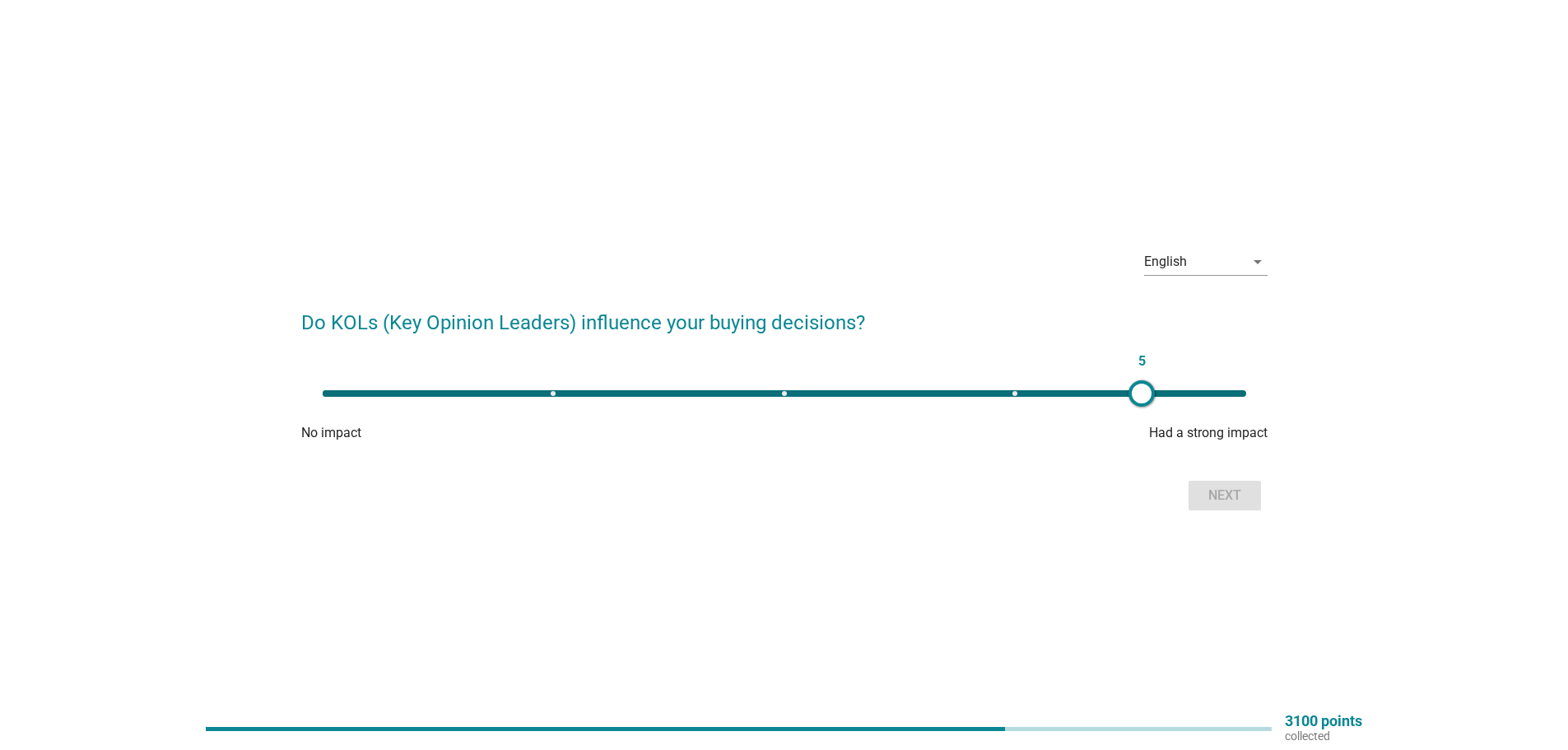
type input "4"
drag, startPoint x: 322, startPoint y: 395, endPoint x: 947, endPoint y: 407, distance: 625.1
click at [947, 407] on div "4" at bounding box center [785, 393] width 950 height 33
click at [1217, 496] on div "Next" at bounding box center [1225, 496] width 46 height 20
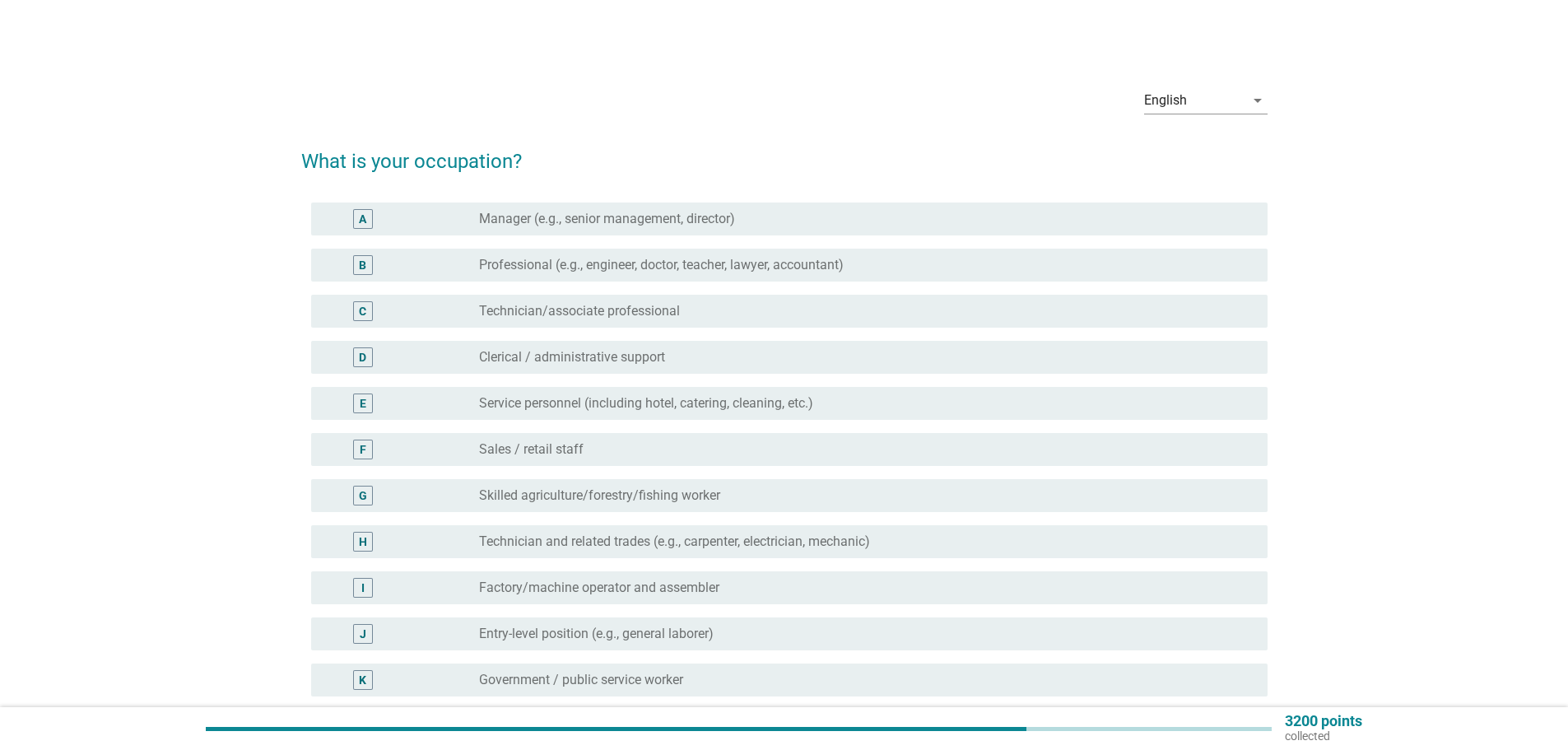
click at [552, 403] on label "Service personnel (including hotel, catering, cleaning, etc.)" at bounding box center [646, 404] width 334 height 17
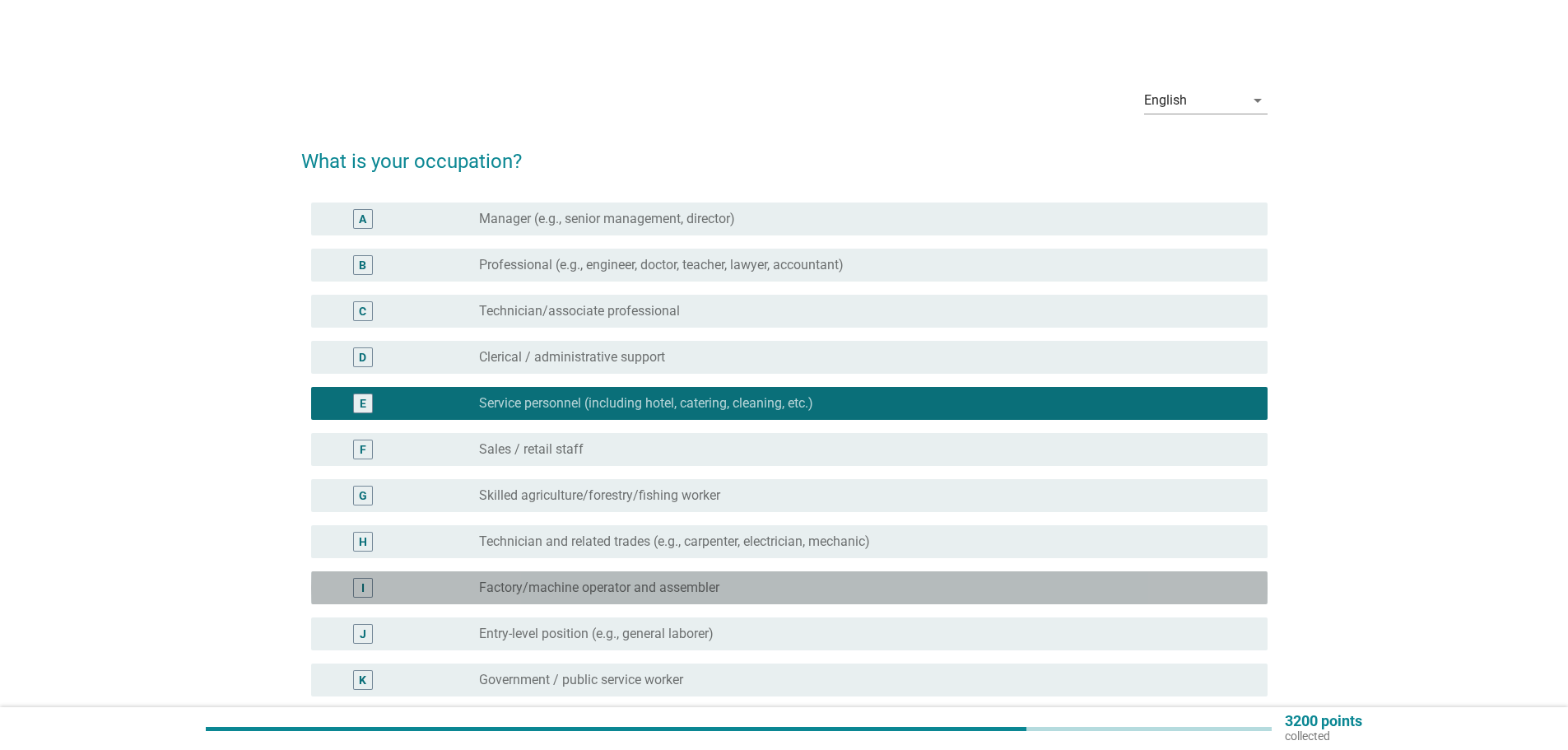
click at [664, 583] on label "Factory/machine operator and assembler" at bounding box center [599, 588] width 240 height 17
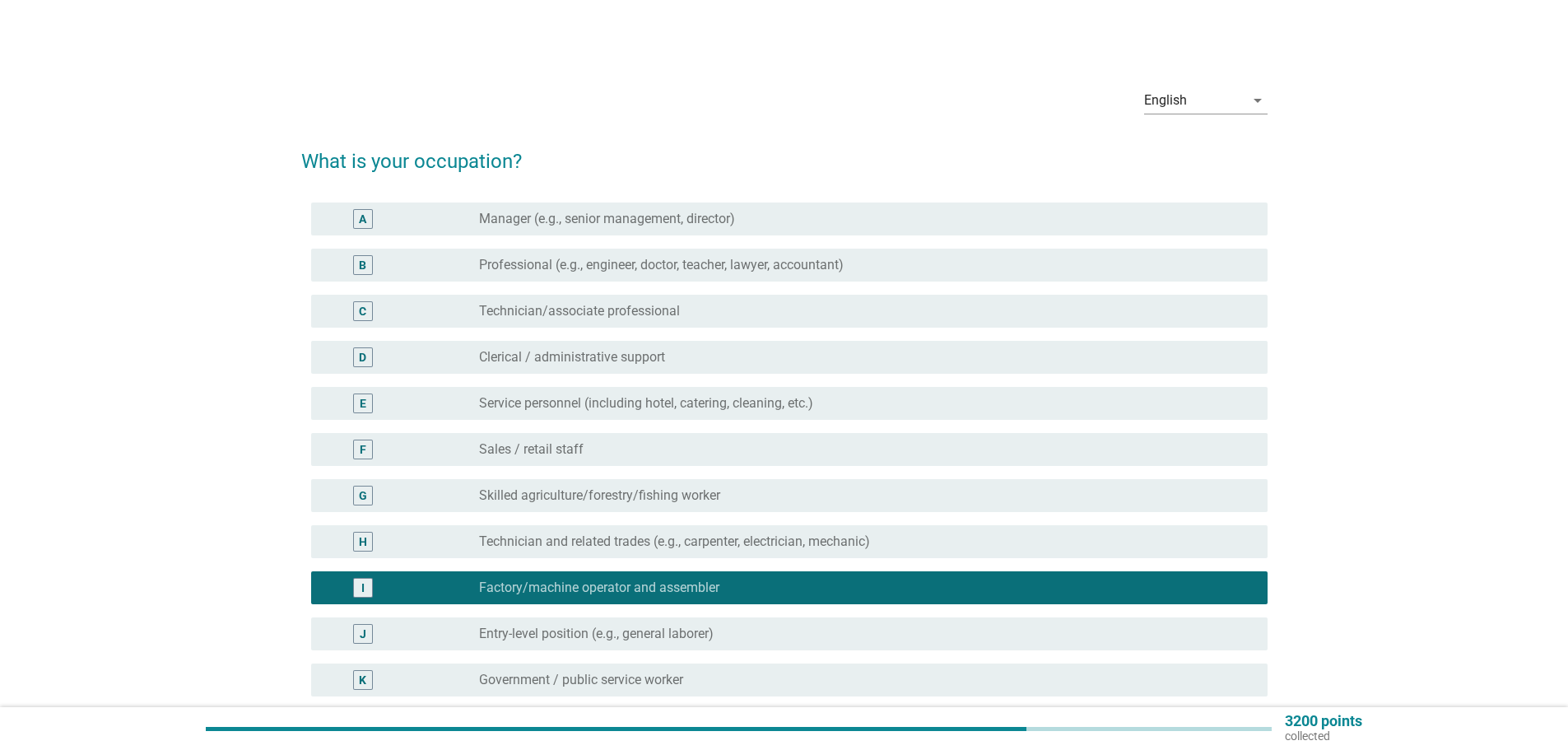
click at [500, 380] on div "D radio_button_unchecked Clerical / administrative support" at bounding box center [784, 357] width 966 height 46
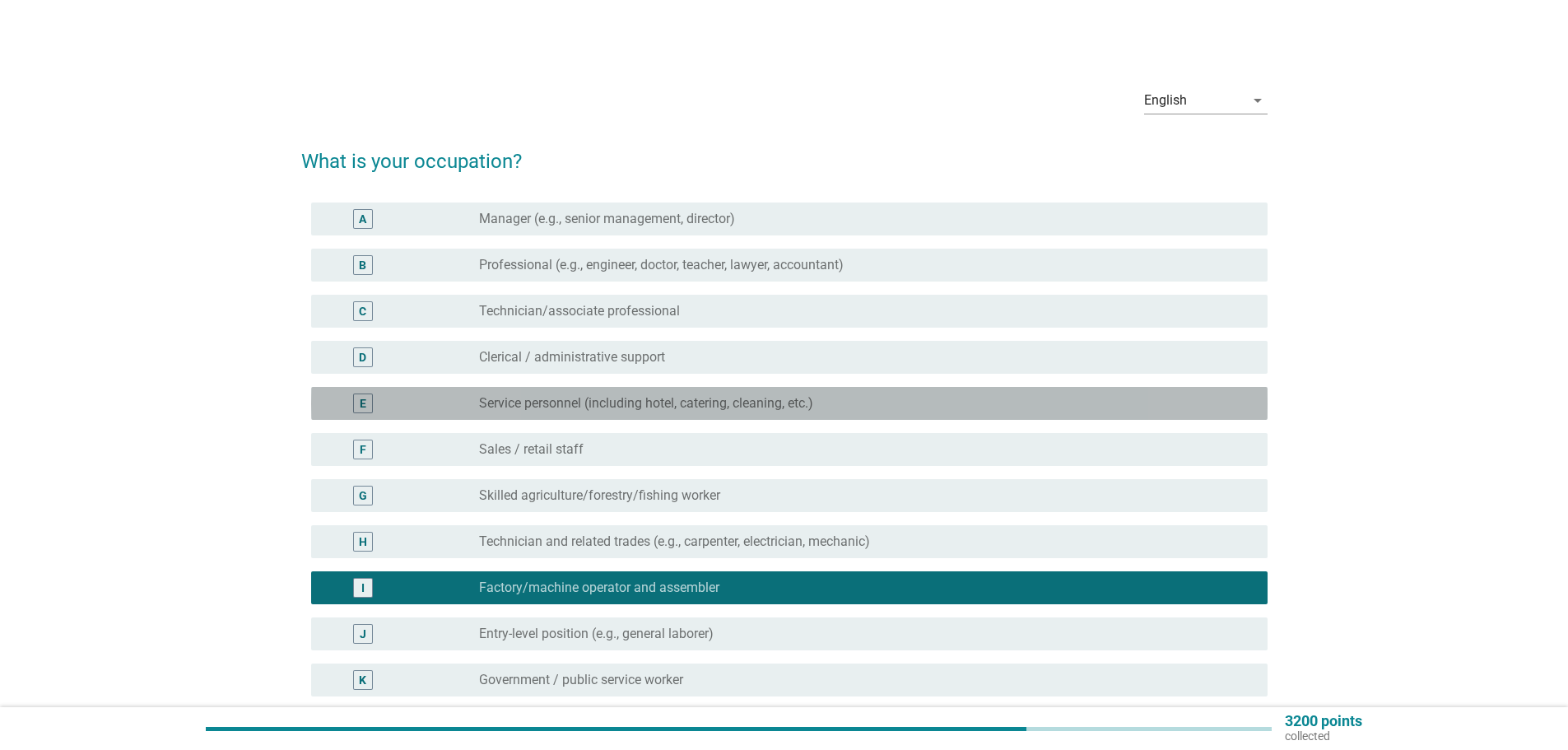
click at [533, 413] on div "E radio_button_unchecked Service personnel (including hotel, catering, cleaning…" at bounding box center [790, 403] width 957 height 33
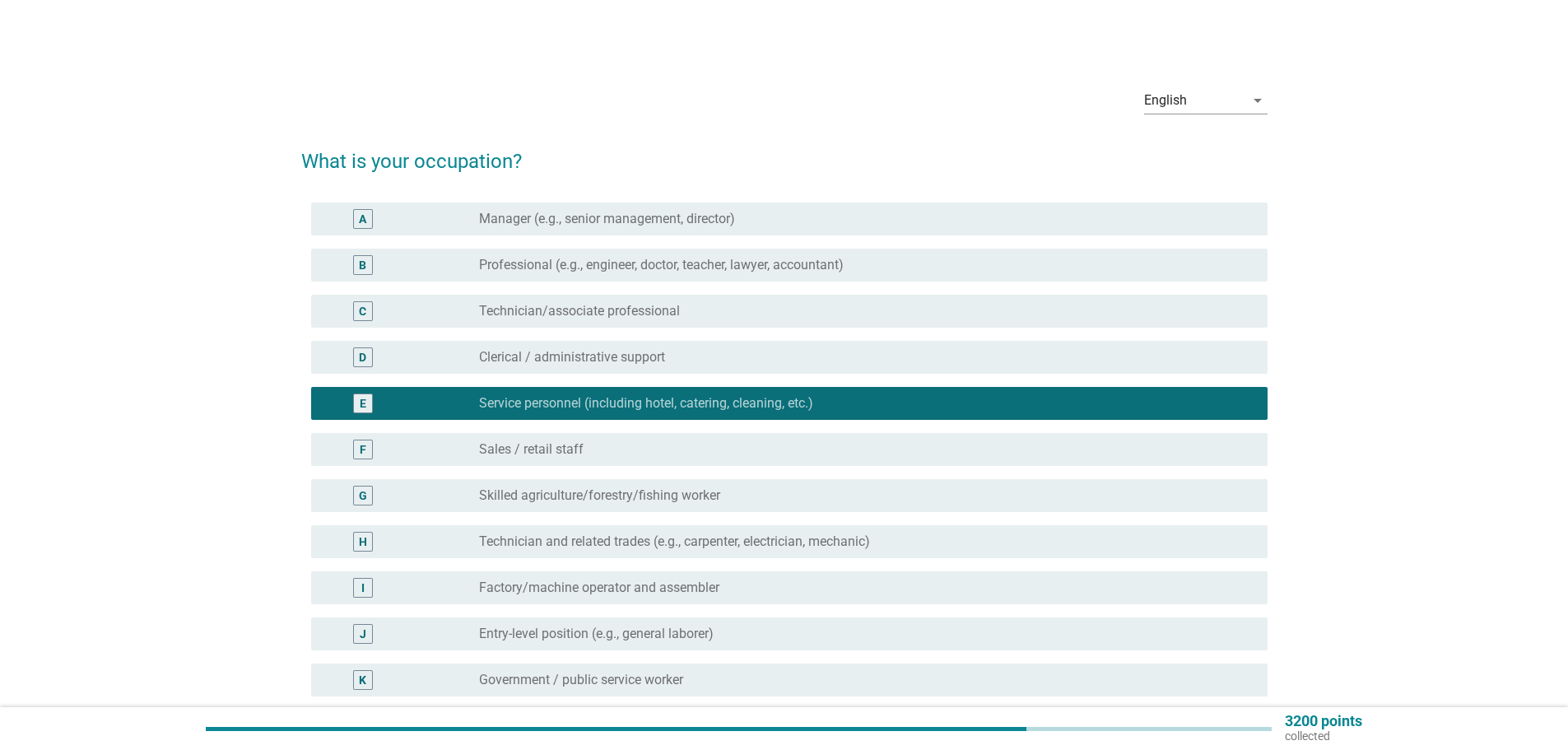
click at [533, 235] on div "A radio_button_unchecked Manager (e.g., senior management, director)" at bounding box center [784, 218] width 966 height 46
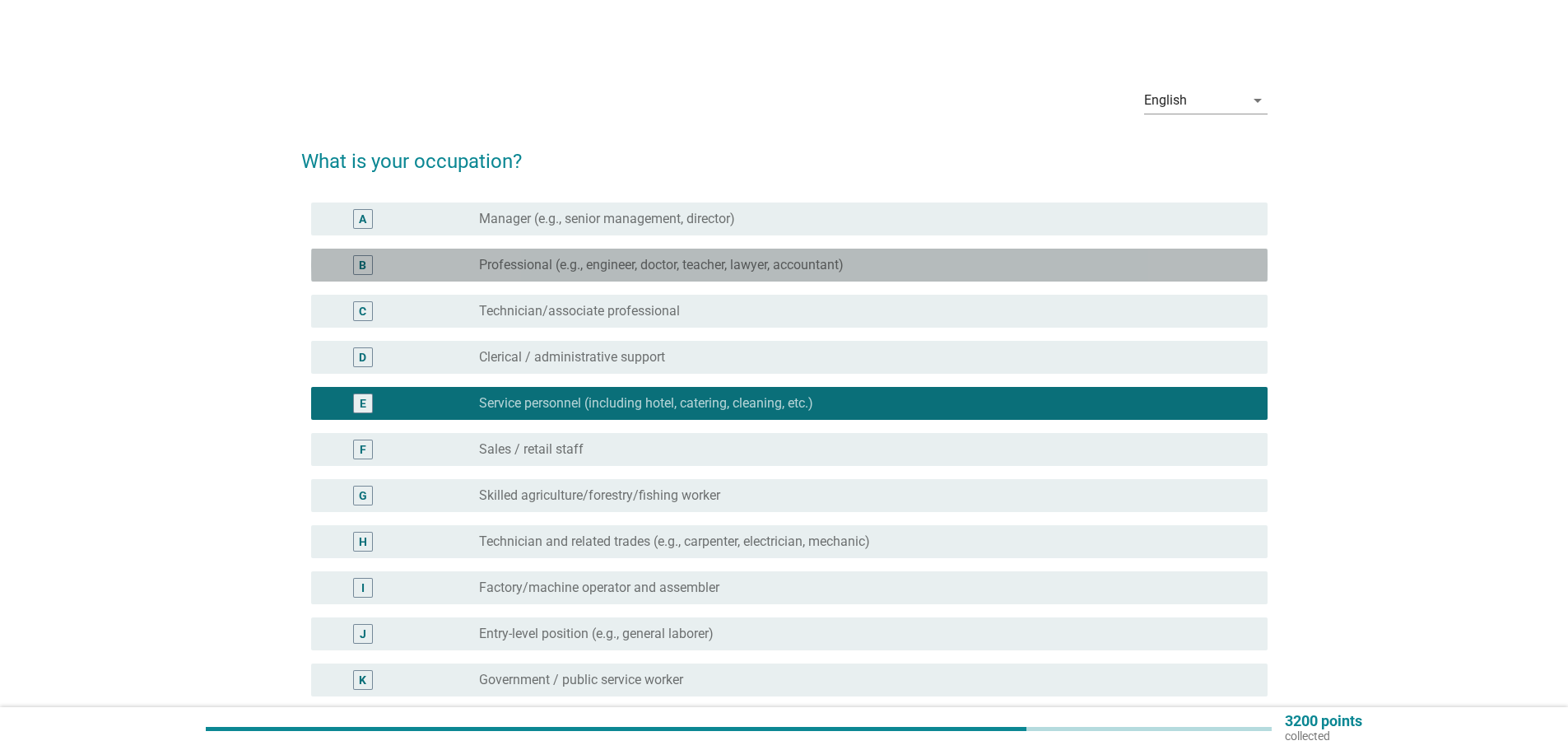
click at [533, 260] on label "Professional (e.g., engineer, doctor, teacher, lawyer, accountant)" at bounding box center [661, 265] width 364 height 17
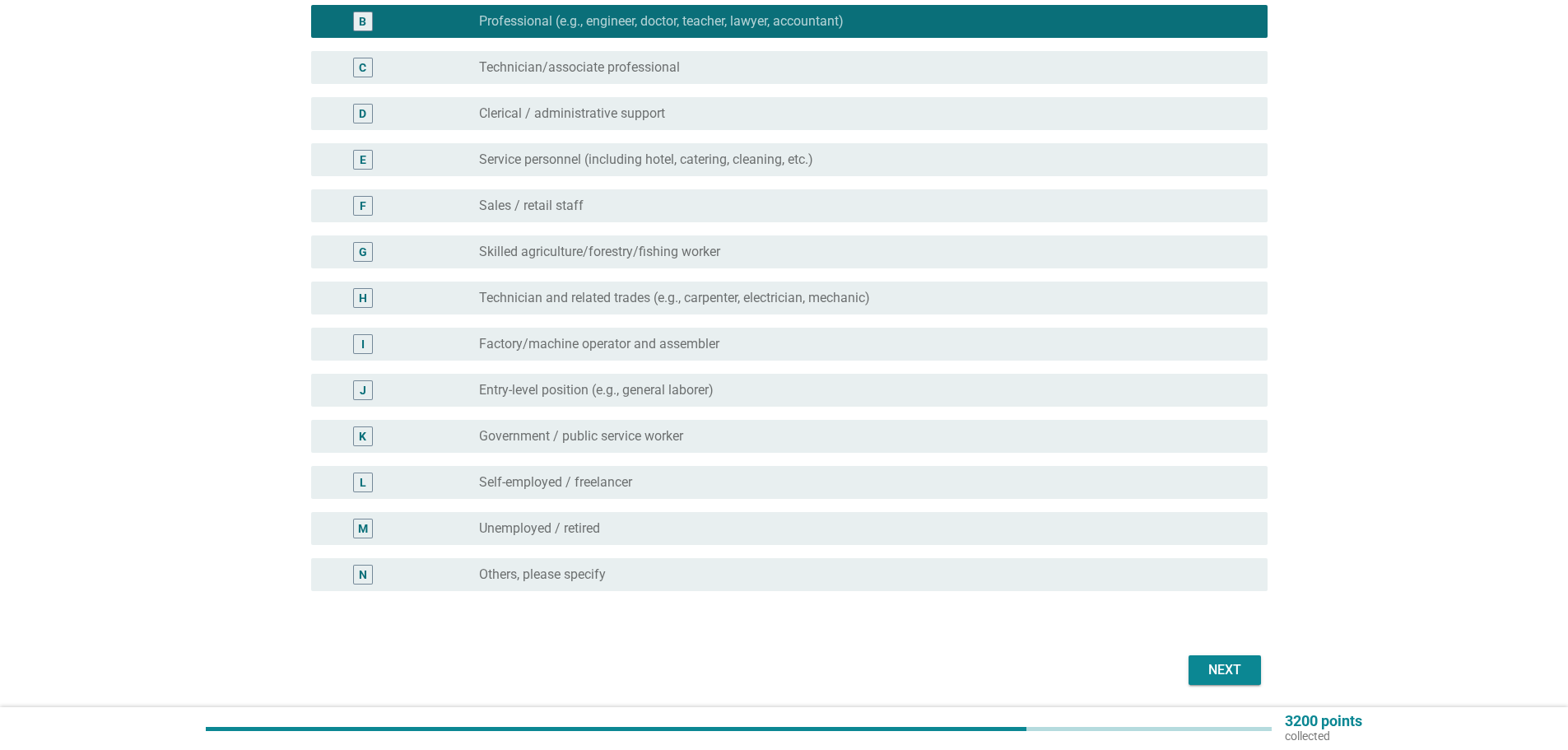
scroll to position [247, 0]
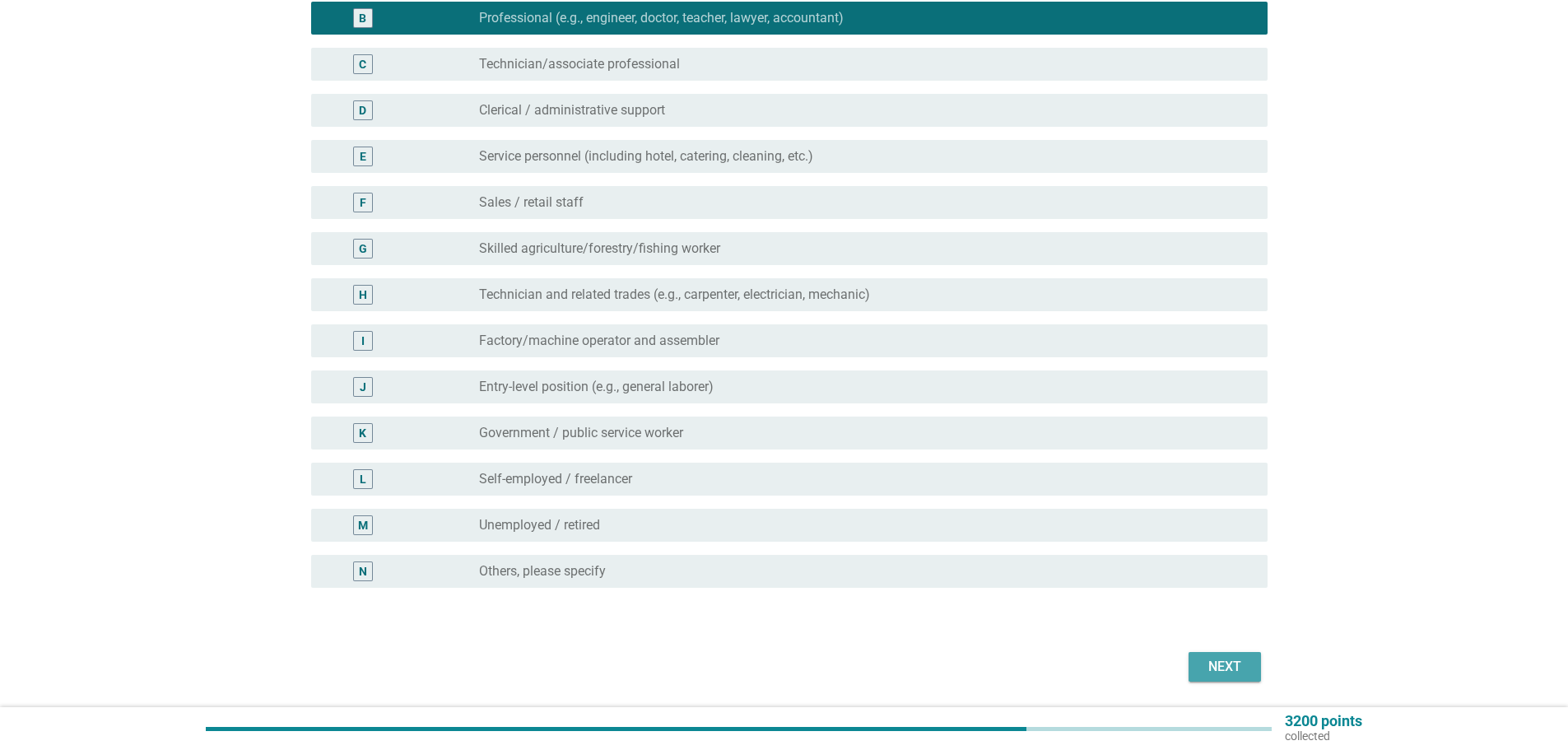
click at [1230, 672] on div "Next" at bounding box center [1225, 668] width 46 height 20
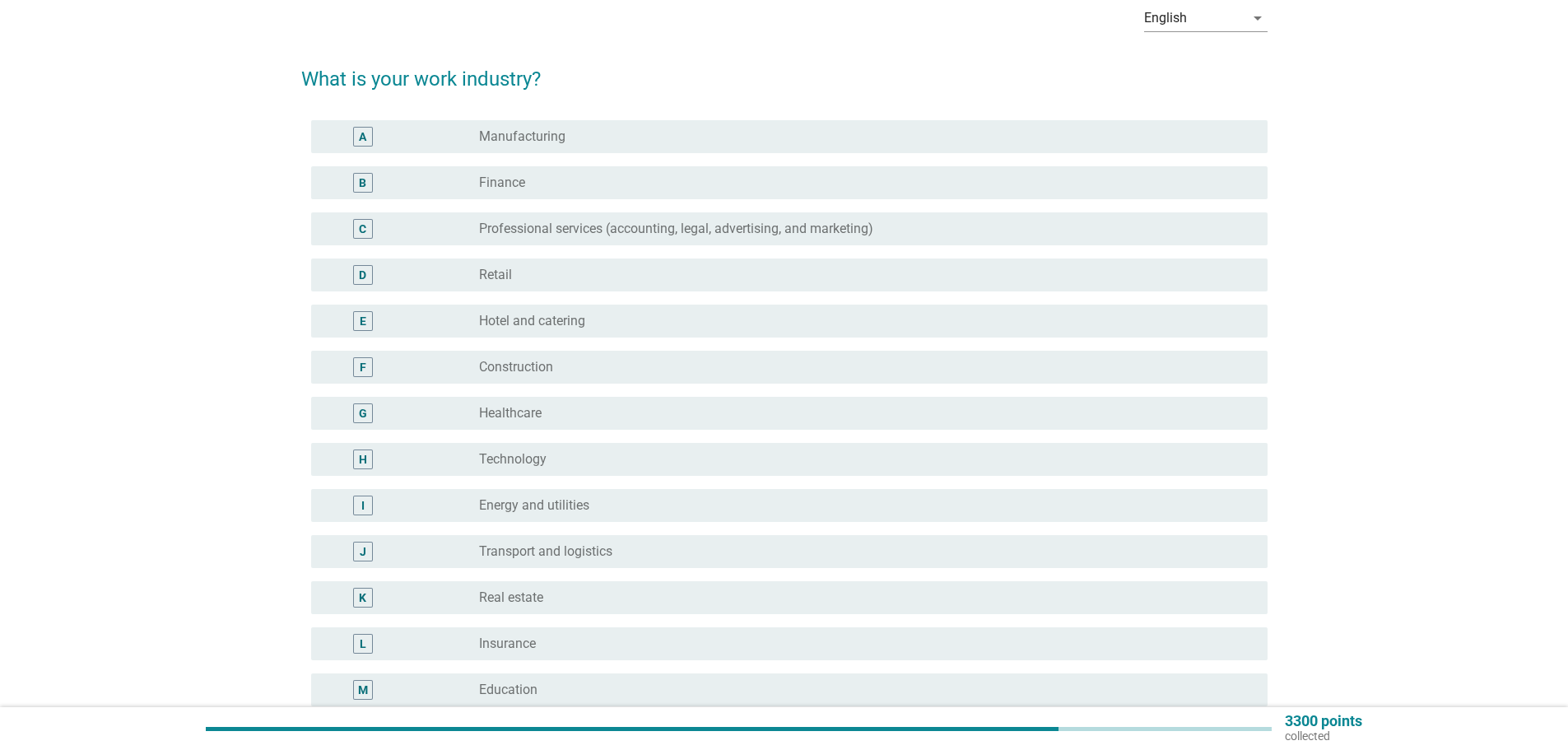
scroll to position [165, 0]
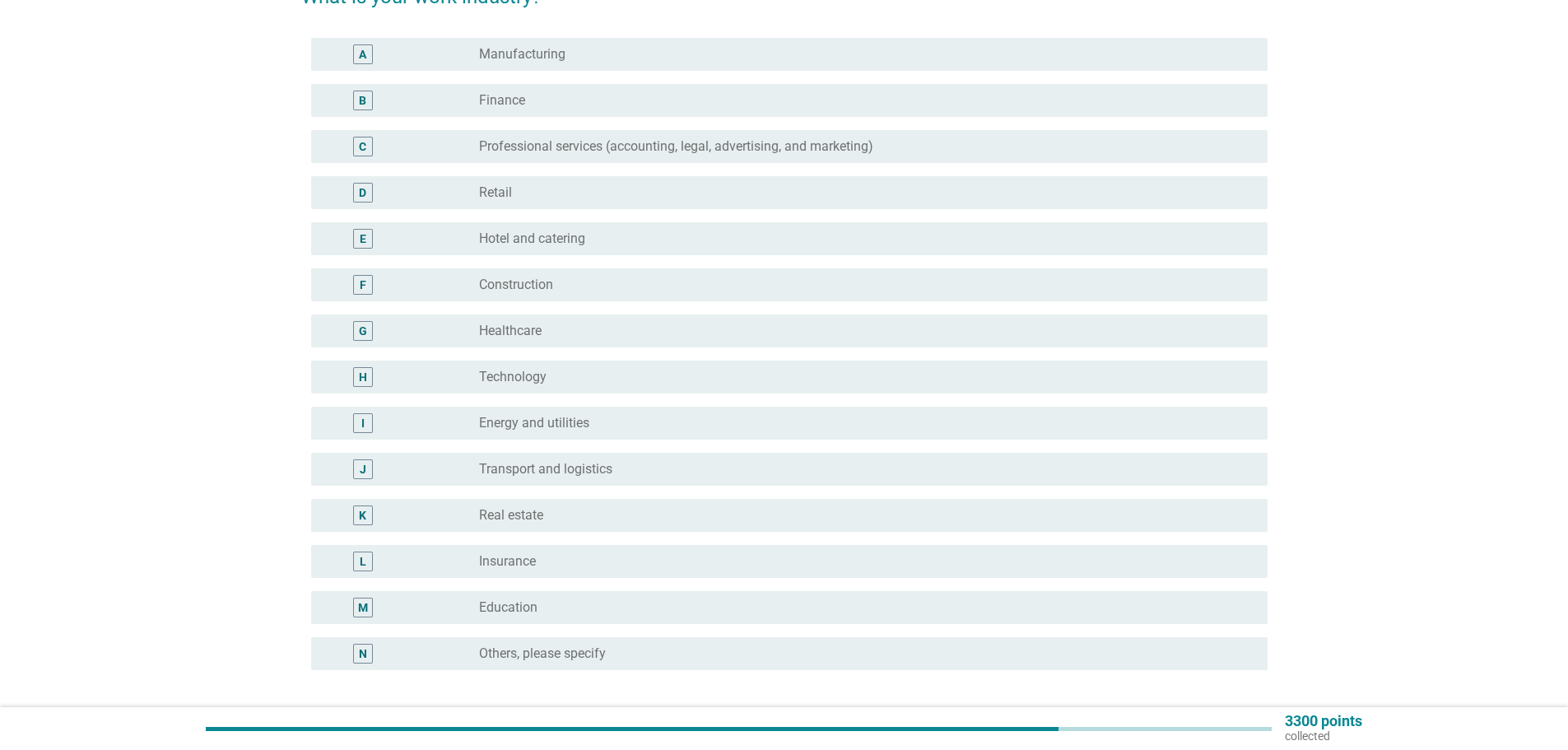
drag, startPoint x: 512, startPoint y: 606, endPoint x: 734, endPoint y: 611, distance: 222.1
click at [516, 602] on label "Education" at bounding box center [509, 608] width 59 height 17
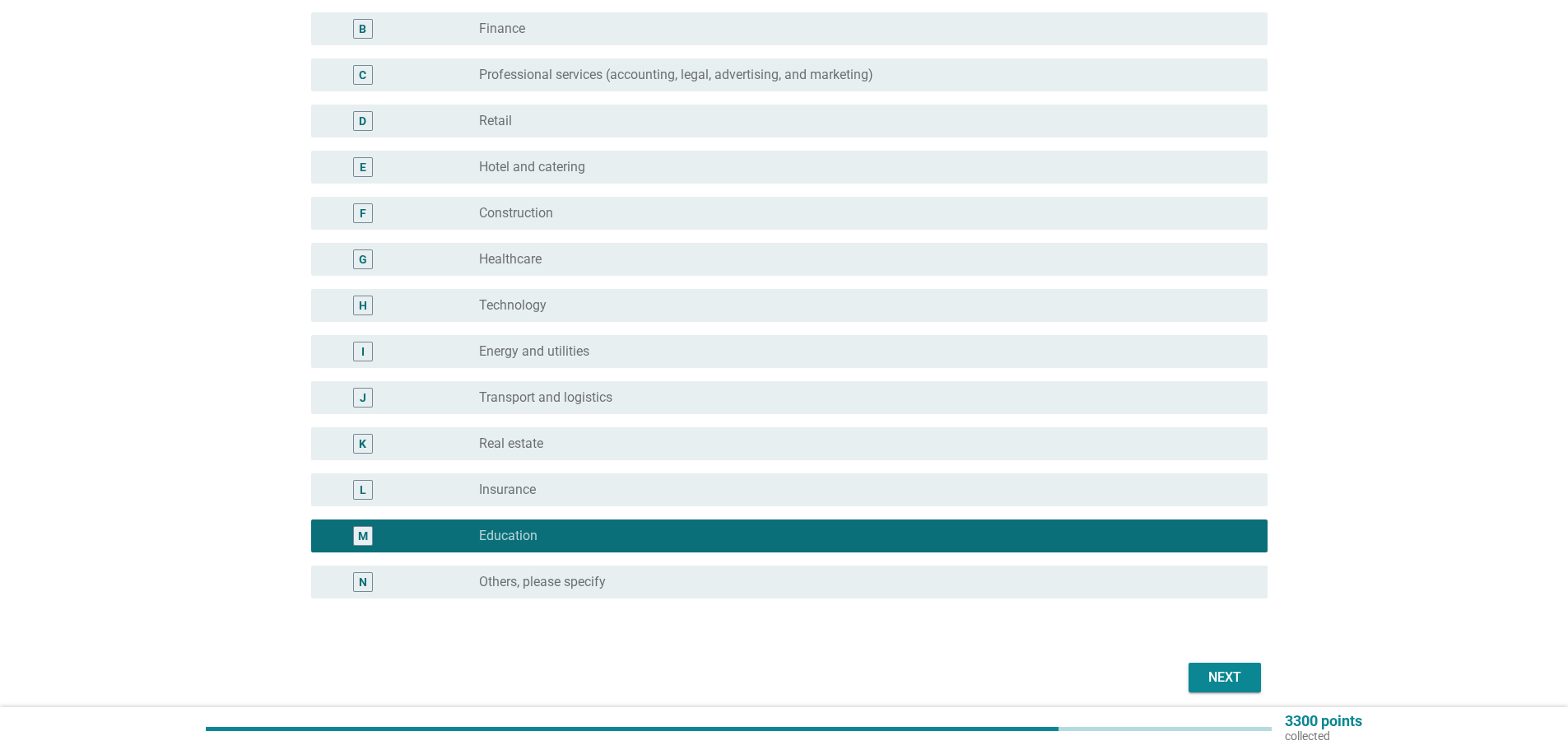
scroll to position [301, 0]
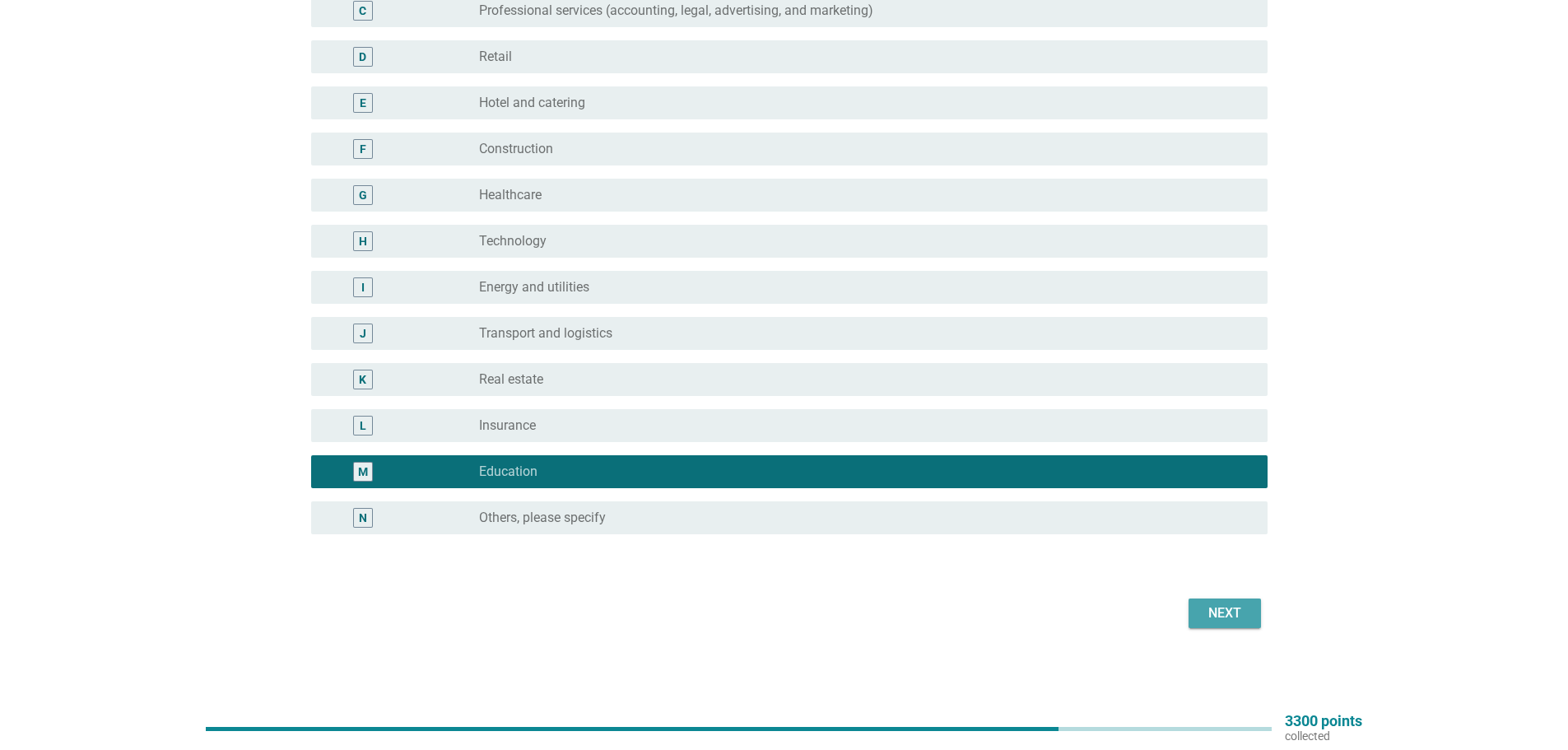
click at [1230, 611] on div "Next" at bounding box center [1225, 614] width 46 height 20
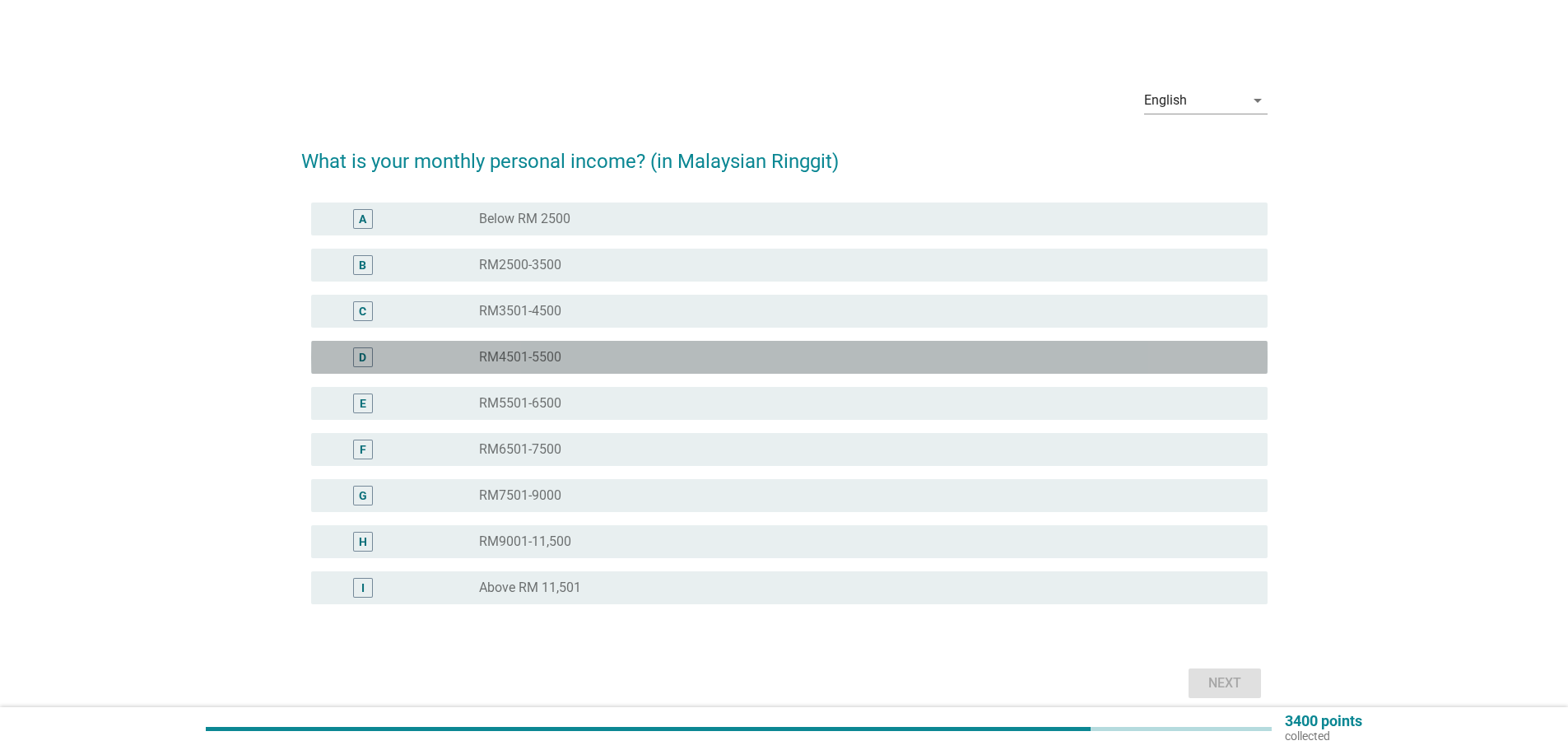
click at [521, 368] on div "D radio_button_unchecked RM4501-5500" at bounding box center [790, 357] width 957 height 33
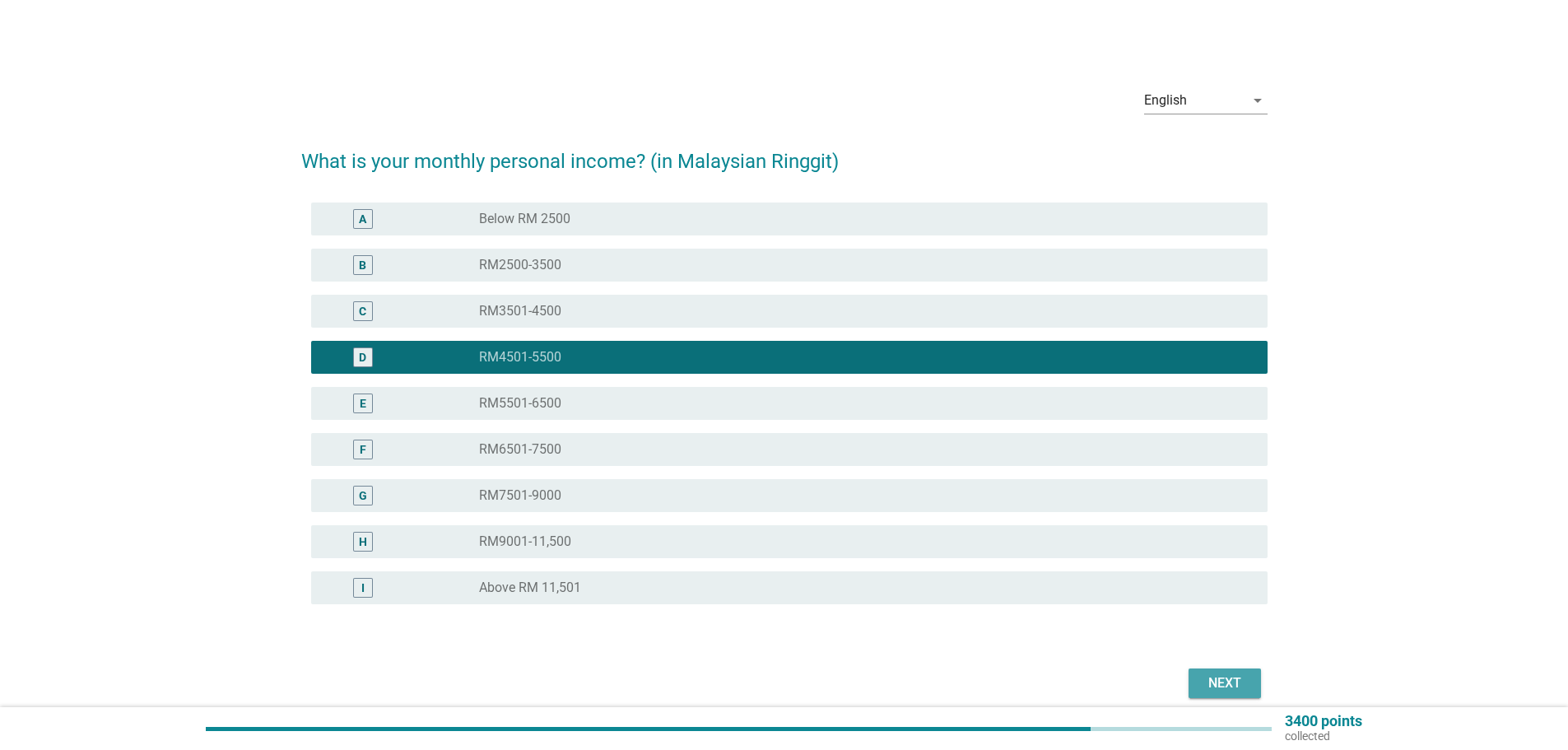
click at [1252, 675] on button "Next" at bounding box center [1225, 683] width 72 height 29
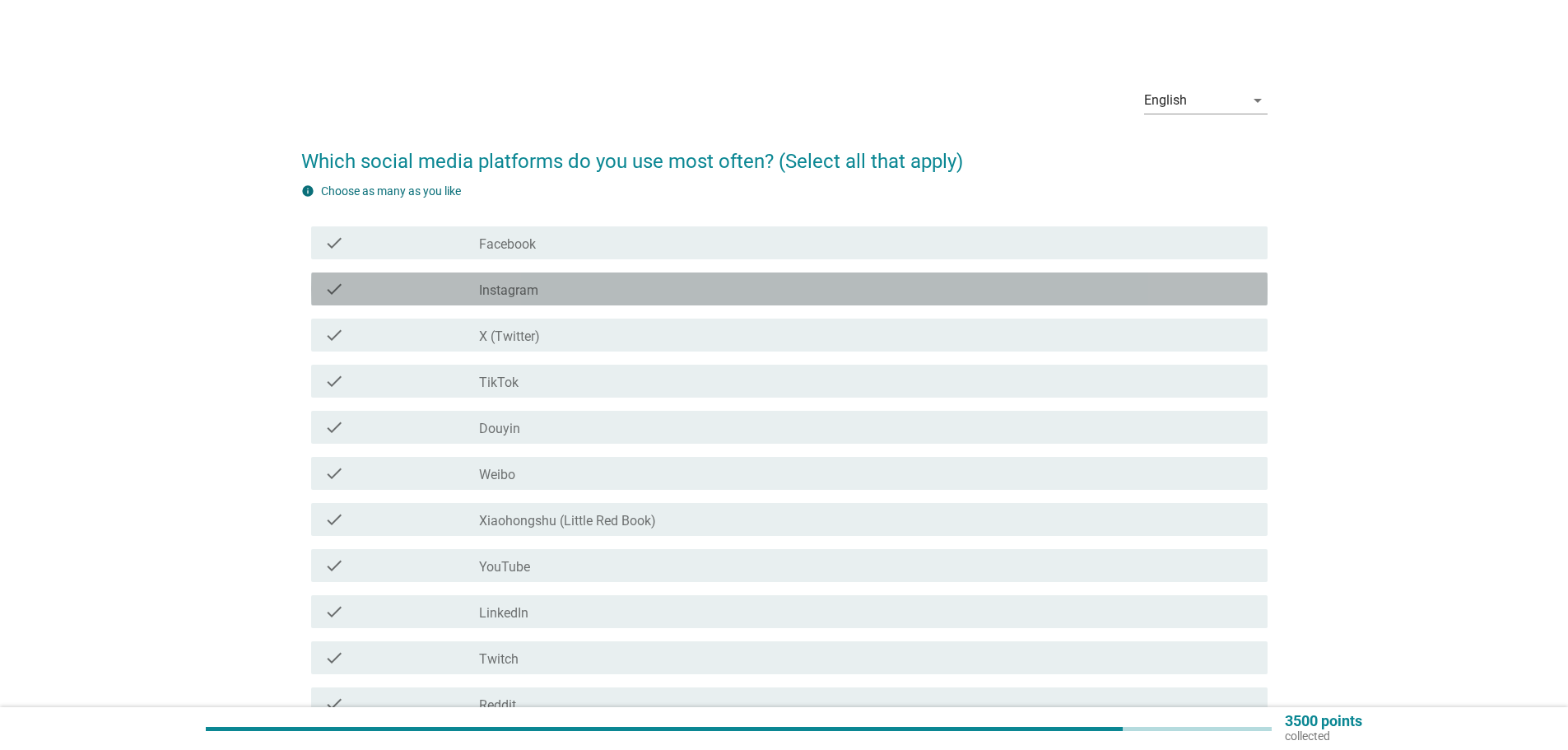
click at [479, 296] on label "Instagram" at bounding box center [509, 291] width 60 height 17
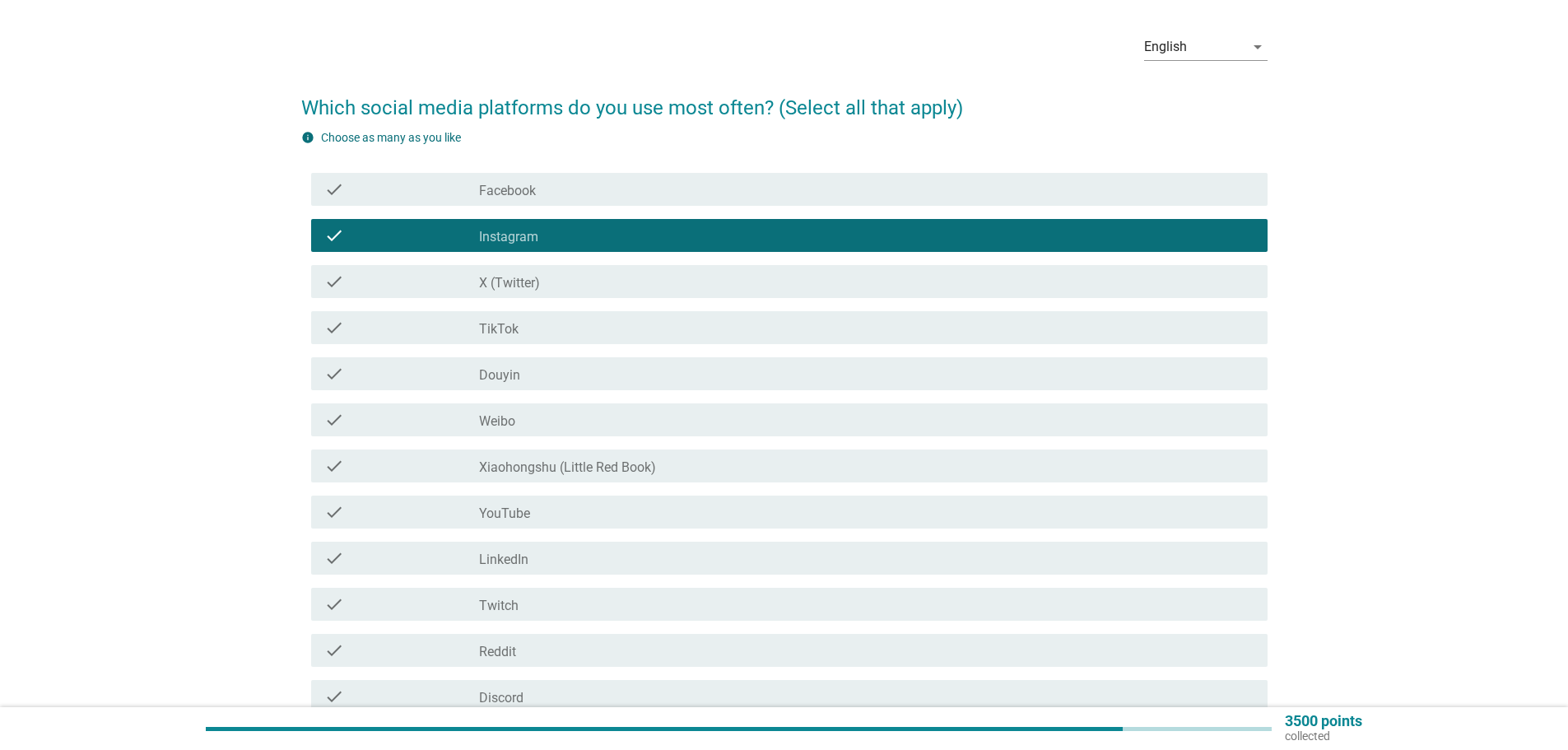
scroll to position [82, 0]
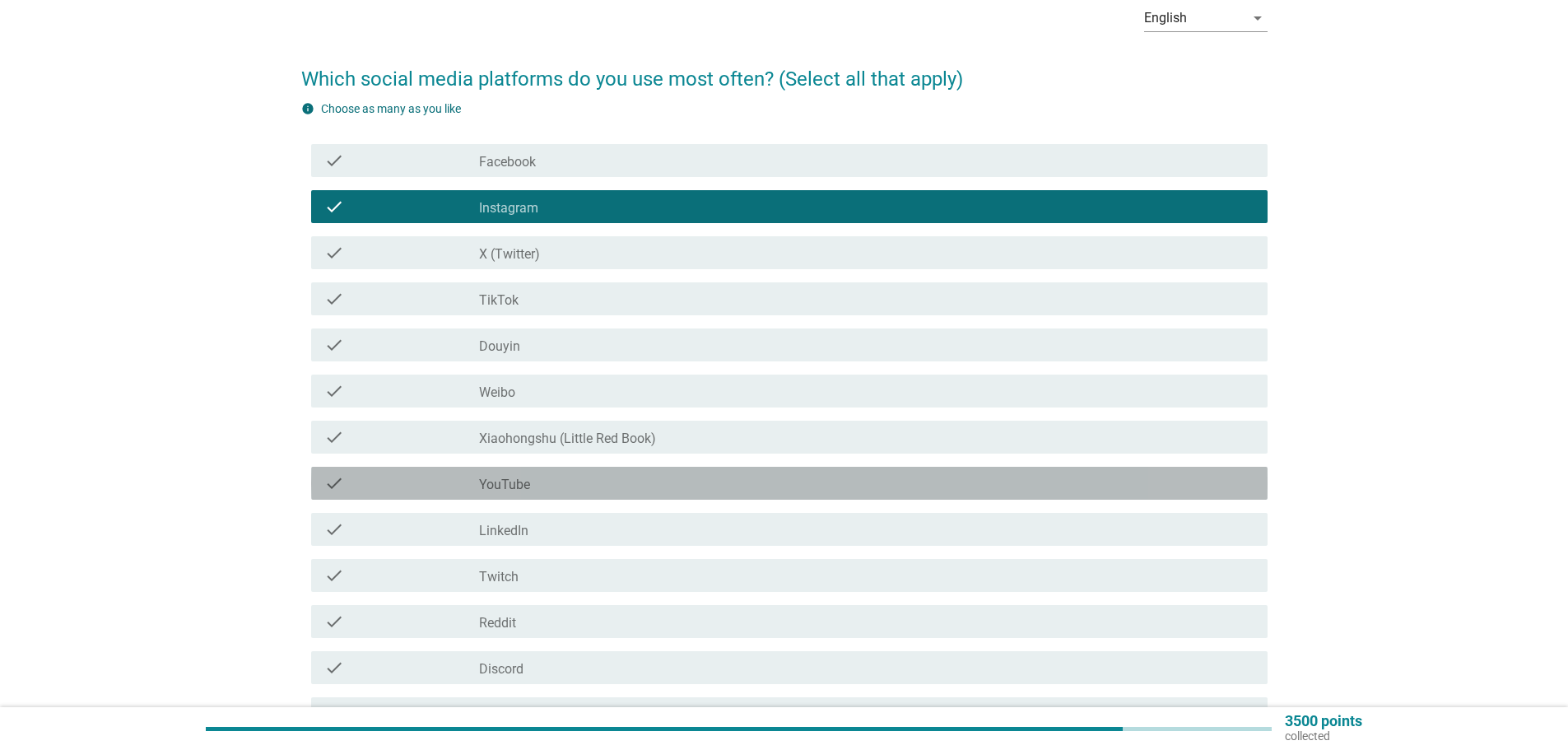
click at [498, 494] on div "check check_box_outline_blank YouTube" at bounding box center [790, 483] width 957 height 33
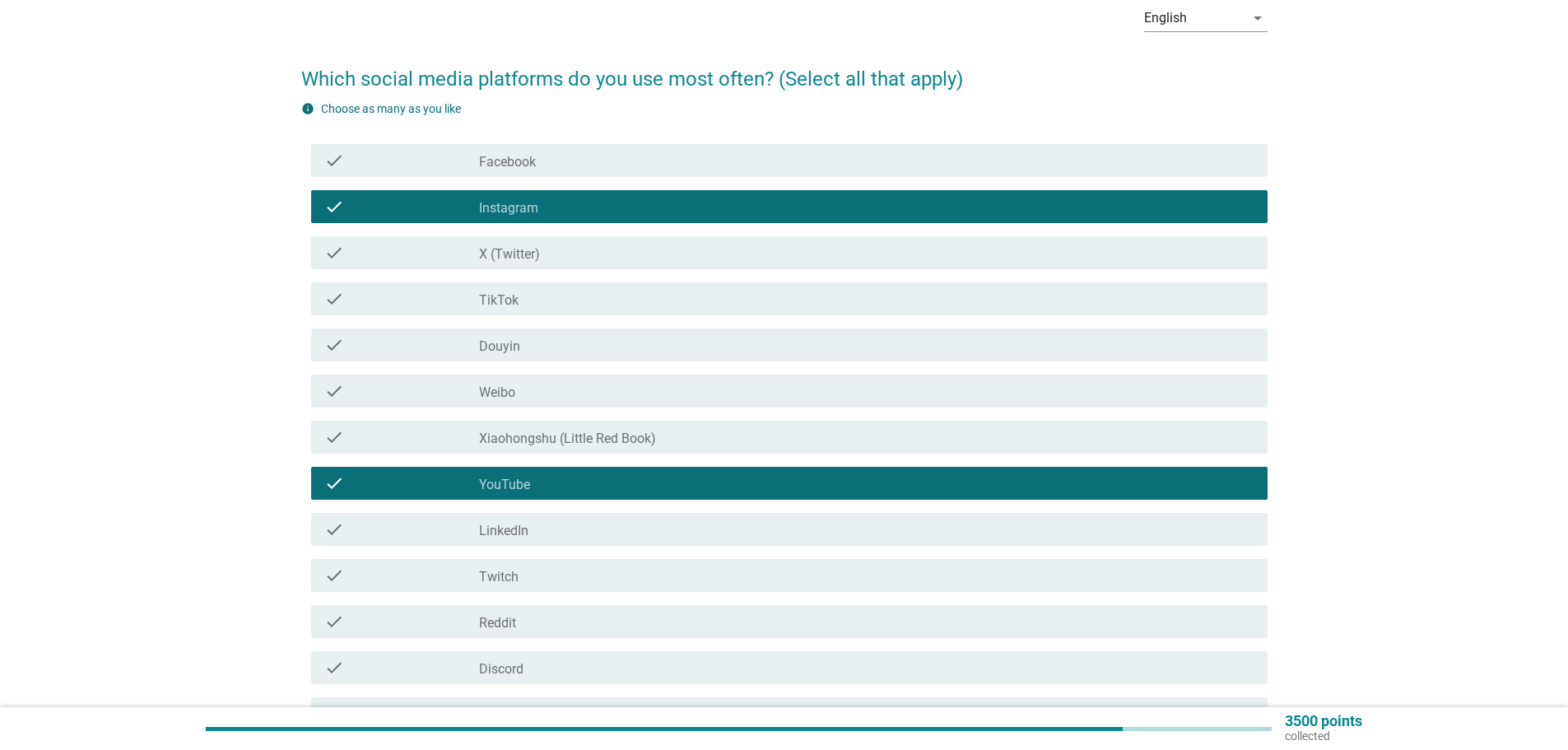
click at [502, 540] on div "check check_box_outline_blank LinkedIn" at bounding box center [790, 529] width 957 height 33
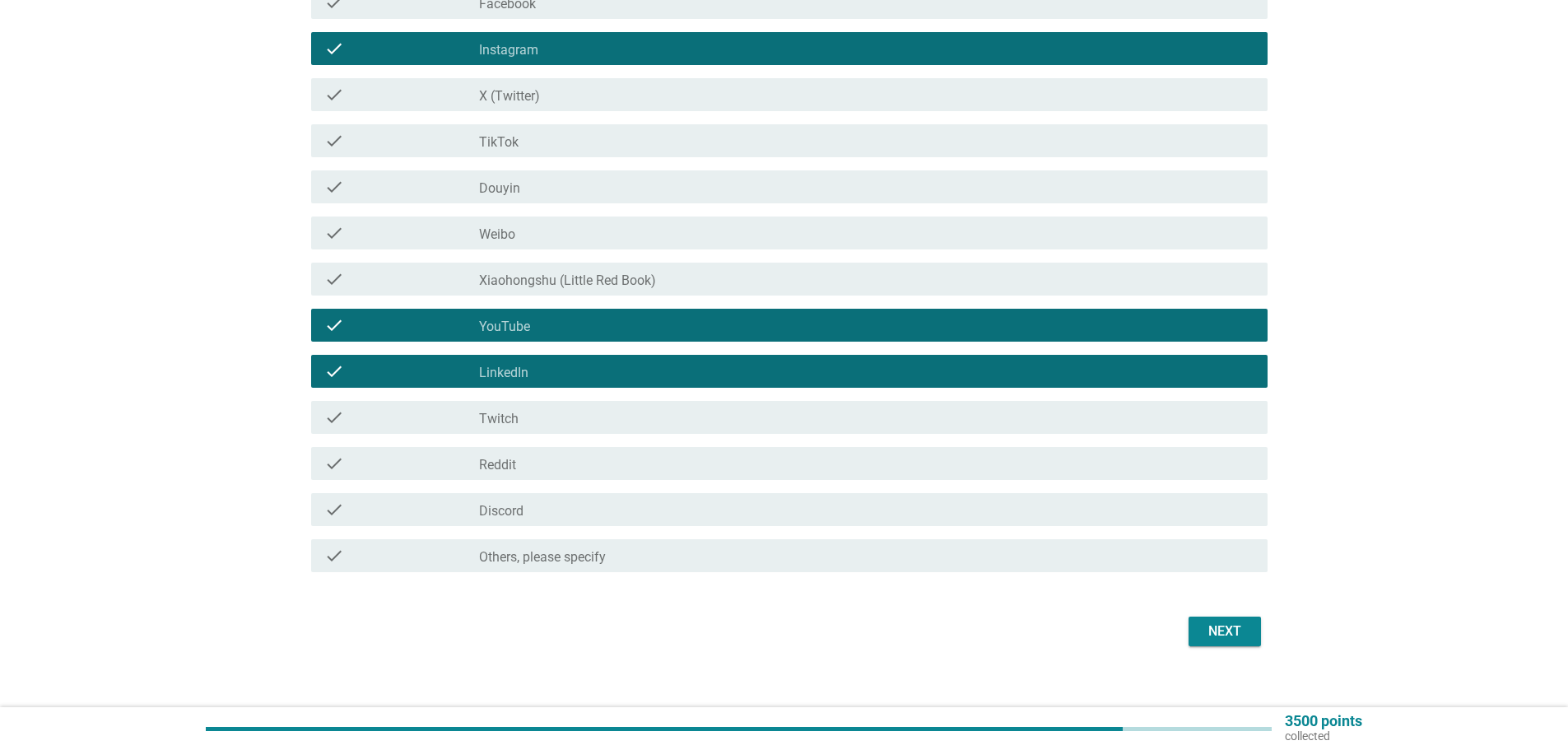
scroll to position [247, 0]
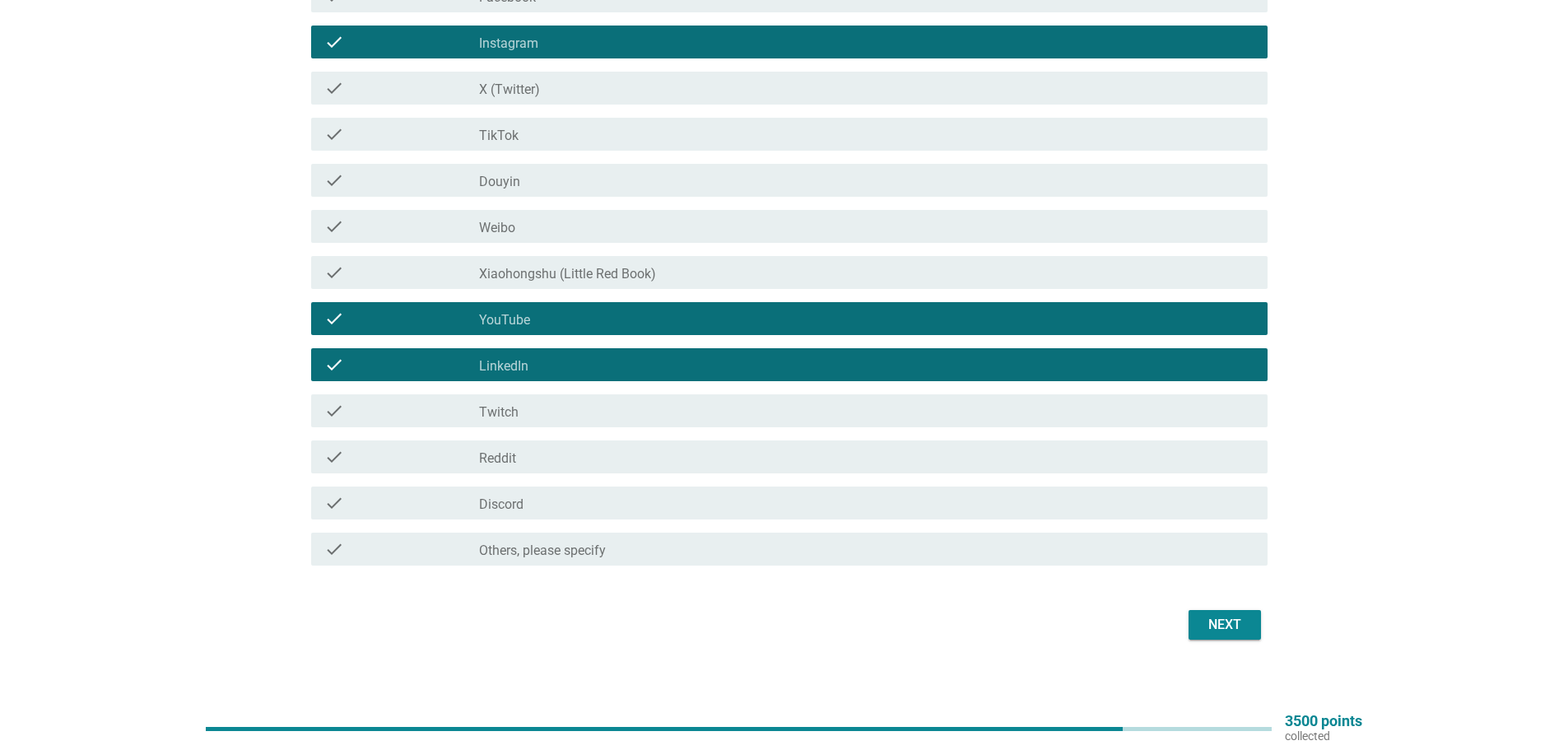
click at [1252, 617] on button "Next" at bounding box center [1225, 625] width 72 height 29
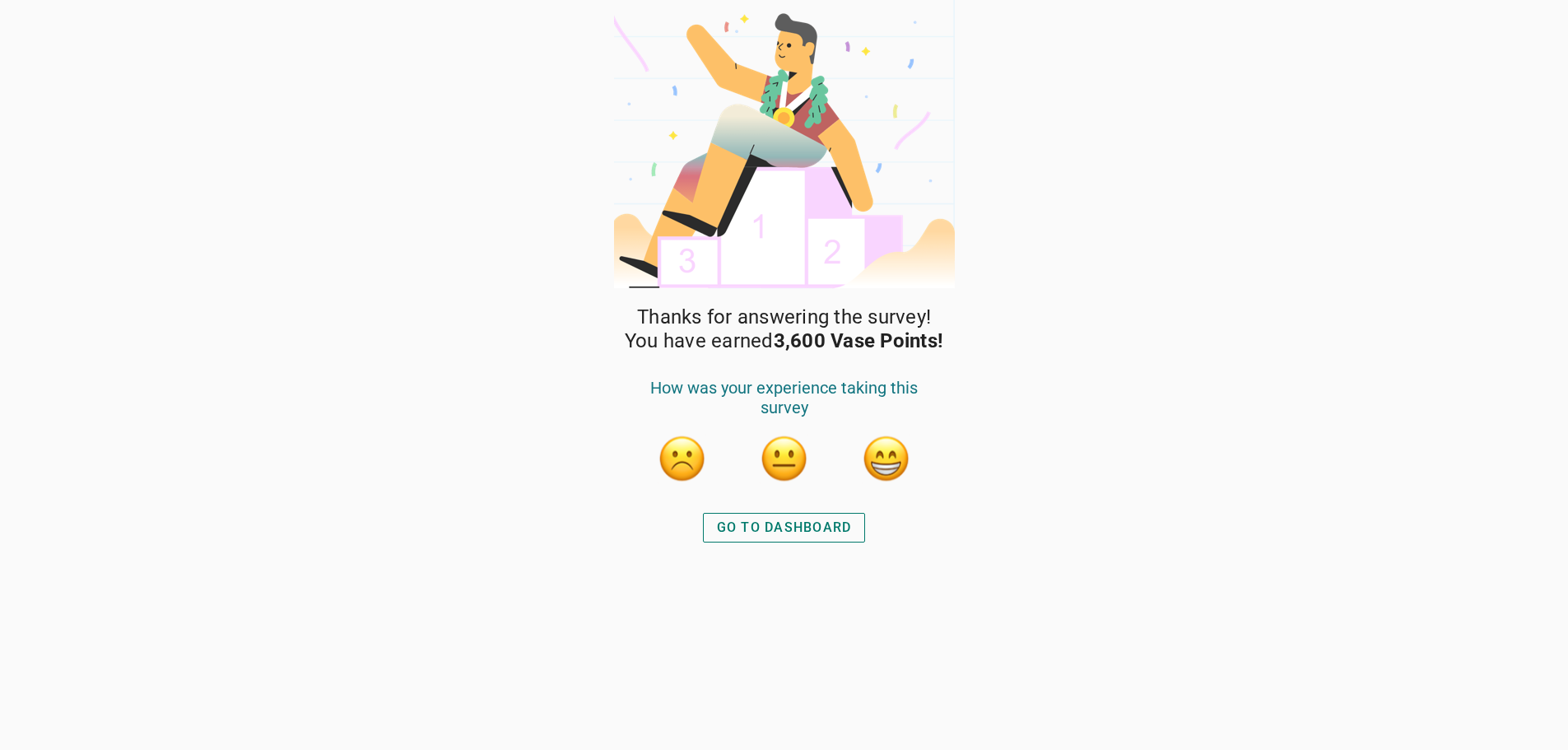
click at [862, 464] on button "button" at bounding box center [886, 459] width 50 height 50
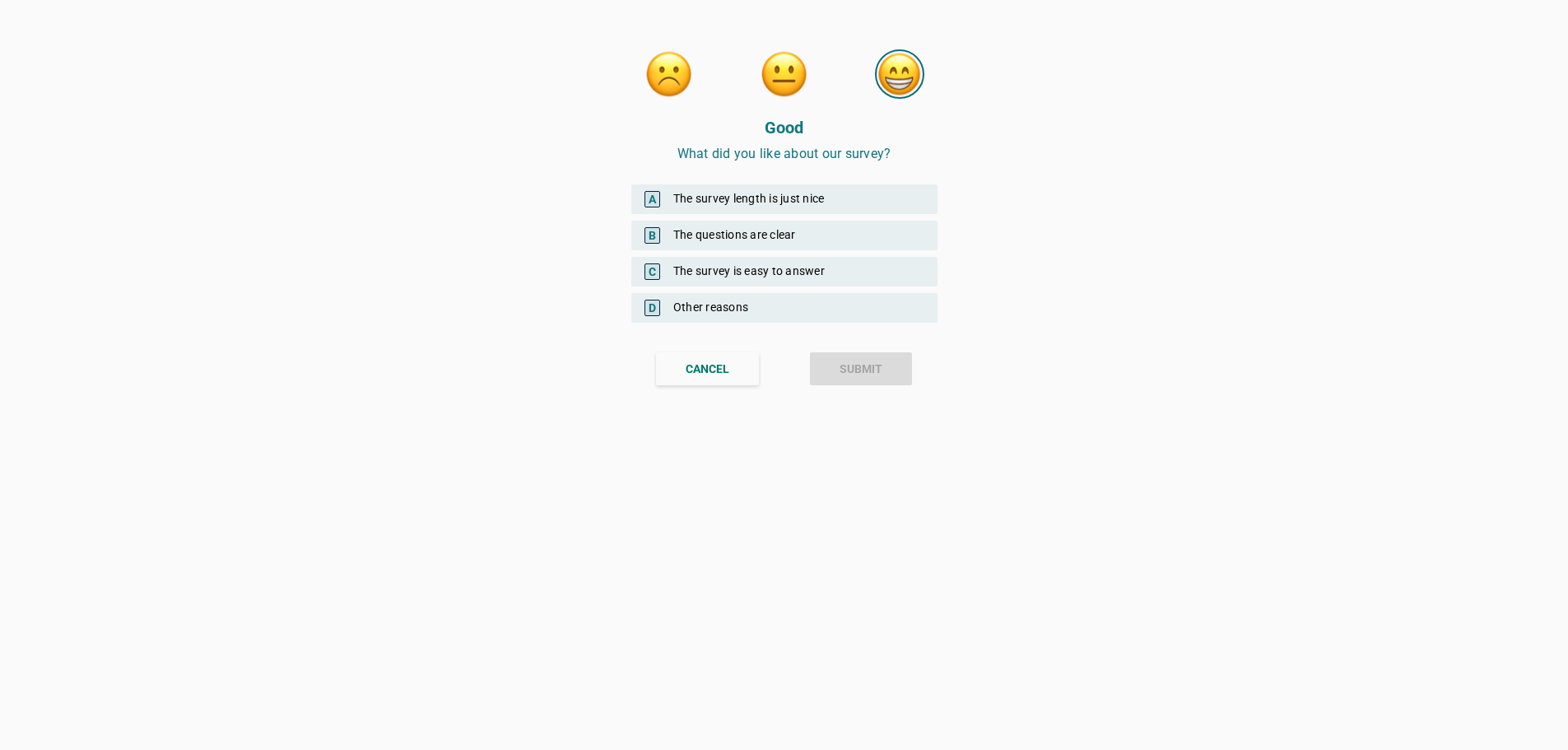
click at [706, 231] on div "B The questions are clear" at bounding box center [784, 235] width 306 height 29
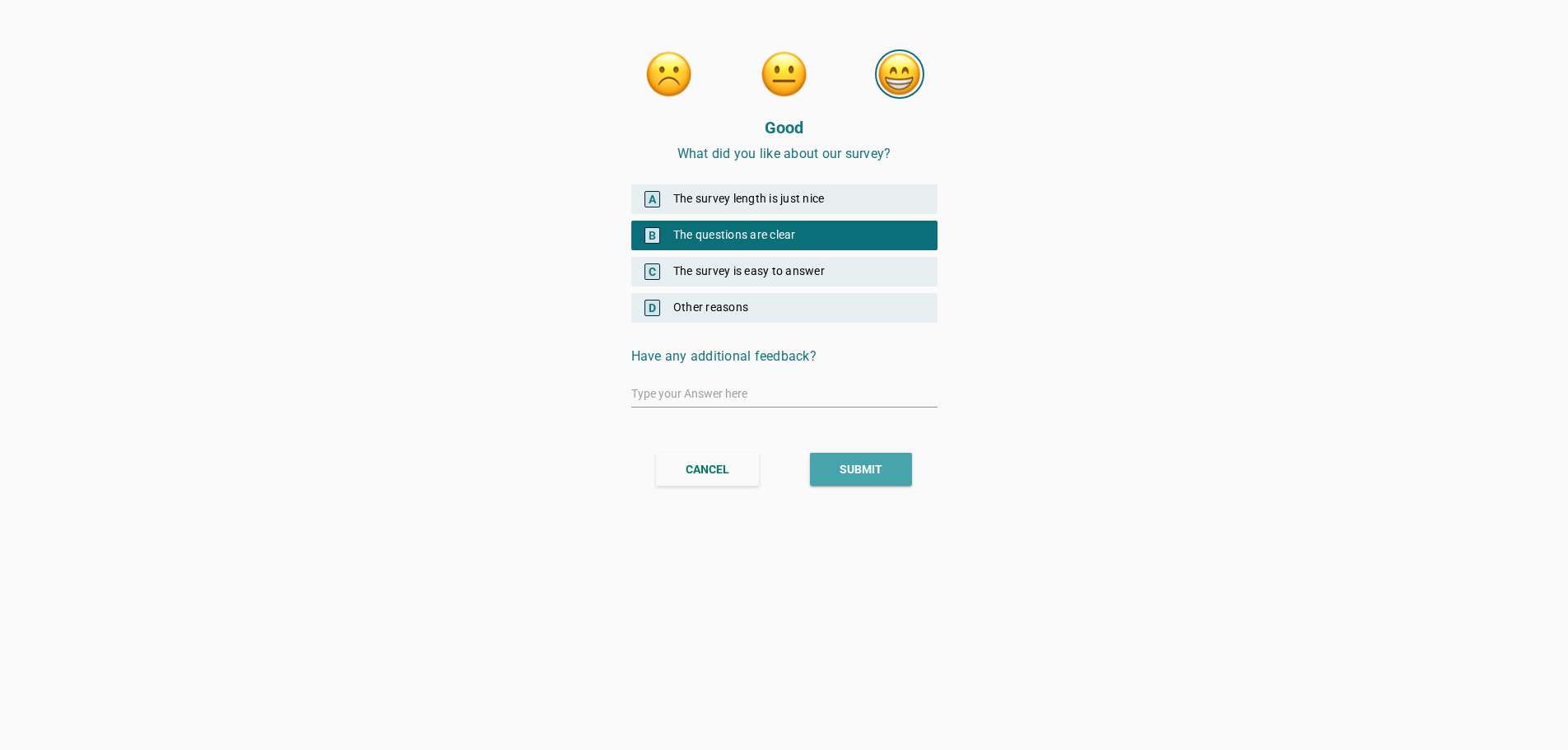
click at [852, 469] on div "SUBMIT" at bounding box center [860, 469] width 43 height 18
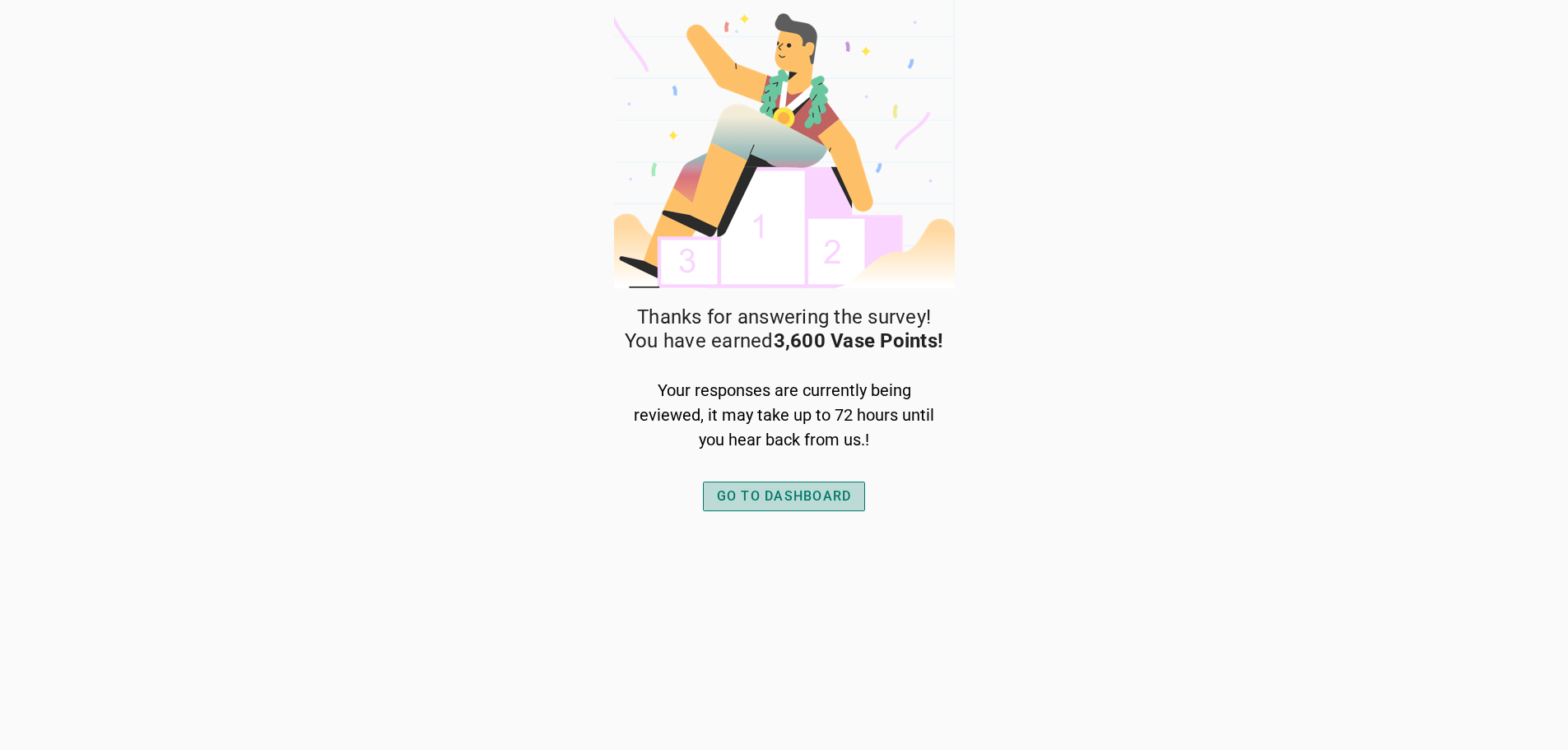
click at [729, 500] on div "GO TO DASHBOARD" at bounding box center [784, 497] width 135 height 20
